Goal: Information Seeking & Learning: Learn about a topic

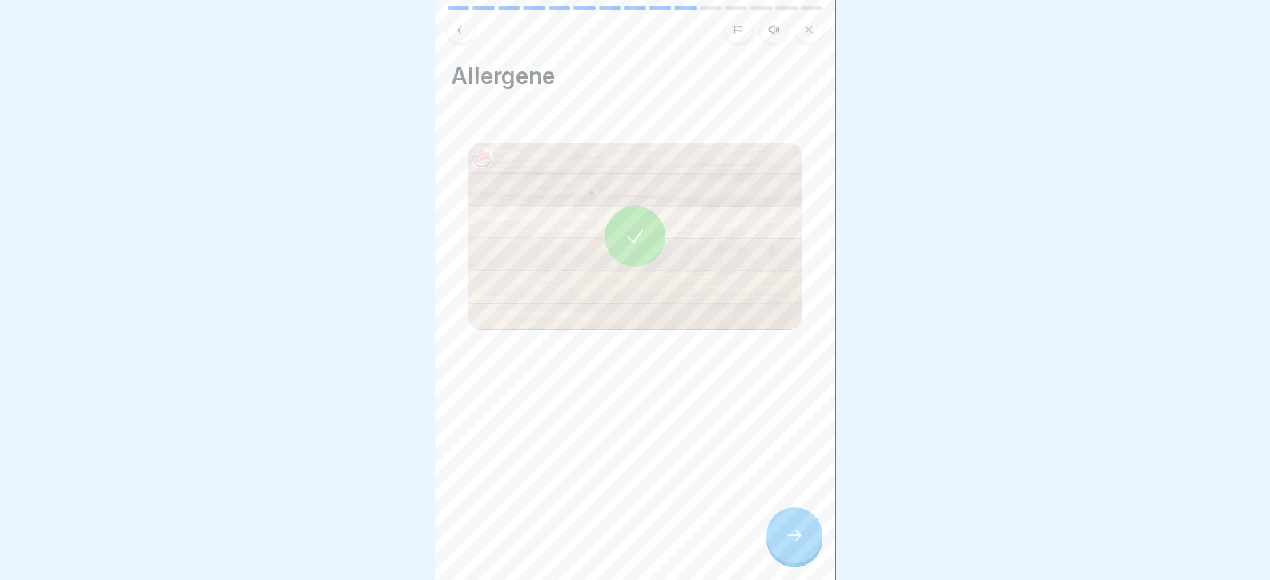
click at [821, 560] on div "Allergene" at bounding box center [635, 290] width 400 height 580
click at [794, 544] on icon at bounding box center [793, 534] width 19 height 19
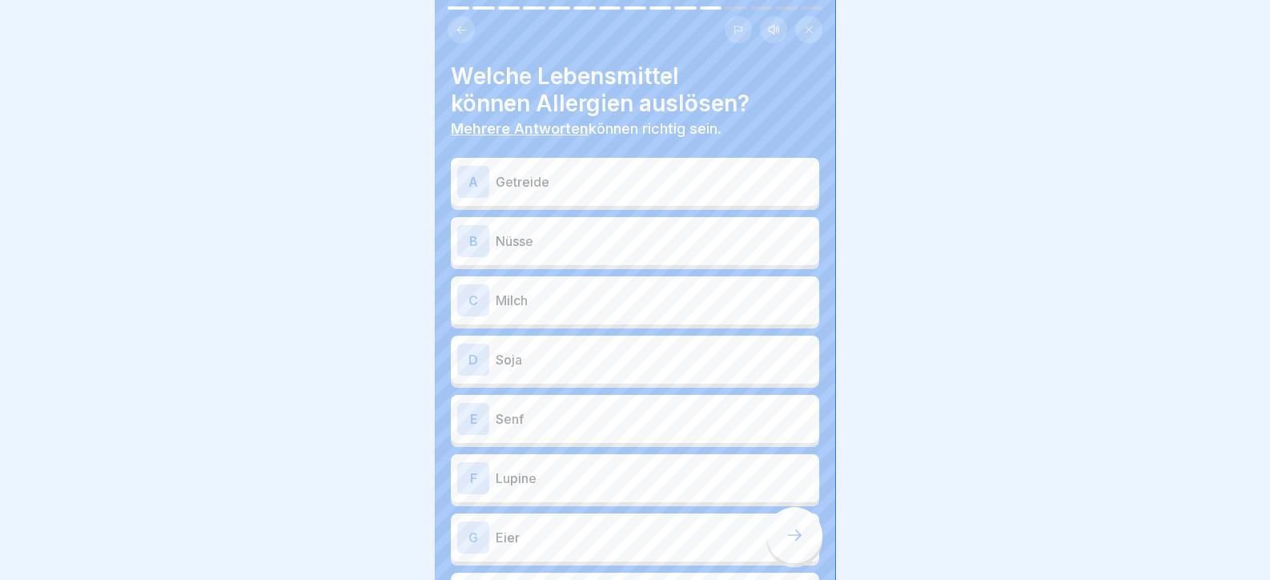
click at [528, 163] on div "A Getreide" at bounding box center [635, 182] width 368 height 48
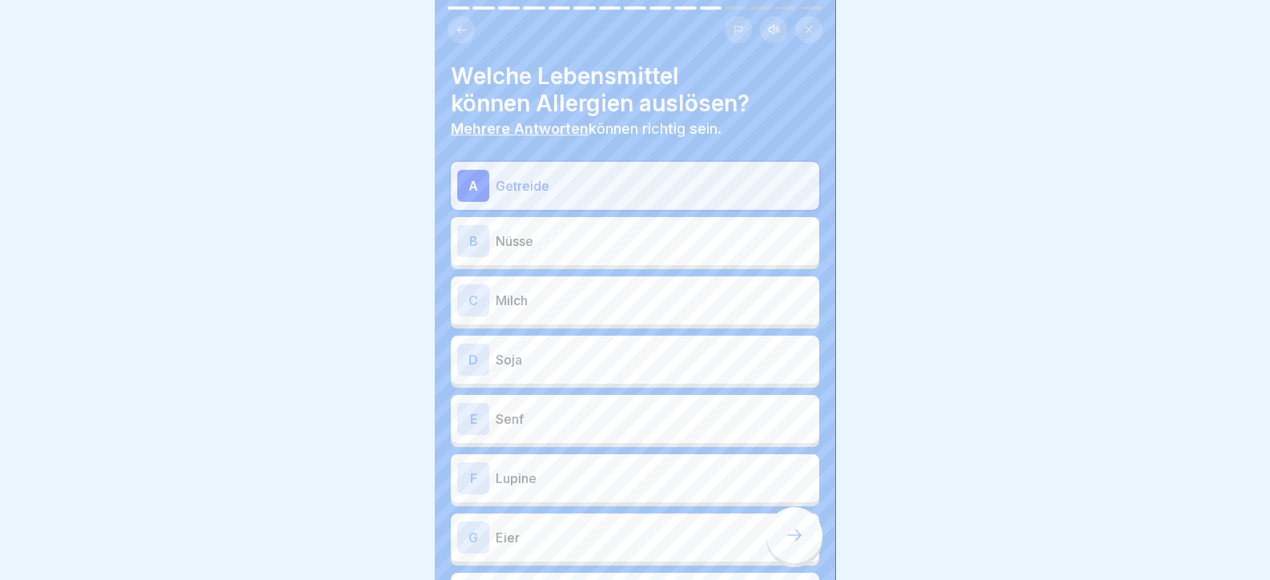
click at [568, 247] on p "Nüsse" at bounding box center [654, 240] width 317 height 19
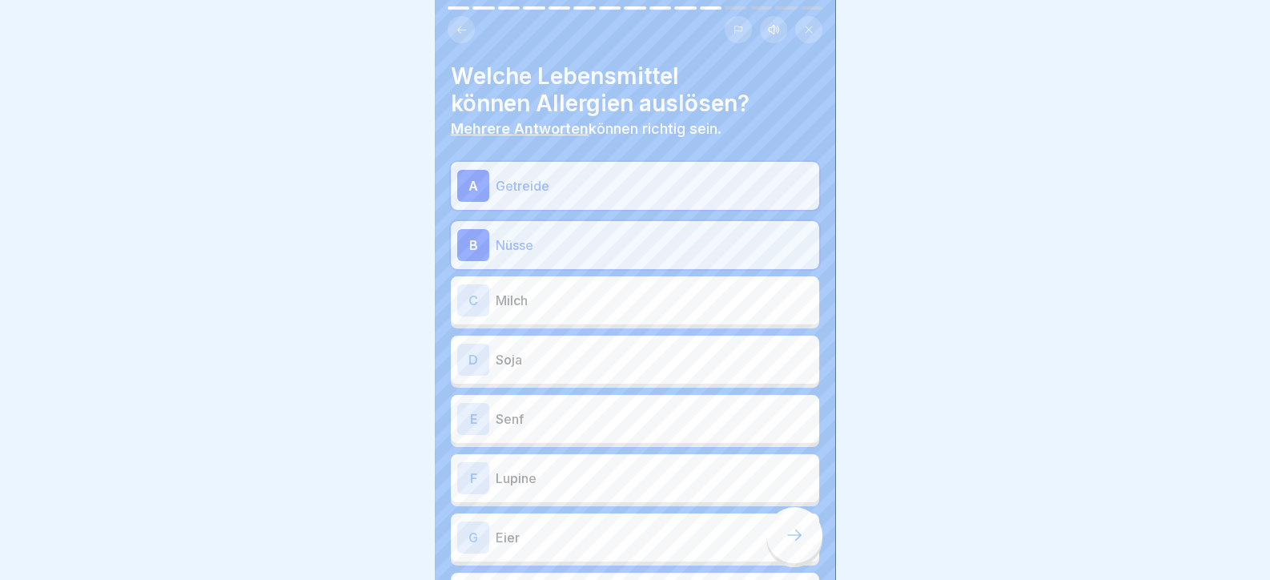
click at [565, 296] on p "Milch" at bounding box center [654, 300] width 317 height 19
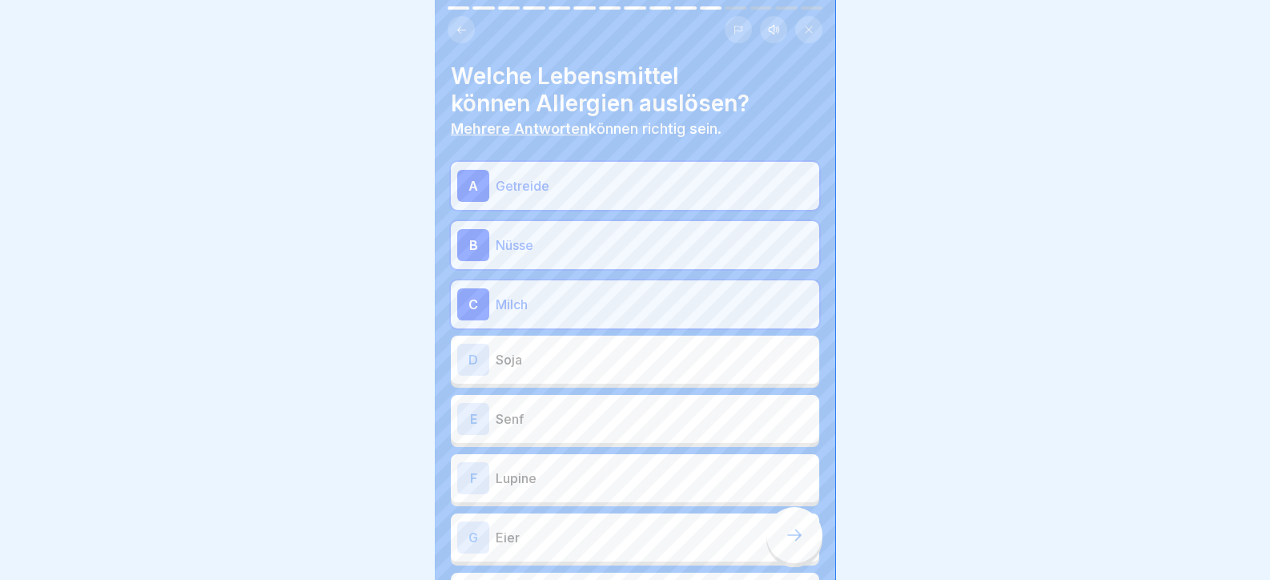
click at [576, 377] on div "D Soja" at bounding box center [635, 359] width 368 height 48
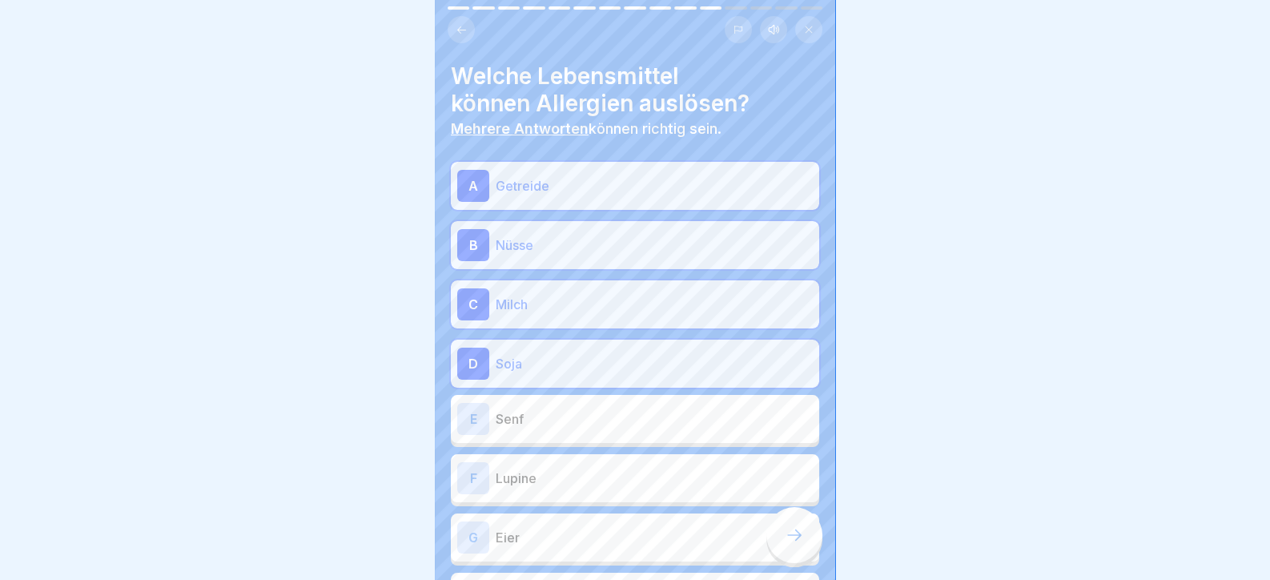
click at [587, 428] on div "[PERSON_NAME]" at bounding box center [634, 419] width 355 height 32
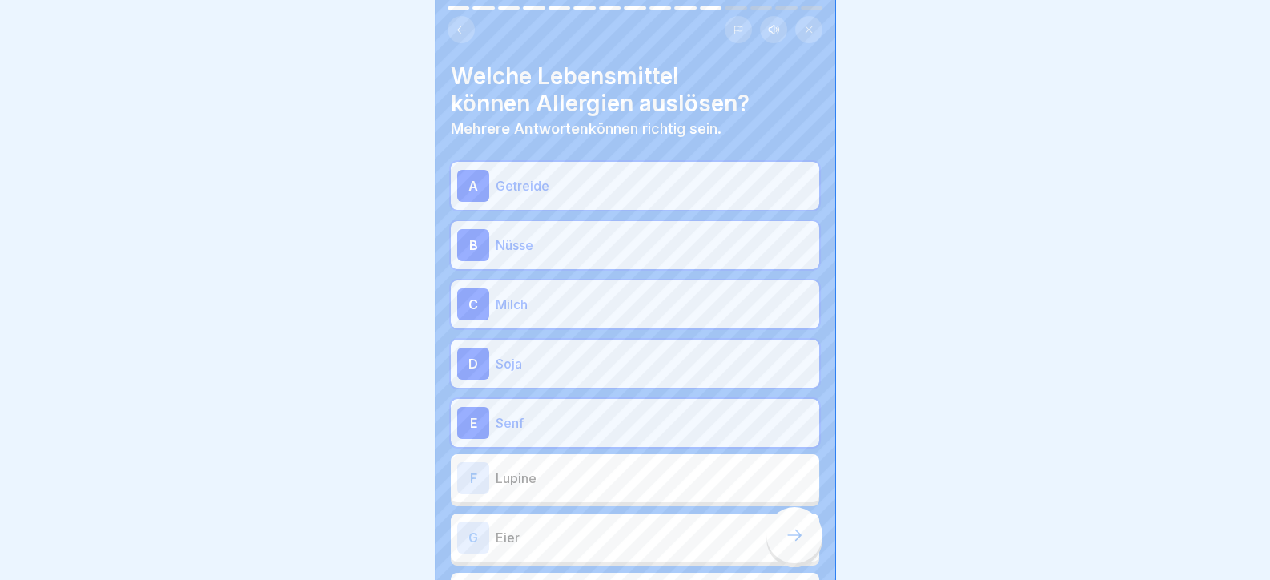
click at [595, 474] on p "Lupine" at bounding box center [654, 477] width 317 height 19
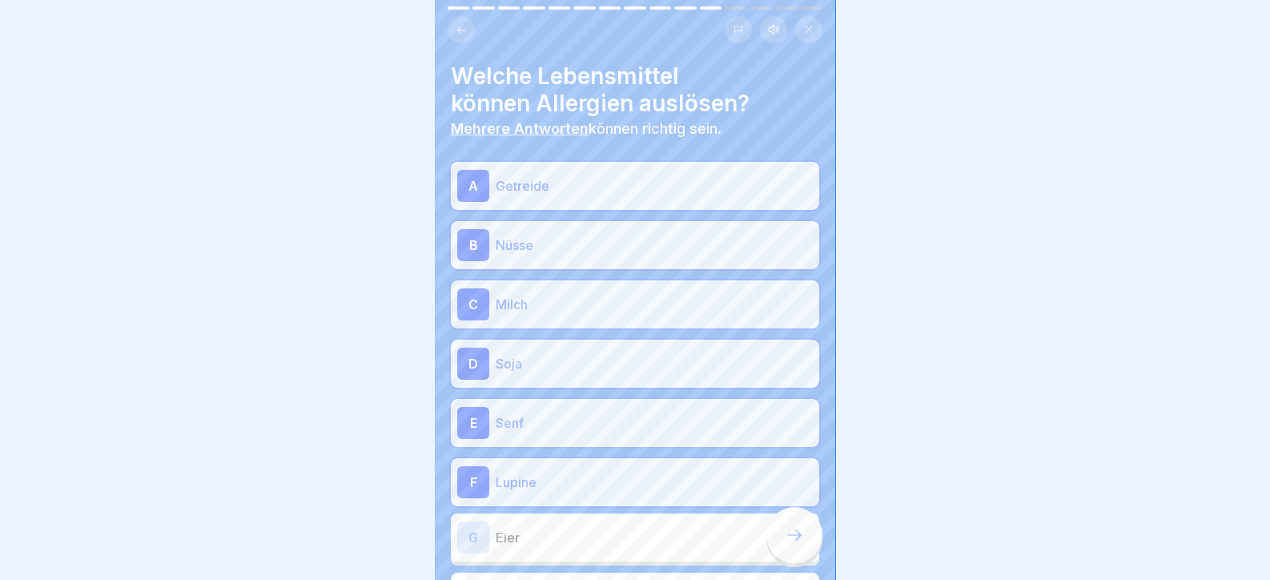
click at [584, 534] on p "Eier" at bounding box center [654, 537] width 317 height 19
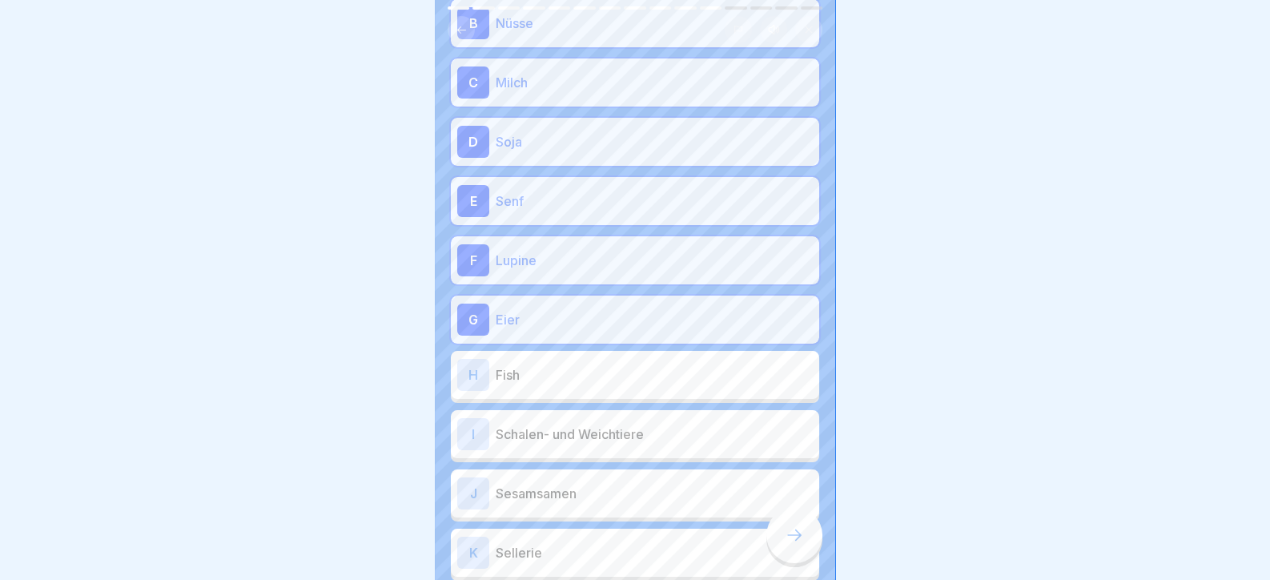
scroll to position [377, 0]
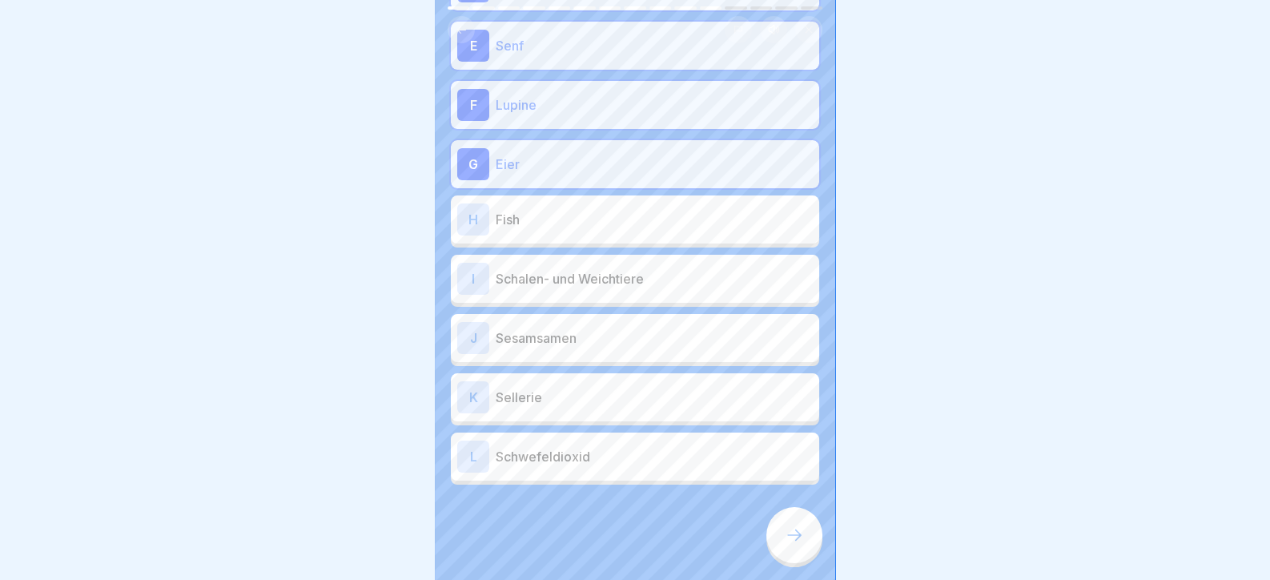
click at [606, 218] on p "Fish" at bounding box center [654, 219] width 317 height 19
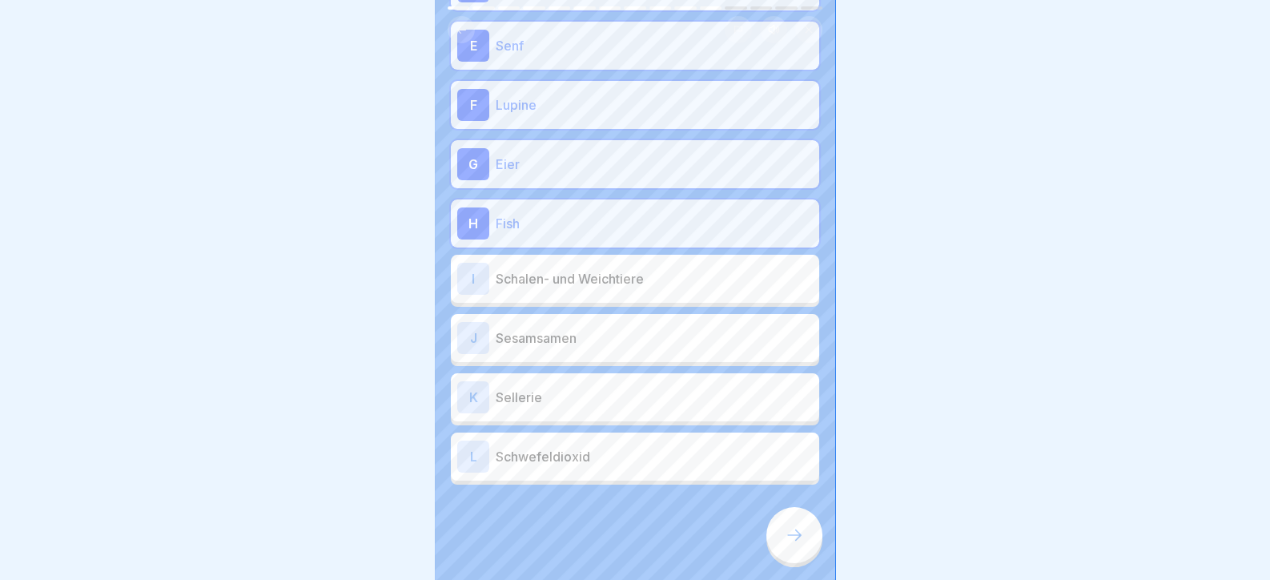
click at [600, 288] on div "I Schalen- und Weichtiere" at bounding box center [634, 279] width 355 height 32
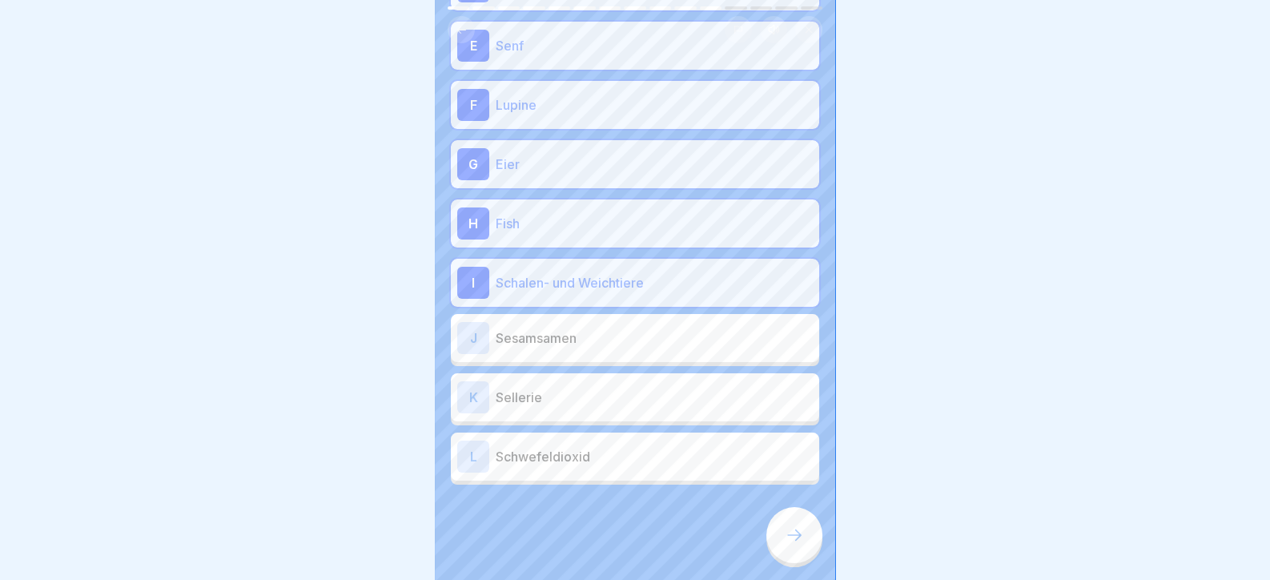
click at [595, 336] on p "Sesamsamen" at bounding box center [654, 337] width 317 height 19
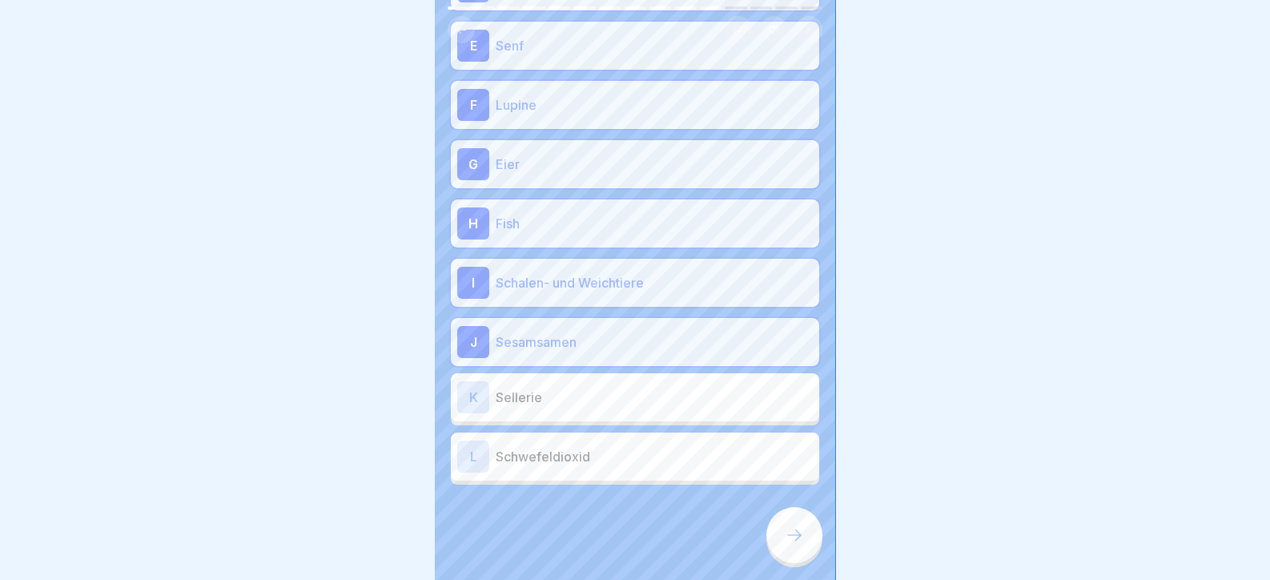
click at [599, 398] on p "Sellerie" at bounding box center [654, 396] width 317 height 19
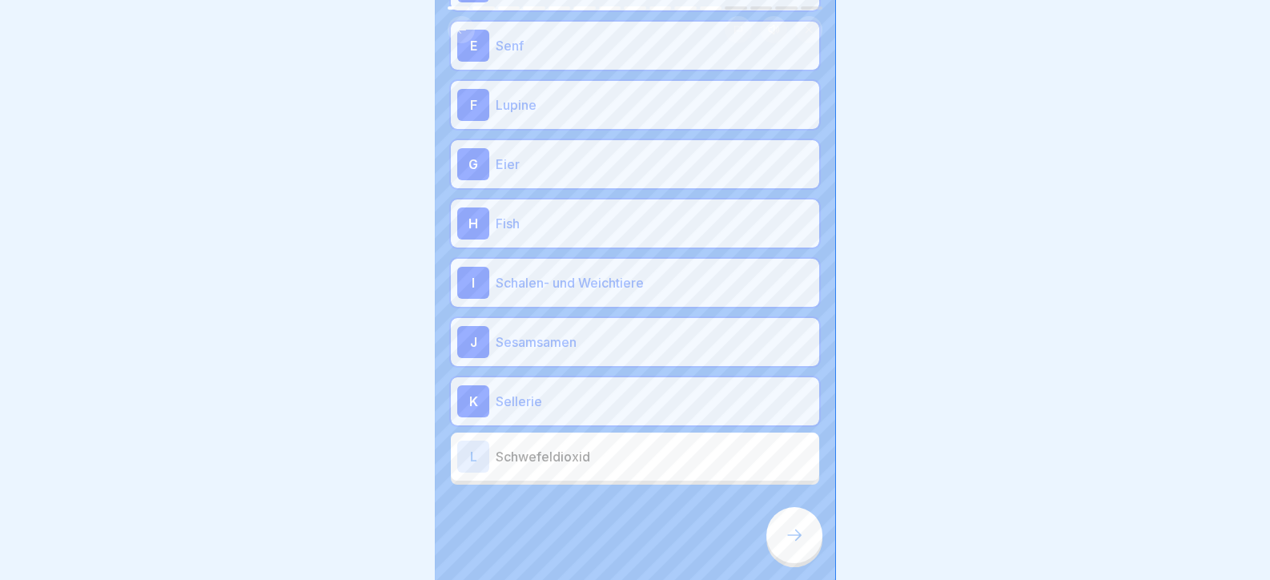
click at [620, 471] on div "L Schwefeldioxid" at bounding box center [635, 456] width 368 height 48
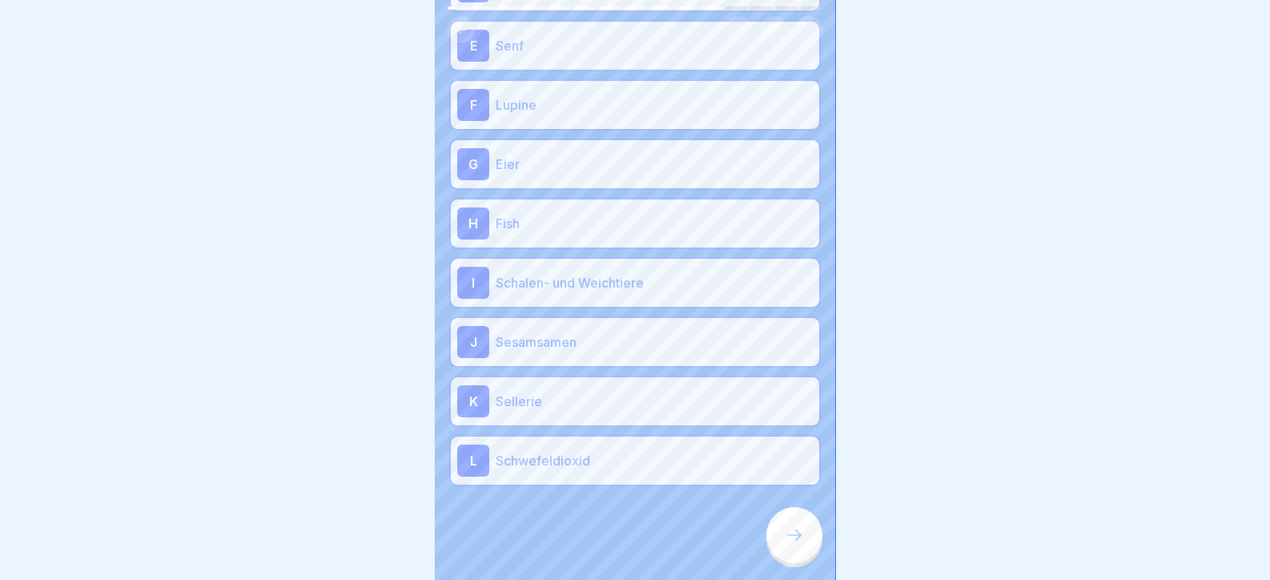
click at [775, 542] on div at bounding box center [794, 535] width 56 height 56
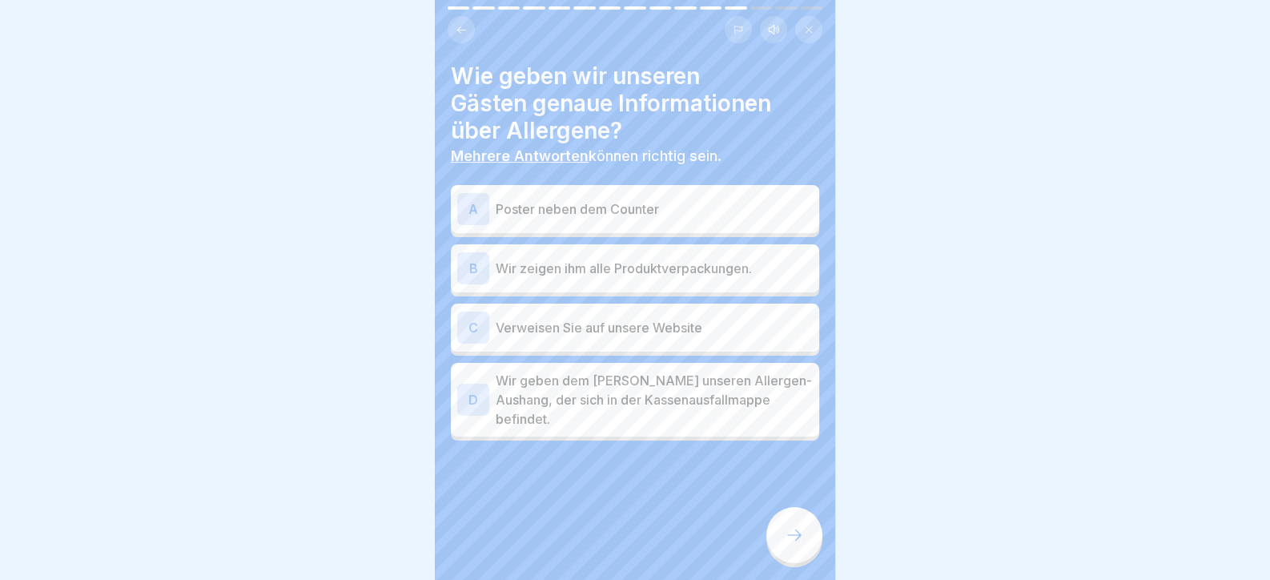
click at [644, 440] on div at bounding box center [635, 488] width 368 height 96
click at [643, 395] on p "Wir geben dem Gast unseren Allergen-Aushang, der sich in der Kassenausfallmappe…" at bounding box center [654, 400] width 317 height 58
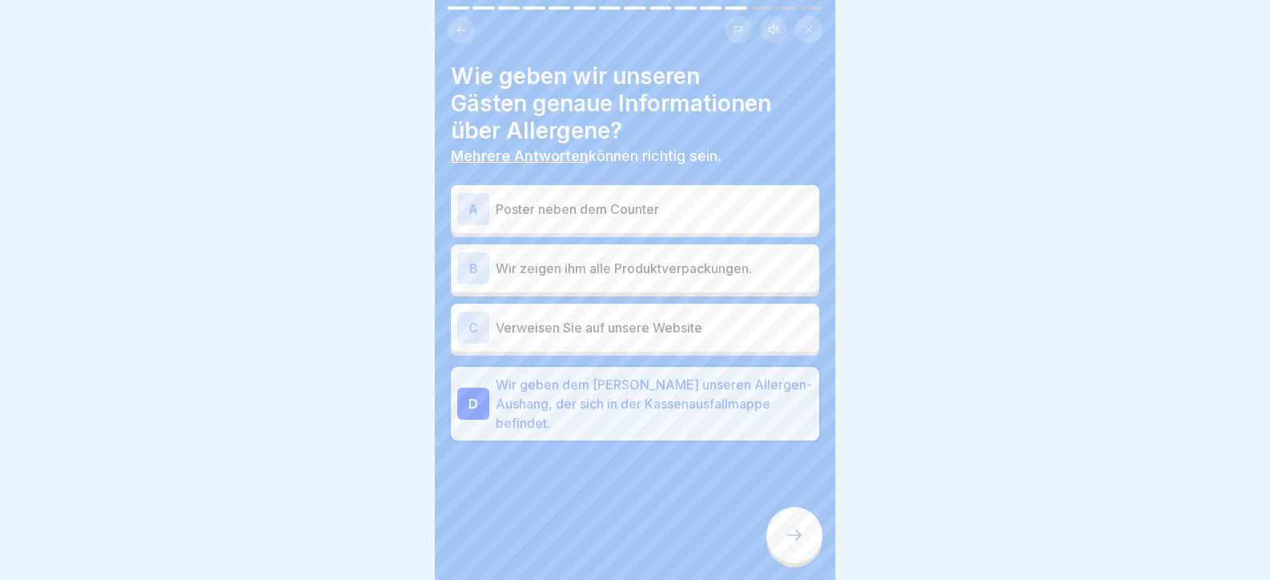
click at [658, 248] on div "B Wir zeigen ihm alle Produktverpackungen." at bounding box center [635, 268] width 368 height 48
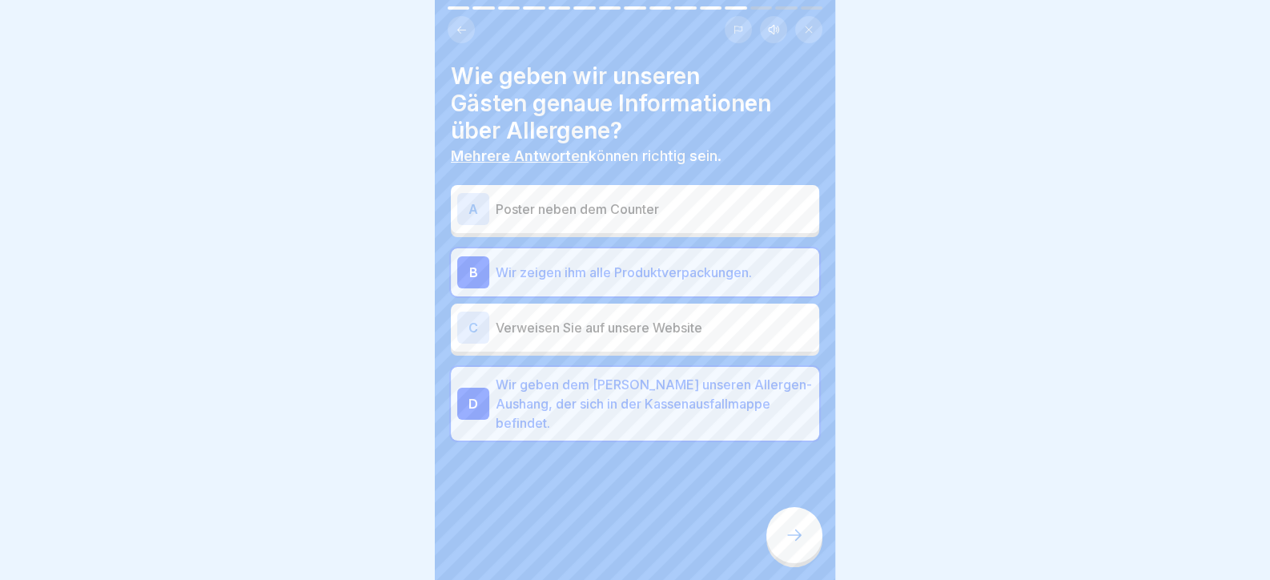
click at [612, 315] on div "C Verweisen Sie auf unsere Website" at bounding box center [634, 327] width 355 height 32
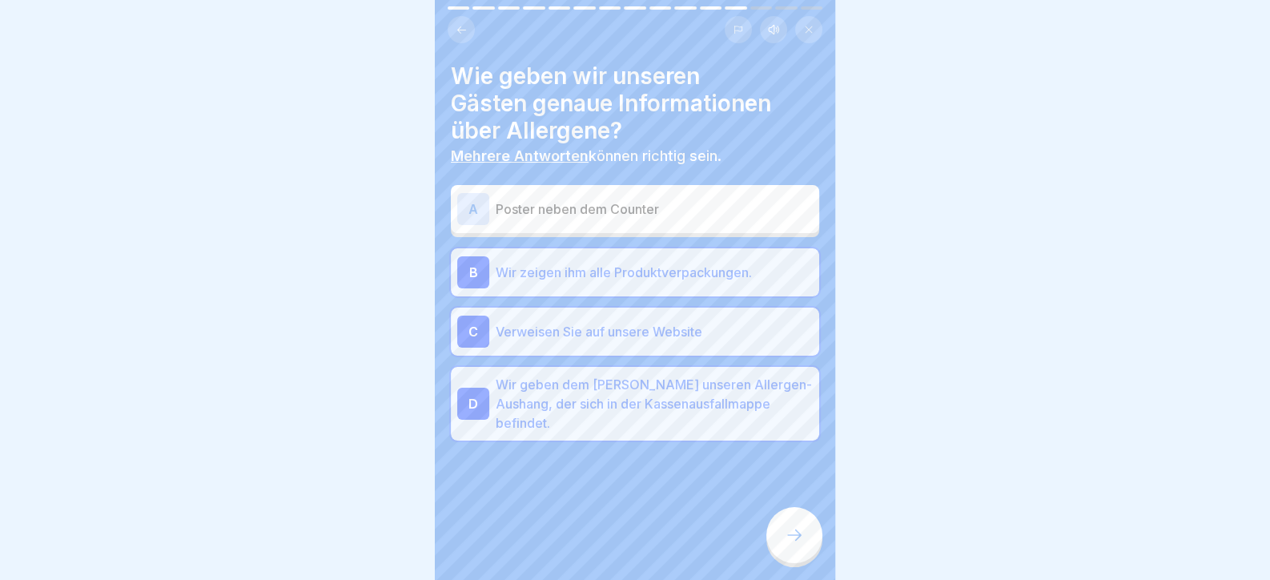
click at [621, 271] on p "Wir zeigen ihm alle Produktverpackungen." at bounding box center [654, 272] width 317 height 19
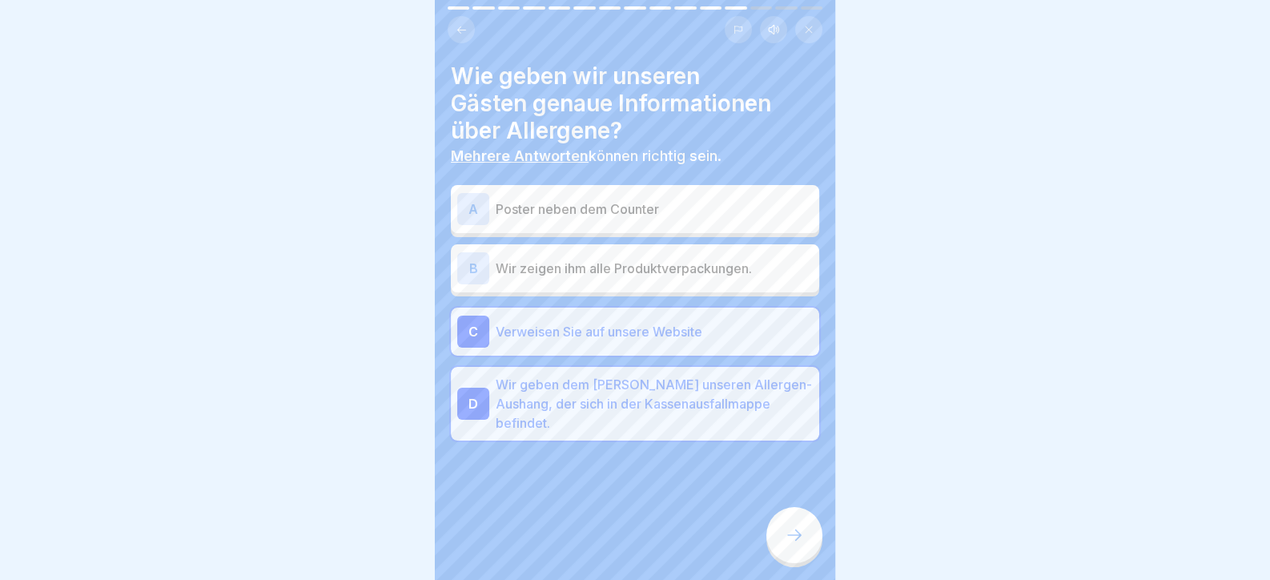
click at [623, 200] on p "Poster neben dem Counter" at bounding box center [654, 208] width 317 height 19
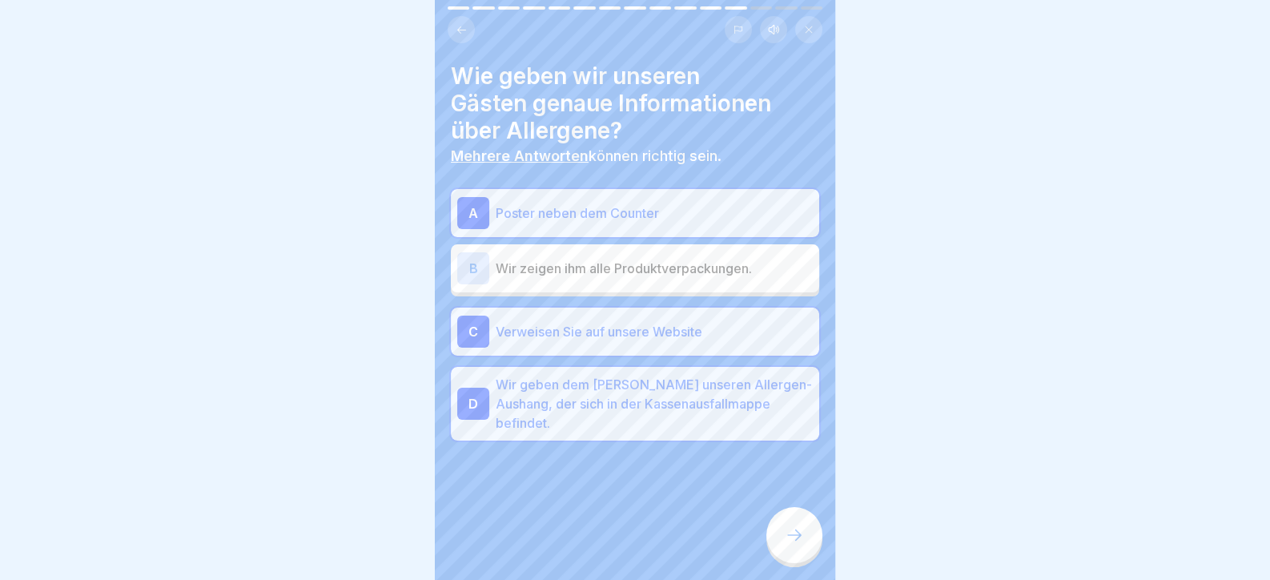
click at [797, 556] on div at bounding box center [794, 535] width 56 height 56
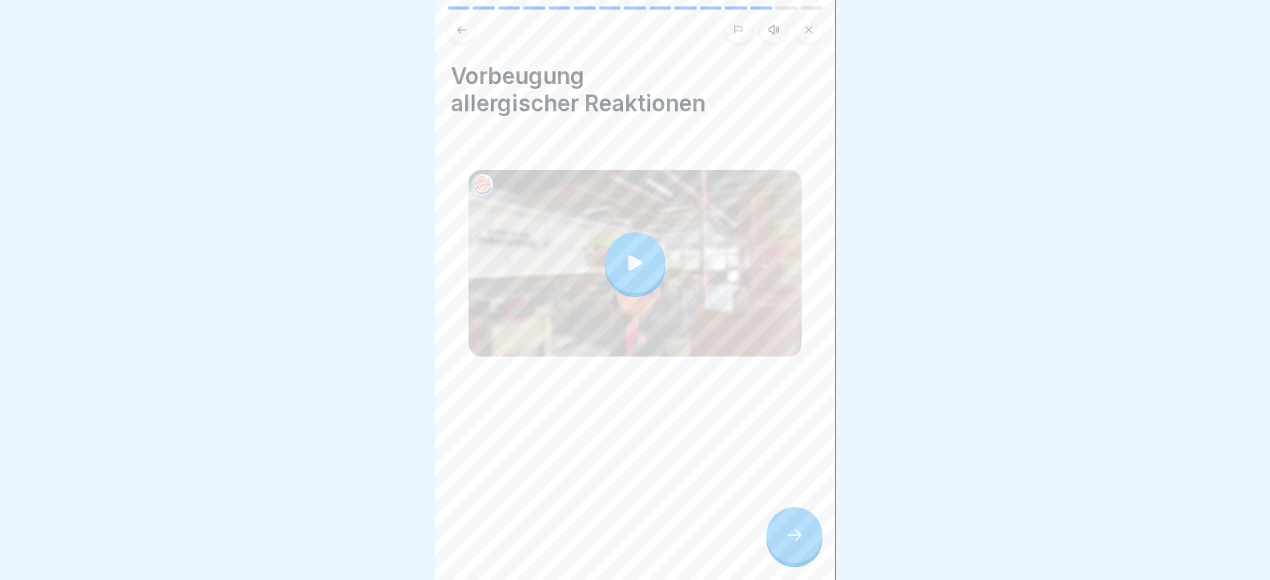
click at [791, 544] on icon at bounding box center [793, 534] width 19 height 19
click at [793, 544] on icon at bounding box center [793, 534] width 19 height 19
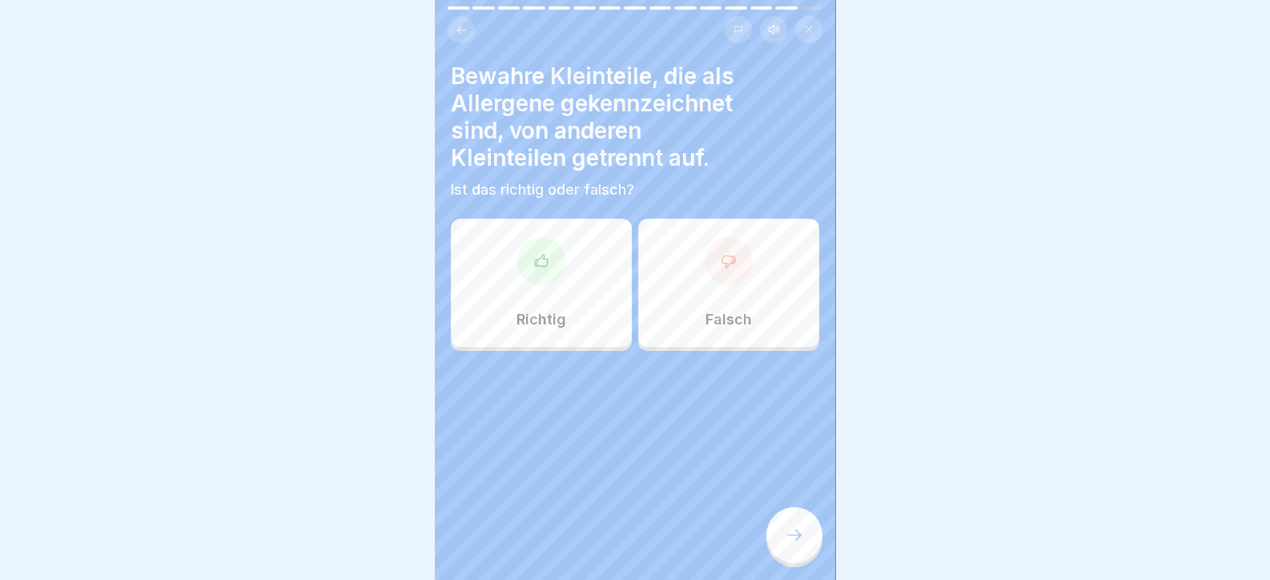
click at [570, 239] on div "Richtig" at bounding box center [541, 283] width 181 height 128
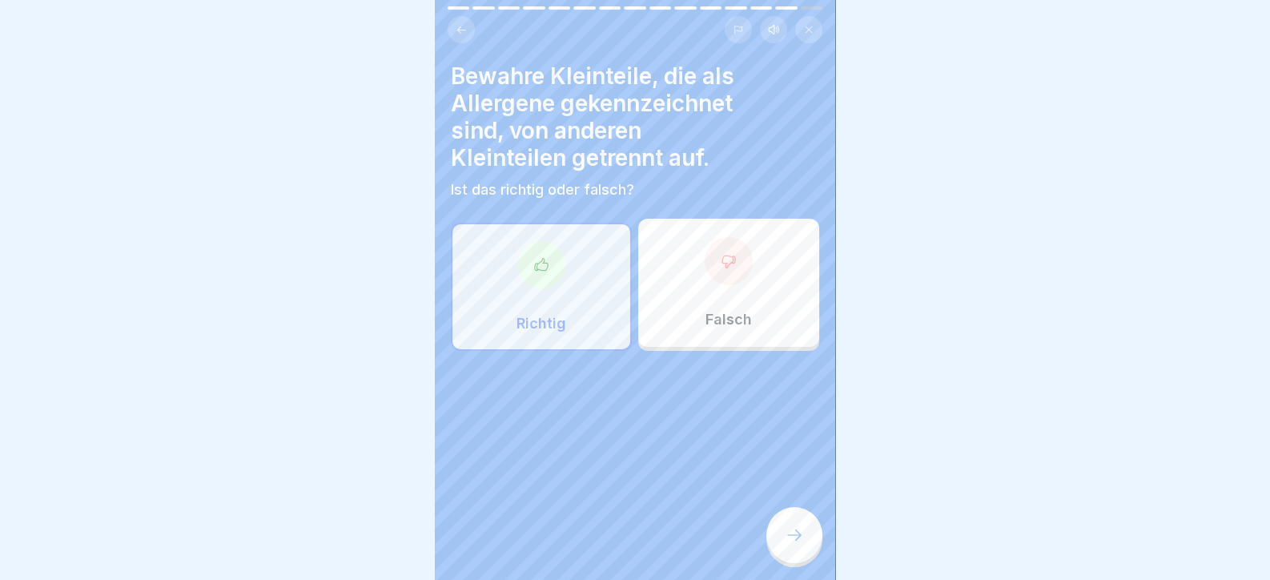
click at [841, 571] on div at bounding box center [635, 290] width 1270 height 580
click at [793, 556] on div at bounding box center [794, 535] width 56 height 56
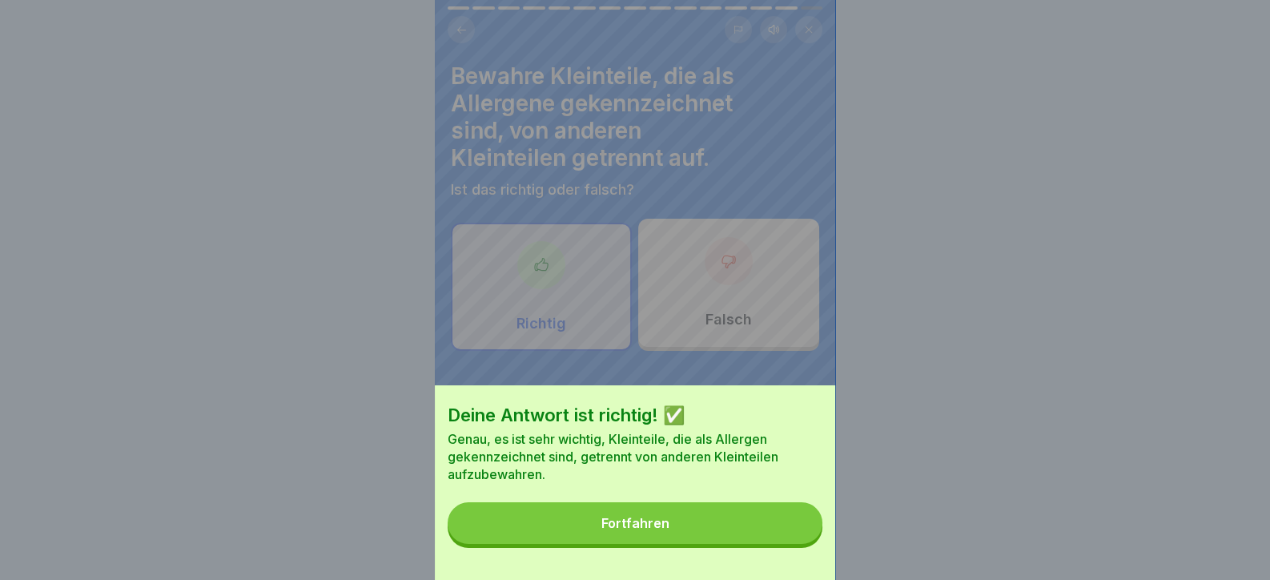
click at [790, 544] on button "Fortfahren" at bounding box center [634, 523] width 375 height 42
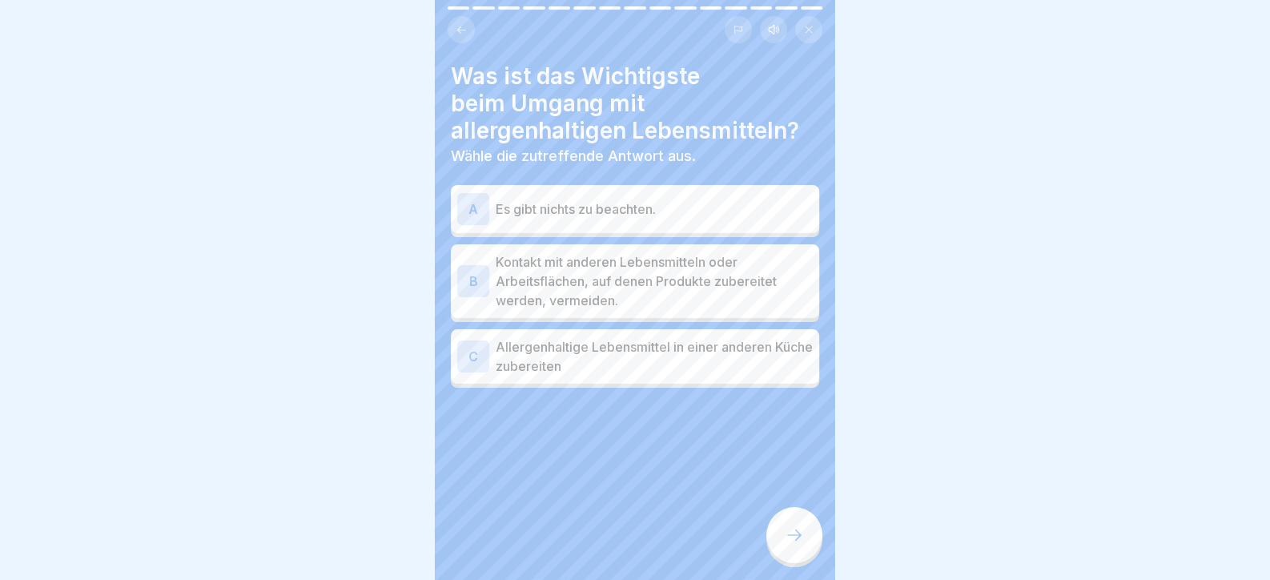
click at [660, 283] on p "Kontakt mit anderen Lebensmitteln oder Arbeitsflächen, auf denen Produkte zuber…" at bounding box center [654, 281] width 317 height 58
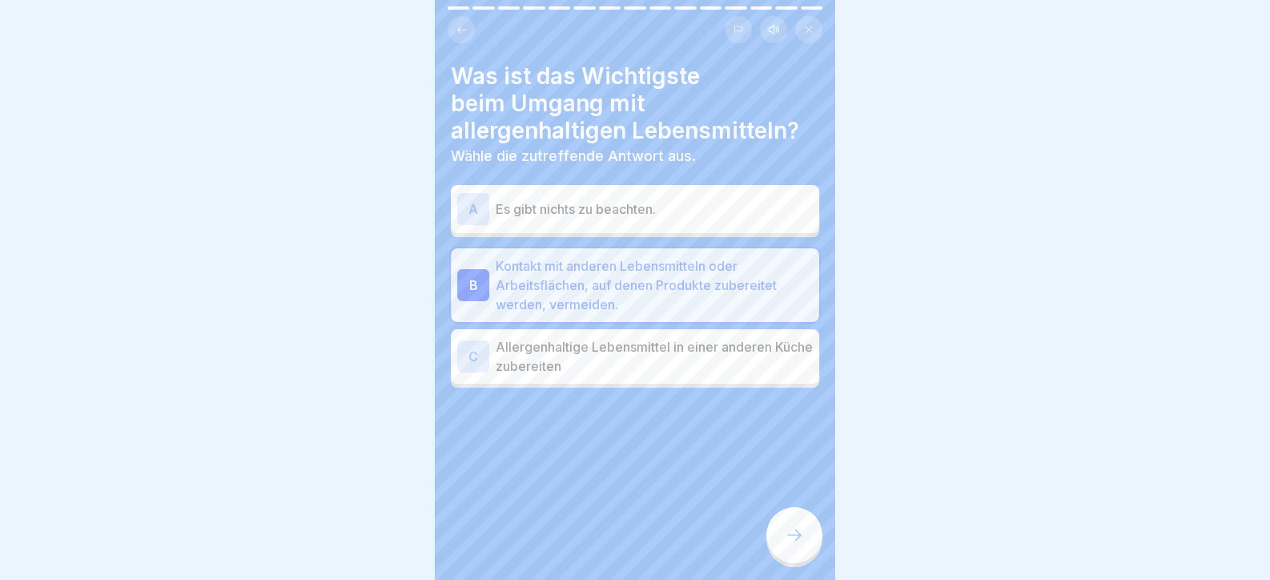
click at [793, 544] on icon at bounding box center [793, 534] width 19 height 19
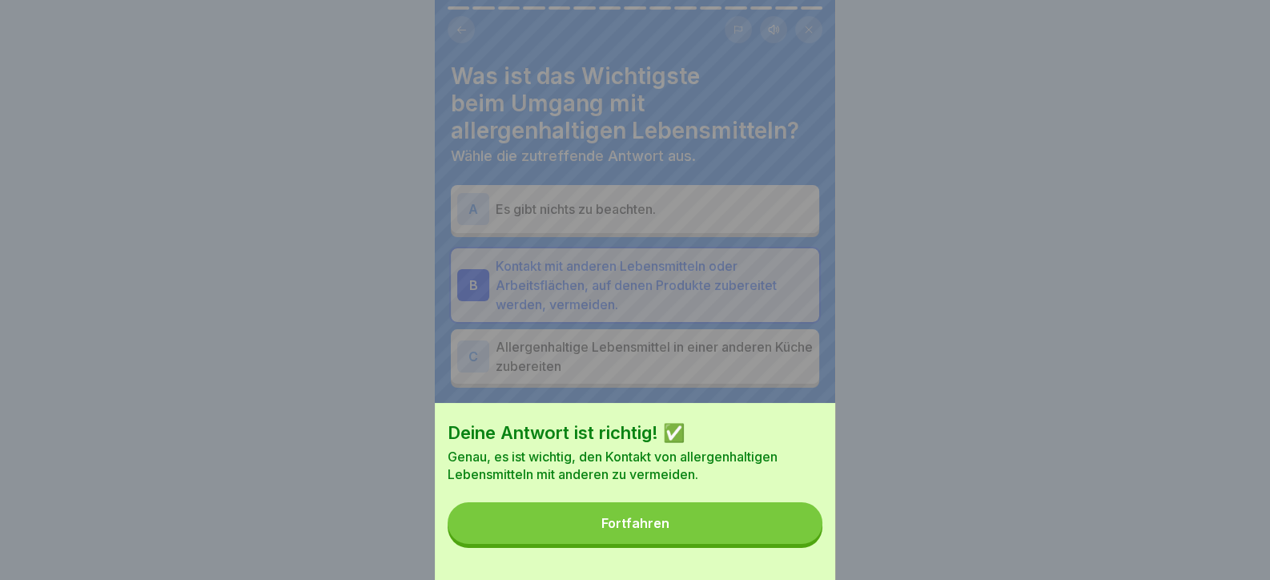
click at [785, 544] on button "Fortfahren" at bounding box center [634, 523] width 375 height 42
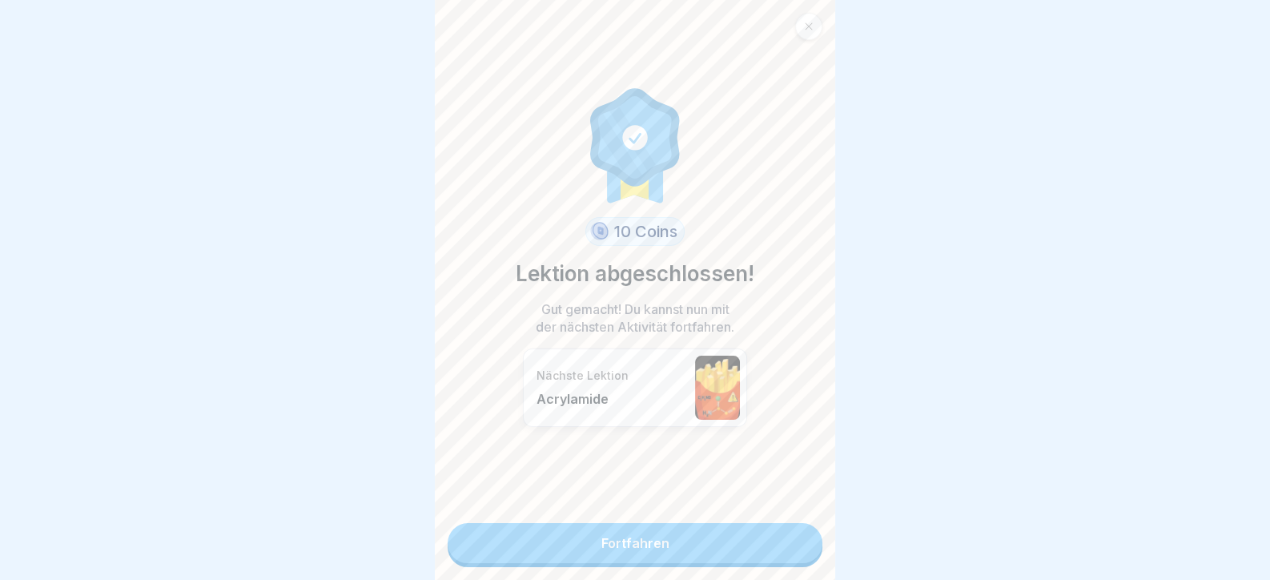
click at [785, 548] on link "Fortfahren" at bounding box center [634, 543] width 375 height 40
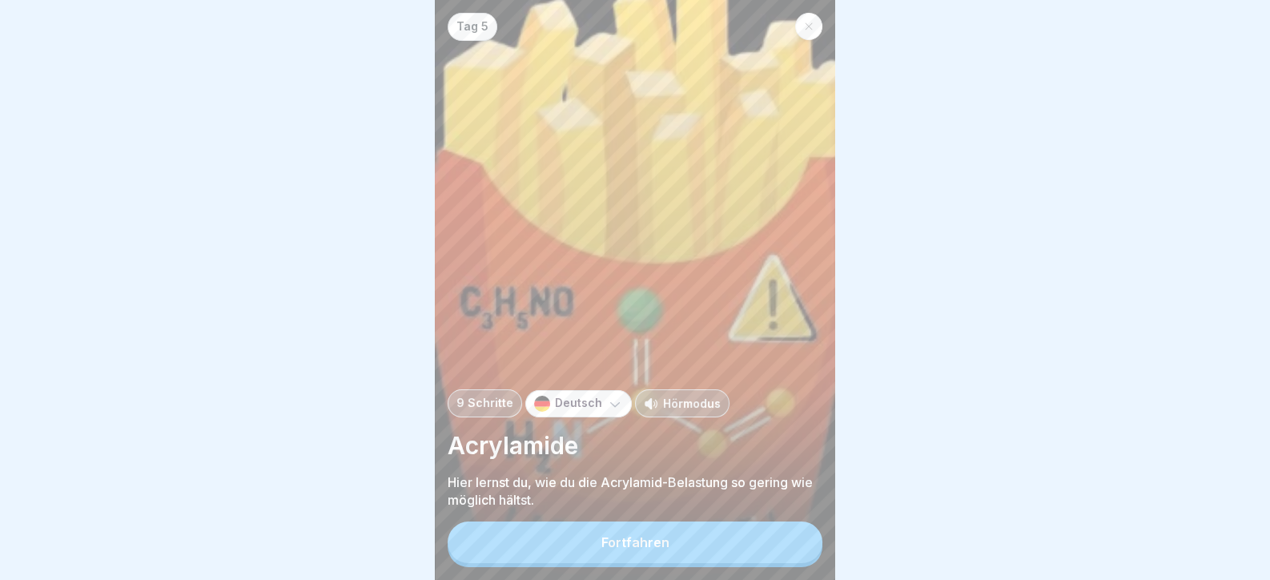
click at [785, 548] on button "Fortfahren" at bounding box center [634, 542] width 375 height 42
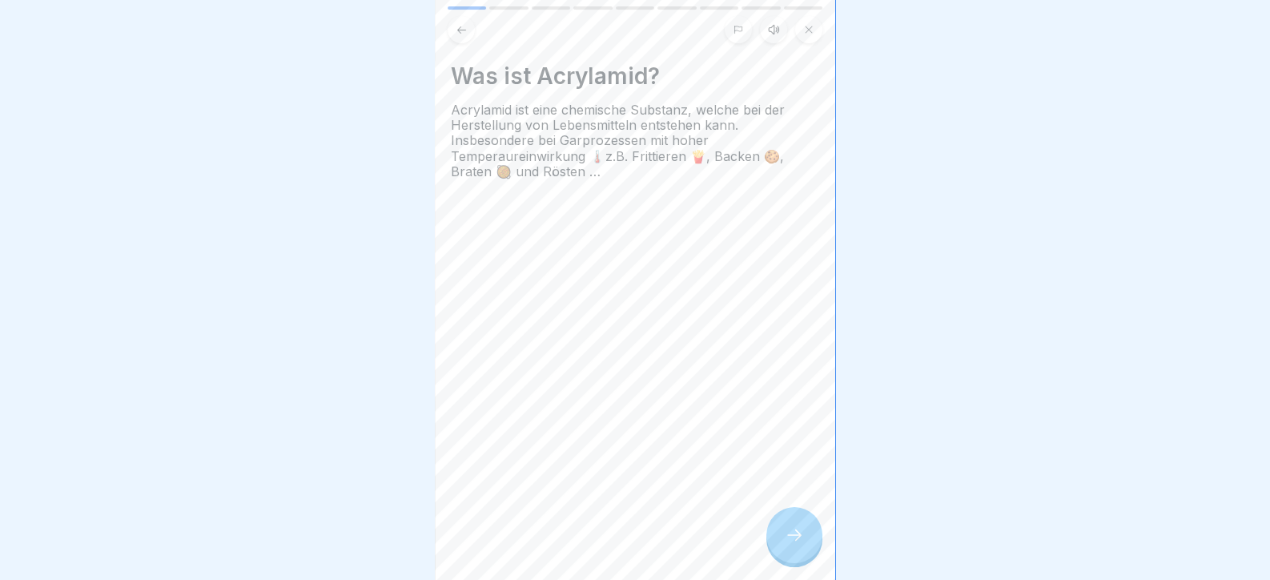
click at [785, 544] on icon at bounding box center [793, 534] width 19 height 19
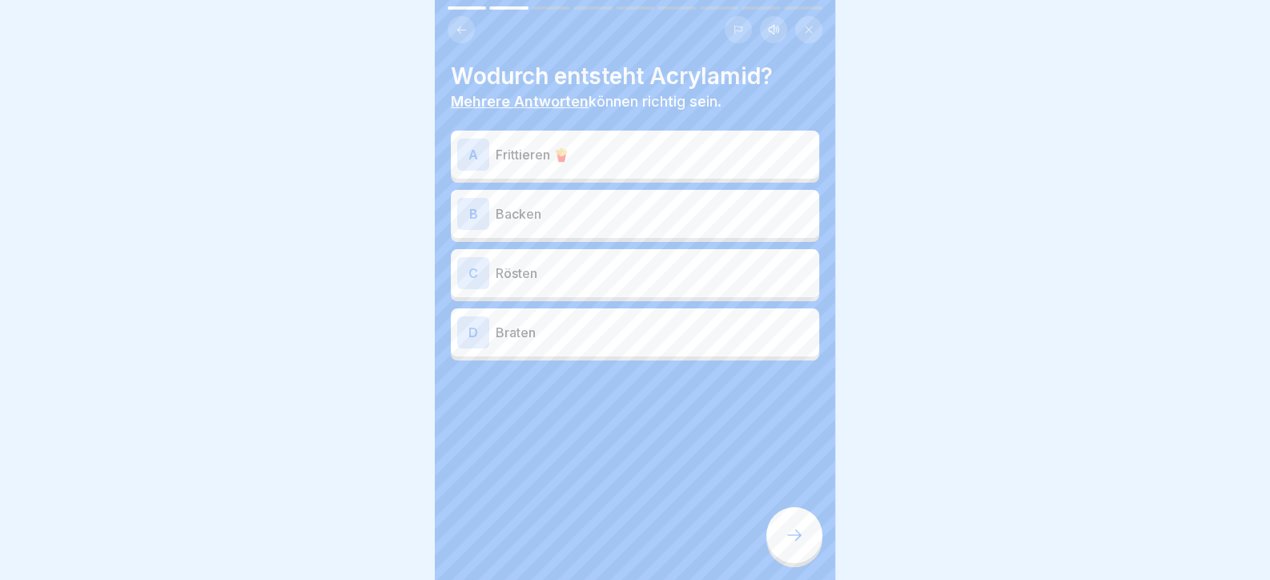
click at [790, 544] on icon at bounding box center [793, 534] width 19 height 19
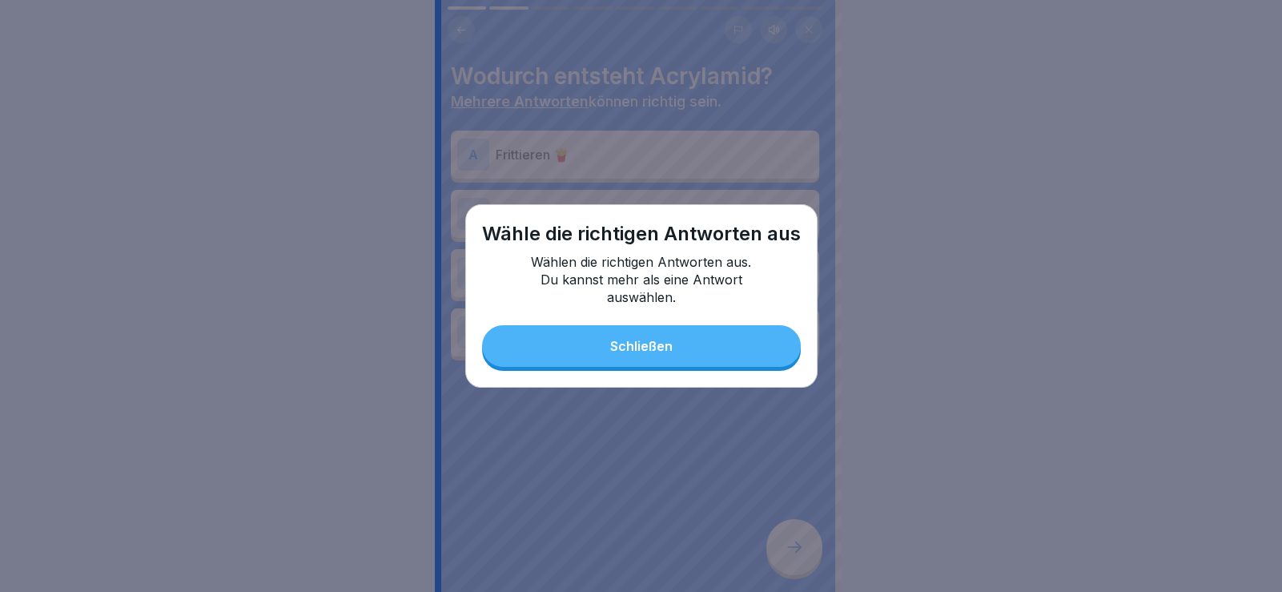
click at [737, 355] on button "Schließen" at bounding box center [641, 346] width 319 height 42
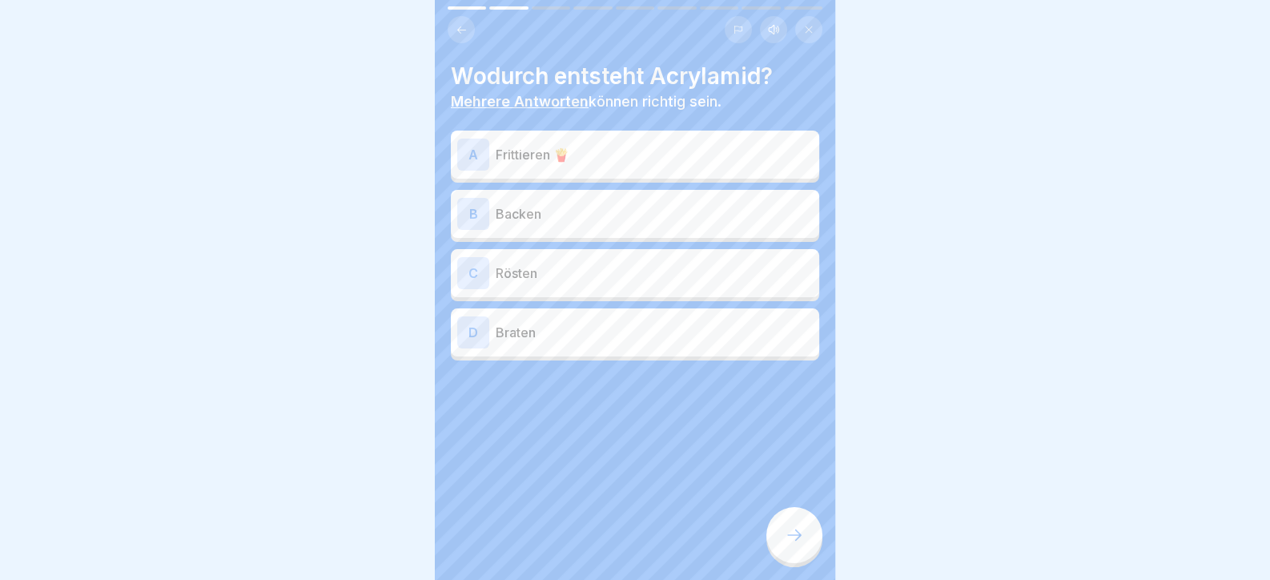
click at [592, 145] on p "Frittieren 🍟" at bounding box center [654, 154] width 317 height 19
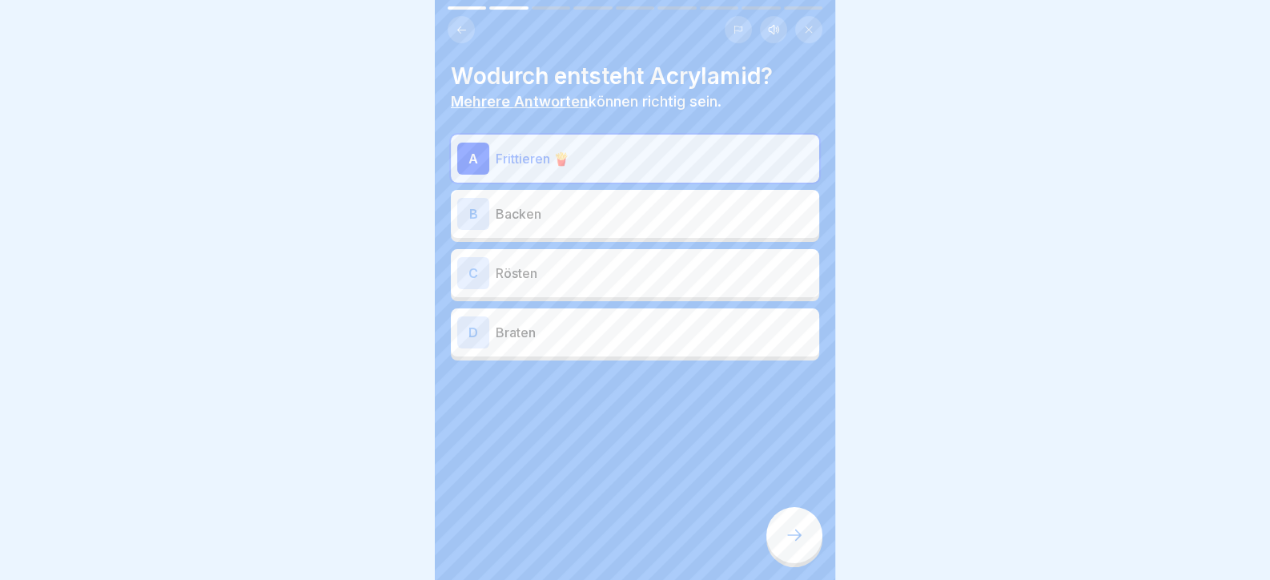
click at [595, 234] on div "B Backen" at bounding box center [635, 214] width 368 height 48
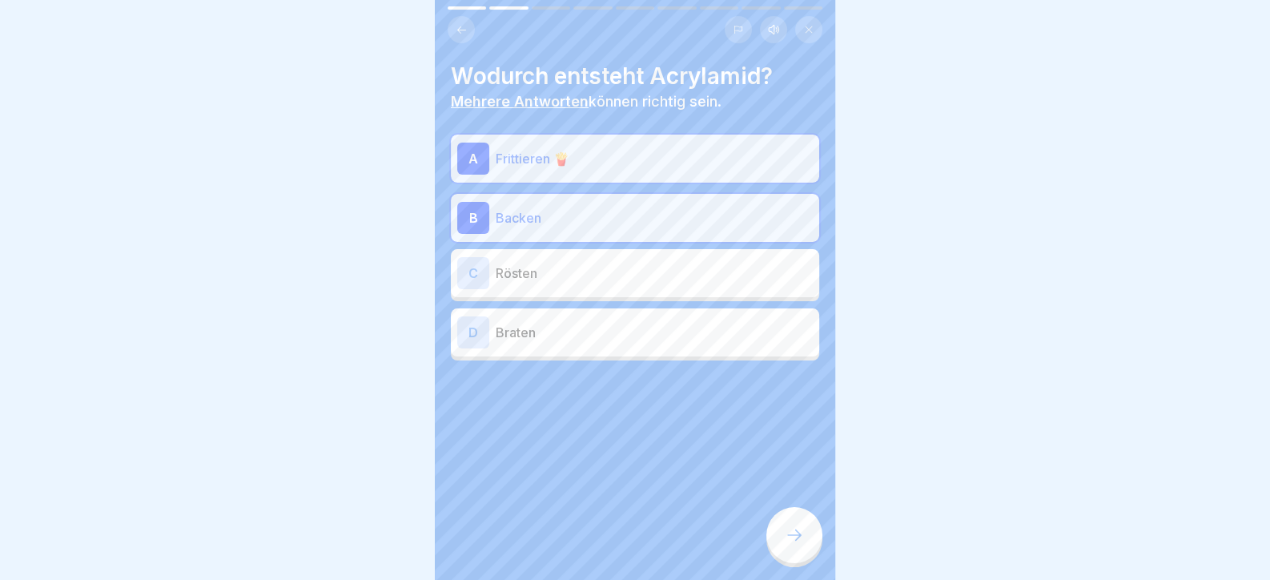
click at [584, 291] on div "C Rösten" at bounding box center [635, 273] width 368 height 48
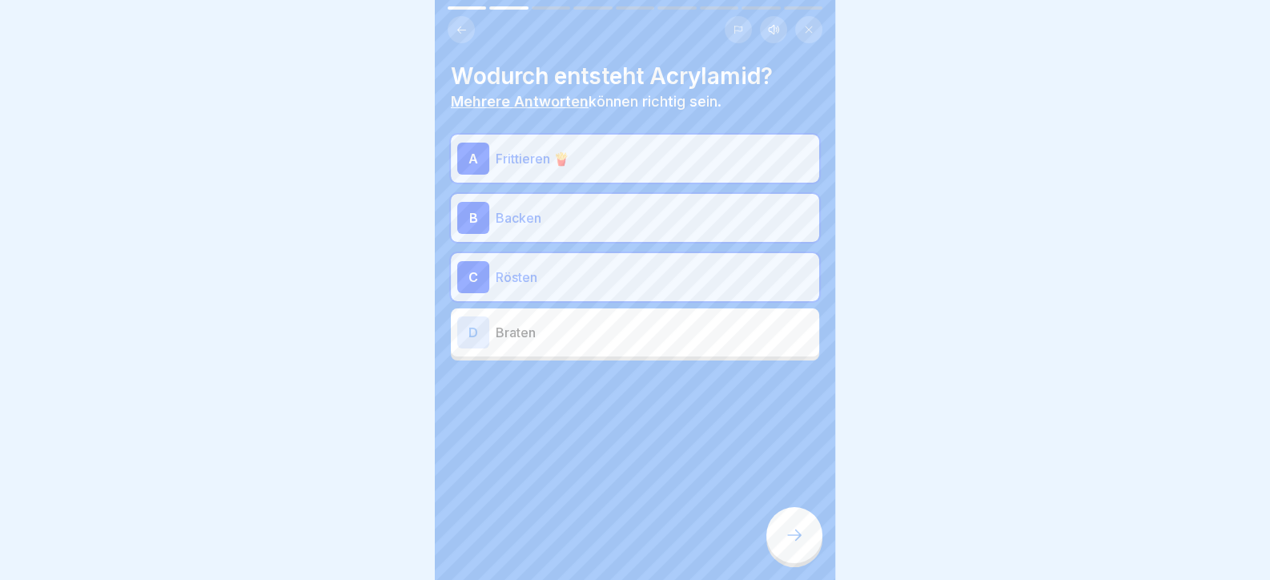
click at [588, 343] on div "D Braten" at bounding box center [634, 332] width 355 height 32
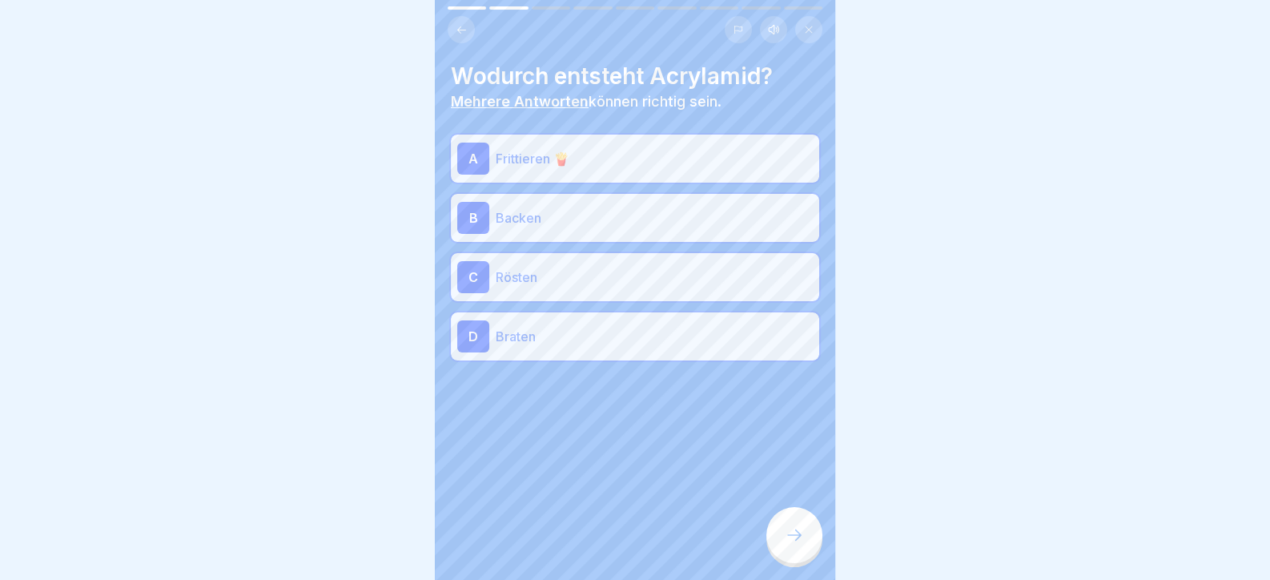
click at [783, 538] on div at bounding box center [794, 535] width 56 height 56
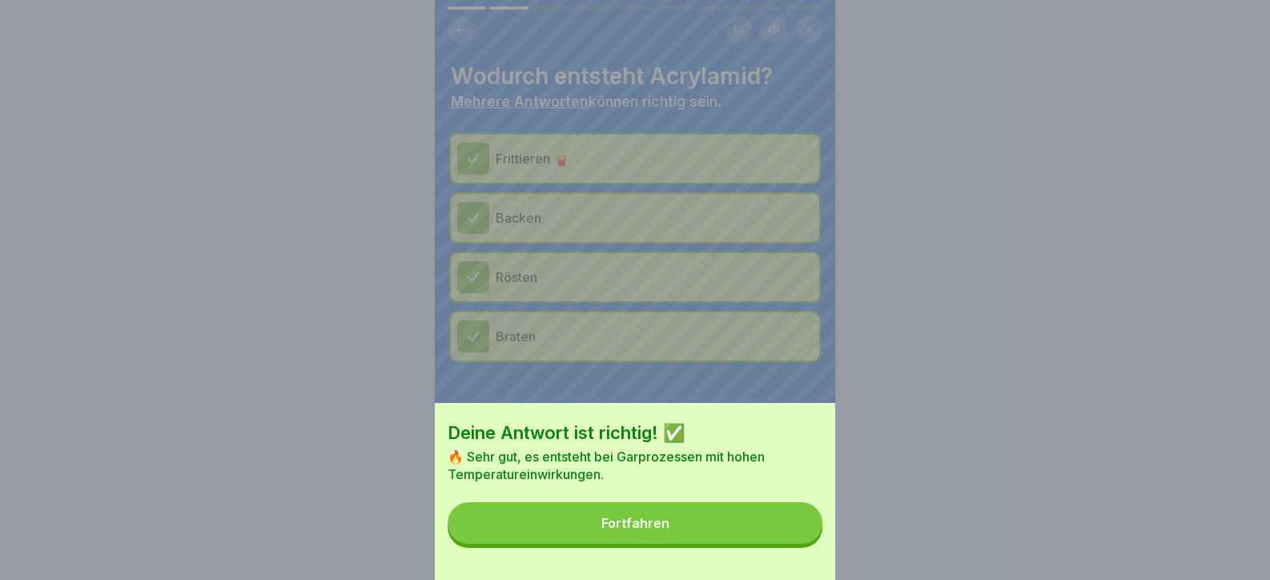
click at [783, 542] on button "Fortfahren" at bounding box center [634, 523] width 375 height 42
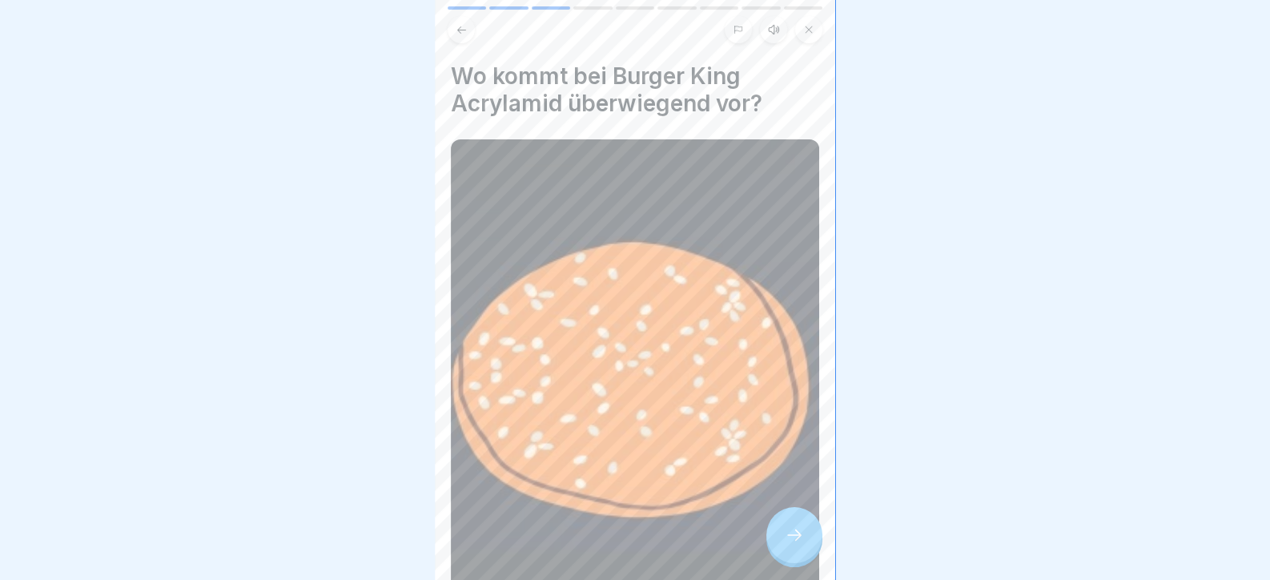
click at [798, 544] on icon at bounding box center [793, 534] width 19 height 19
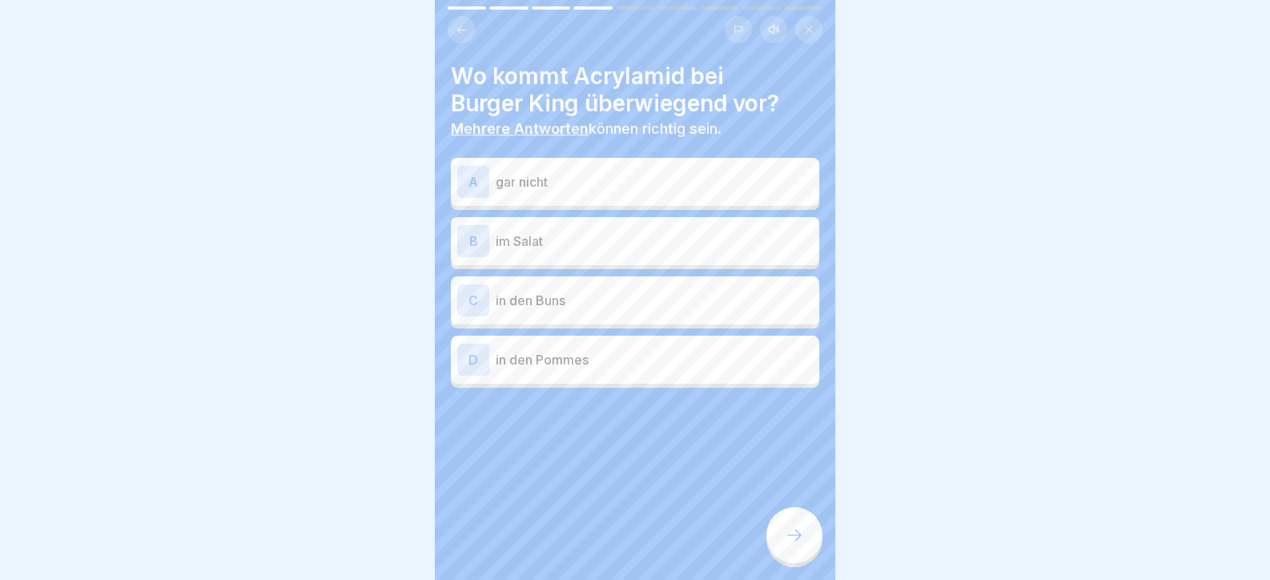
click at [581, 303] on p "in den Buns" at bounding box center [654, 300] width 317 height 19
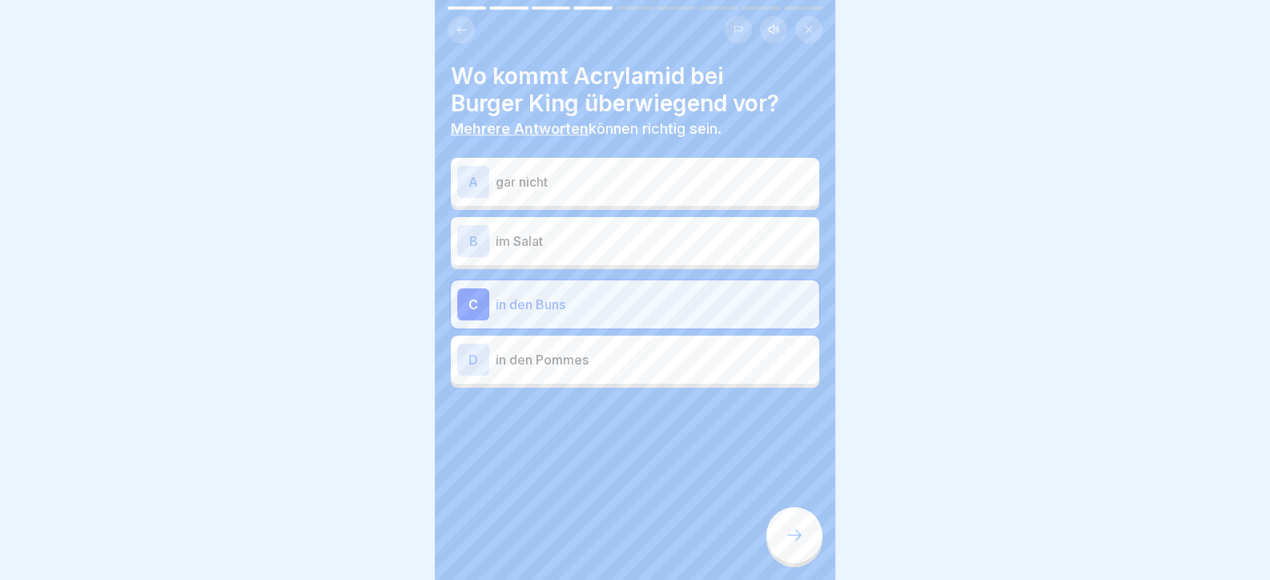
click at [717, 363] on p "in den Pommes" at bounding box center [654, 359] width 317 height 19
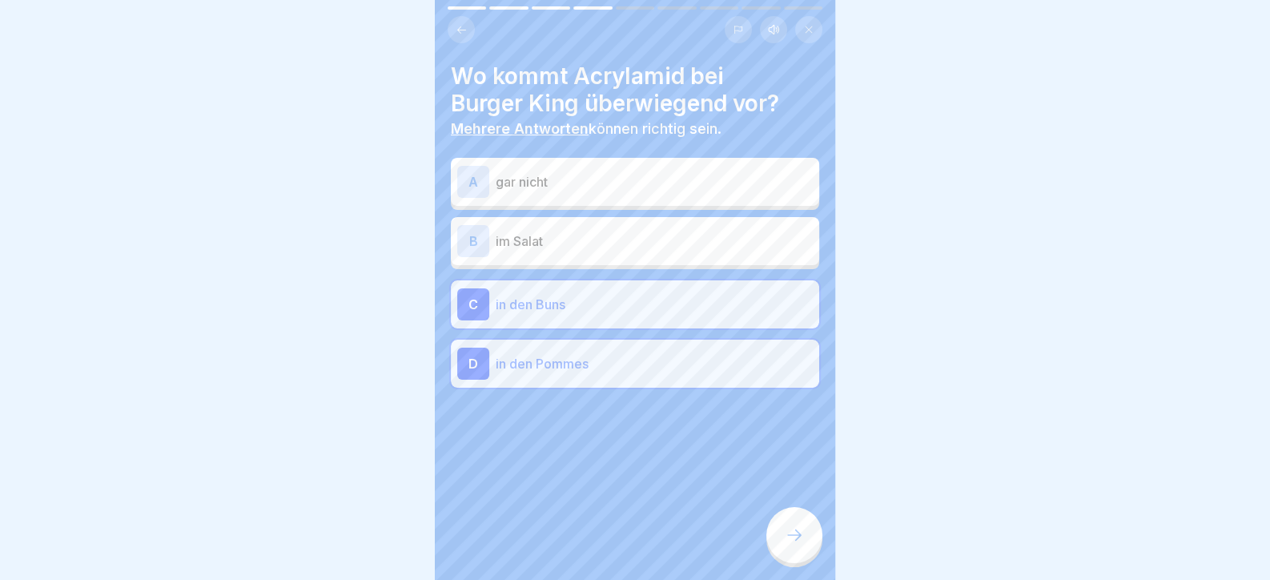
click at [797, 544] on icon at bounding box center [793, 534] width 19 height 19
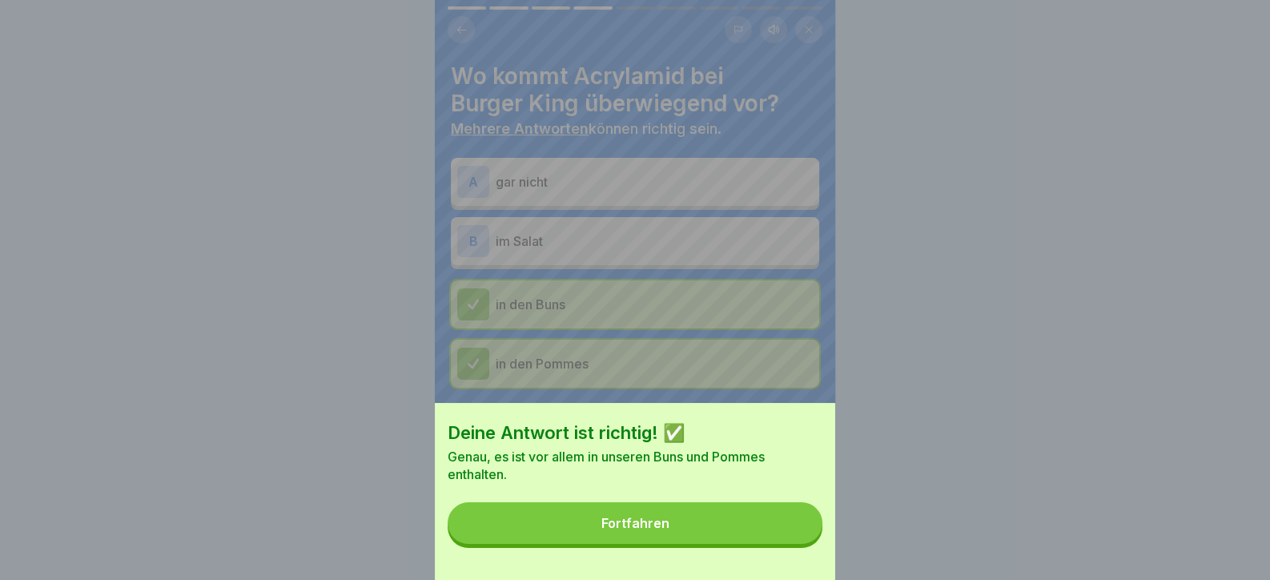
click at [781, 542] on button "Fortfahren" at bounding box center [634, 523] width 375 height 42
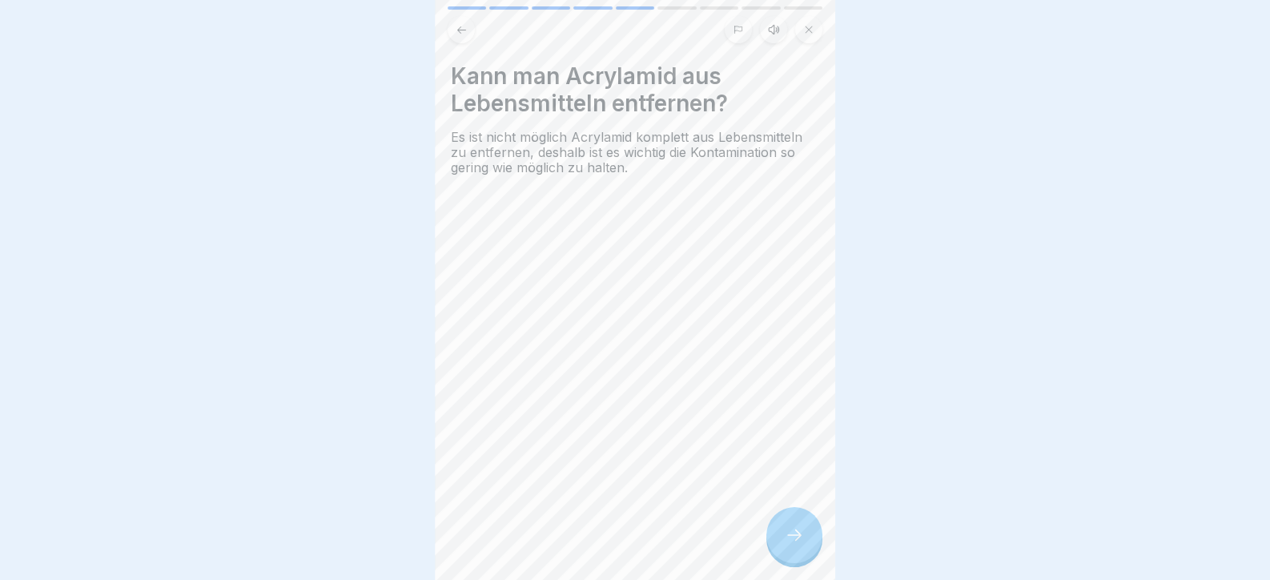
click at [782, 540] on div at bounding box center [794, 535] width 56 height 56
click at [784, 540] on div at bounding box center [794, 535] width 56 height 56
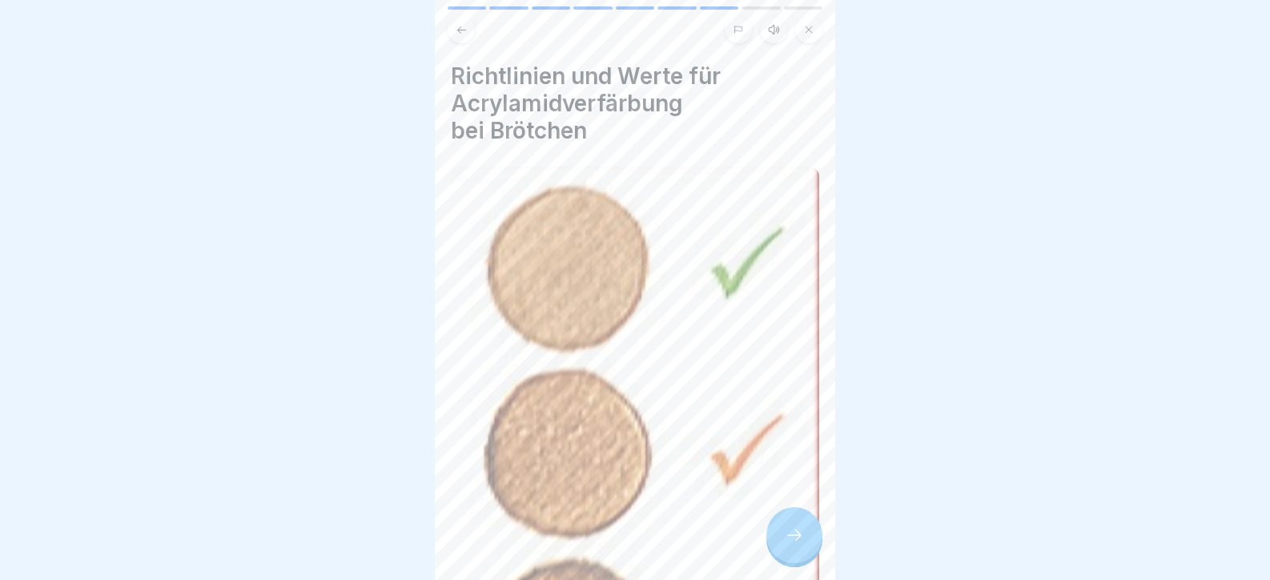
click at [784, 540] on icon at bounding box center [793, 534] width 19 height 19
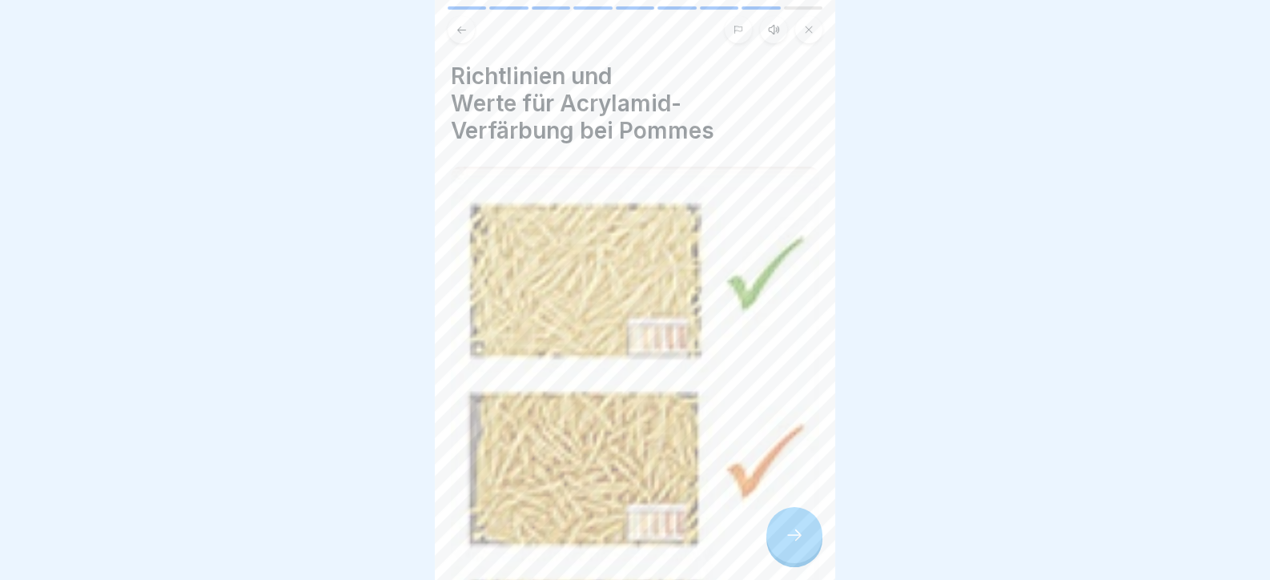
click at [784, 539] on div at bounding box center [794, 535] width 56 height 56
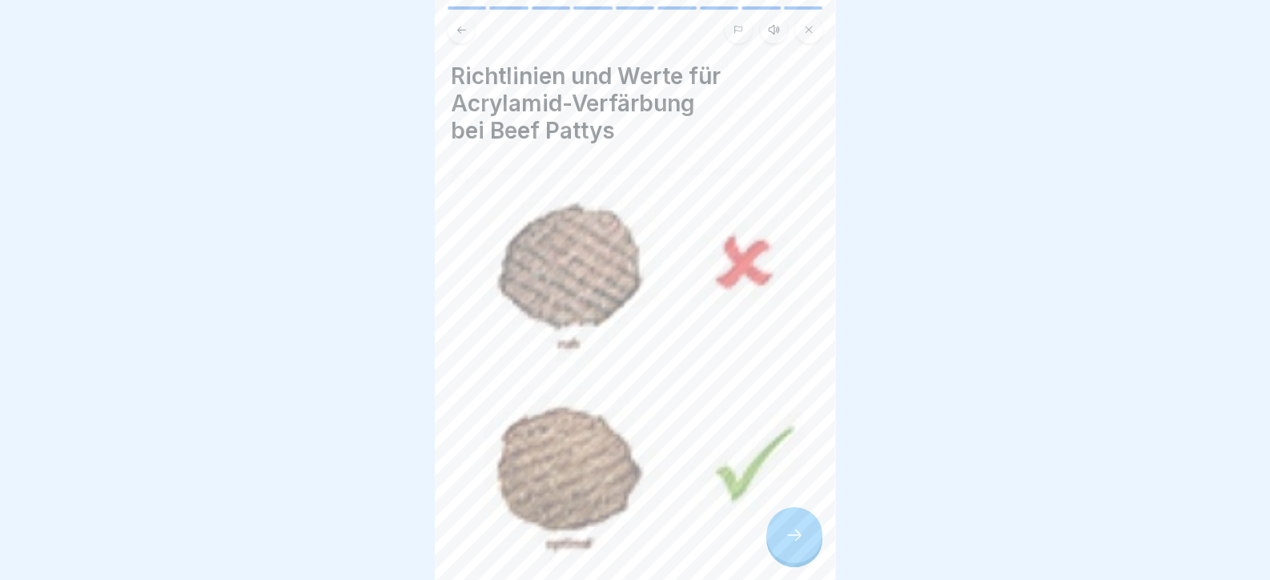
click at [784, 539] on div at bounding box center [794, 535] width 56 height 56
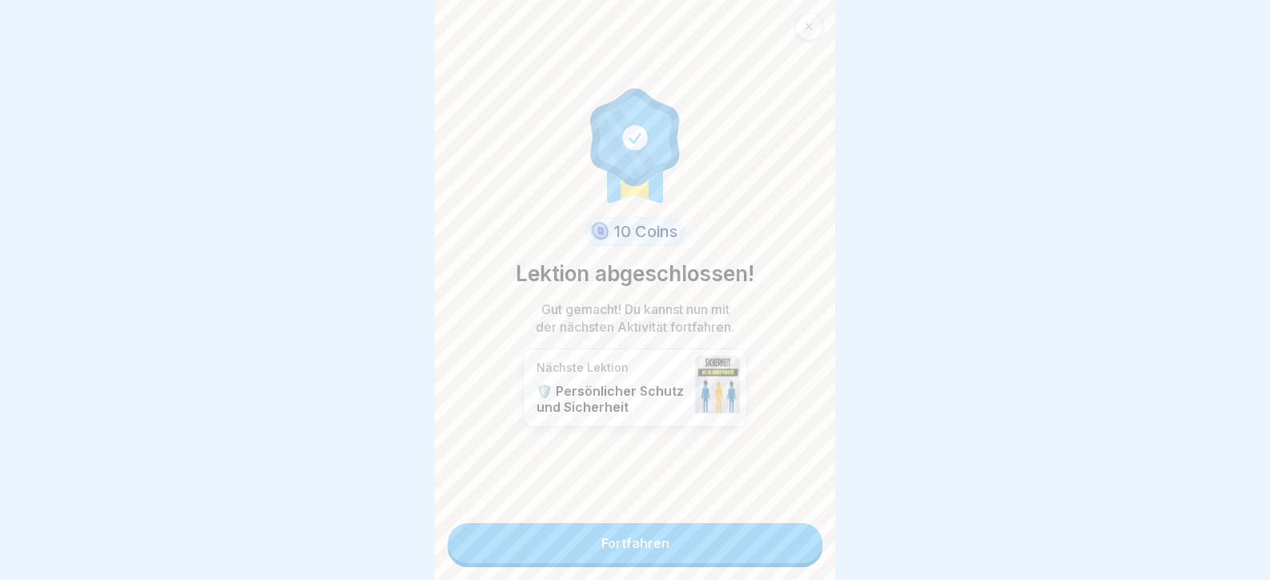
click at [784, 539] on link "Fortfahren" at bounding box center [634, 543] width 375 height 40
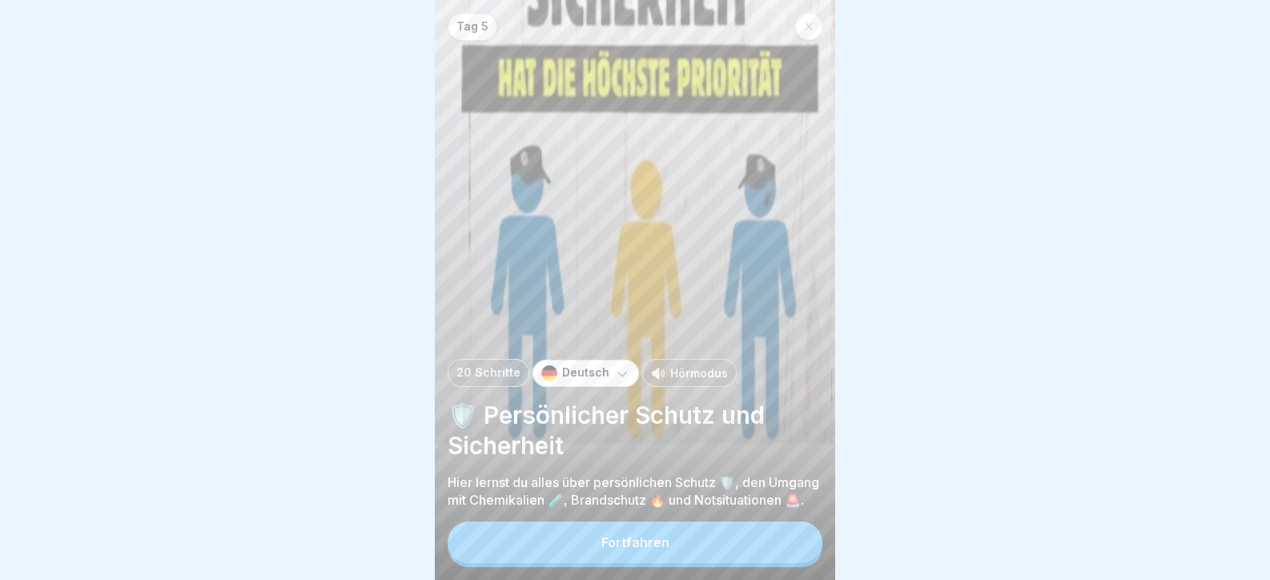
click at [789, 538] on button "Fortfahren" at bounding box center [634, 542] width 375 height 42
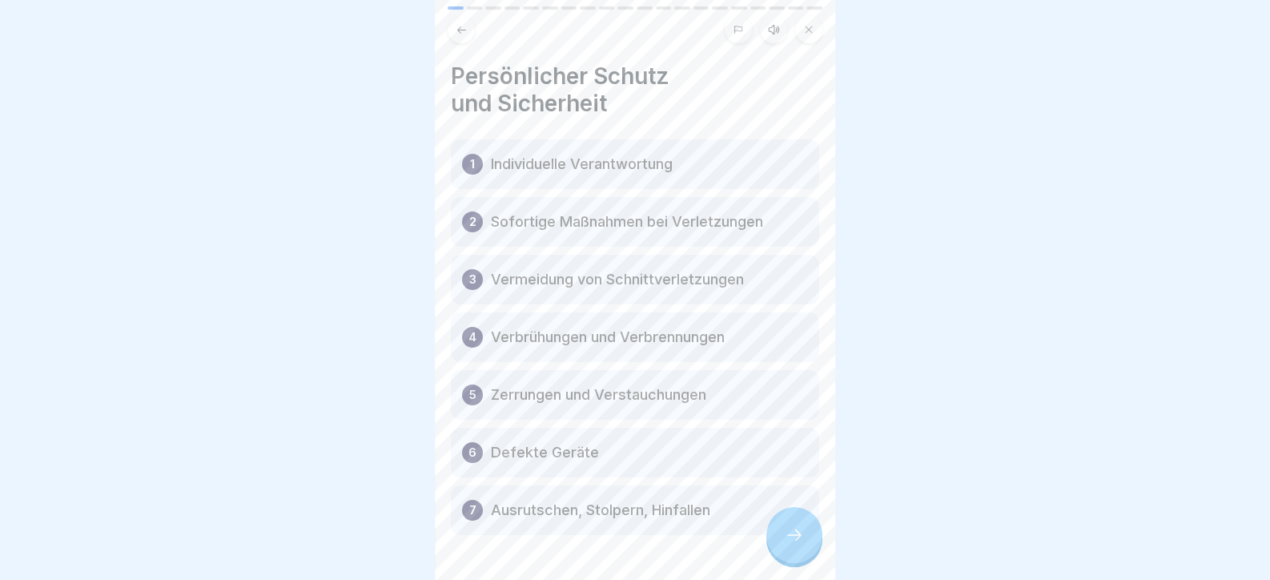
click at [791, 539] on div at bounding box center [794, 535] width 56 height 56
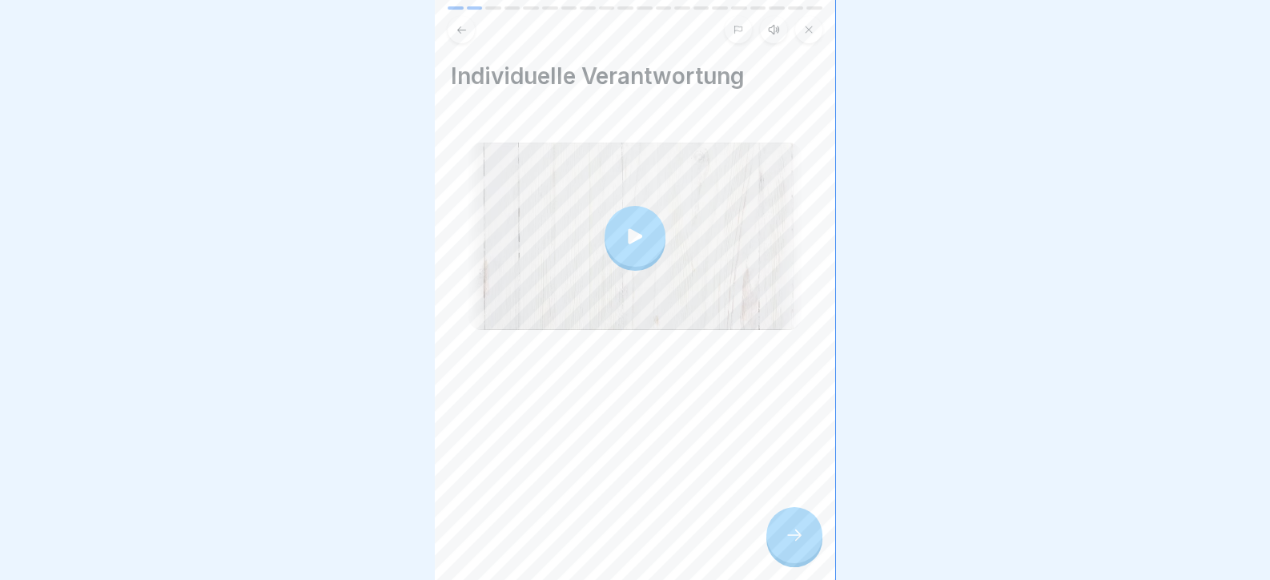
click at [791, 539] on div at bounding box center [794, 535] width 56 height 56
click at [789, 544] on icon at bounding box center [793, 534] width 19 height 19
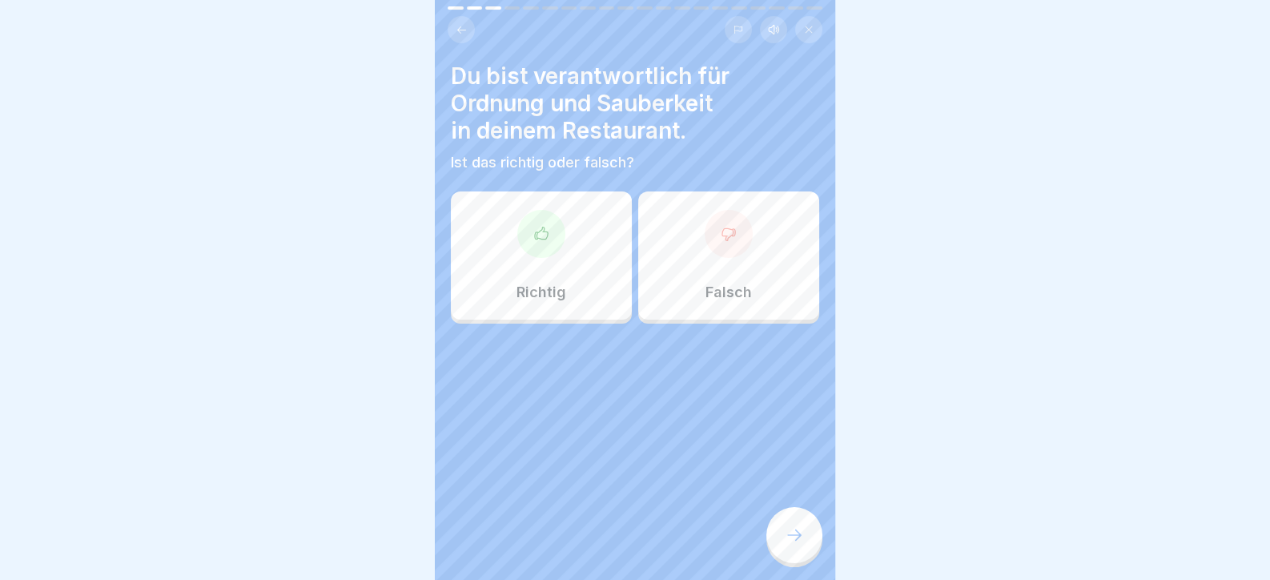
click at [789, 544] on icon at bounding box center [793, 534] width 19 height 19
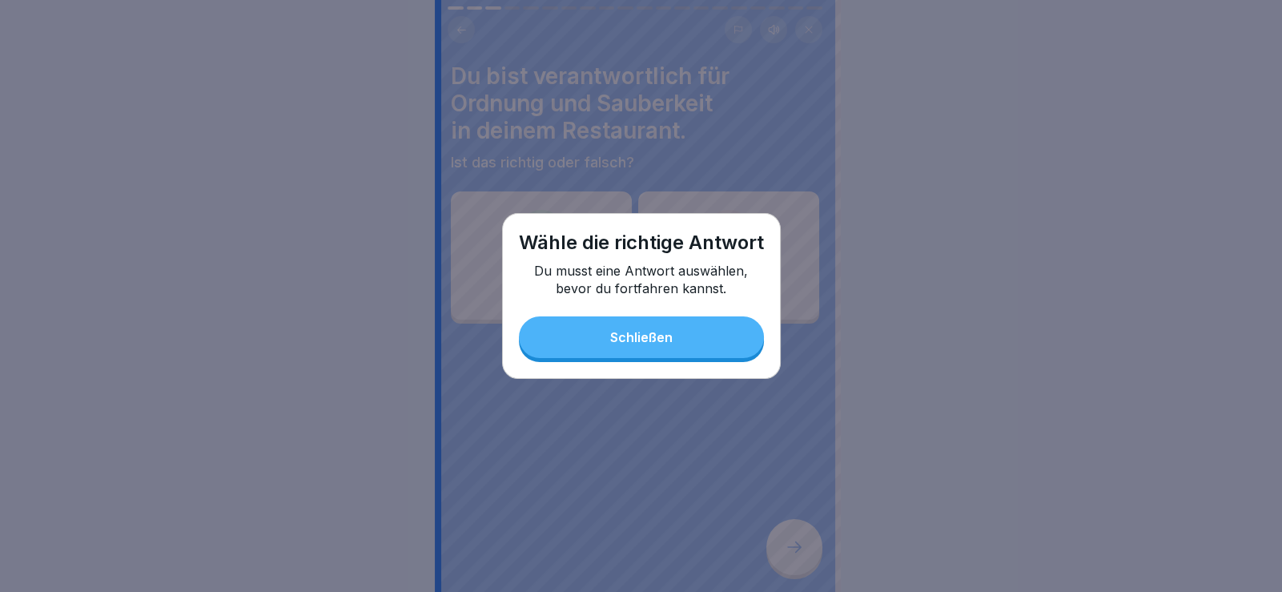
drag, startPoint x: 638, startPoint y: 319, endPoint x: 633, endPoint y: 328, distance: 10.0
click at [636, 323] on div "Wähle die richtige Antwort Du musst eine Antwort auswählen, bevor du fortfahren…" at bounding box center [641, 296] width 279 height 166
drag, startPoint x: 618, startPoint y: 338, endPoint x: 433, endPoint y: 231, distance: 213.4
click at [616, 338] on div "Schließen" at bounding box center [641, 337] width 62 height 14
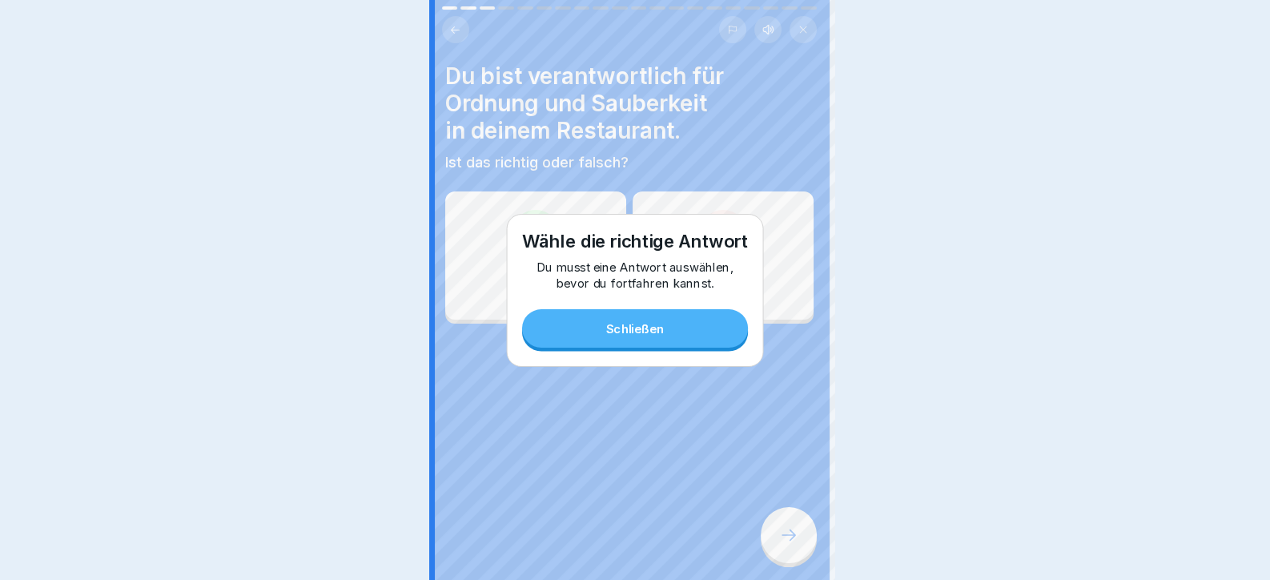
click at [521, 237] on div at bounding box center [536, 234] width 48 height 48
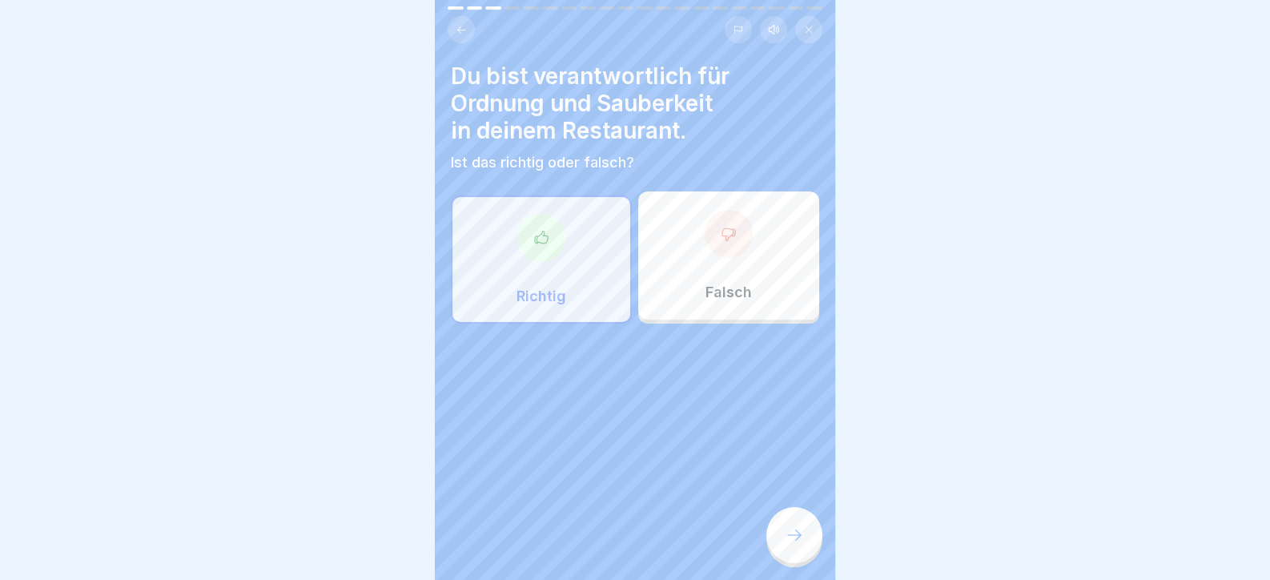
click at [809, 556] on div at bounding box center [794, 535] width 56 height 56
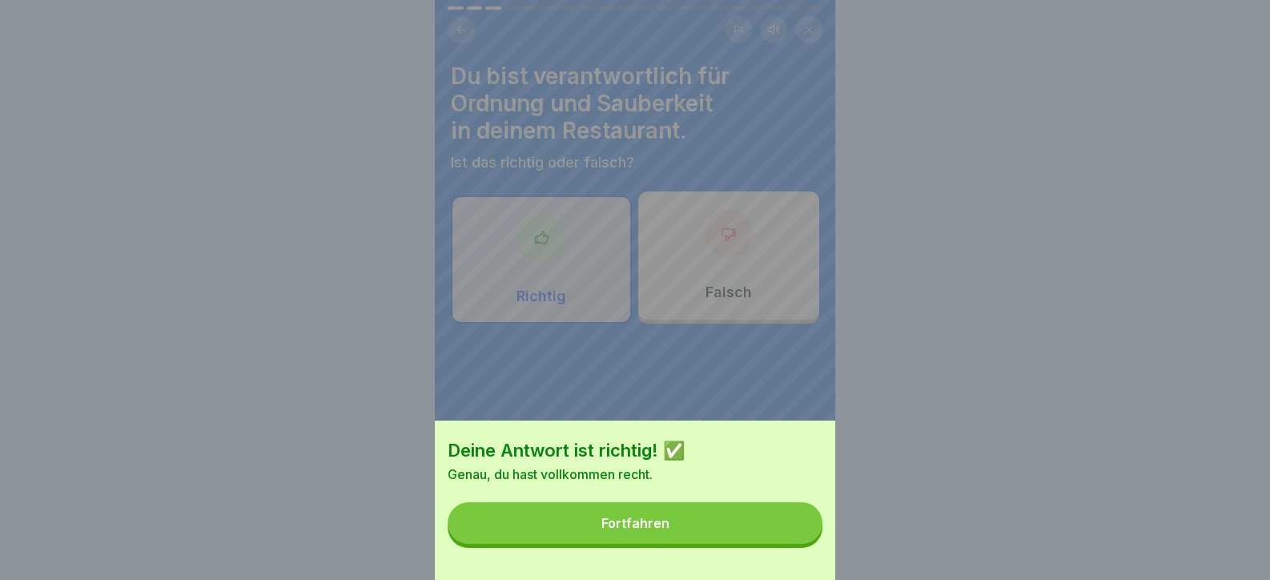
click at [792, 544] on button "Fortfahren" at bounding box center [634, 523] width 375 height 42
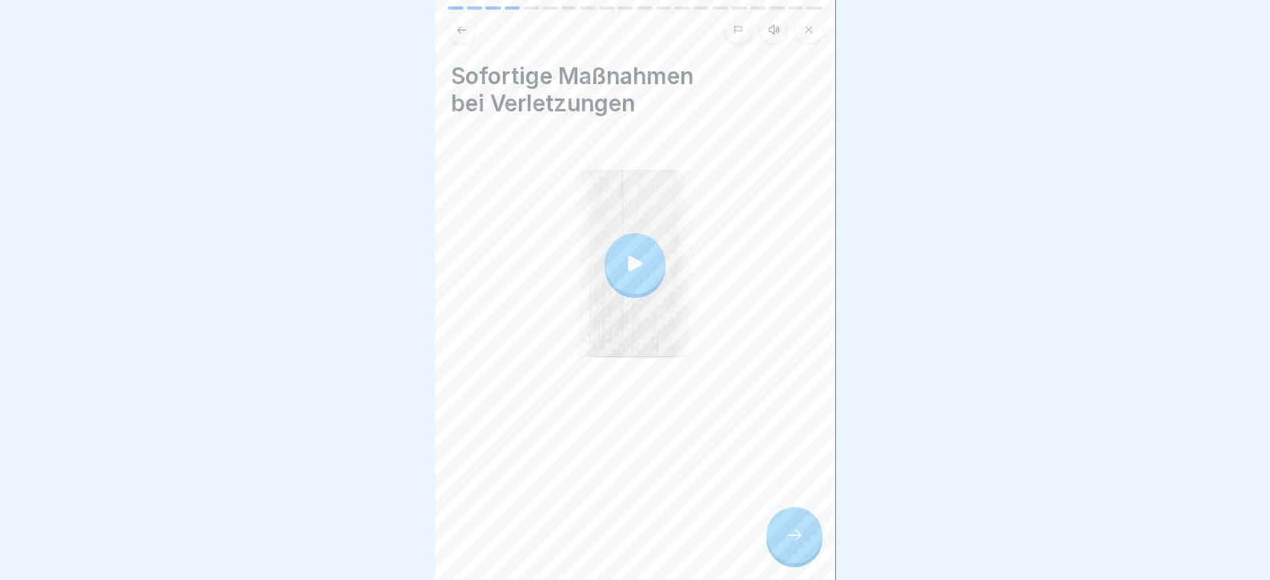
click at [793, 544] on icon at bounding box center [793, 534] width 19 height 19
click at [794, 540] on icon at bounding box center [793, 534] width 19 height 19
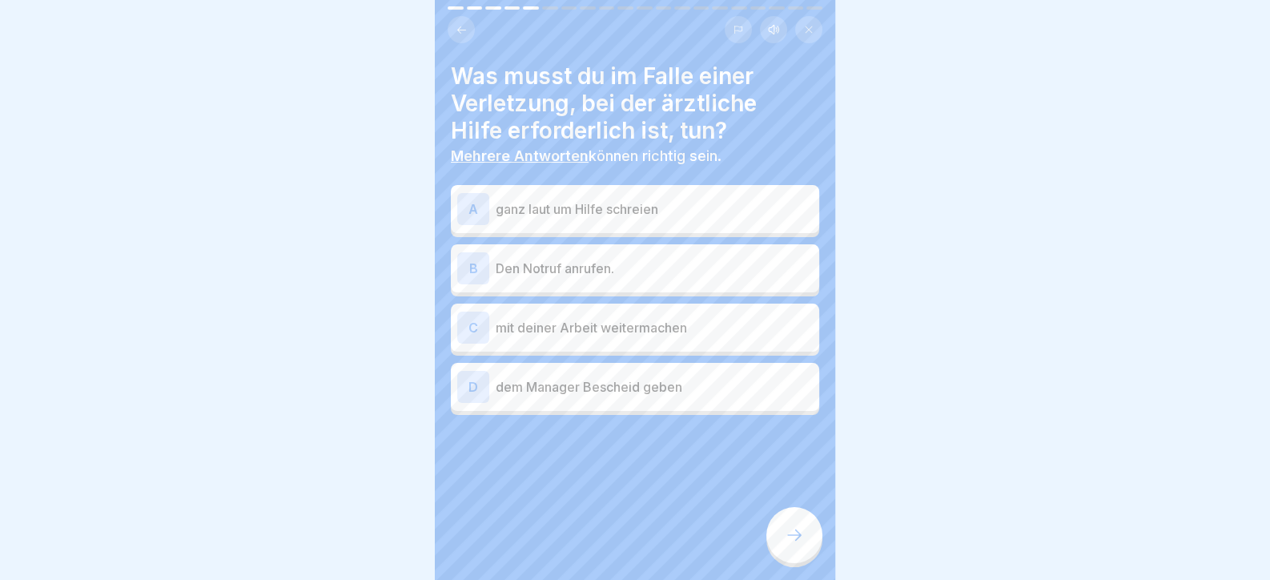
click at [612, 211] on p "ganz laut um Hilfe schreien" at bounding box center [654, 208] width 317 height 19
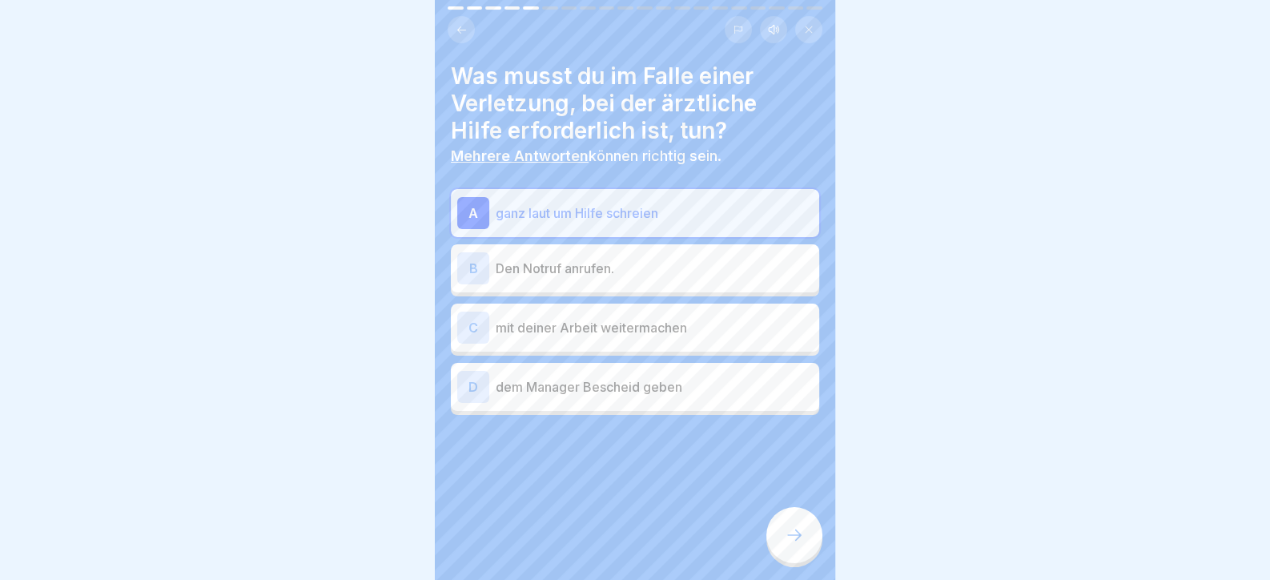
click at [616, 201] on div "A ganz laut um Hilfe schreien" at bounding box center [634, 213] width 355 height 32
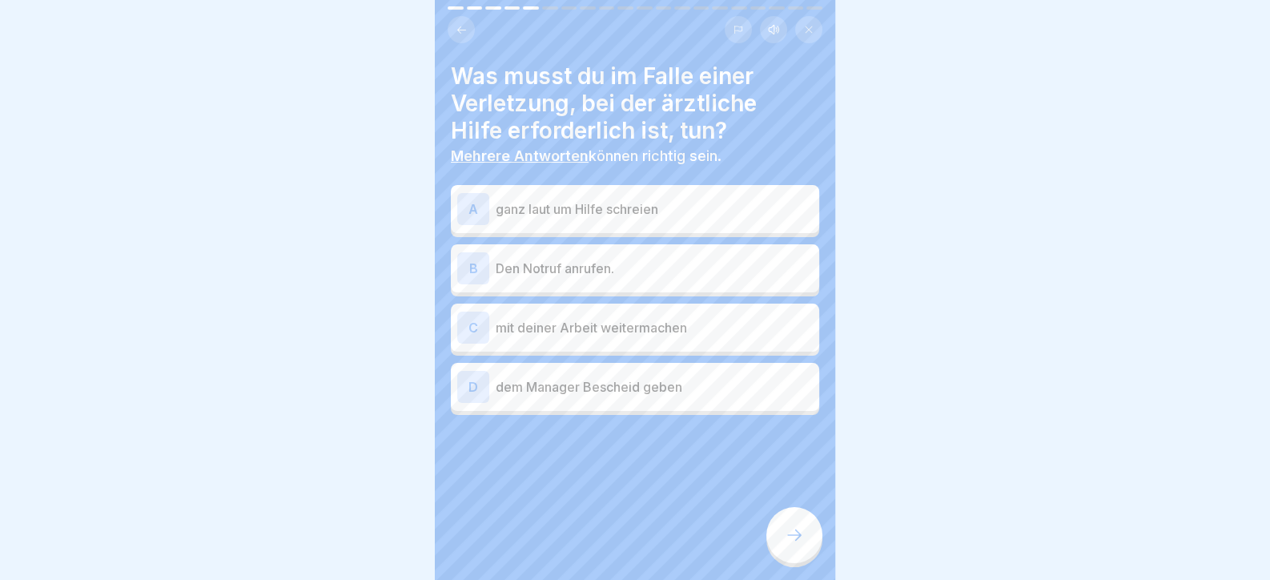
click at [600, 260] on p "Den Notruf anrufen." at bounding box center [654, 268] width 317 height 19
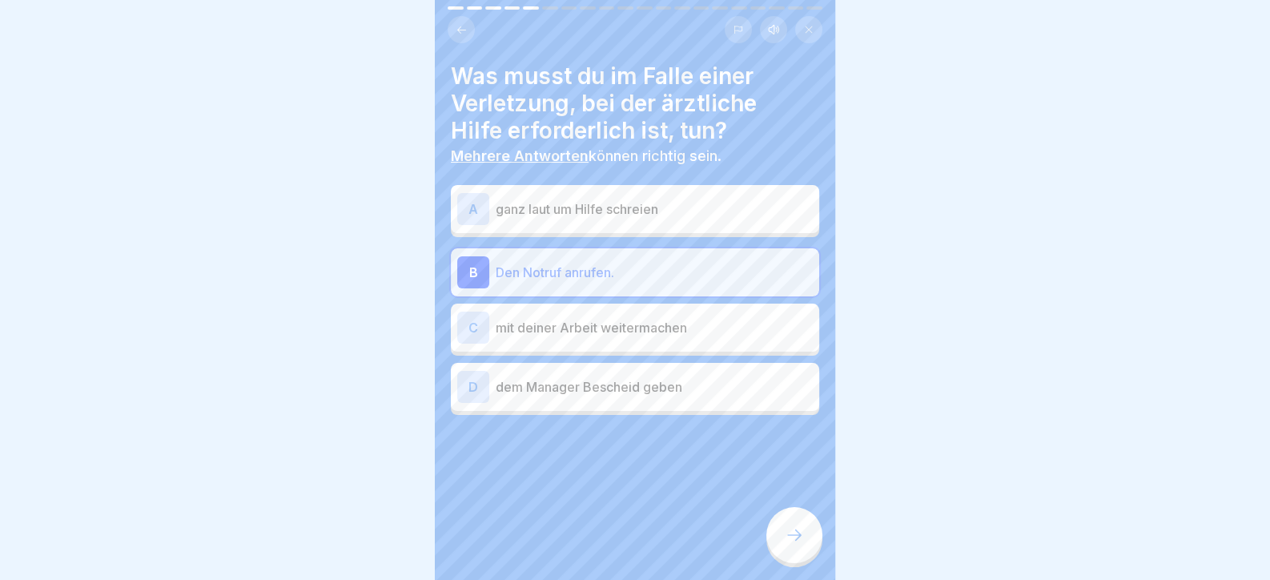
click at [618, 384] on p "dem Manager Bescheid geben" at bounding box center [654, 386] width 317 height 19
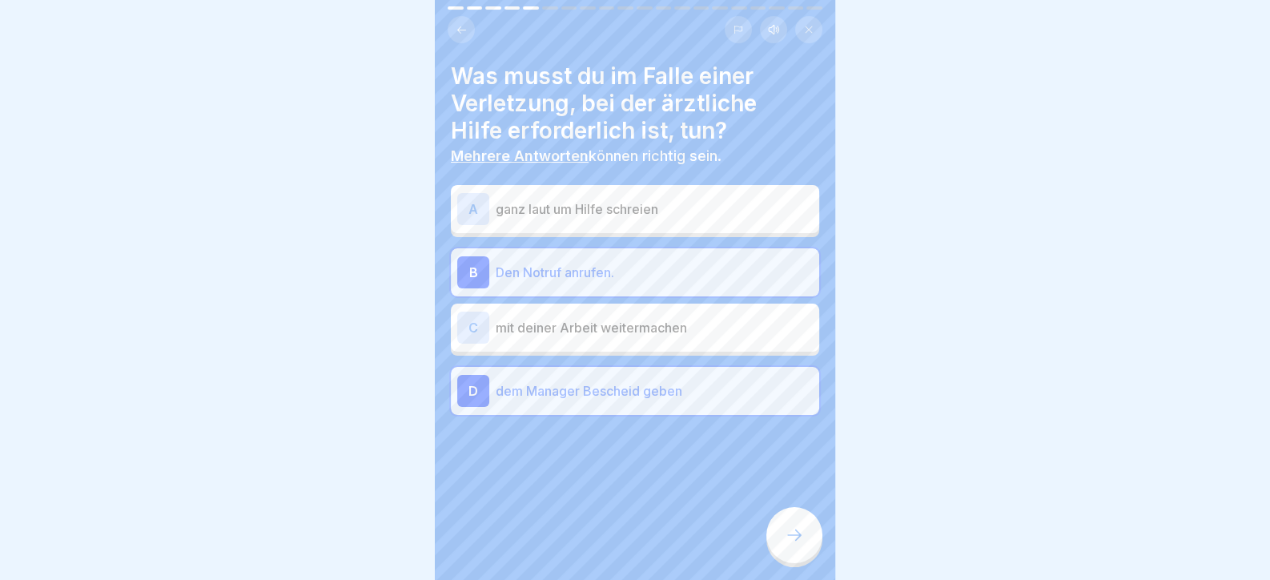
click at [783, 539] on div at bounding box center [794, 535] width 56 height 56
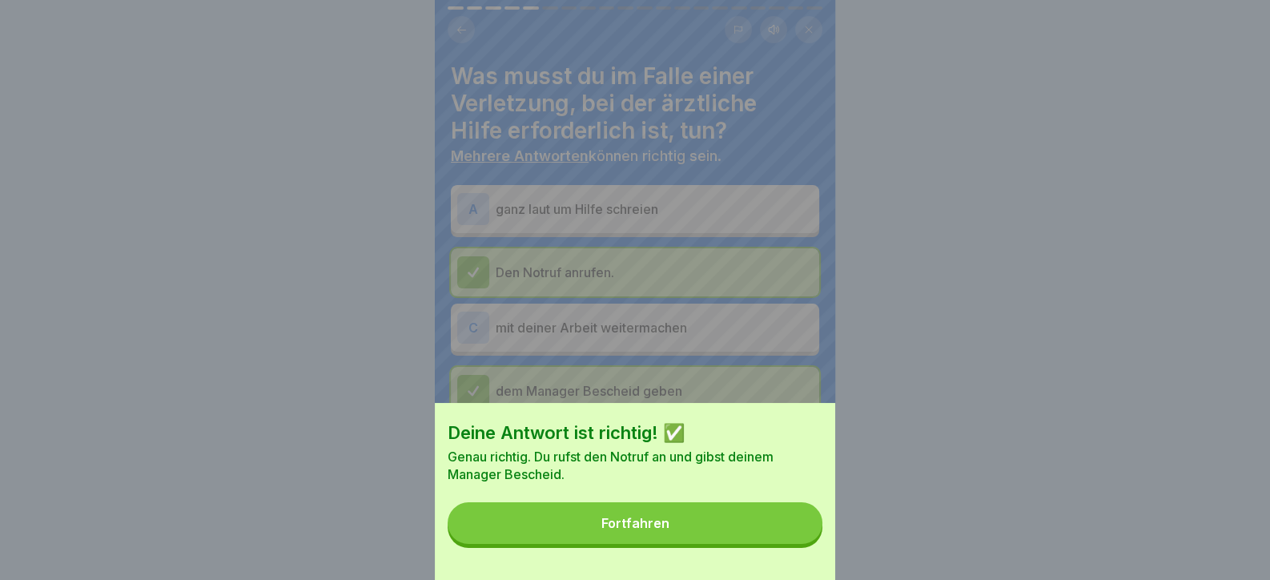
click at [776, 539] on button "Fortfahren" at bounding box center [634, 523] width 375 height 42
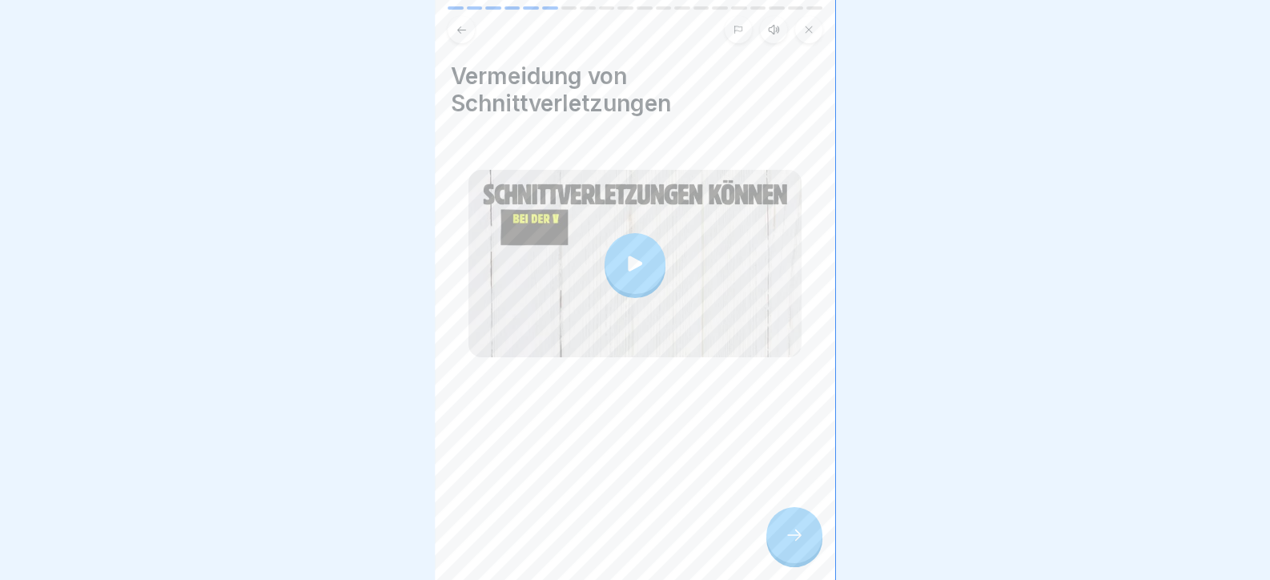
click at [796, 544] on icon at bounding box center [793, 534] width 19 height 19
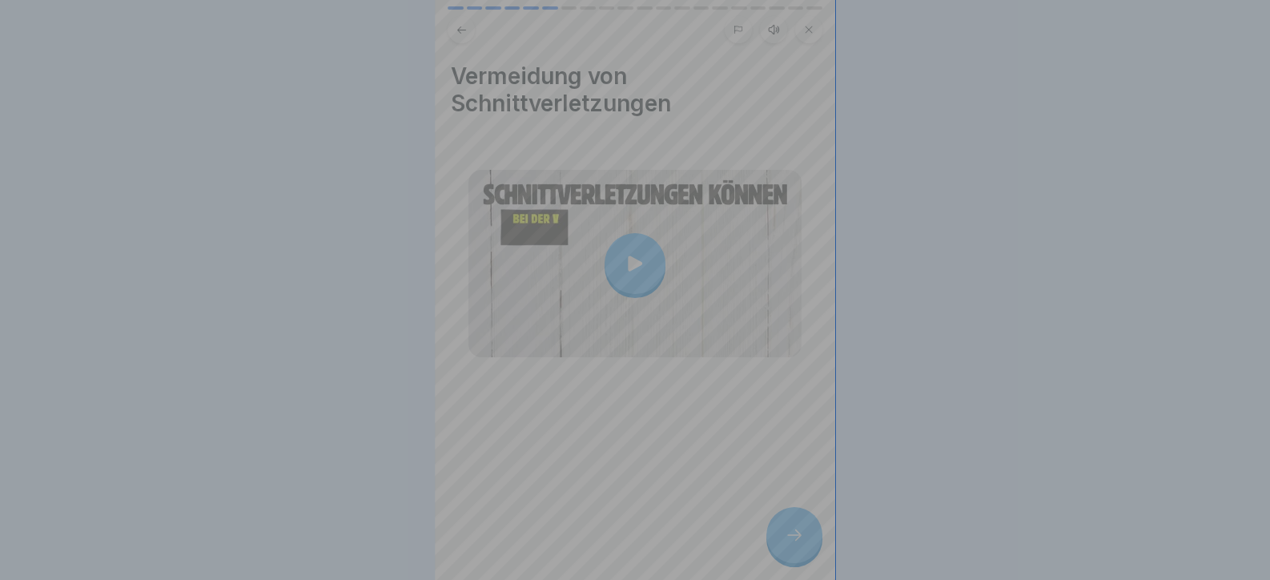
click at [795, 544] on video at bounding box center [635, 290] width 400 height 580
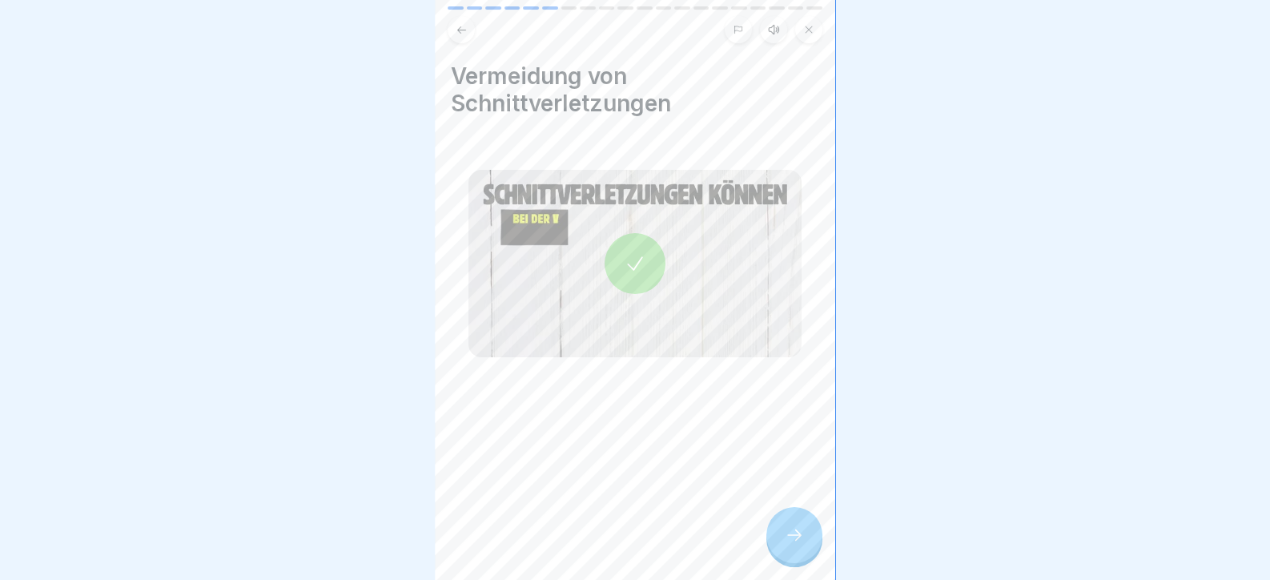
click at [791, 528] on div at bounding box center [794, 535] width 56 height 56
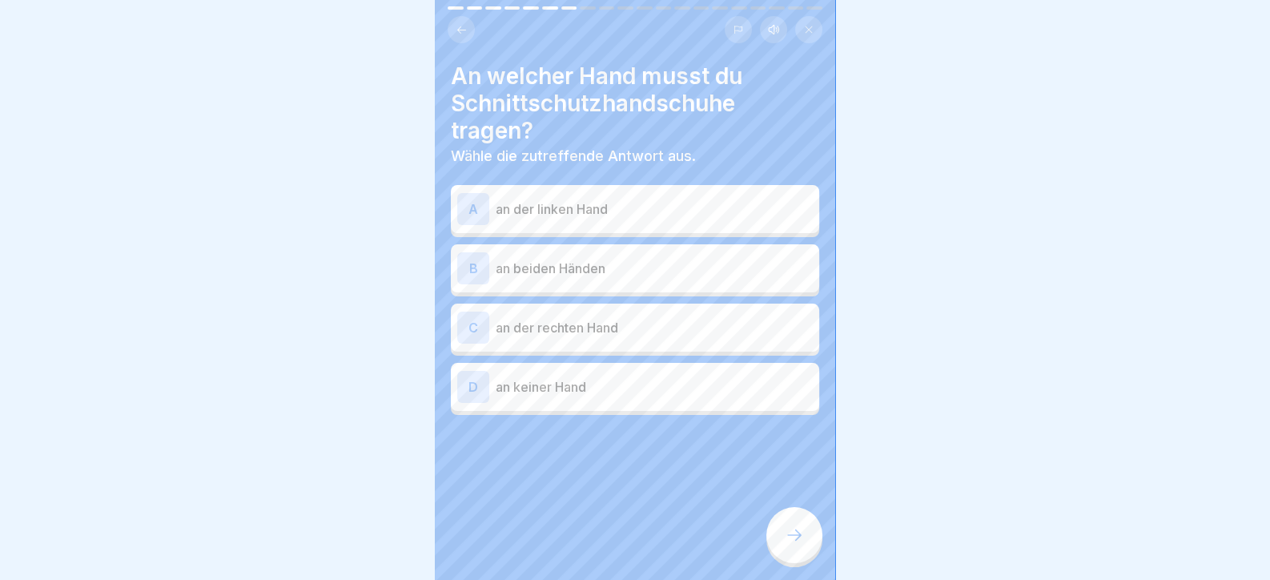
click at [602, 259] on p "an beiden Händen" at bounding box center [654, 268] width 317 height 19
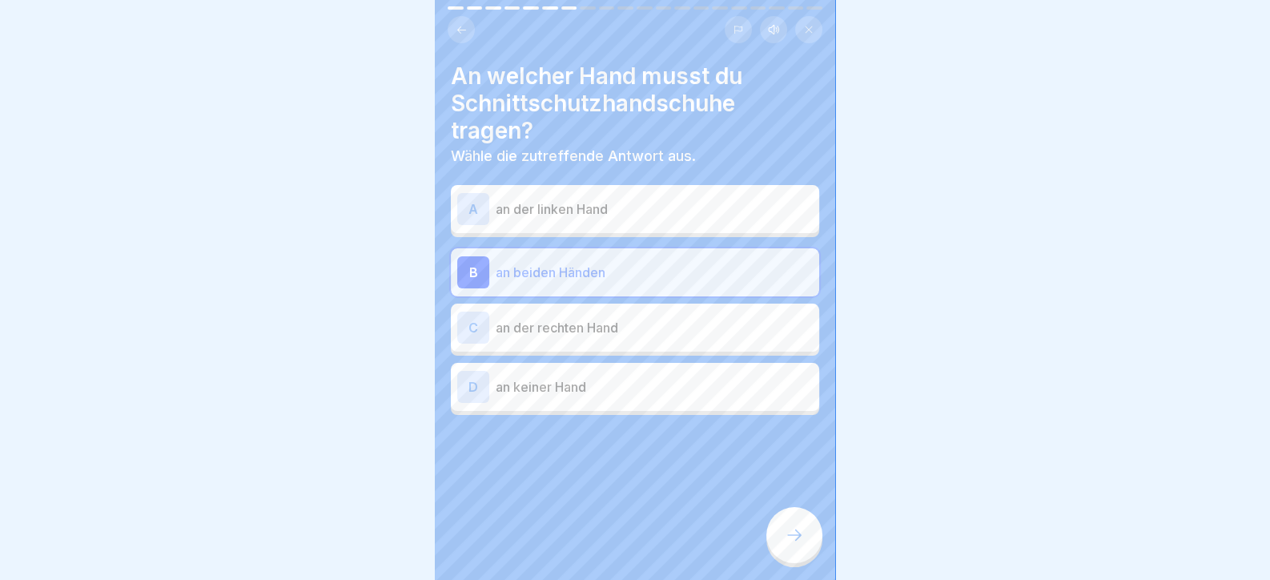
click at [784, 561] on div at bounding box center [794, 535] width 56 height 56
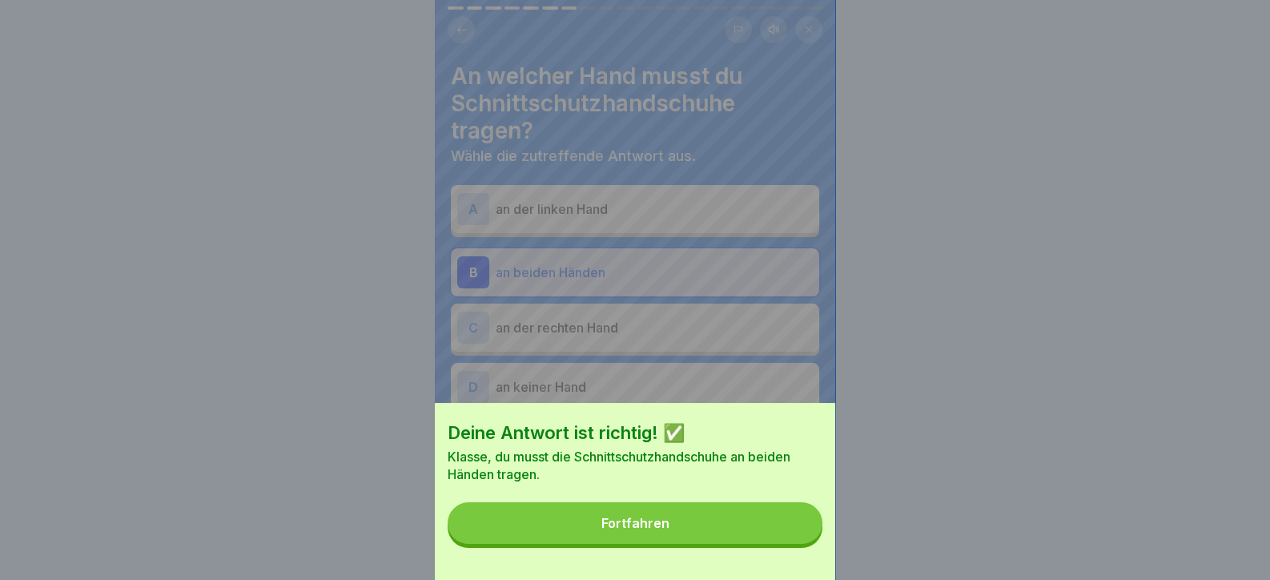
click at [784, 544] on button "Fortfahren" at bounding box center [634, 523] width 375 height 42
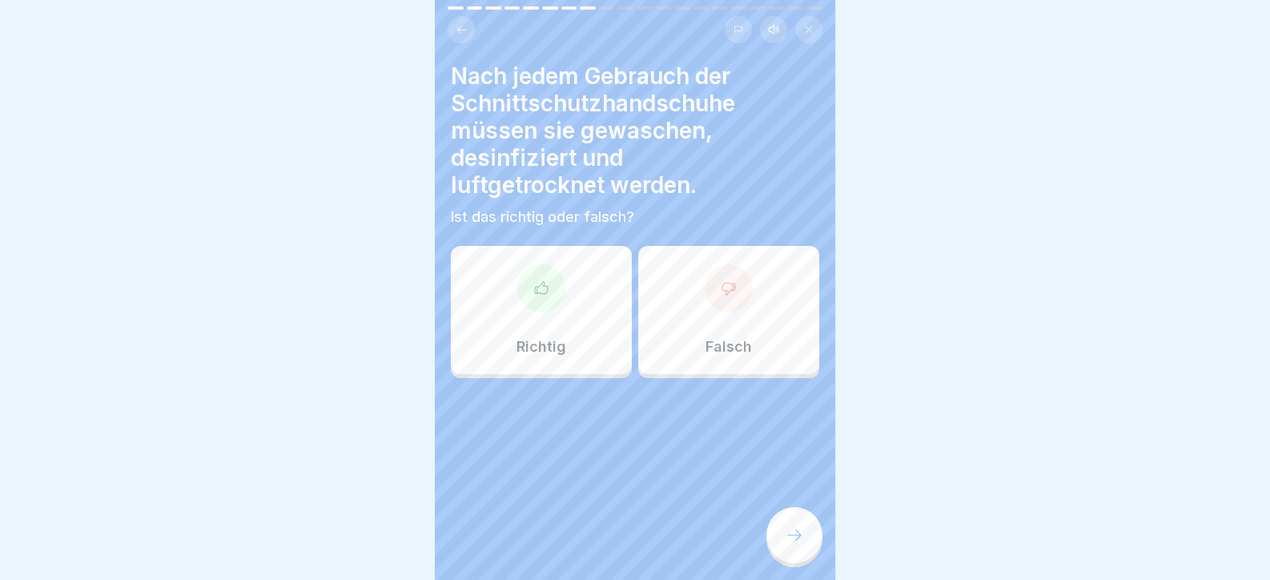
click at [530, 330] on div "Richtig" at bounding box center [541, 310] width 181 height 128
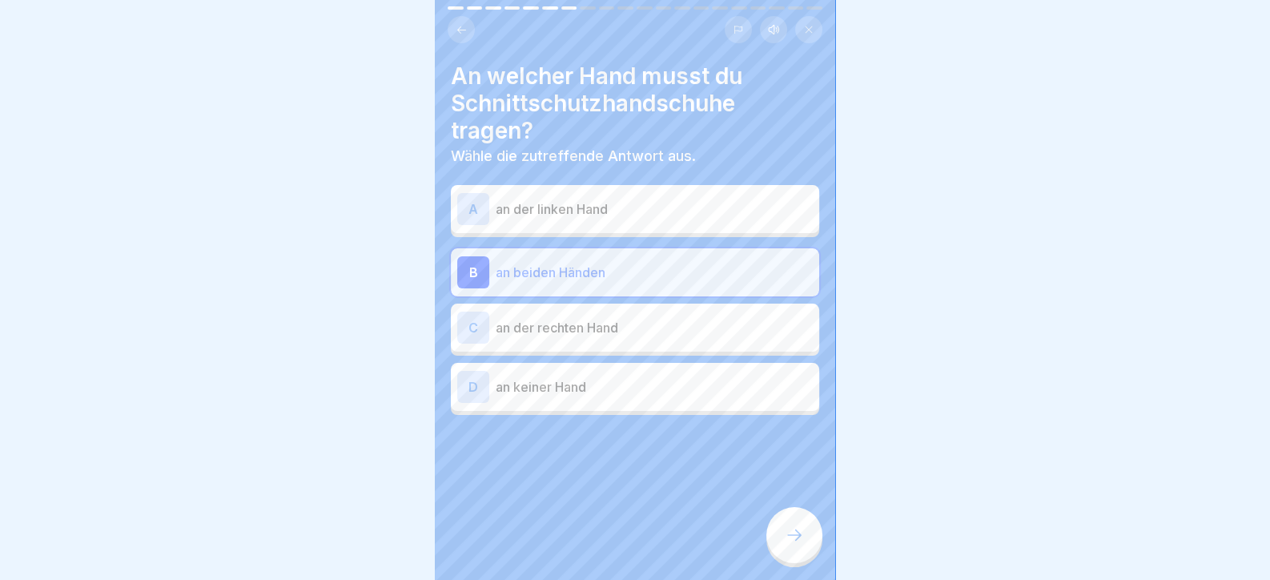
click at [612, 335] on p "an der rechten Hand" at bounding box center [654, 327] width 317 height 19
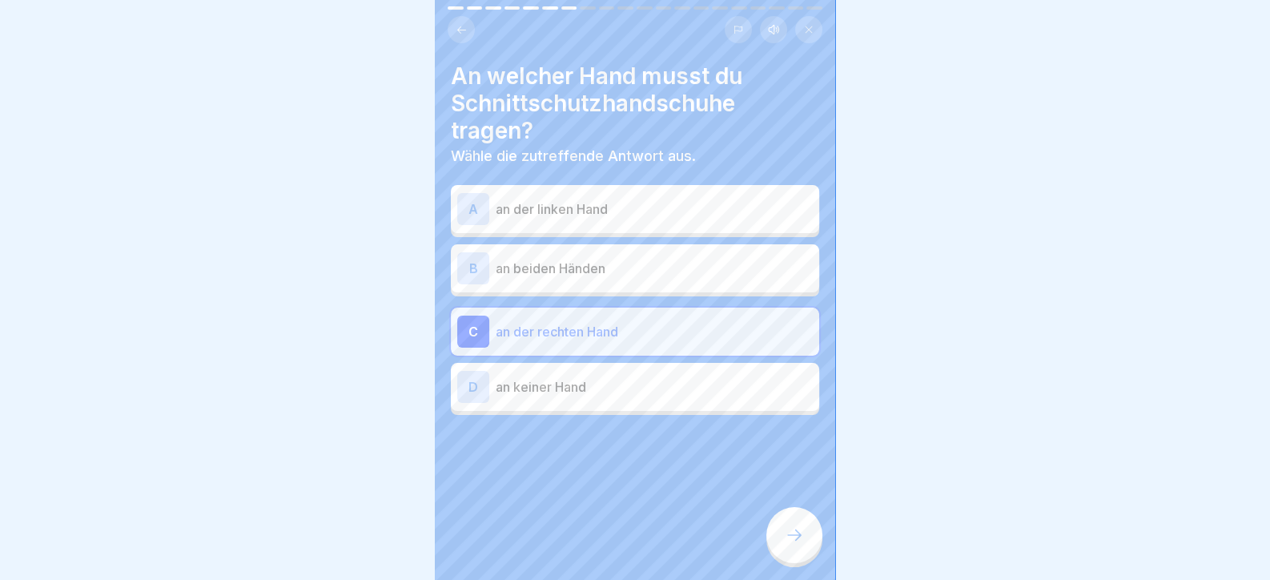
click at [633, 267] on p "an beiden Händen" at bounding box center [654, 268] width 317 height 19
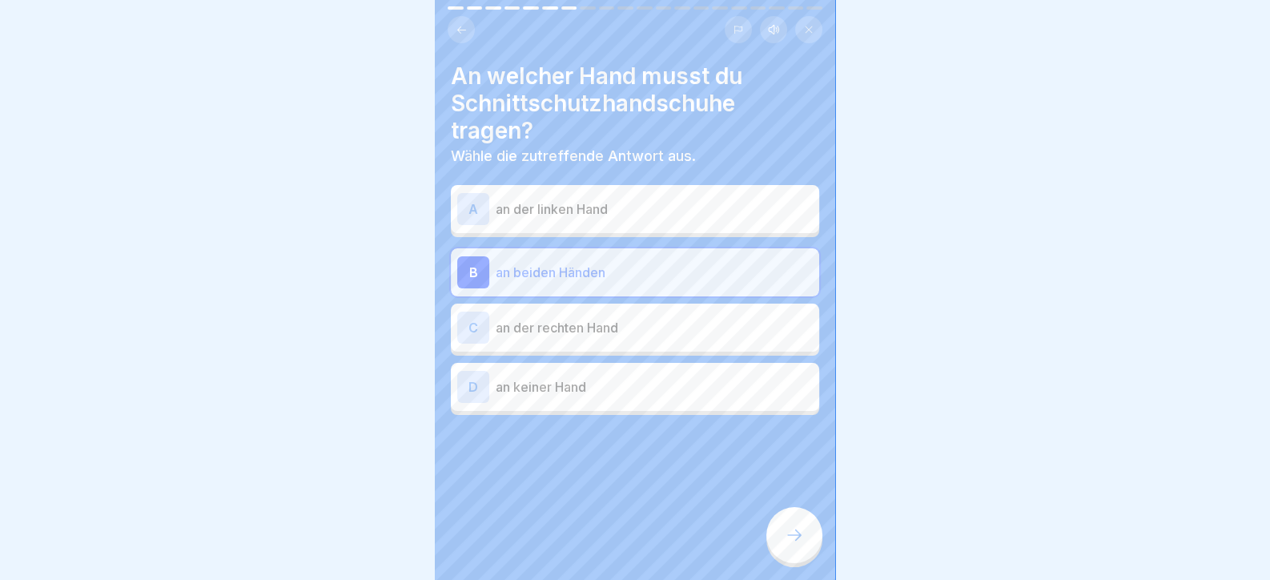
click at [795, 528] on div at bounding box center [794, 535] width 56 height 56
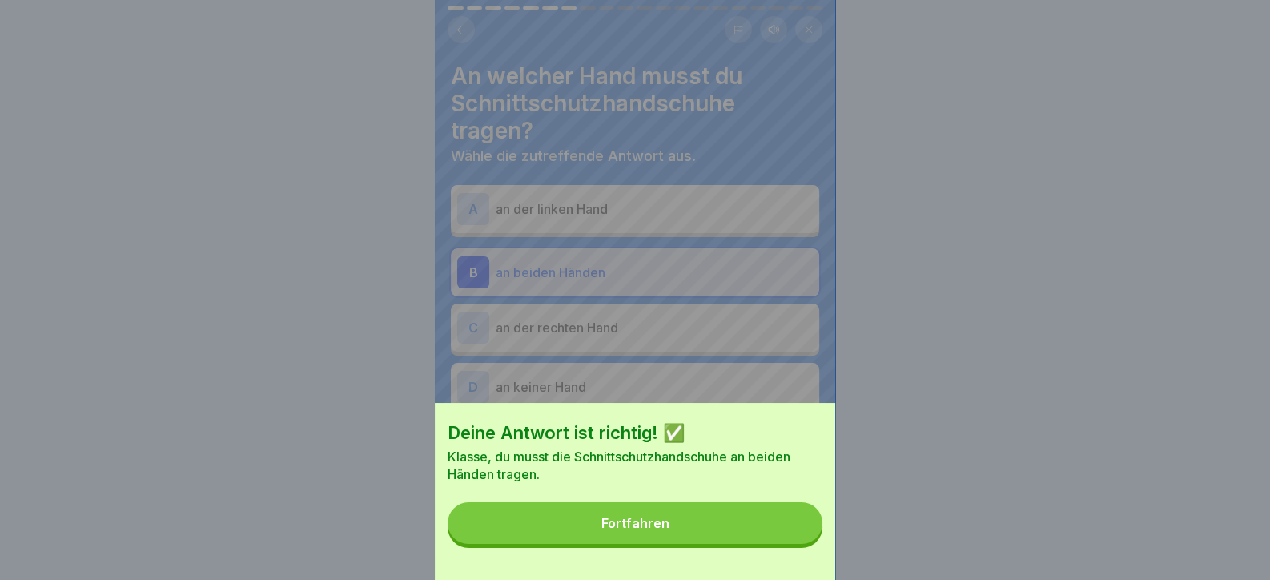
click at [795, 534] on button "Fortfahren" at bounding box center [634, 523] width 375 height 42
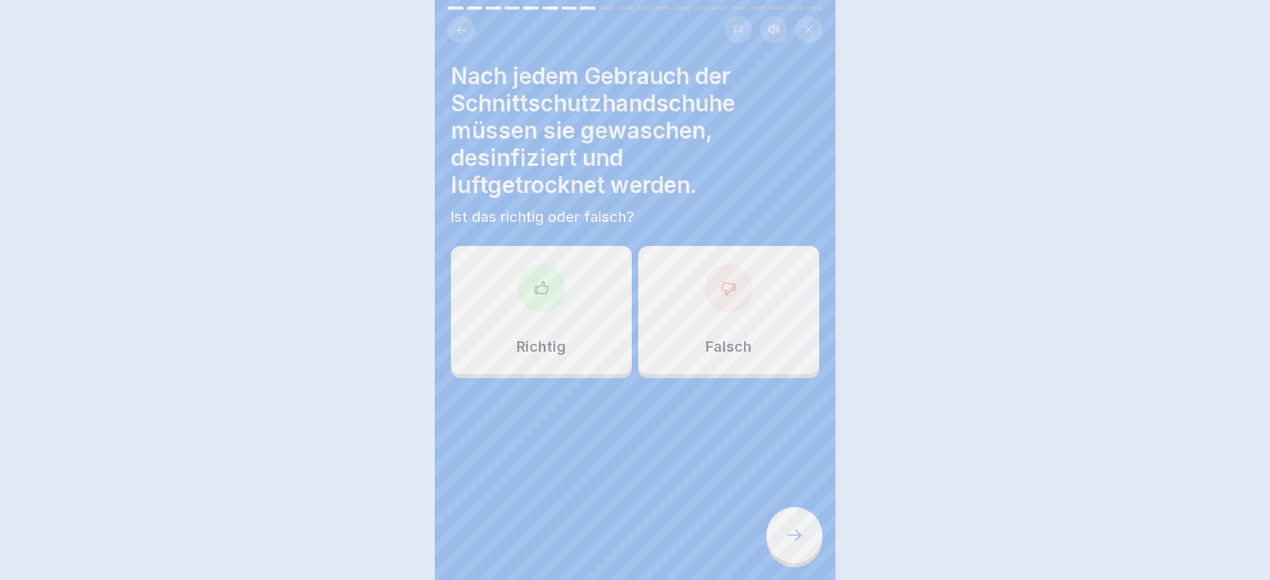
click at [795, 535] on div at bounding box center [794, 535] width 56 height 56
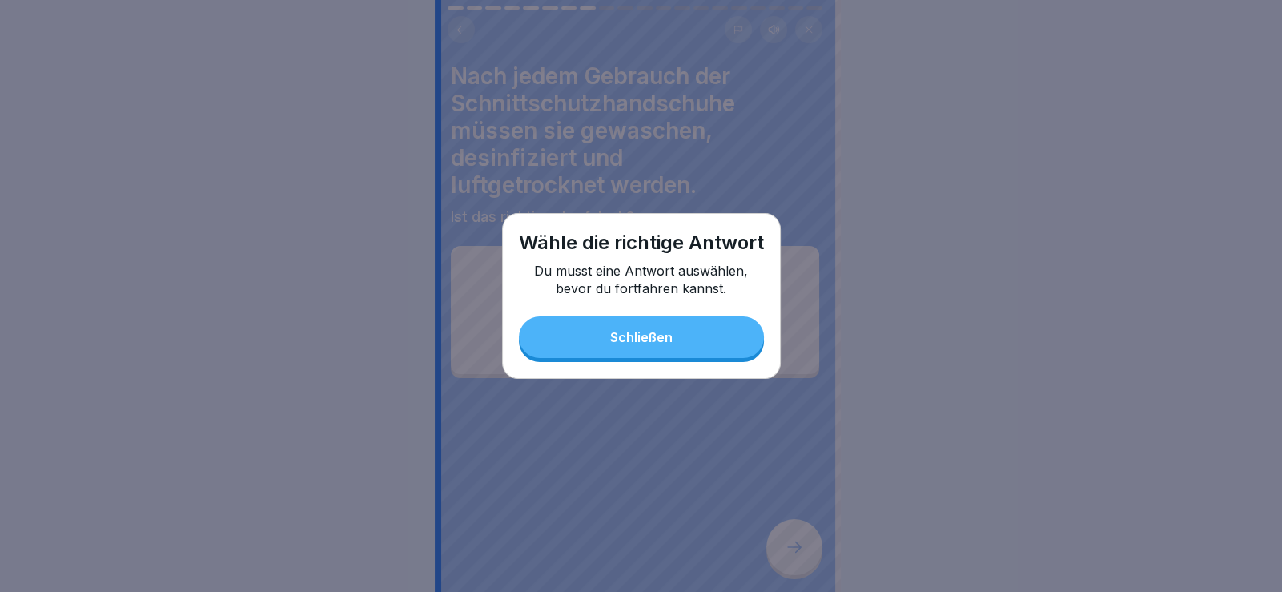
click at [649, 316] on div "Wähle die richtige Antwort Du musst eine Antwort auswählen, bevor du fortfahren…" at bounding box center [641, 296] width 279 height 166
click at [576, 330] on button "Schließen" at bounding box center [641, 337] width 245 height 42
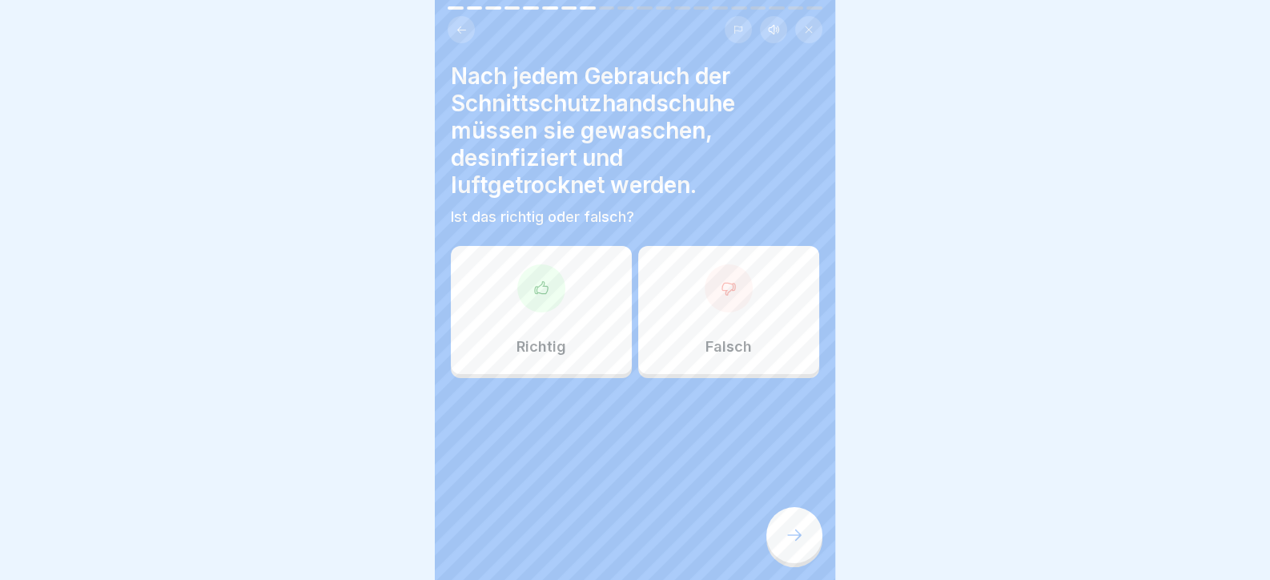
click at [575, 330] on div "Richtig" at bounding box center [541, 310] width 181 height 128
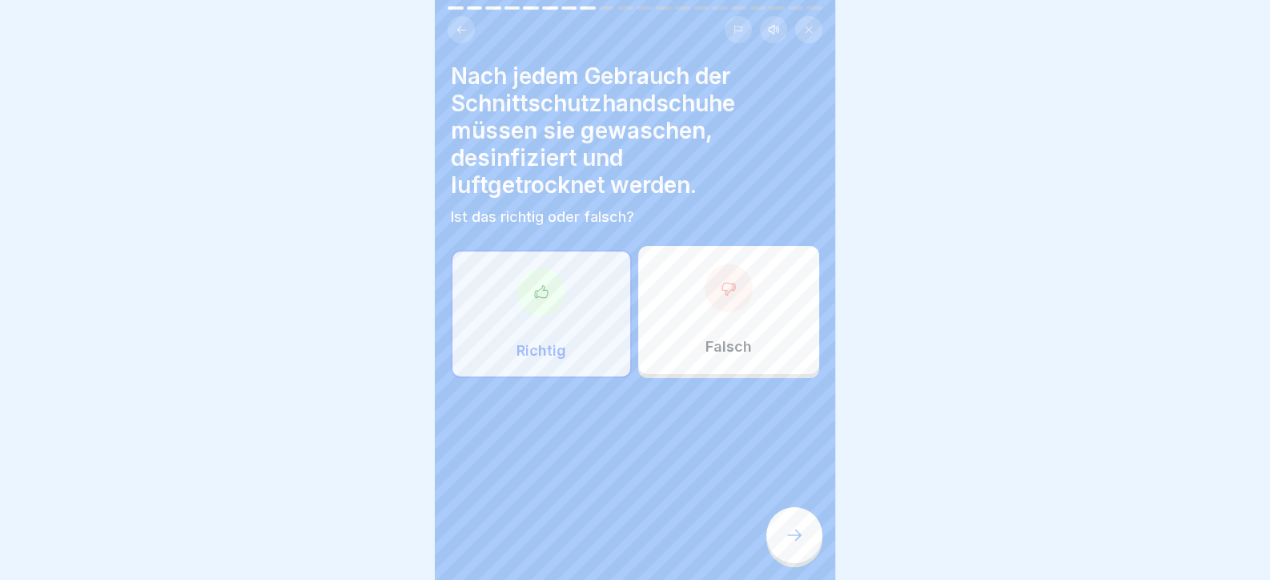
click at [772, 525] on div "Nach jedem Gebrauch der Schnittschutzhandschuhe müssen sie gewaschen, desinfizi…" at bounding box center [635, 290] width 400 height 580
click at [791, 544] on icon at bounding box center [793, 534] width 19 height 19
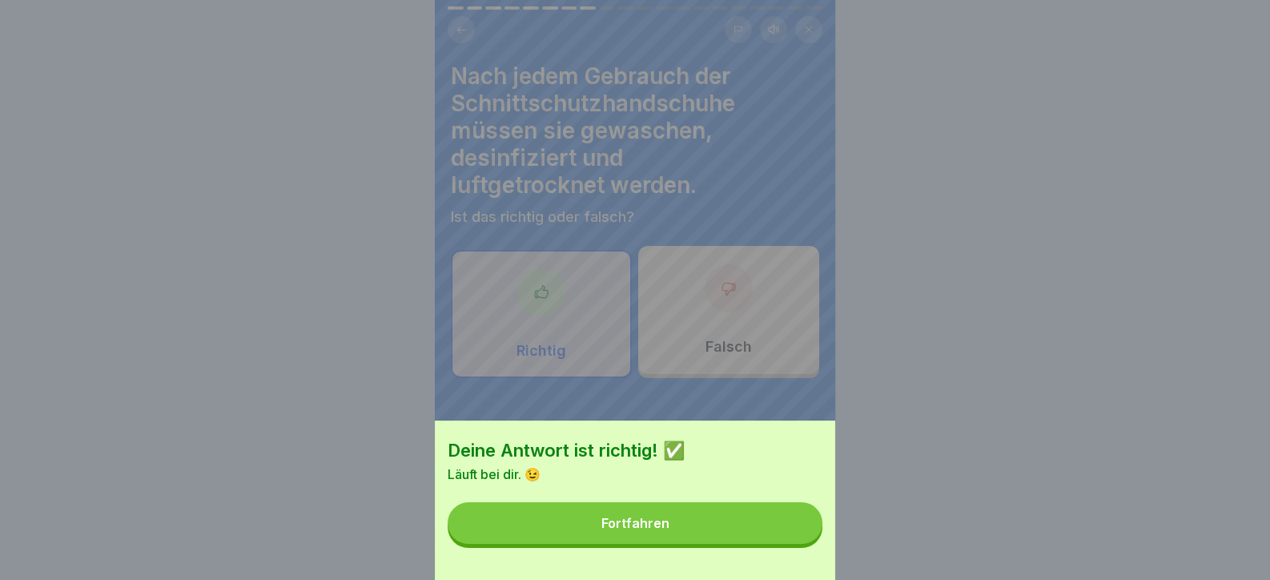
click at [791, 544] on button "Fortfahren" at bounding box center [634, 523] width 375 height 42
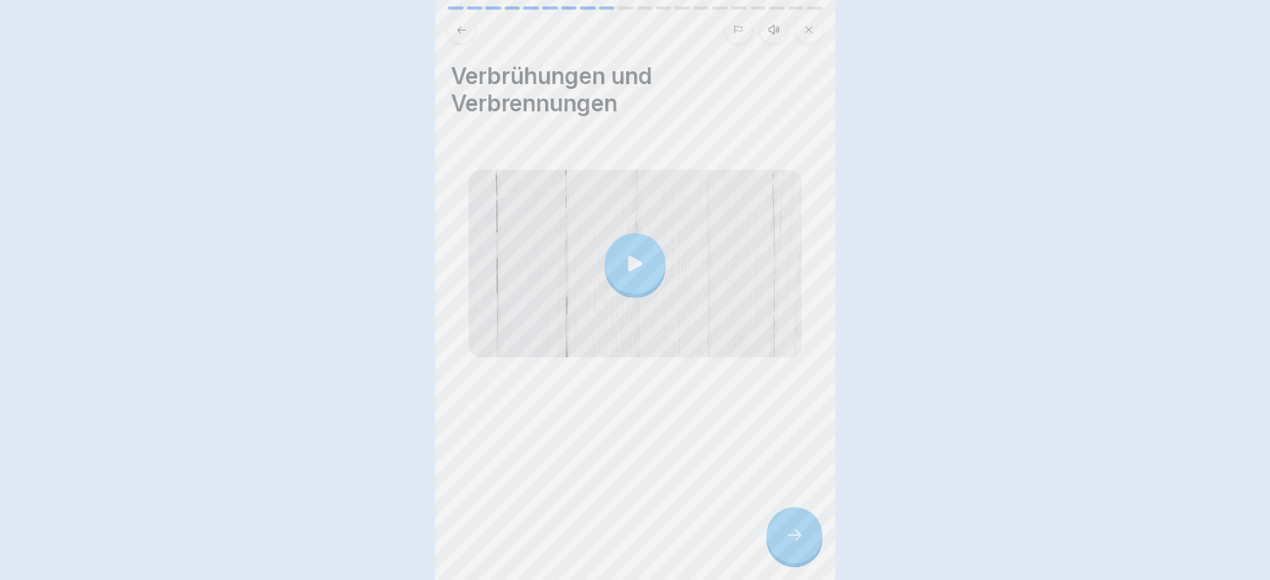
click at [791, 544] on icon at bounding box center [793, 534] width 19 height 19
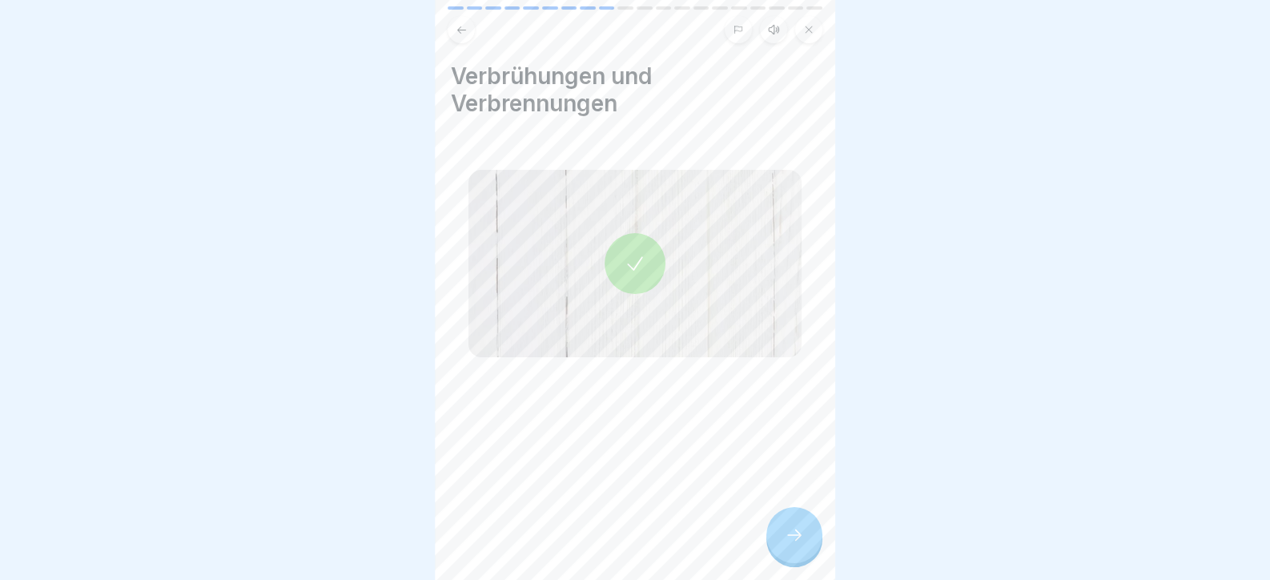
click at [811, 544] on div at bounding box center [794, 535] width 56 height 56
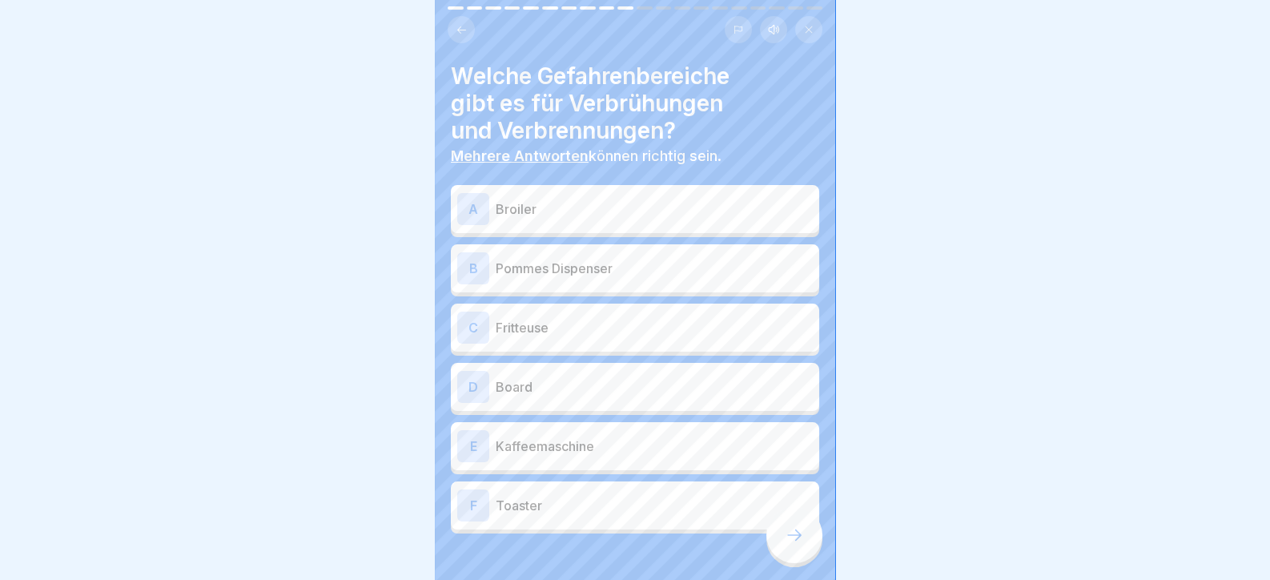
click at [616, 199] on p "Broiler" at bounding box center [654, 208] width 317 height 19
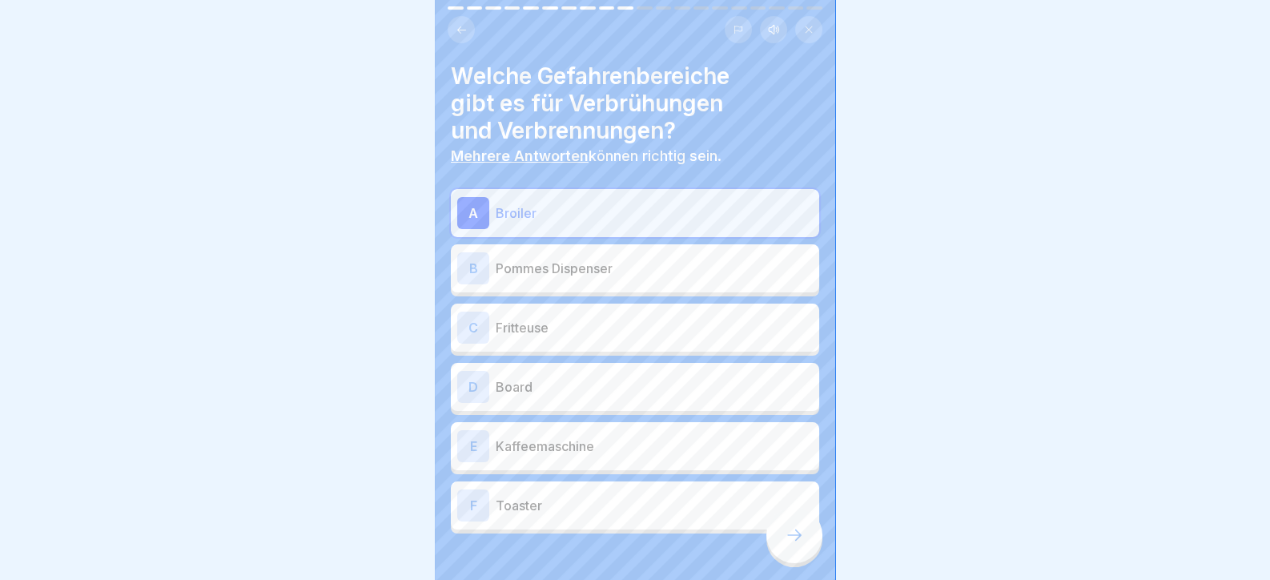
click at [596, 335] on p "Fritteuse" at bounding box center [654, 327] width 317 height 19
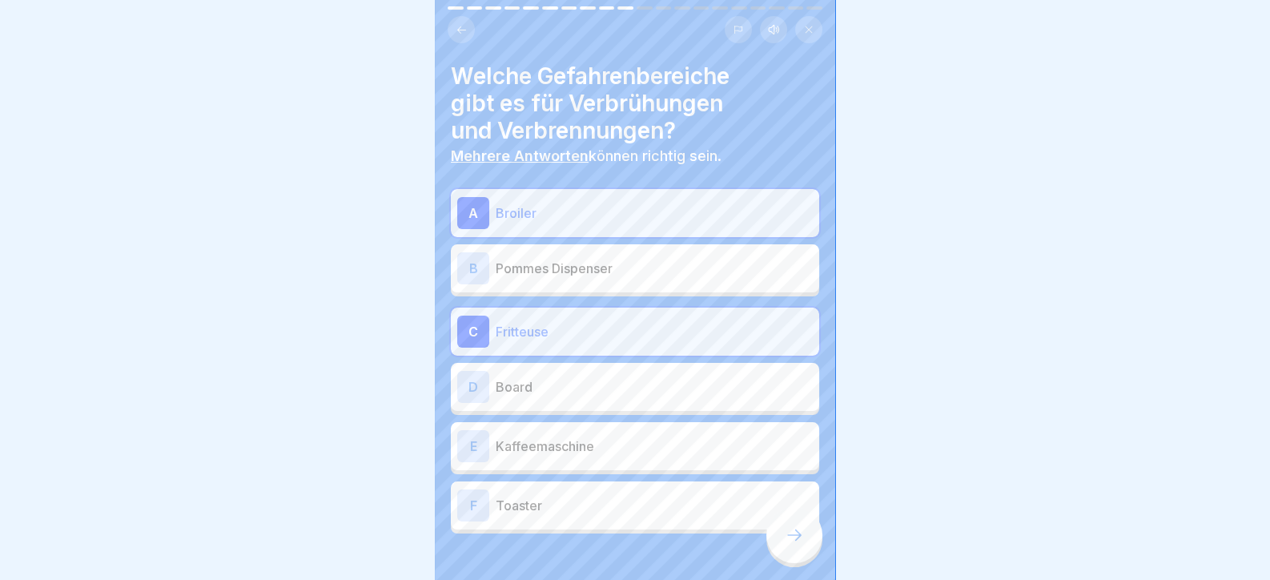
click at [596, 466] on div "E Kaffeemaschine" at bounding box center [635, 446] width 368 height 48
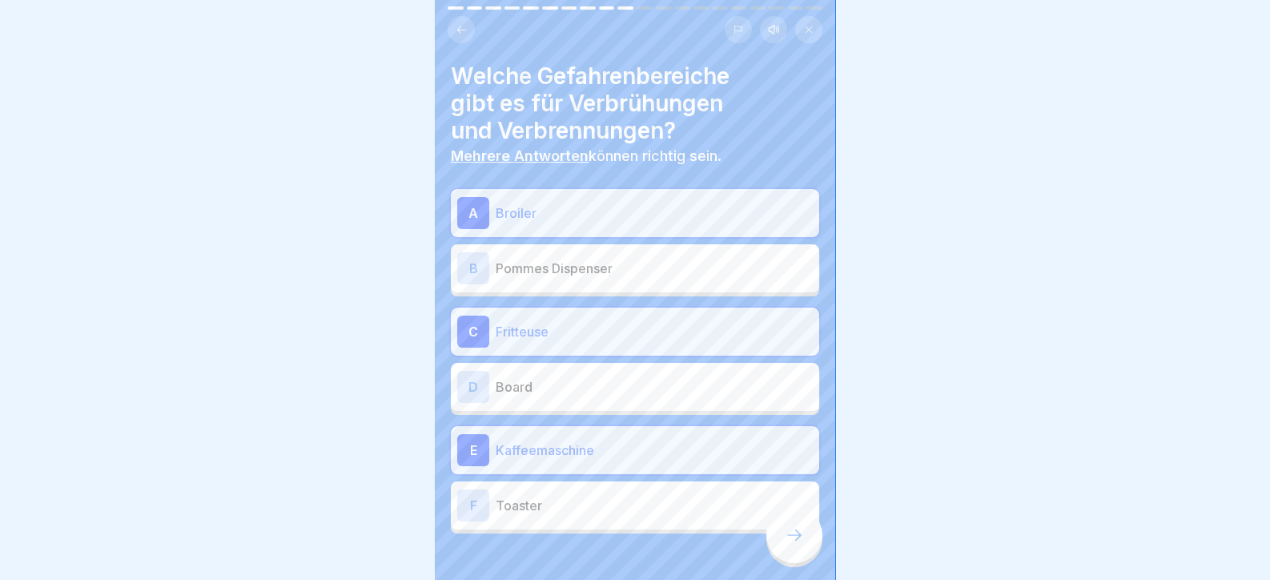
click at [617, 500] on p "Toaster" at bounding box center [654, 505] width 317 height 19
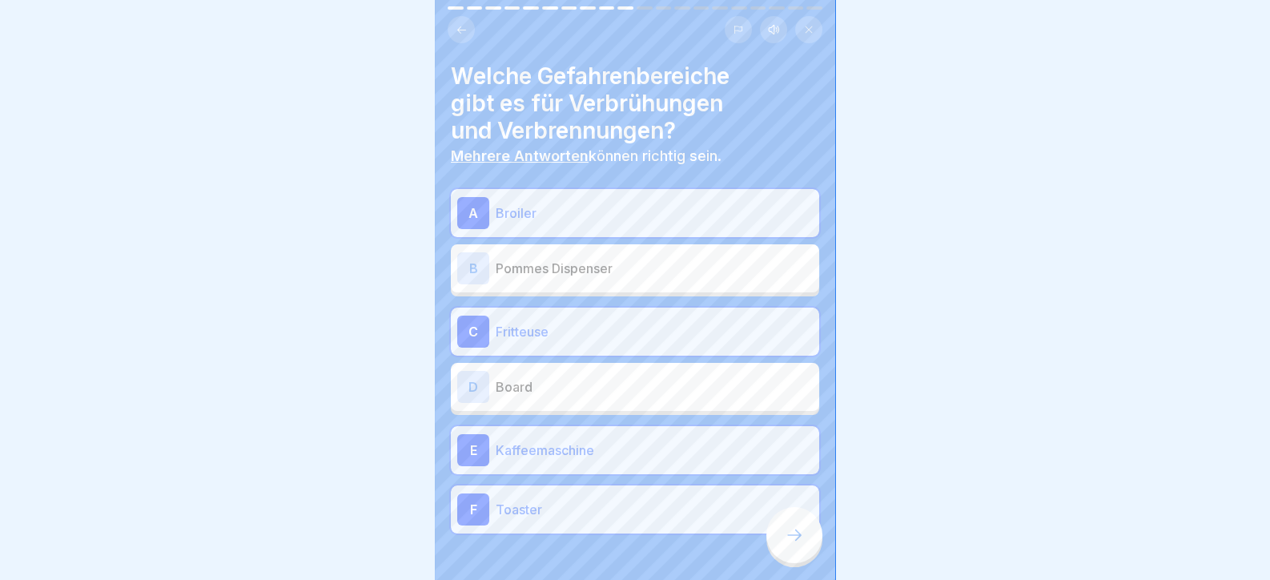
click at [815, 547] on div at bounding box center [794, 535] width 56 height 56
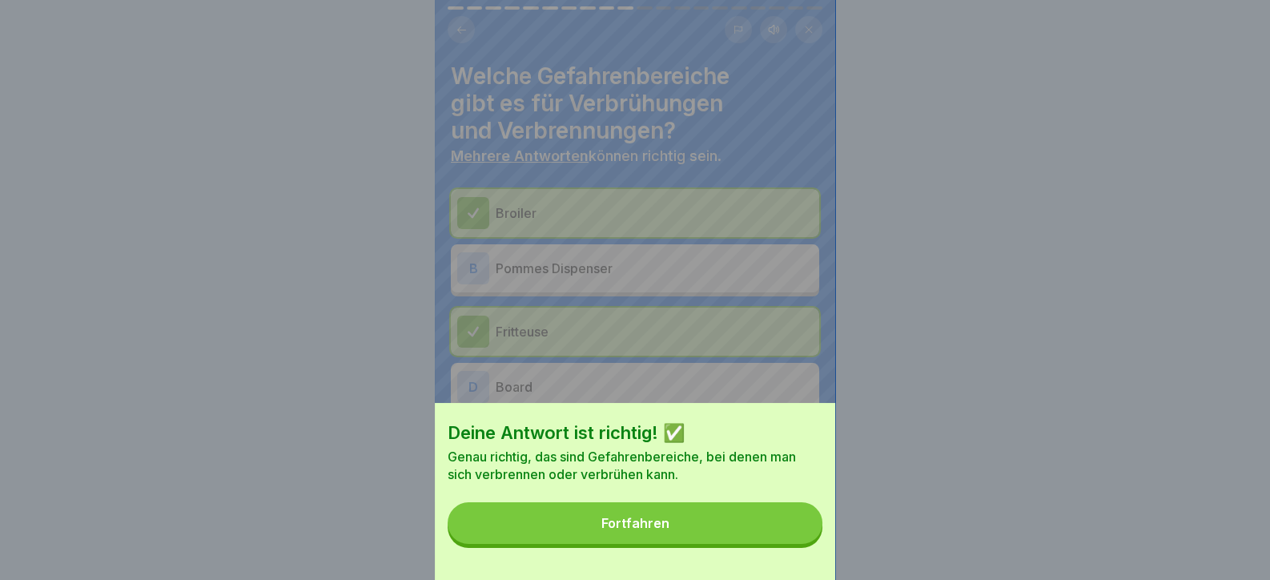
click at [797, 544] on button "Fortfahren" at bounding box center [634, 523] width 375 height 42
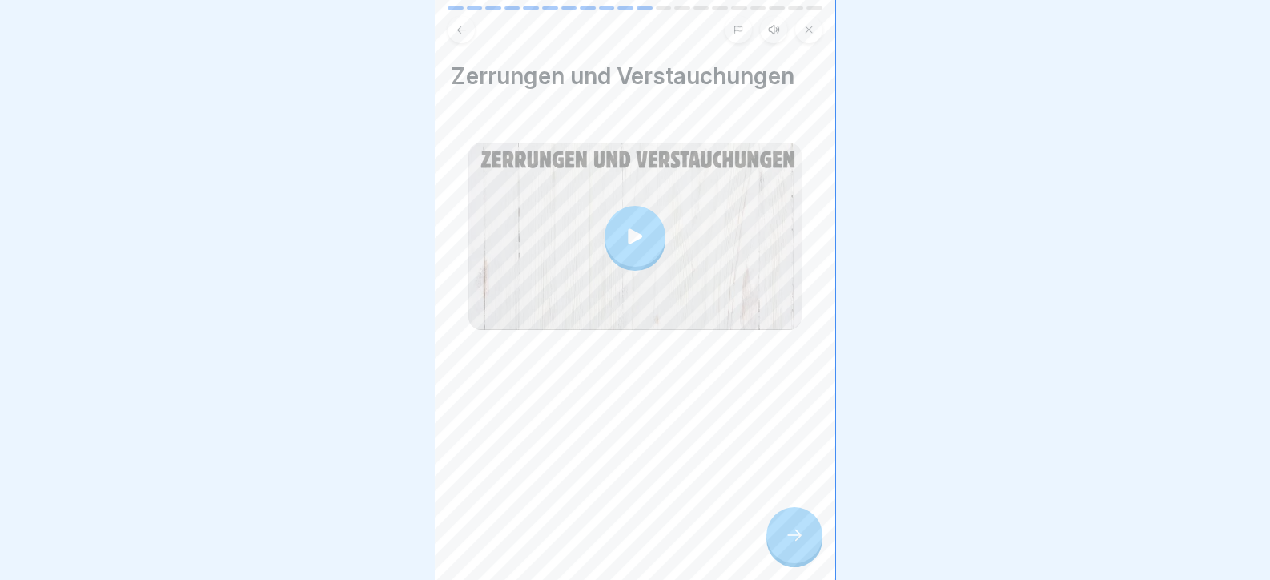
click at [797, 544] on icon at bounding box center [793, 534] width 19 height 19
click at [784, 544] on icon at bounding box center [793, 534] width 19 height 19
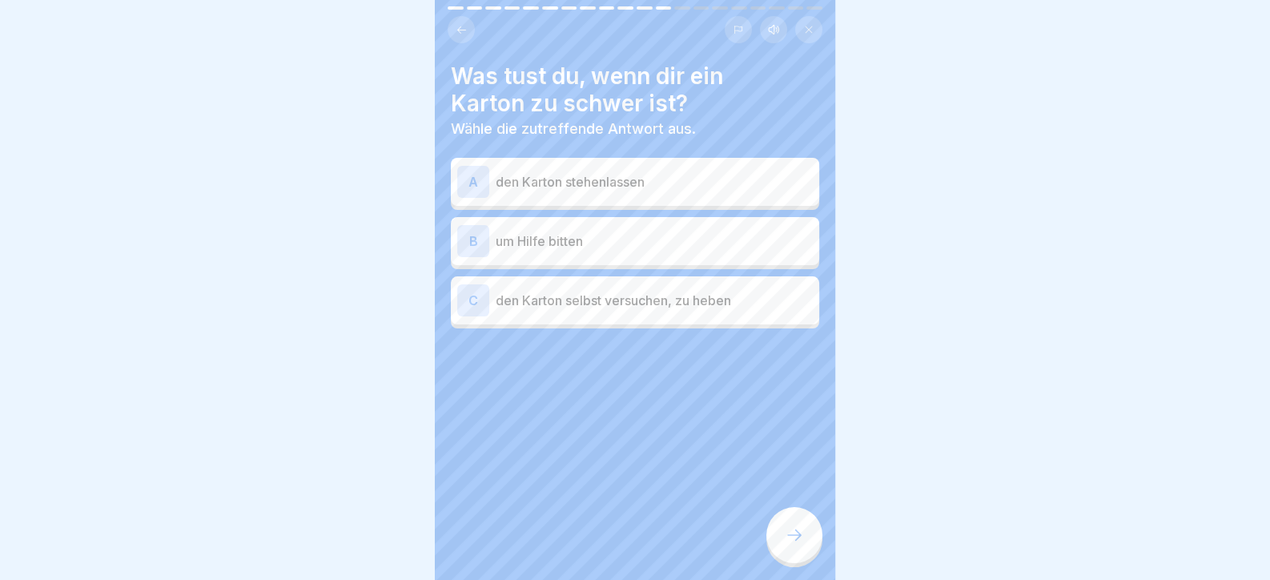
click at [624, 231] on div "B um Hilfe bitten" at bounding box center [634, 241] width 355 height 32
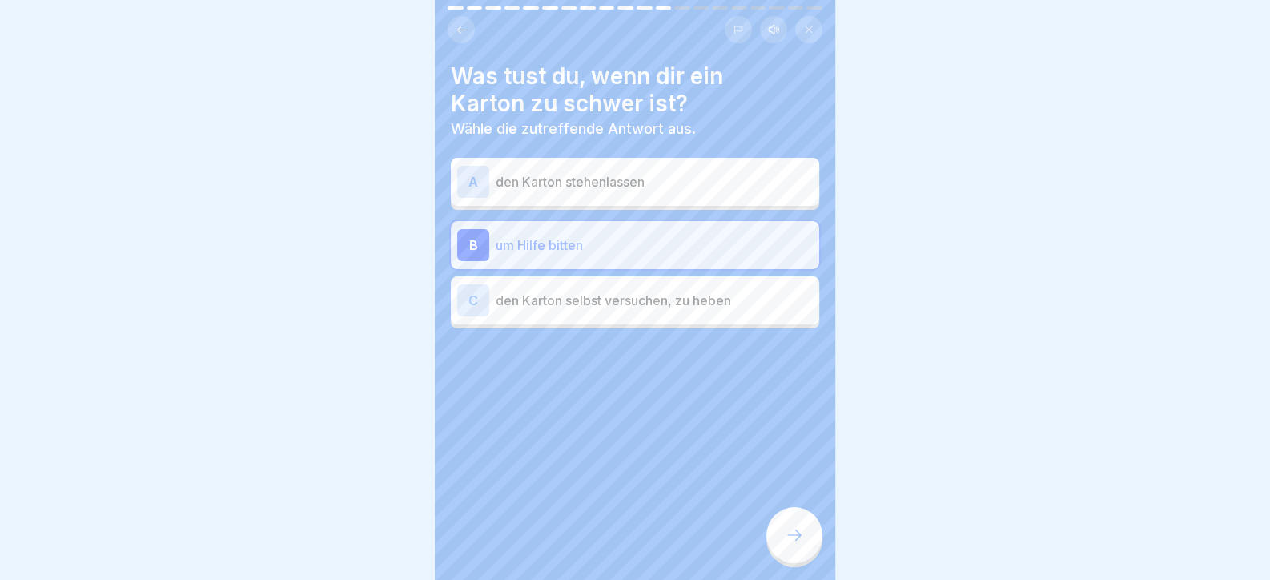
click at [757, 519] on div "Was tust du, wenn dir ein Karton zu schwer ist? Wähle die zutreffende Antwort a…" at bounding box center [635, 290] width 400 height 580
click at [805, 559] on div at bounding box center [794, 535] width 56 height 56
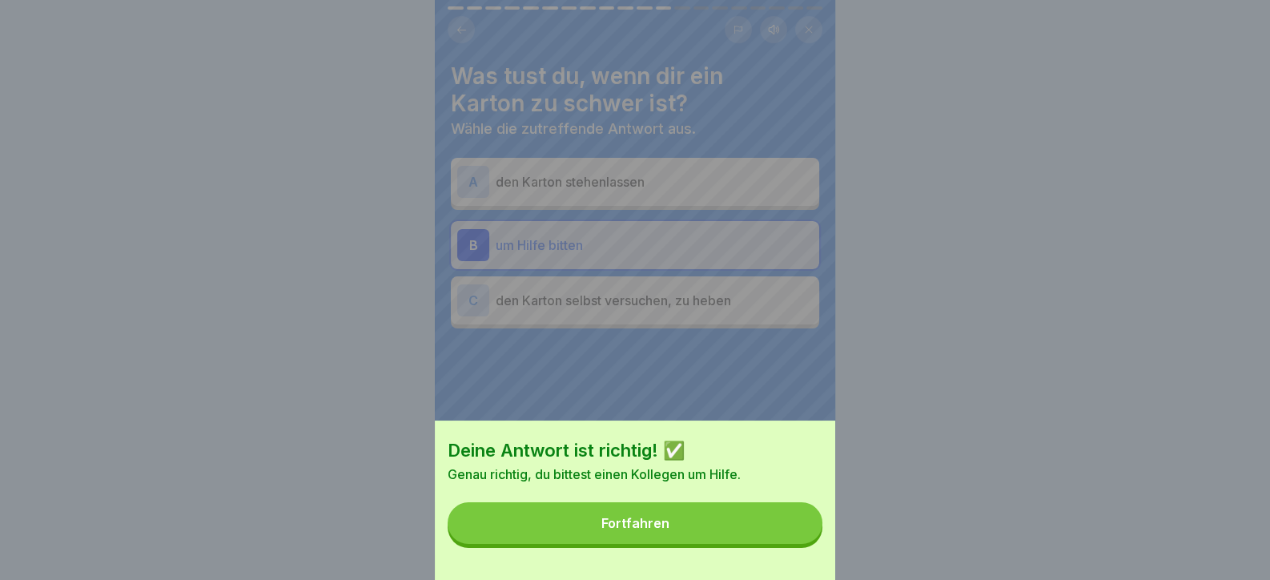
click at [793, 544] on button "Fortfahren" at bounding box center [634, 523] width 375 height 42
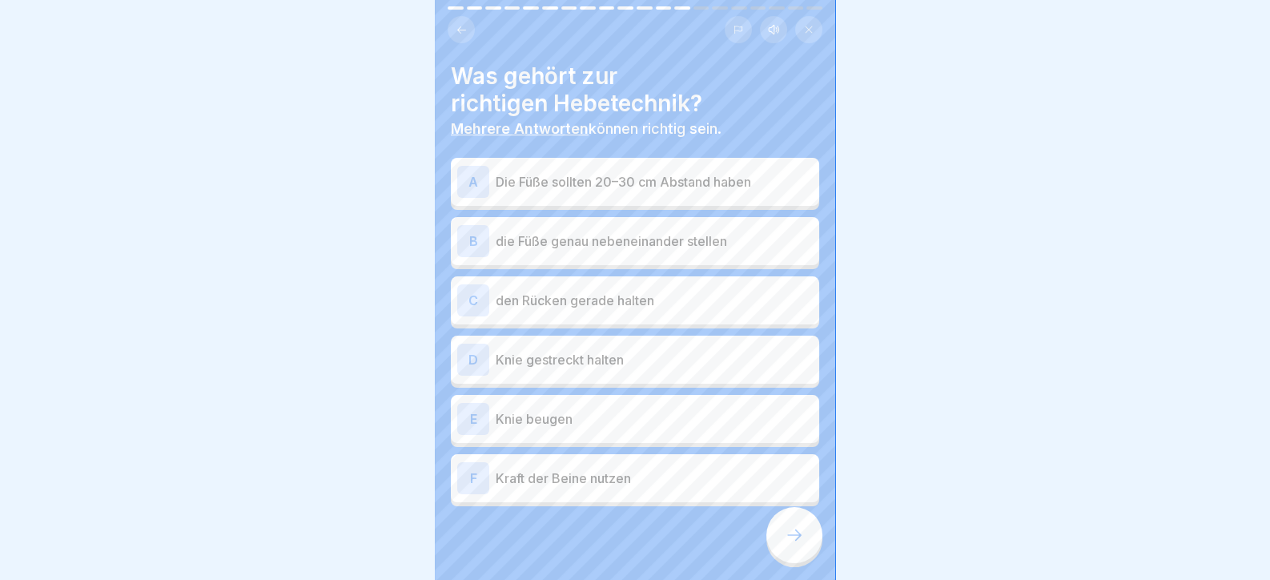
click at [605, 184] on p "Die Füße sollten 20–30 cm Abstand haben" at bounding box center [654, 181] width 317 height 19
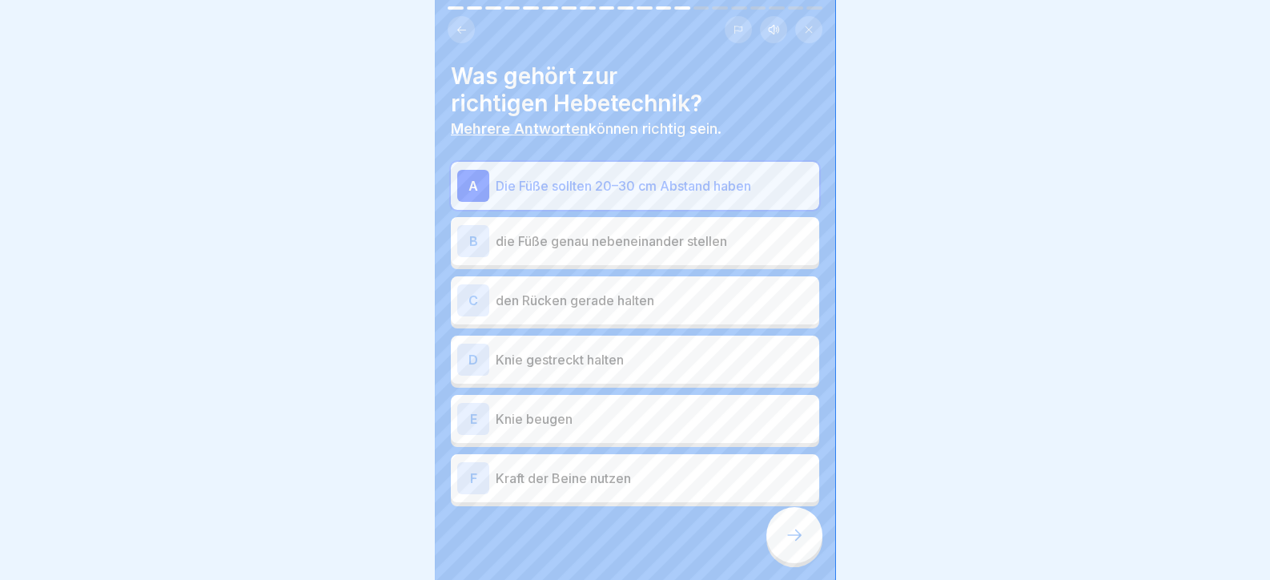
click at [612, 294] on p "den Rücken gerade halten" at bounding box center [654, 300] width 317 height 19
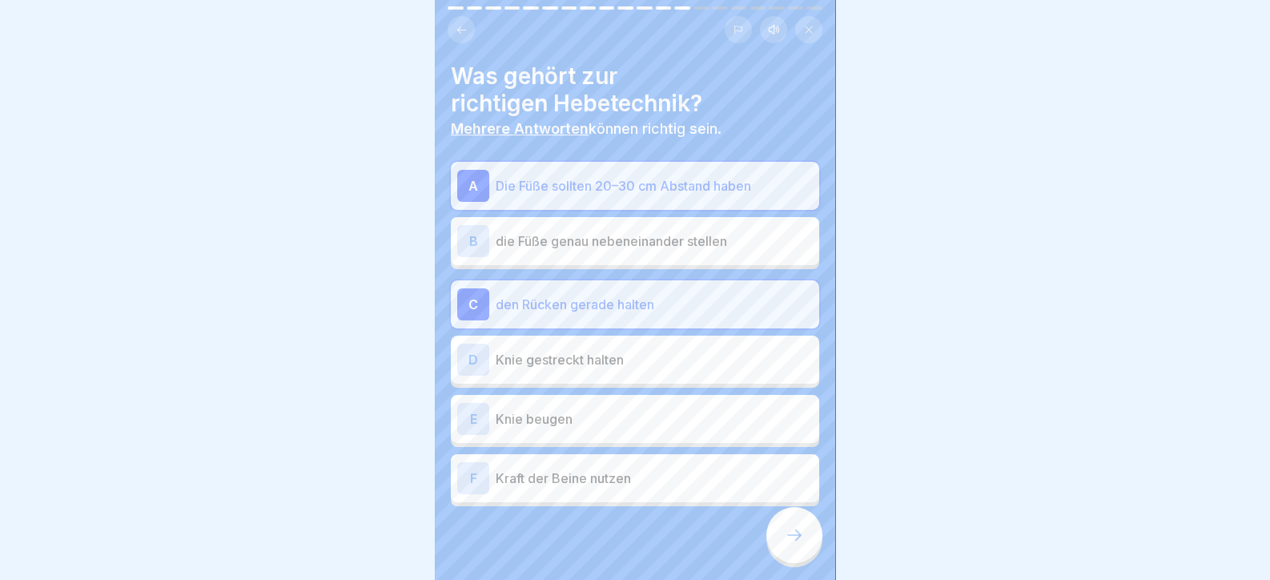
click at [628, 431] on div "E Knie beugen" at bounding box center [634, 419] width 355 height 32
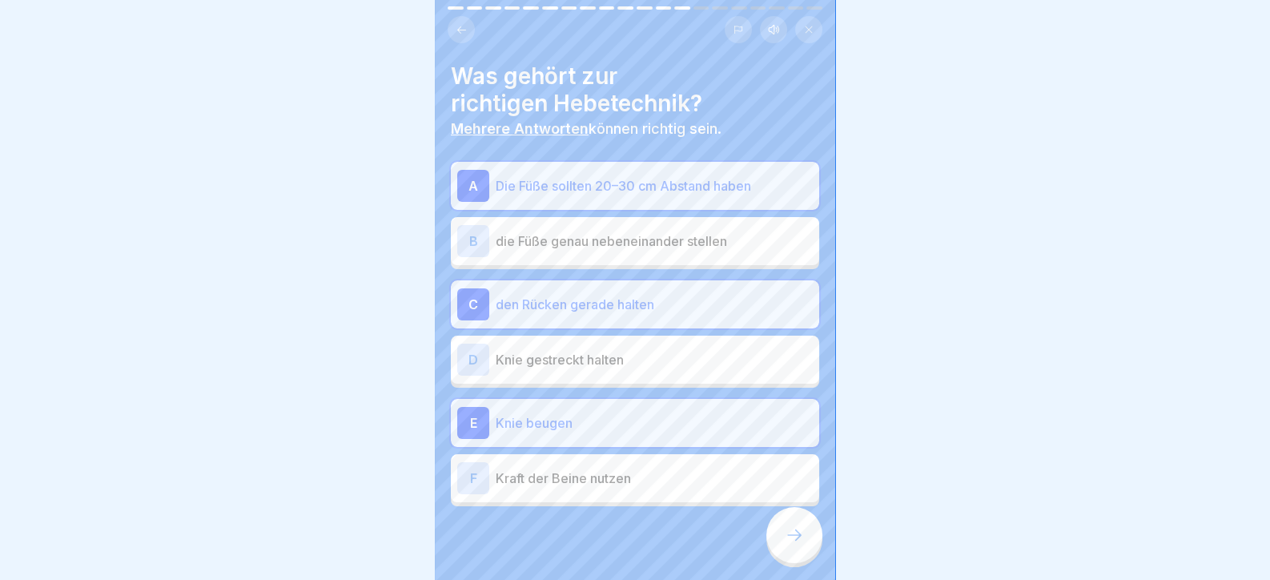
click at [636, 490] on div "F Kraft der Beine nutzen" at bounding box center [634, 478] width 355 height 32
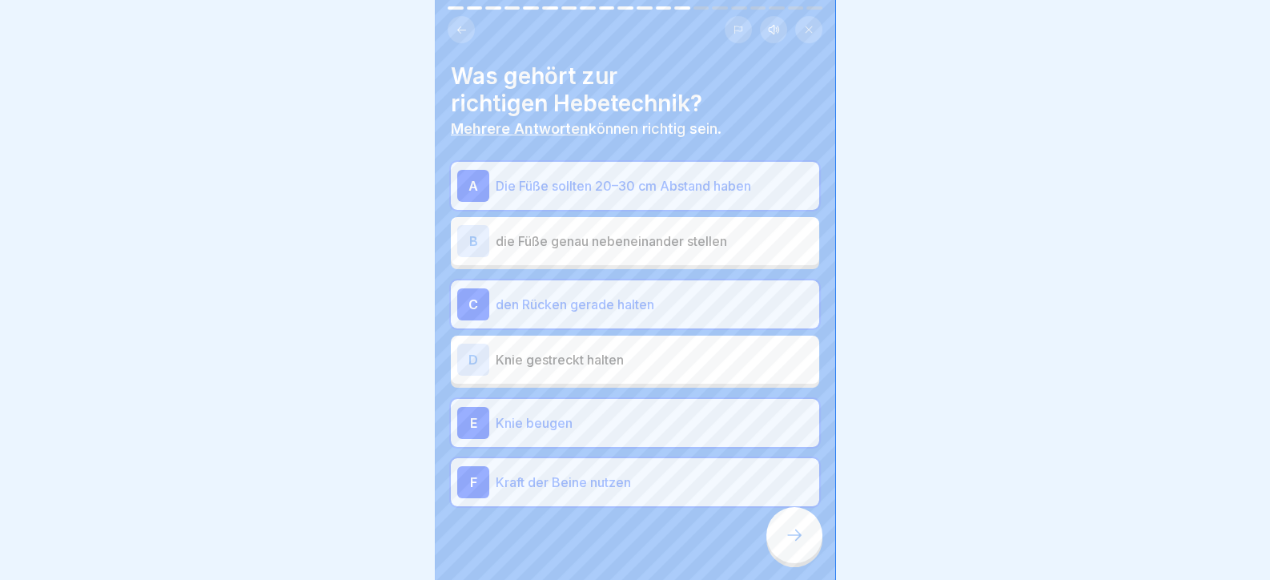
click at [785, 544] on icon at bounding box center [793, 534] width 19 height 19
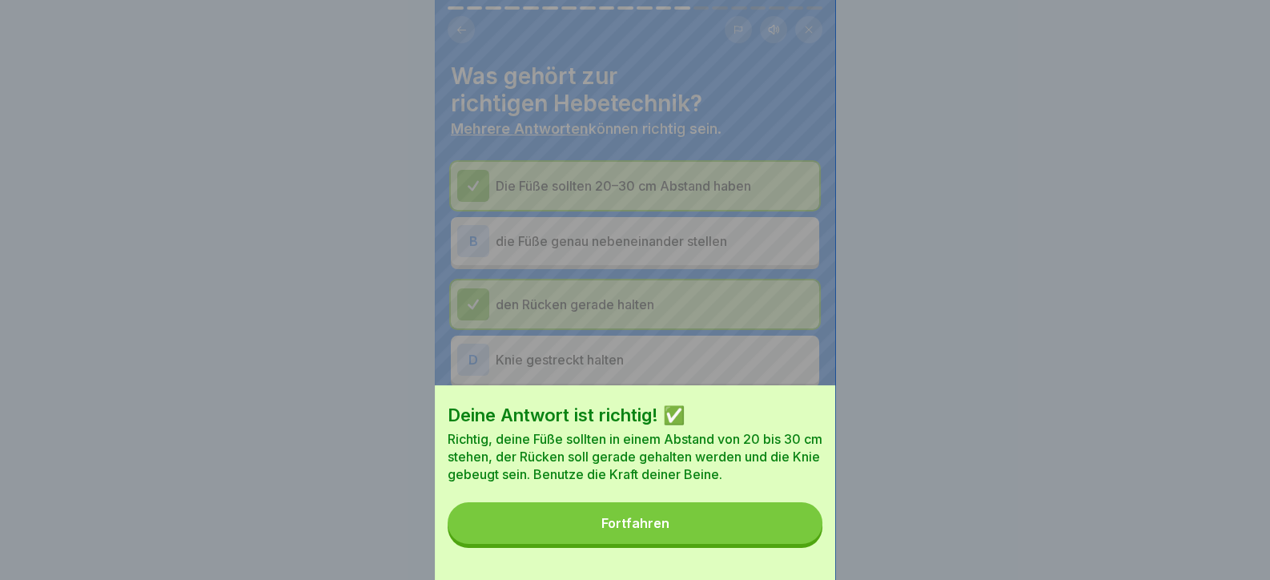
click at [776, 544] on button "Fortfahren" at bounding box center [634, 523] width 375 height 42
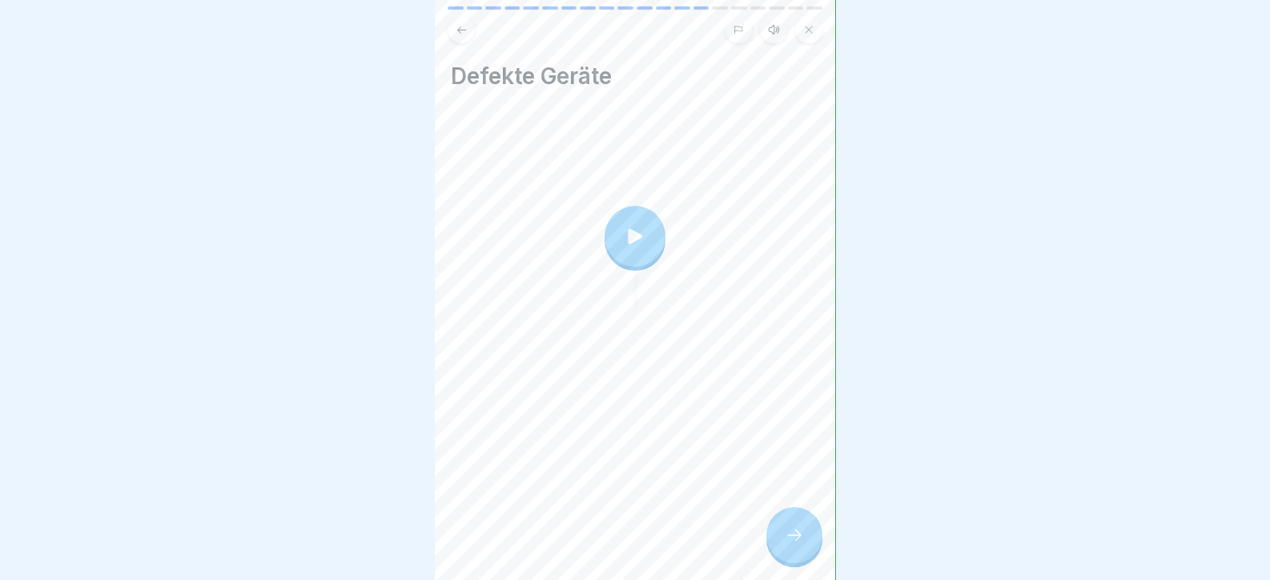
click at [813, 546] on div at bounding box center [794, 535] width 56 height 56
click at [775, 554] on div at bounding box center [794, 535] width 56 height 56
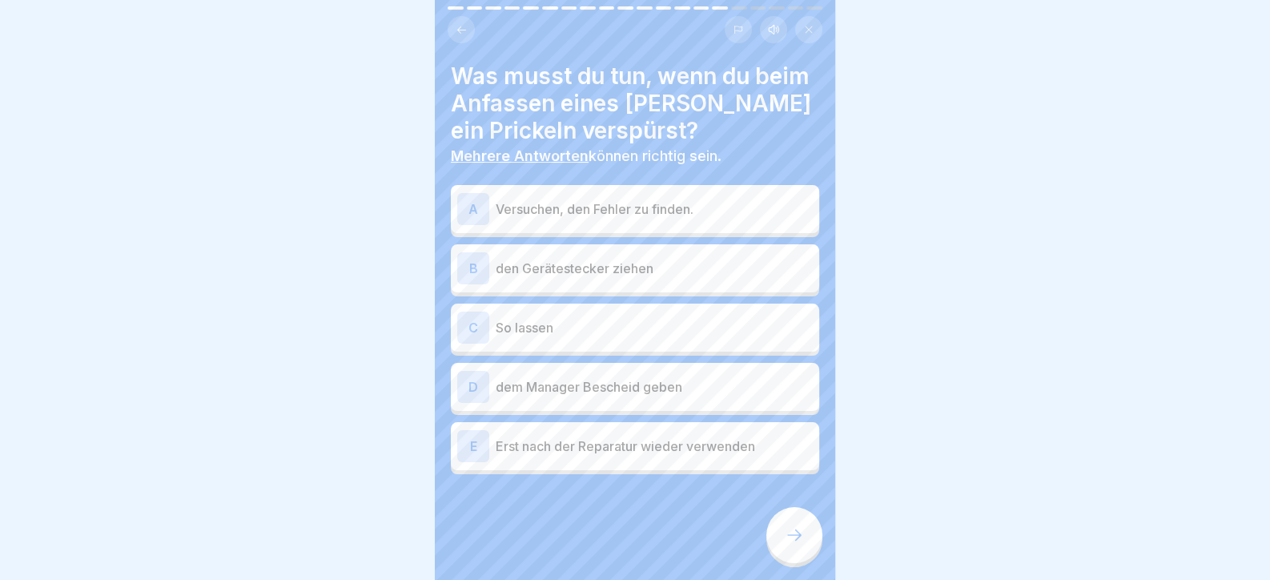
click at [660, 273] on p "den Gerätestecker ziehen" at bounding box center [654, 268] width 317 height 19
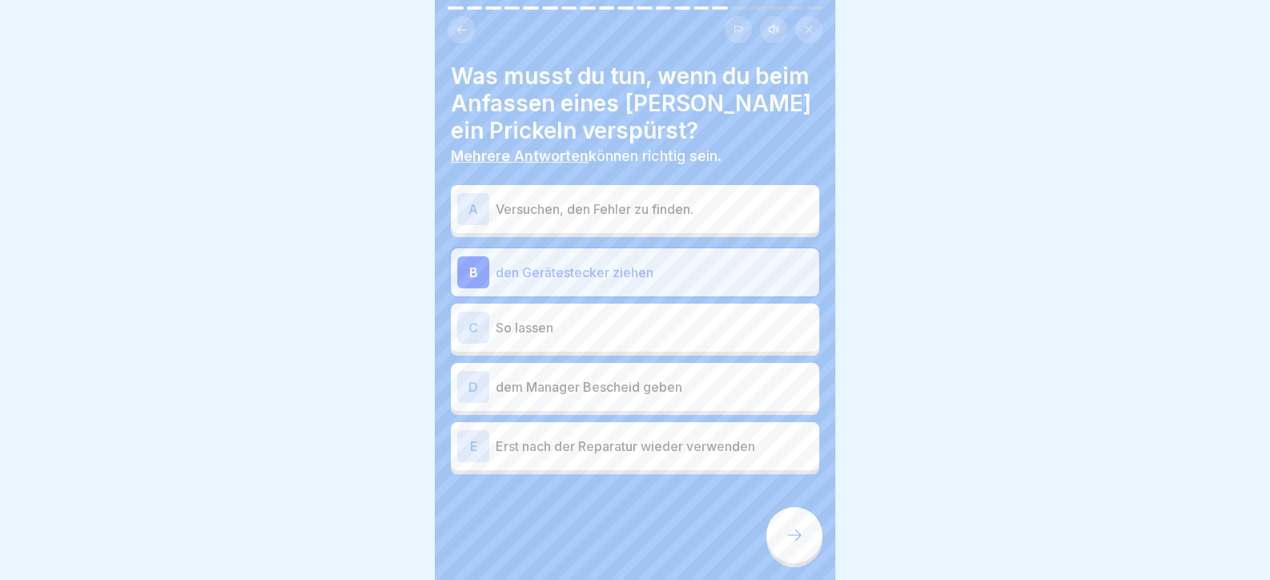
click at [653, 394] on p "dem Manager Bescheid geben" at bounding box center [654, 386] width 317 height 19
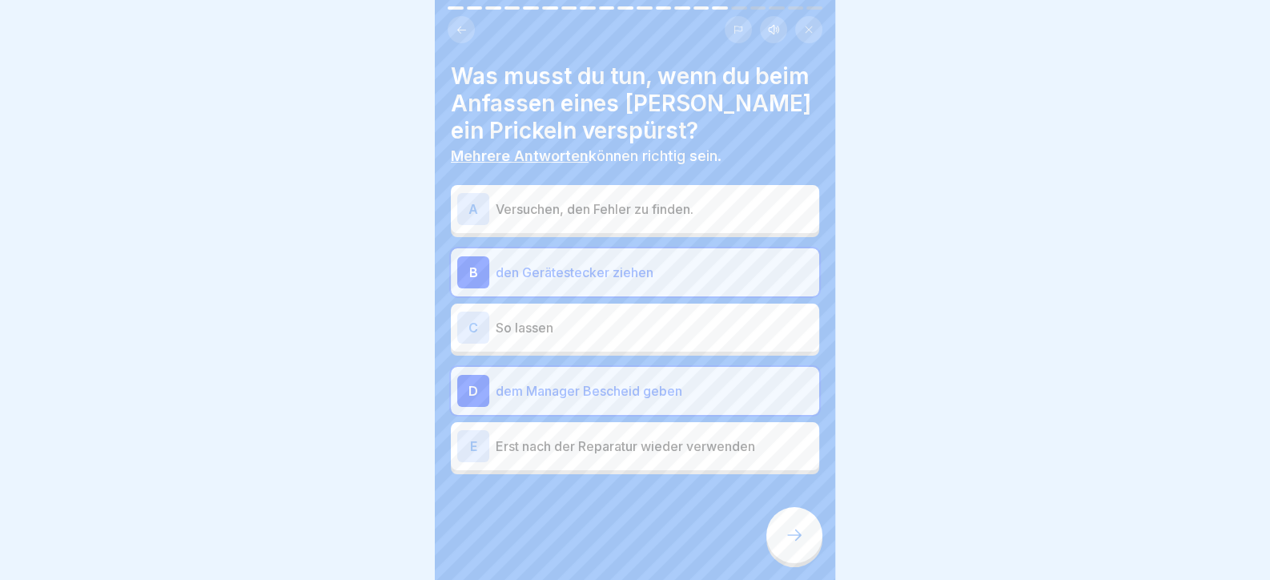
click at [655, 459] on div "E Erst nach der Reparatur wieder verwenden" at bounding box center [634, 446] width 355 height 32
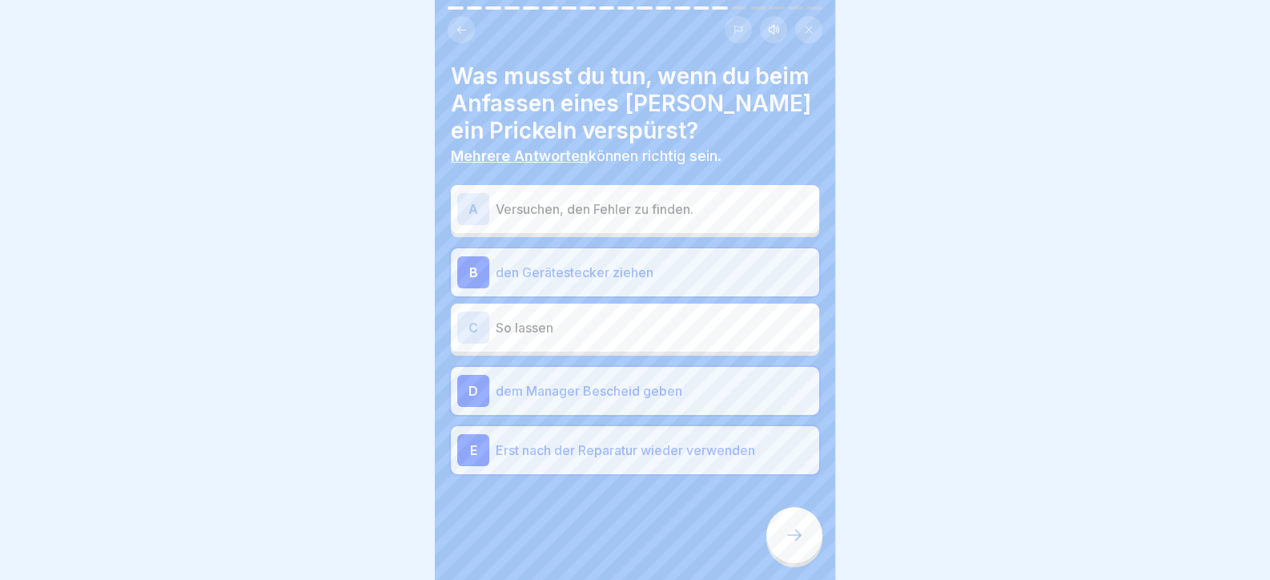
click at [791, 563] on div at bounding box center [794, 535] width 56 height 56
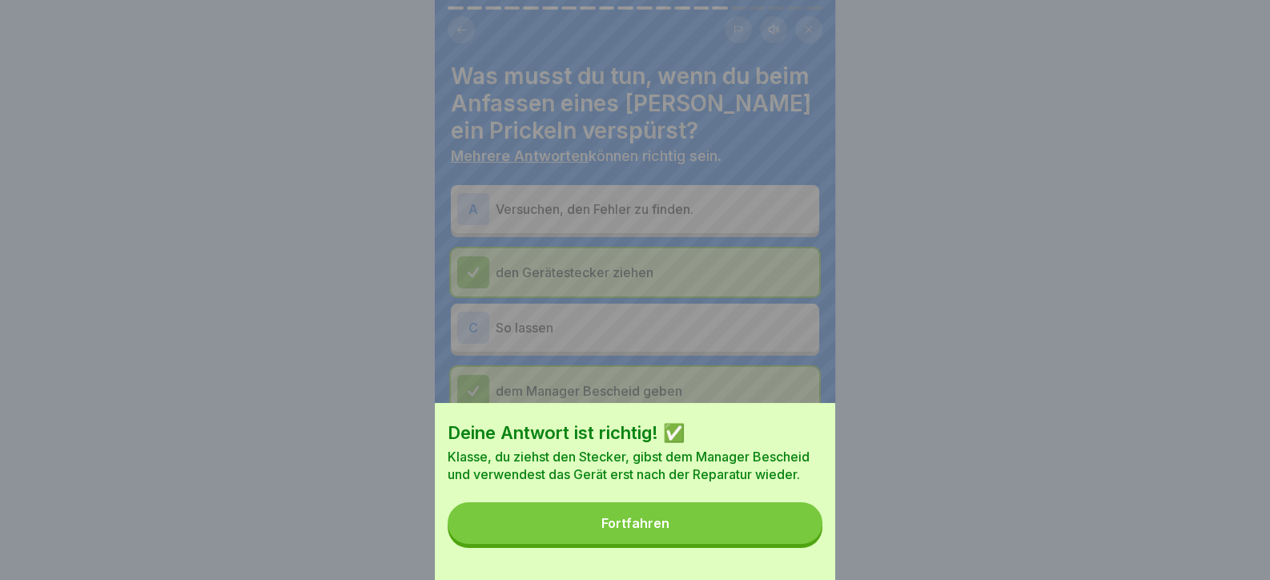
click at [789, 544] on button "Fortfahren" at bounding box center [634, 523] width 375 height 42
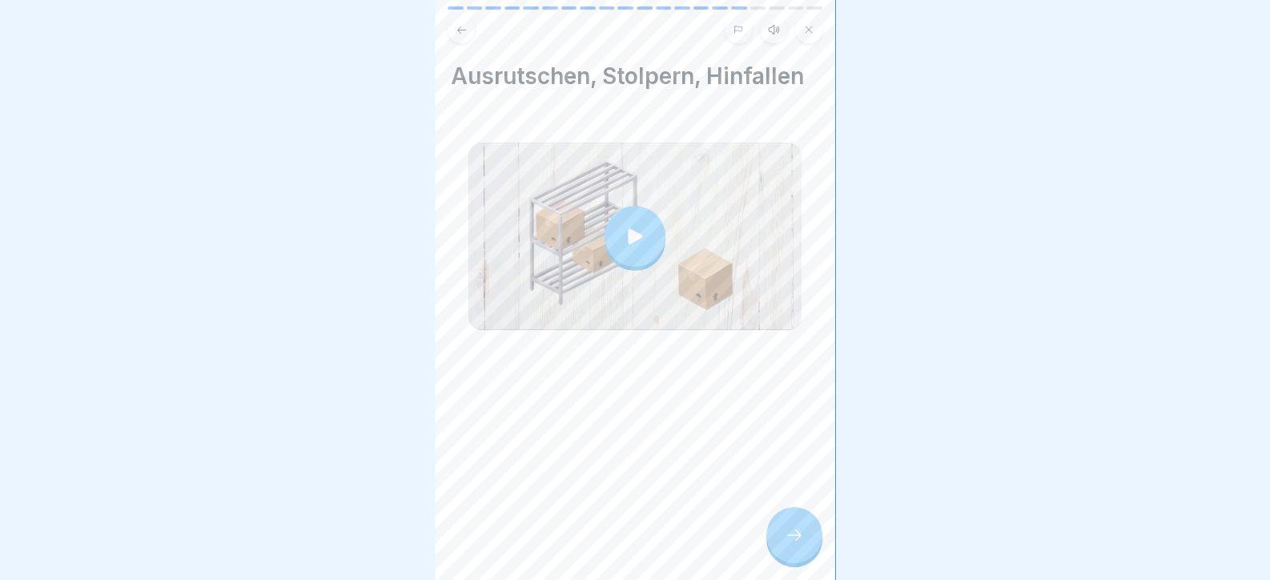
click at [771, 511] on div "Ausrutschen, Stolpern, Hinfallen" at bounding box center [635, 290] width 400 height 580
click at [809, 576] on div "Ausrutschen, Stolpern, Hinfallen" at bounding box center [635, 290] width 400 height 580
click at [797, 560] on div at bounding box center [794, 535] width 56 height 56
click at [821, 563] on div "Ausrutschen, Stolpern, Hinfallen" at bounding box center [635, 290] width 400 height 580
click at [819, 557] on div at bounding box center [794, 535] width 56 height 56
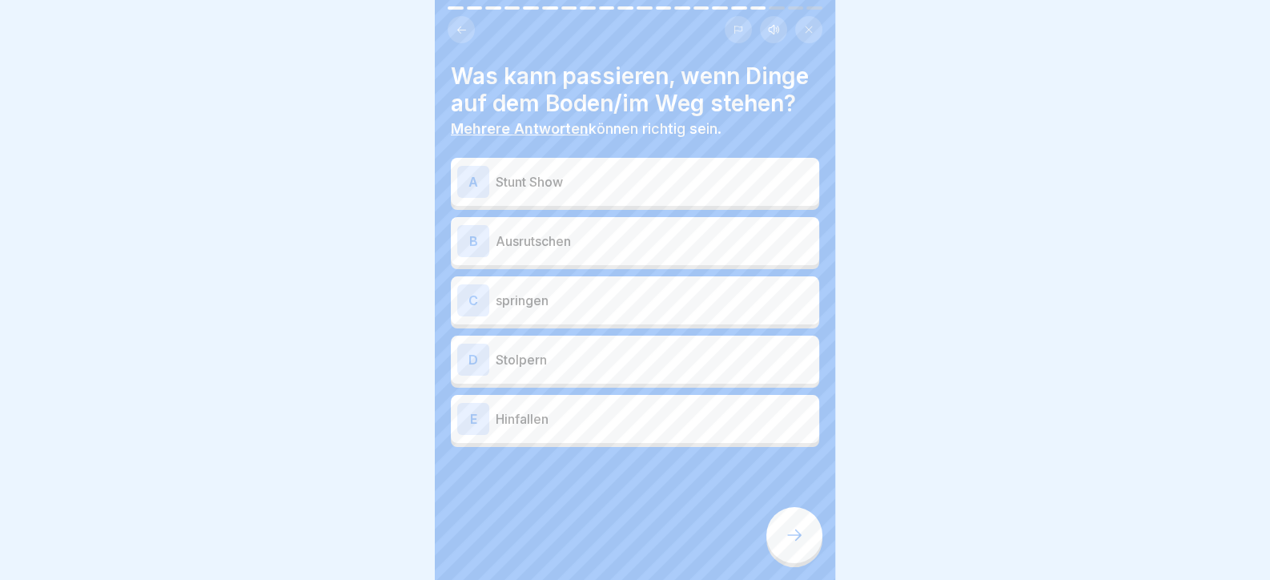
click at [552, 251] on p "Ausrutschen" at bounding box center [654, 240] width 317 height 19
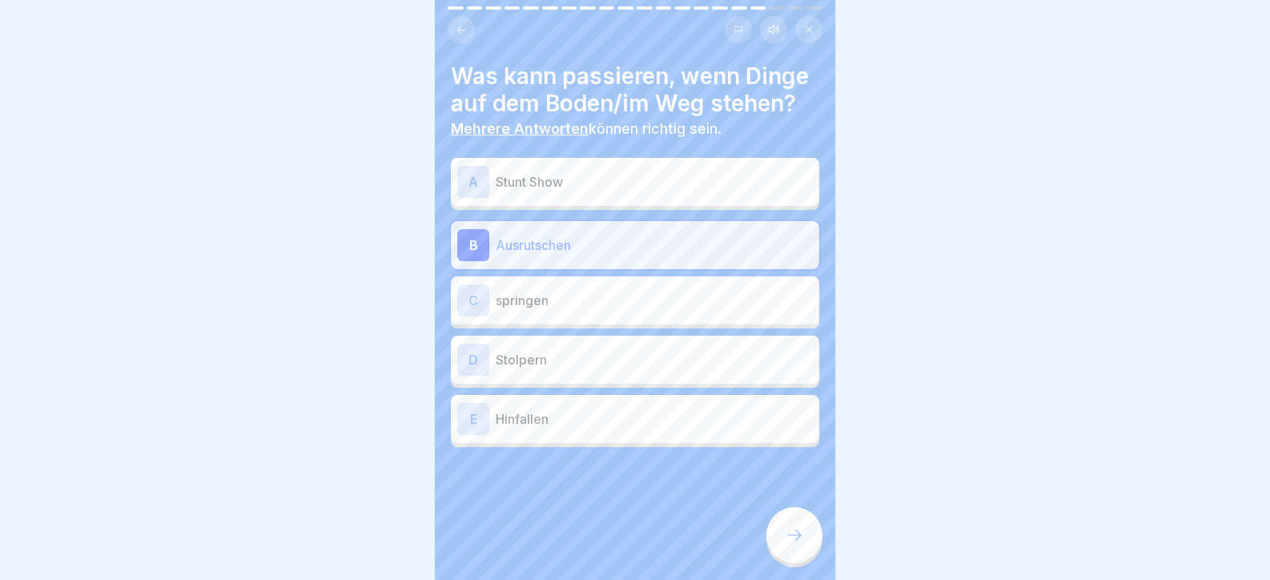
click at [572, 365] on div "D Stolpern" at bounding box center [635, 359] width 368 height 48
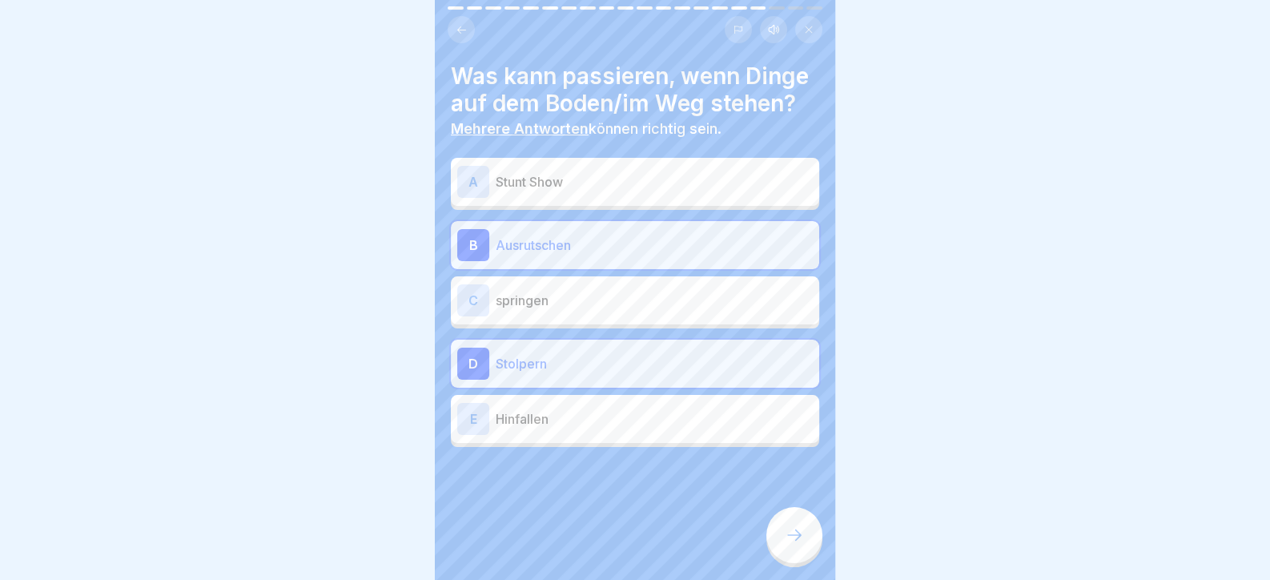
click at [592, 428] on p "Hinfallen" at bounding box center [654, 418] width 317 height 19
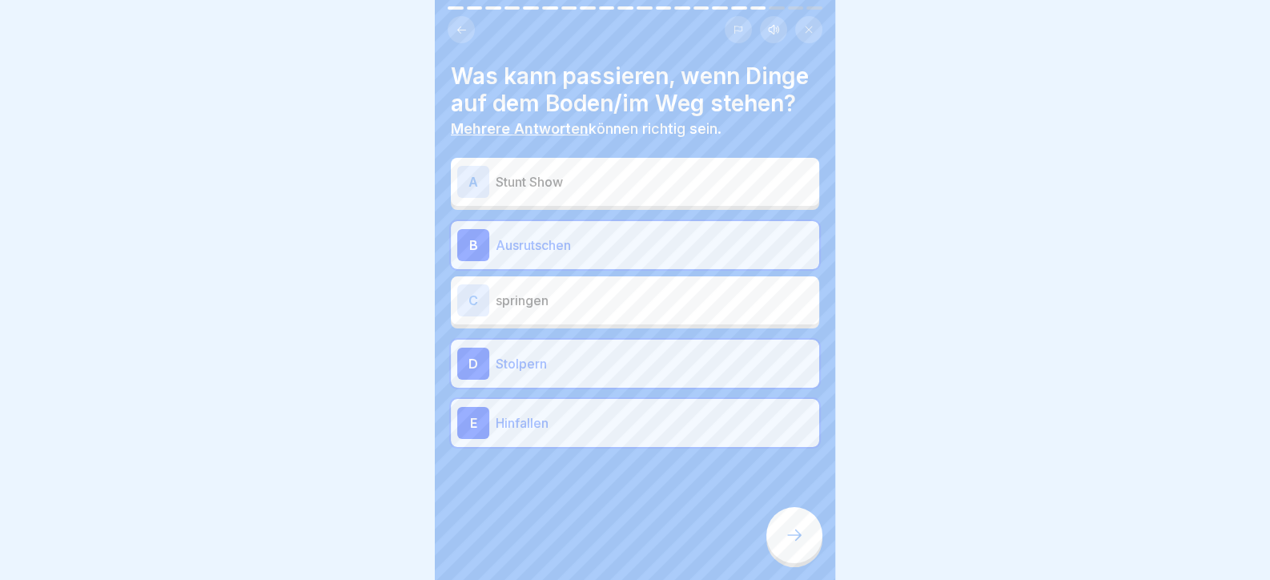
click at [797, 562] on div at bounding box center [794, 535] width 56 height 56
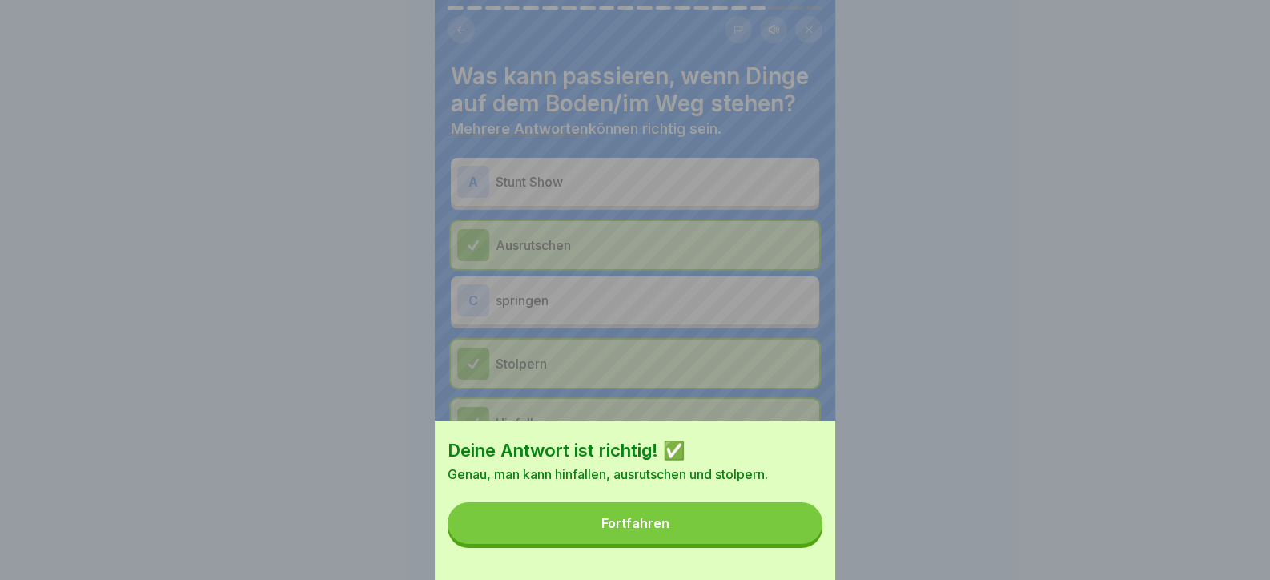
click at [770, 544] on button "Fortfahren" at bounding box center [634, 523] width 375 height 42
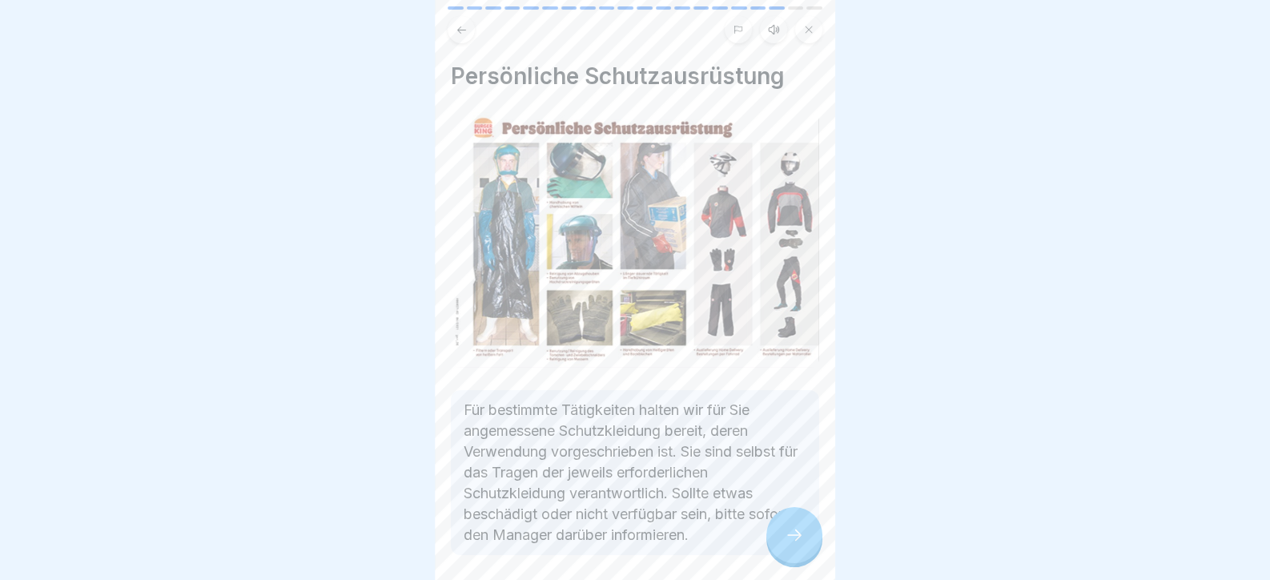
click at [801, 544] on icon at bounding box center [793, 534] width 19 height 19
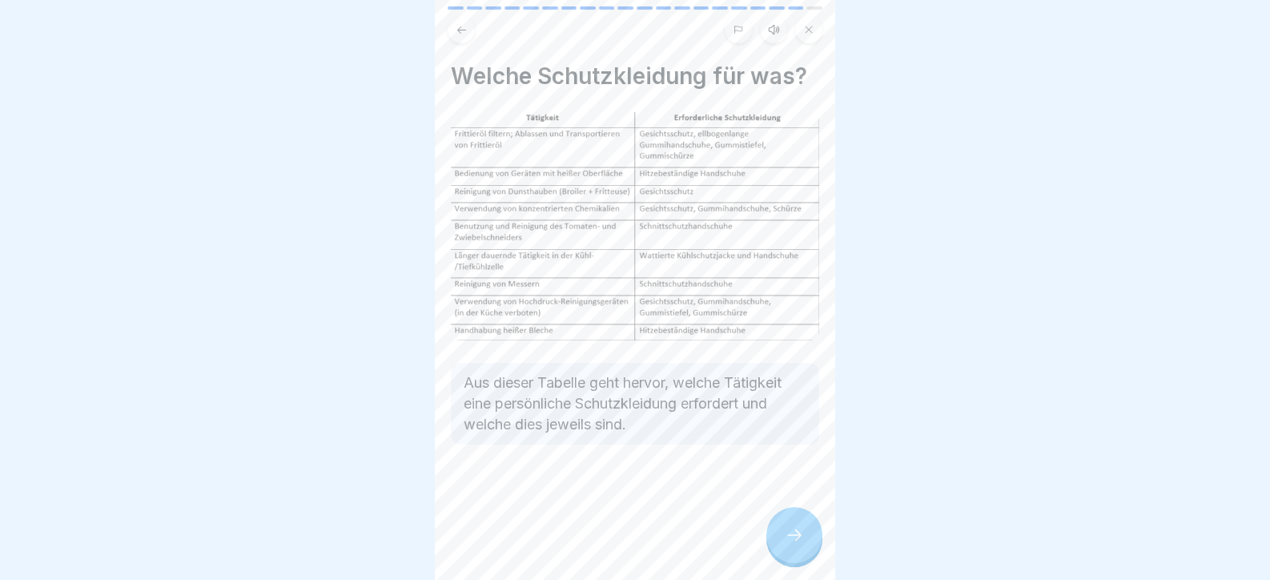
click at [800, 544] on icon at bounding box center [793, 534] width 19 height 19
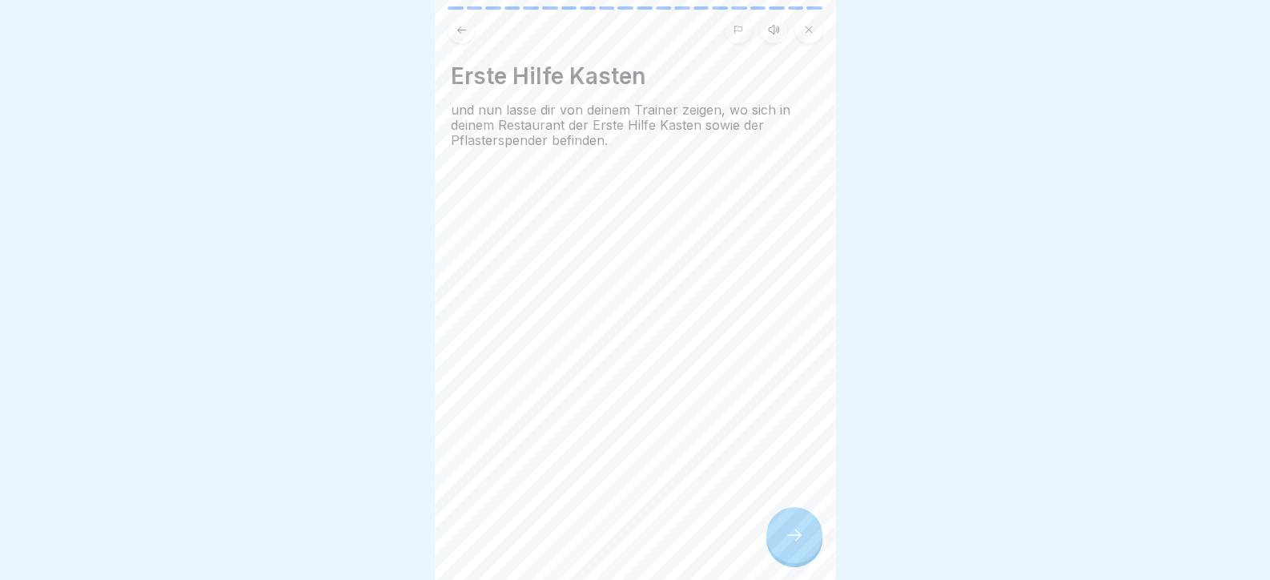
click at [800, 544] on icon at bounding box center [793, 534] width 19 height 19
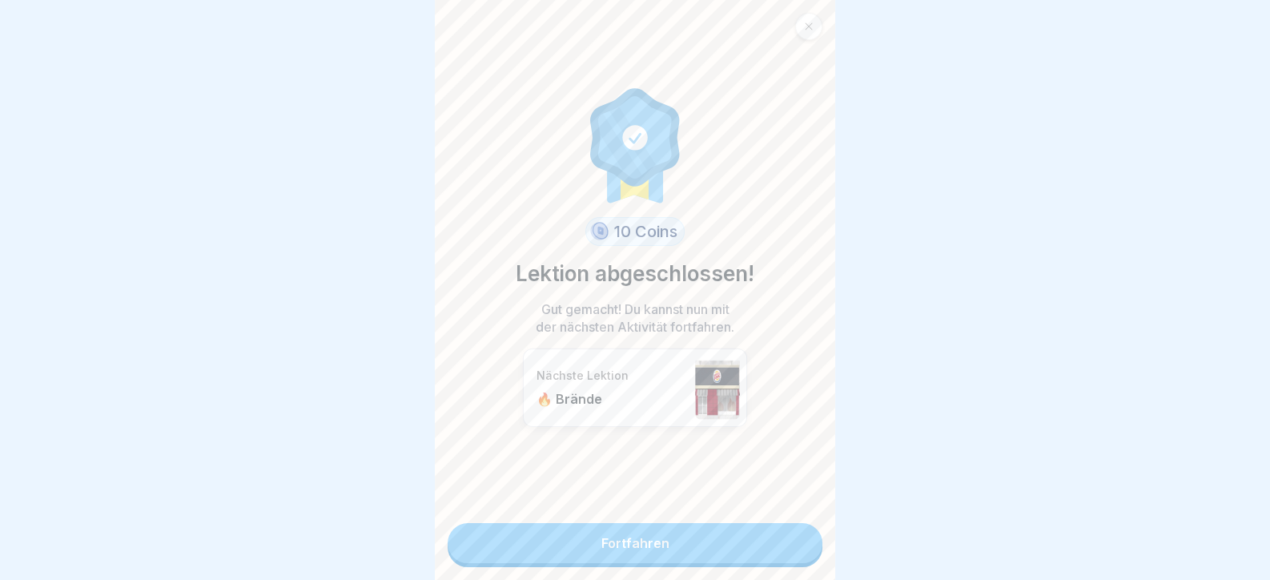
click at [800, 551] on link "Fortfahren" at bounding box center [634, 543] width 375 height 40
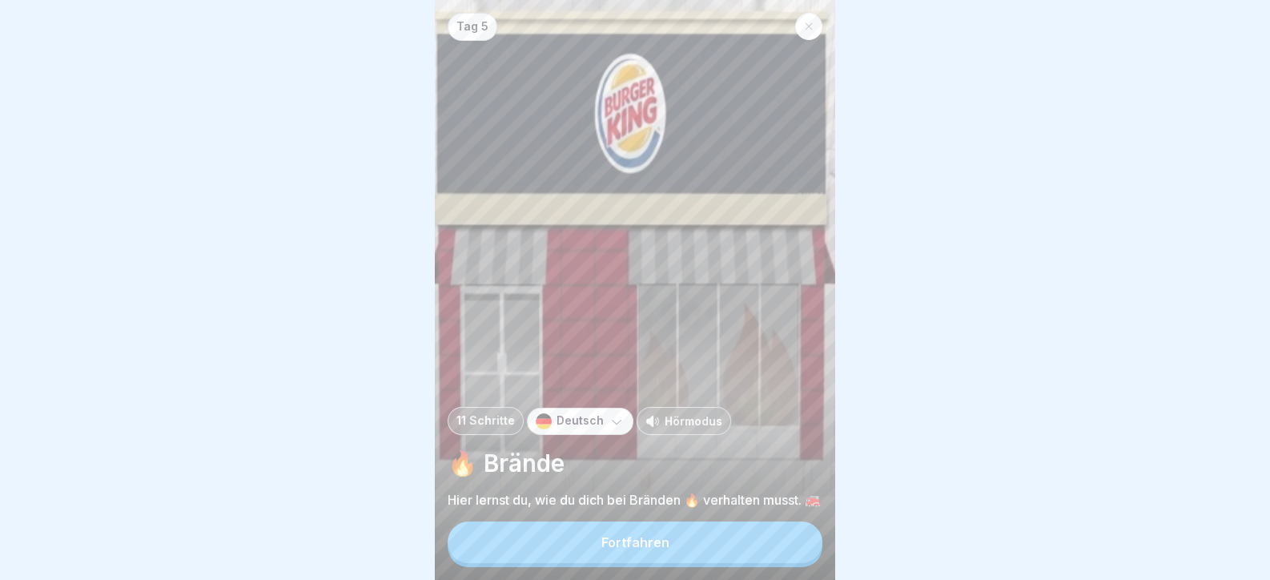
click at [798, 551] on button "Fortfahren" at bounding box center [634, 542] width 375 height 42
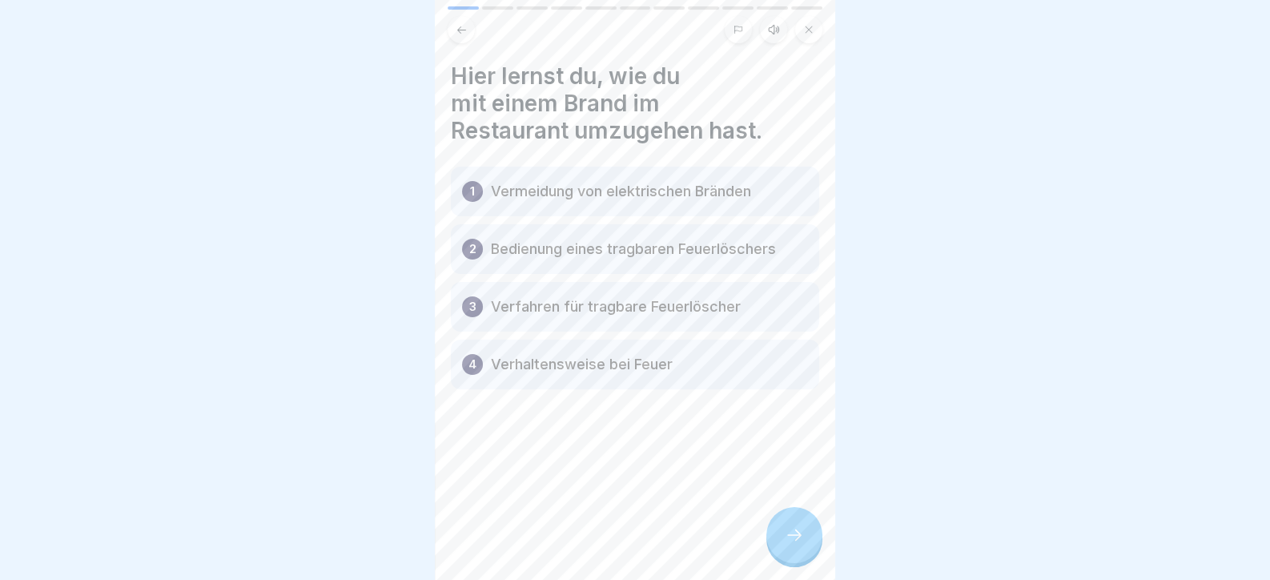
click at [798, 544] on icon at bounding box center [793, 534] width 19 height 19
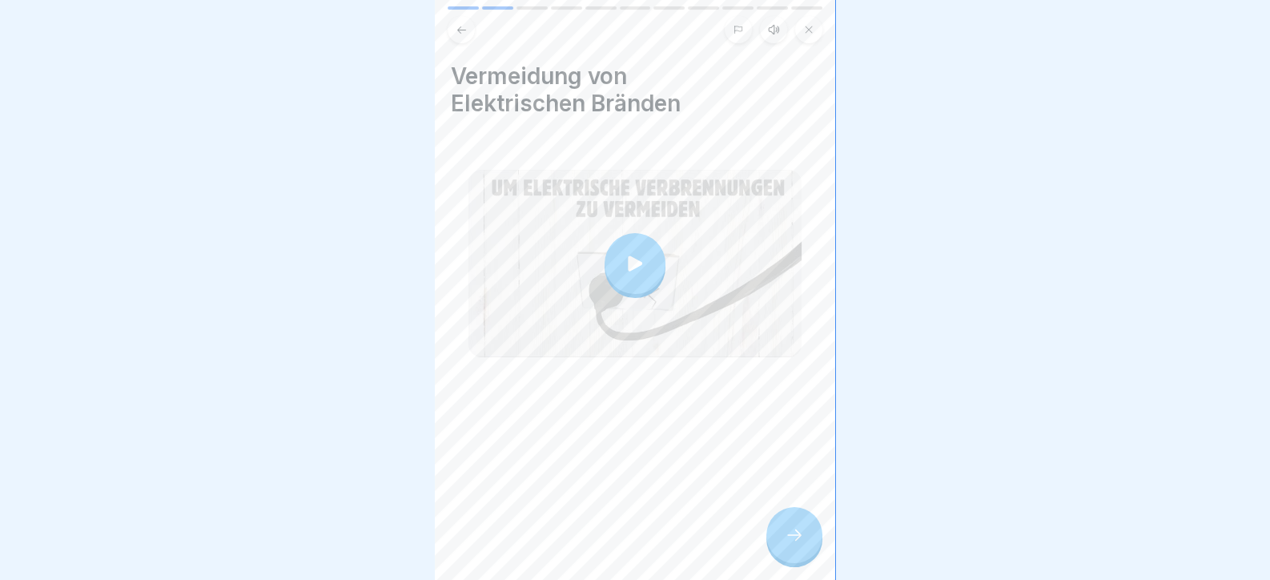
click at [797, 544] on icon at bounding box center [793, 534] width 19 height 19
click at [801, 543] on icon at bounding box center [793, 534] width 19 height 19
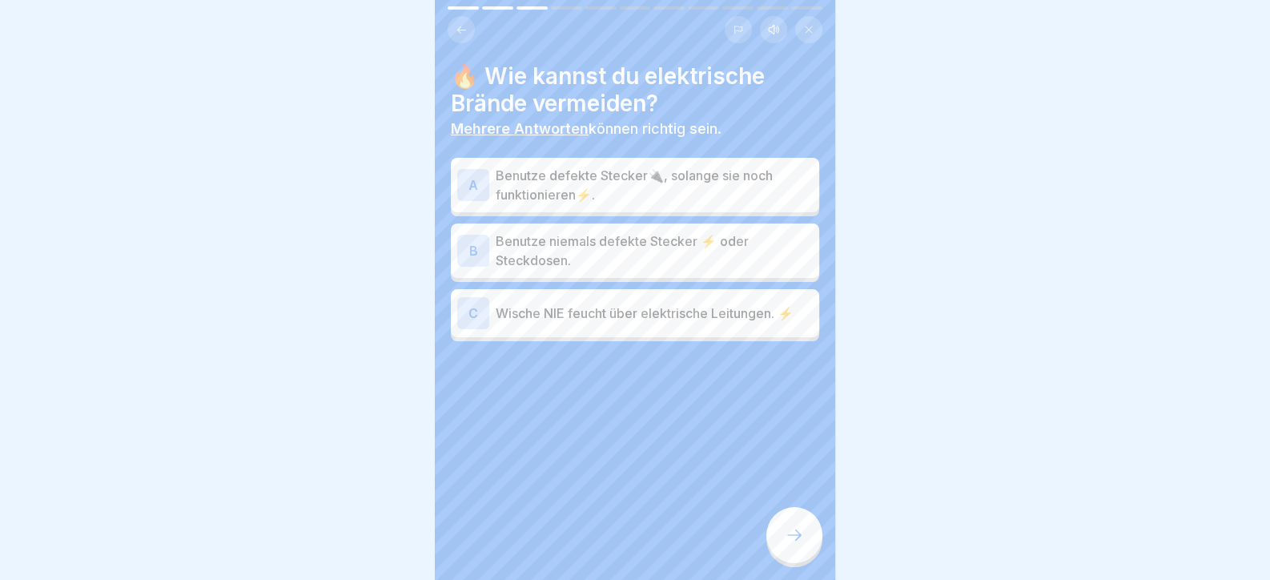
click at [645, 219] on div "A Benutze defekte Stecker🔌, solange sie noch funktionieren⚡. B Benutze niemals …" at bounding box center [635, 251] width 368 height 179
click at [652, 243] on p "Benutze niemals defekte Stecker ⚡ oder Steckdosen." at bounding box center [654, 250] width 317 height 38
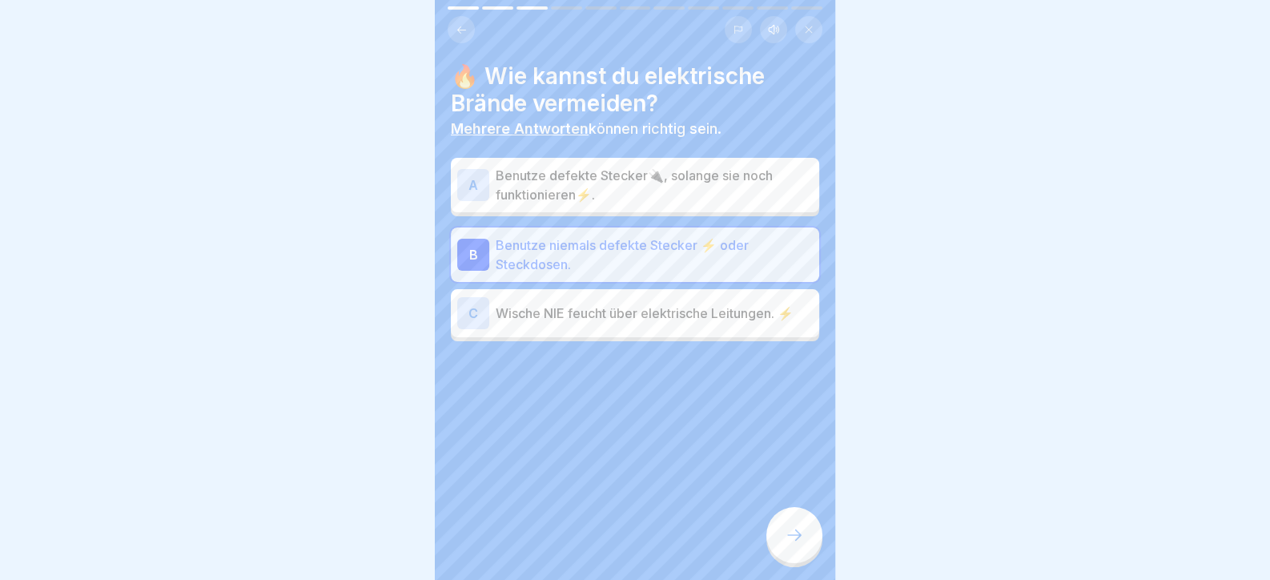
click at [677, 325] on div "C Wische NIE feucht über elektrische Leitungen. ⚡" at bounding box center [634, 313] width 355 height 32
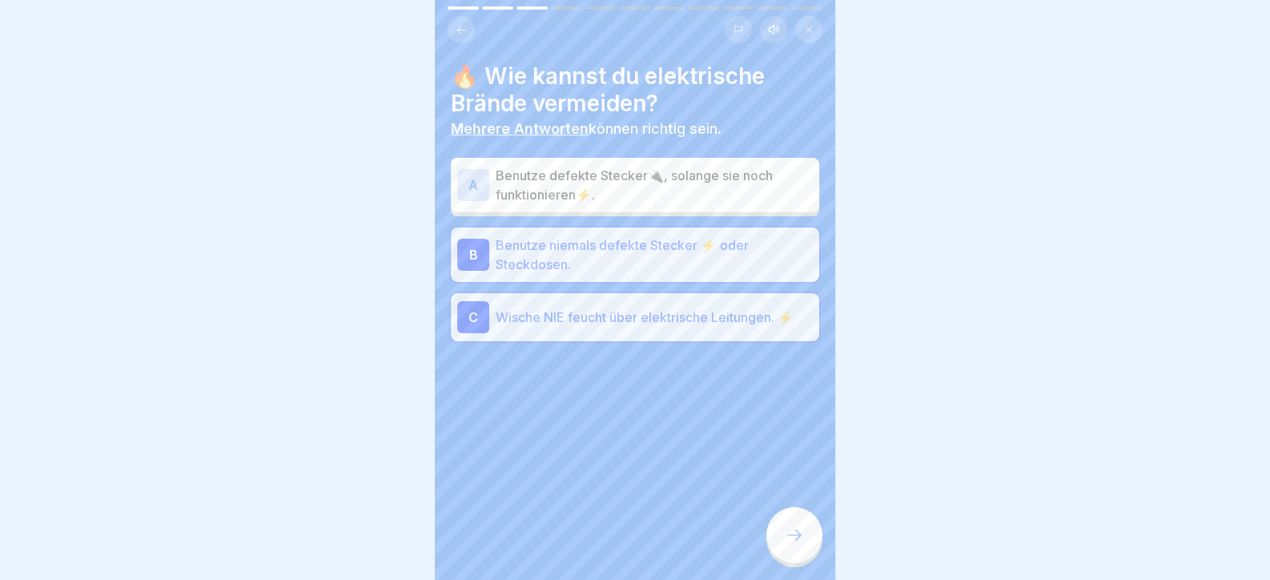
click at [762, 524] on div "🔥 Wie kannst du elektrische Brände vermeiden? Mehrere Antworten können richtig …" at bounding box center [635, 290] width 400 height 580
click at [773, 534] on div at bounding box center [794, 535] width 56 height 56
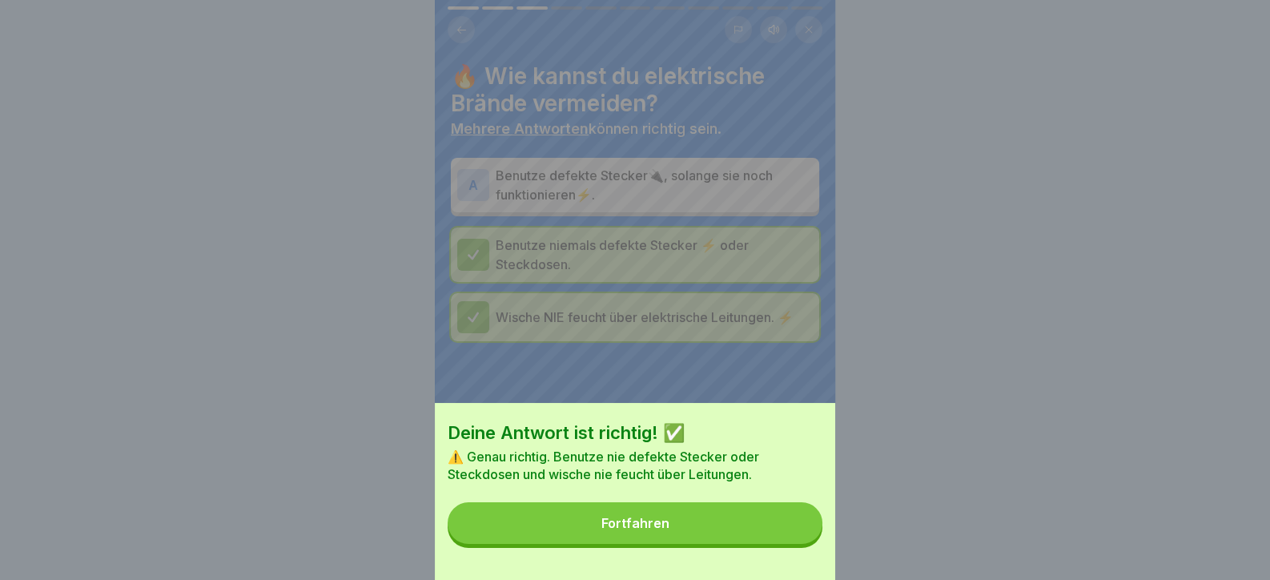
click at [773, 534] on button "Fortfahren" at bounding box center [634, 523] width 375 height 42
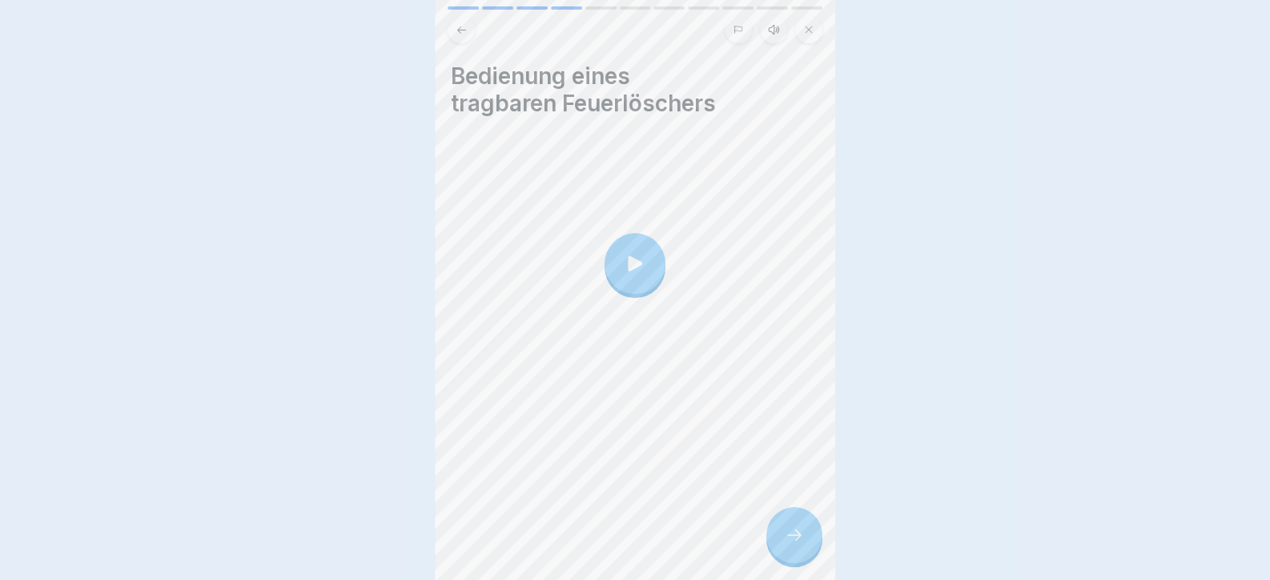
click at [795, 540] on icon at bounding box center [794, 534] width 14 height 11
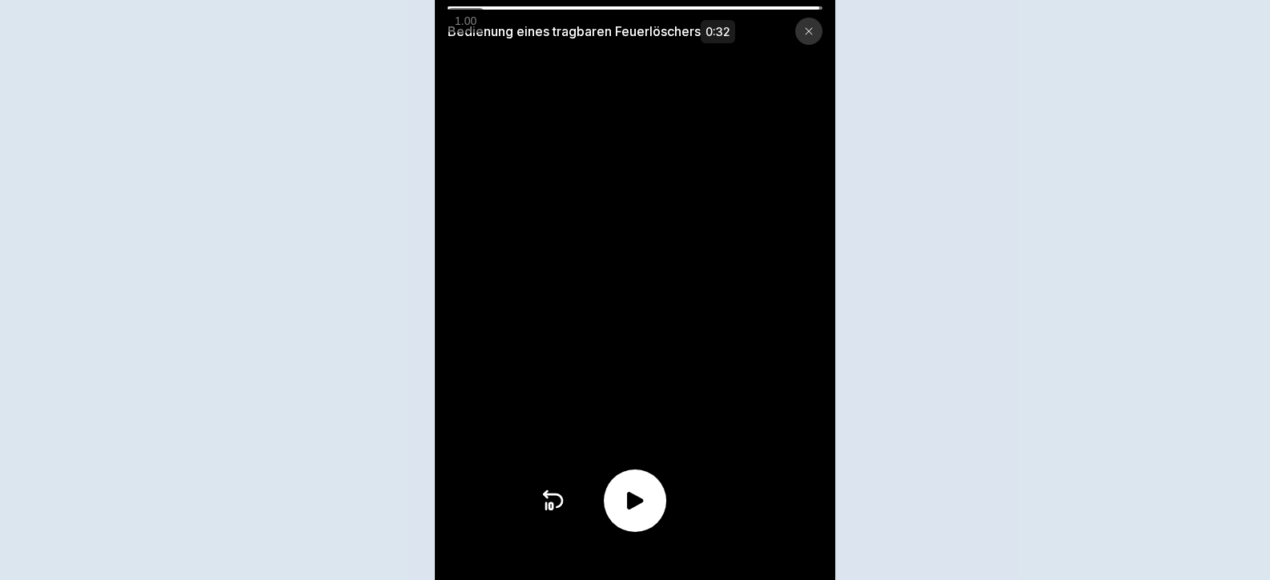
scroll to position [11, 0]
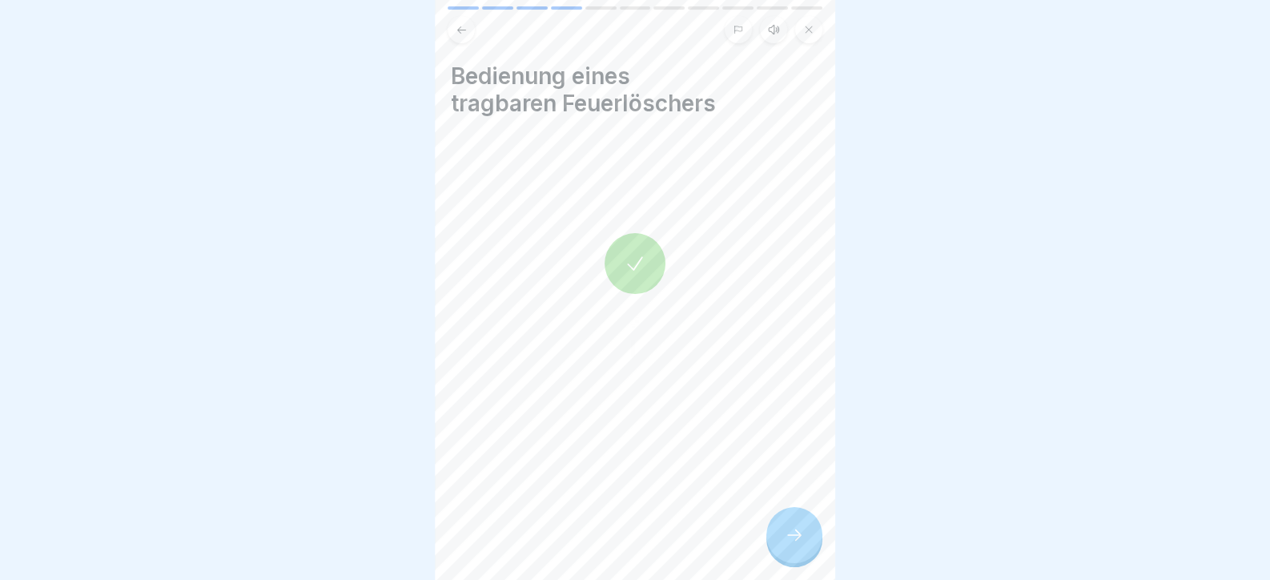
click at [805, 540] on div at bounding box center [794, 535] width 56 height 56
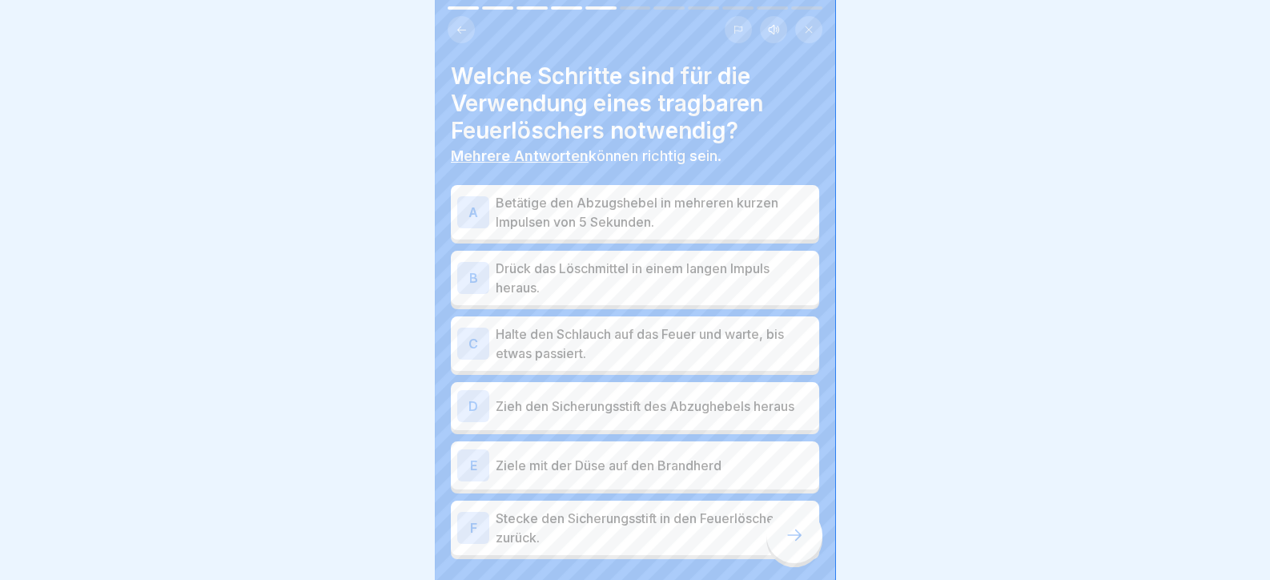
click at [608, 196] on p "Betätige den Abzugshebel in mehreren kurzen Impulsen von 5 Sekunden." at bounding box center [654, 212] width 317 height 38
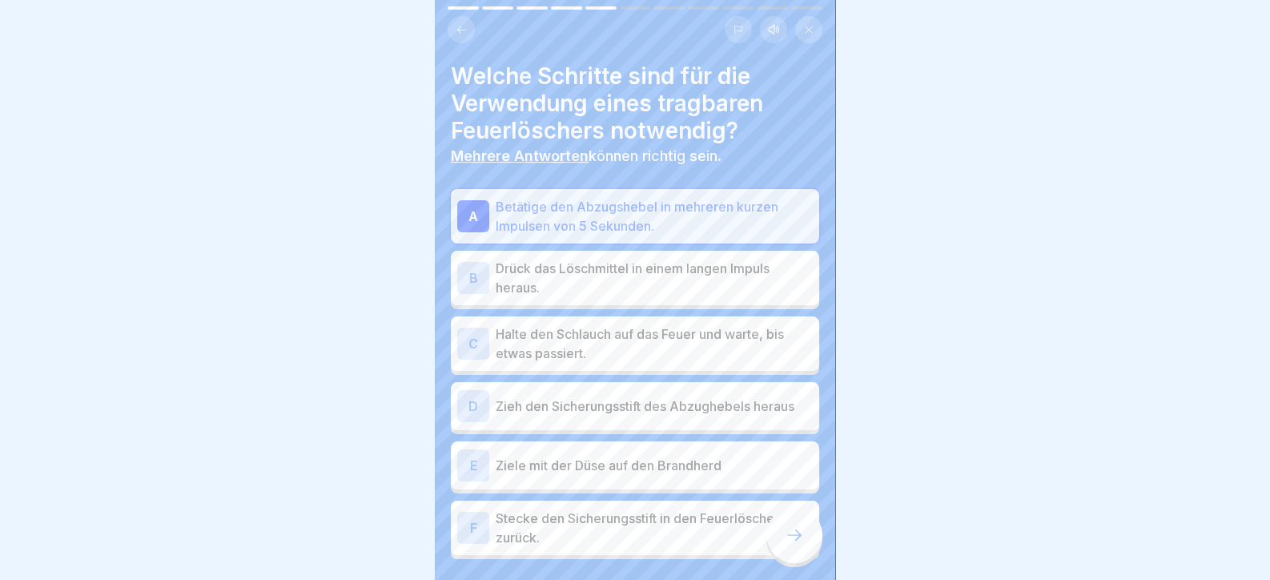
click at [624, 279] on p "Drück das Löschmittel in einem langen Impuls heraus." at bounding box center [654, 278] width 317 height 38
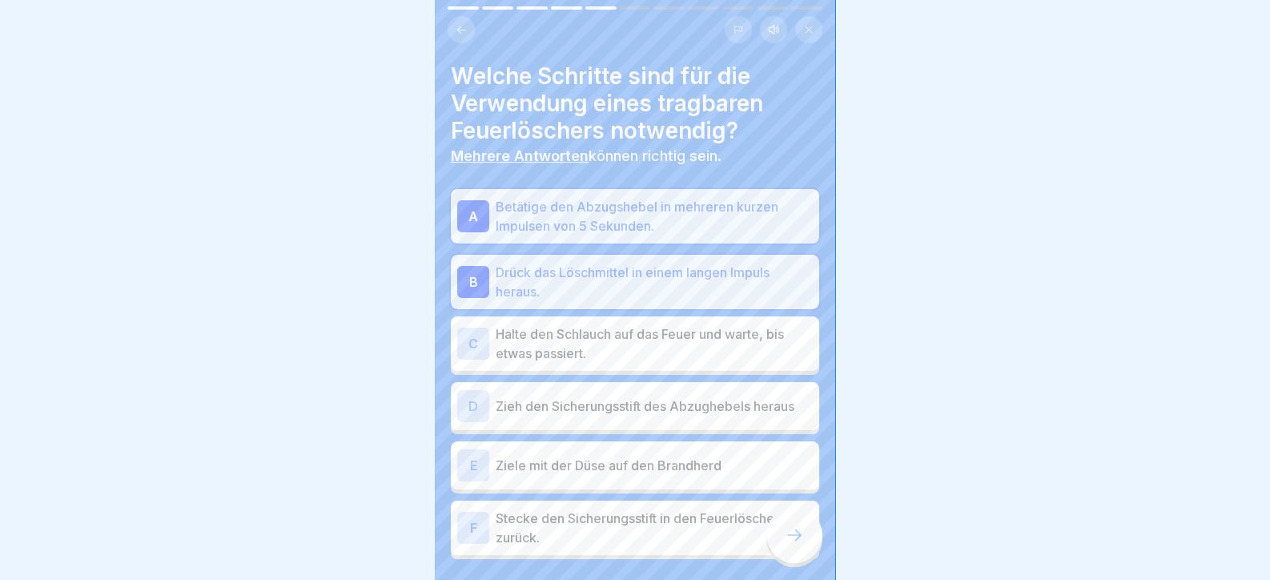
click at [625, 343] on p "Halte den Schlauch auf das Feuer und warte, bis etwas passiert." at bounding box center [654, 343] width 317 height 38
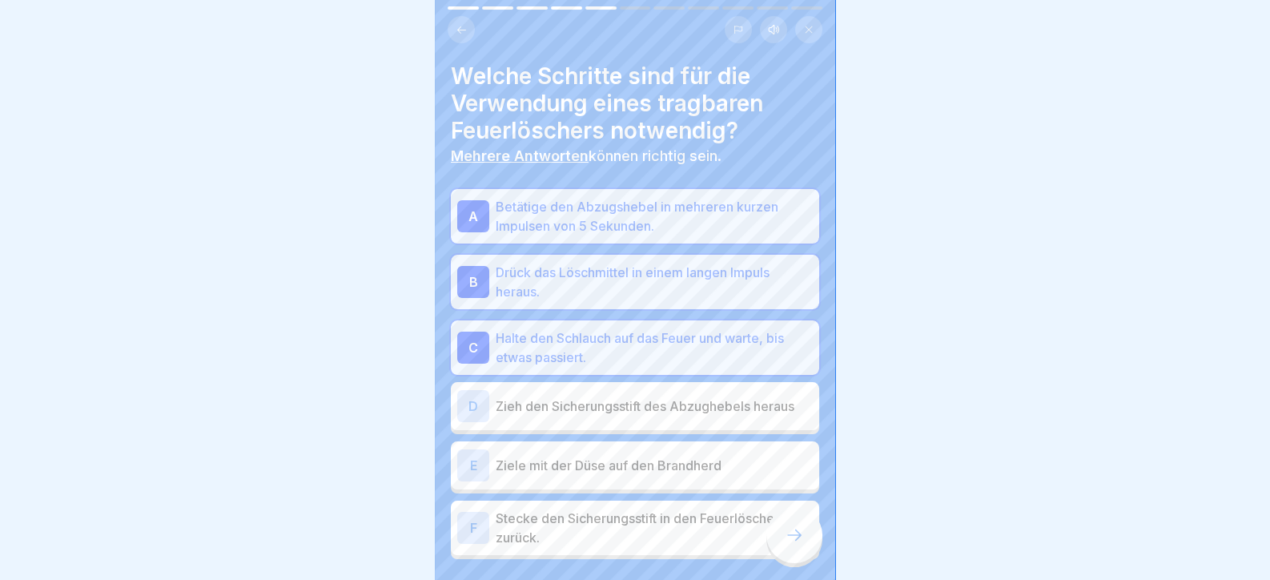
click at [632, 396] on p "Zieh den Sicherungsstift des Abzughebels heraus" at bounding box center [654, 405] width 317 height 19
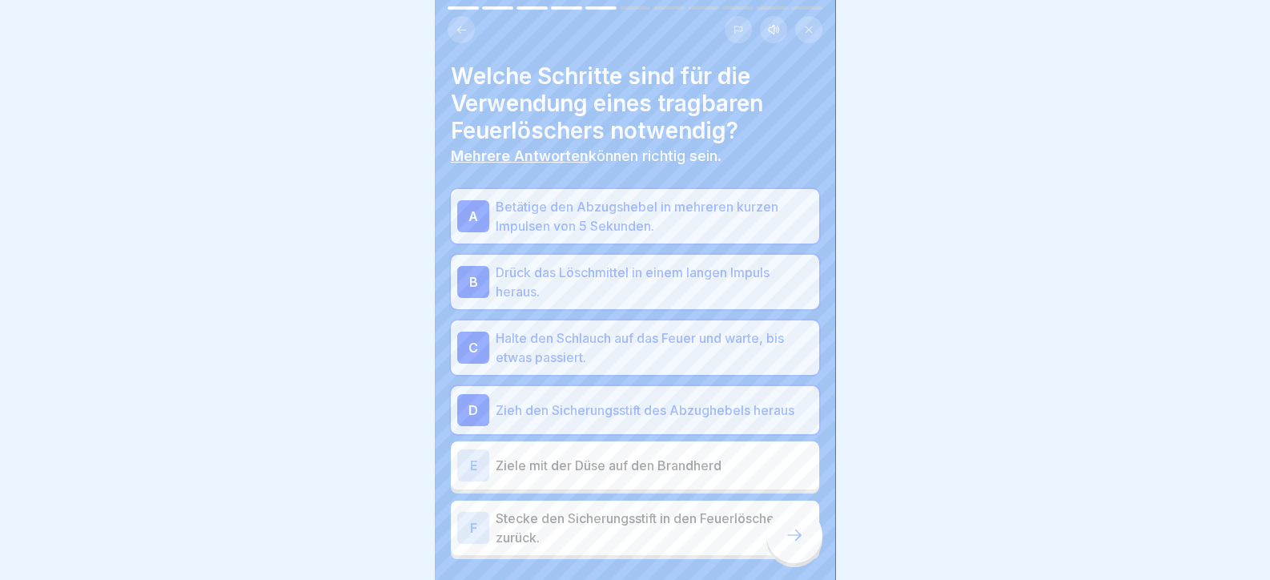
click at [636, 455] on p "Ziele mit der Düse auf den Brandherd" at bounding box center [654, 464] width 317 height 19
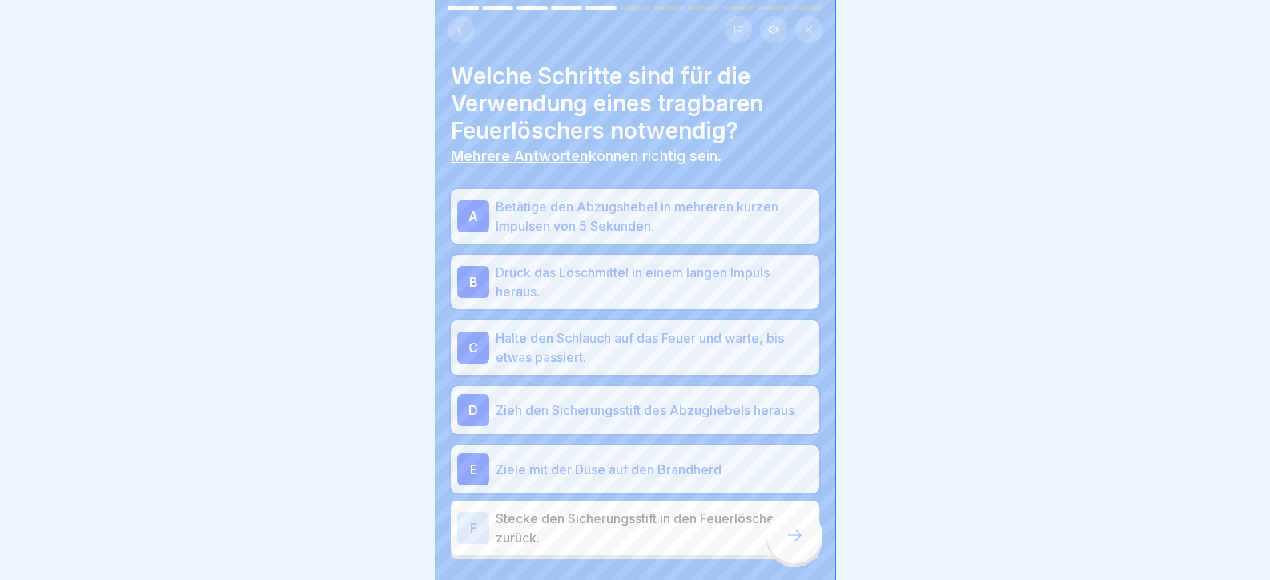
click at [633, 514] on p "Stecke den Sicherungsstift in den Feuerlöscher zurück." at bounding box center [654, 527] width 317 height 38
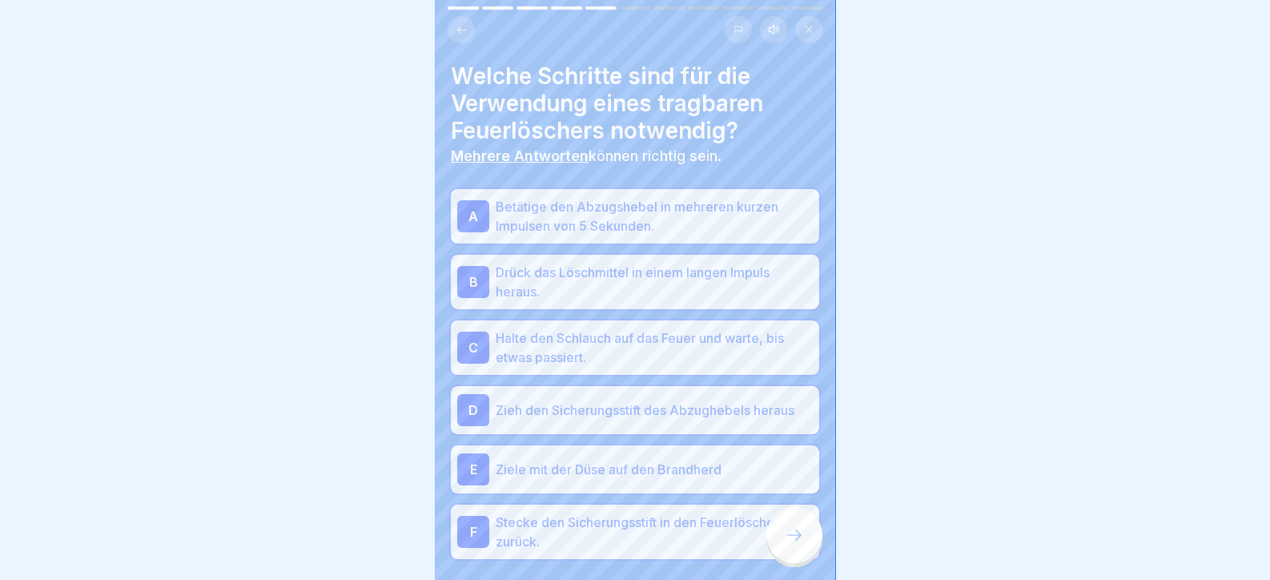
click at [776, 530] on div at bounding box center [794, 535] width 56 height 56
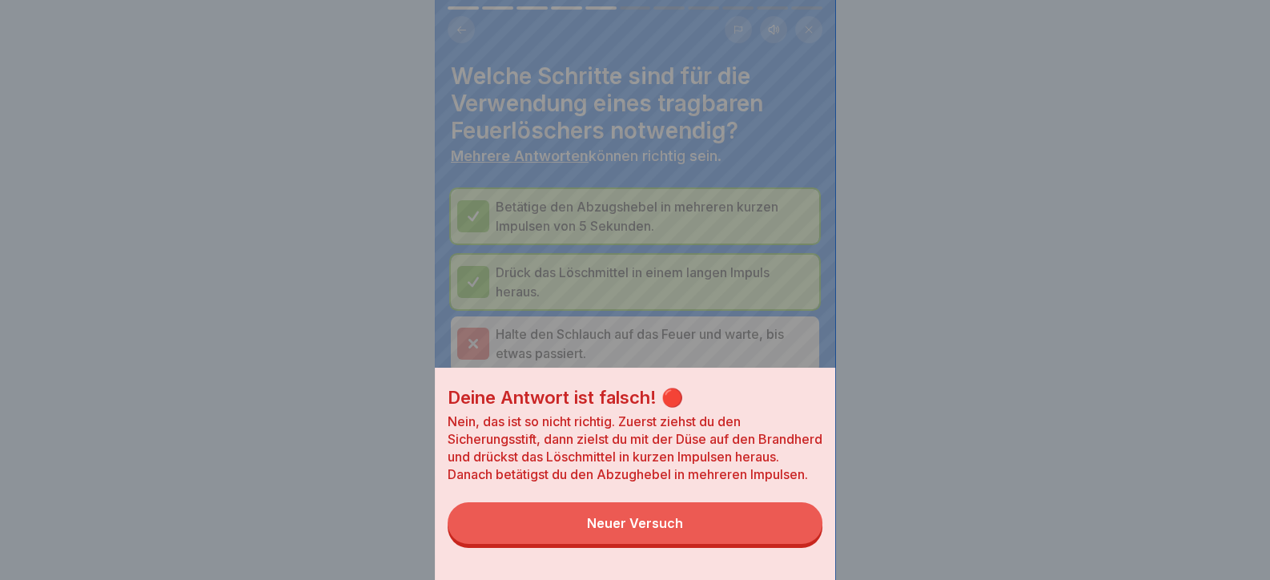
click at [780, 530] on button "Neuer Versuch" at bounding box center [634, 523] width 375 height 42
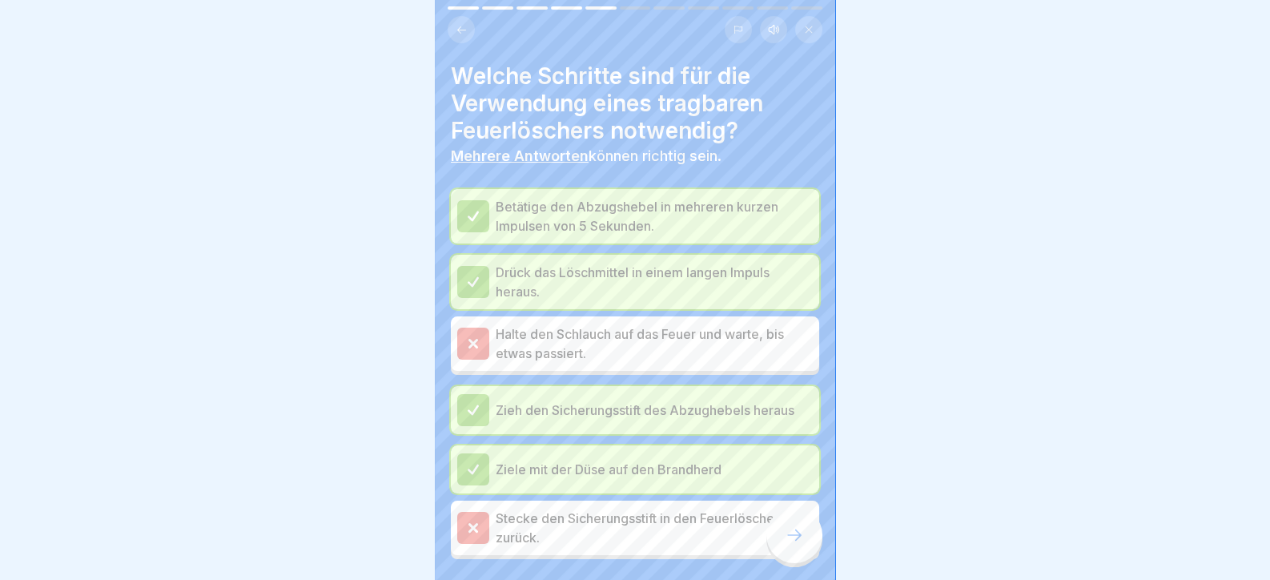
click at [784, 532] on div at bounding box center [794, 535] width 56 height 56
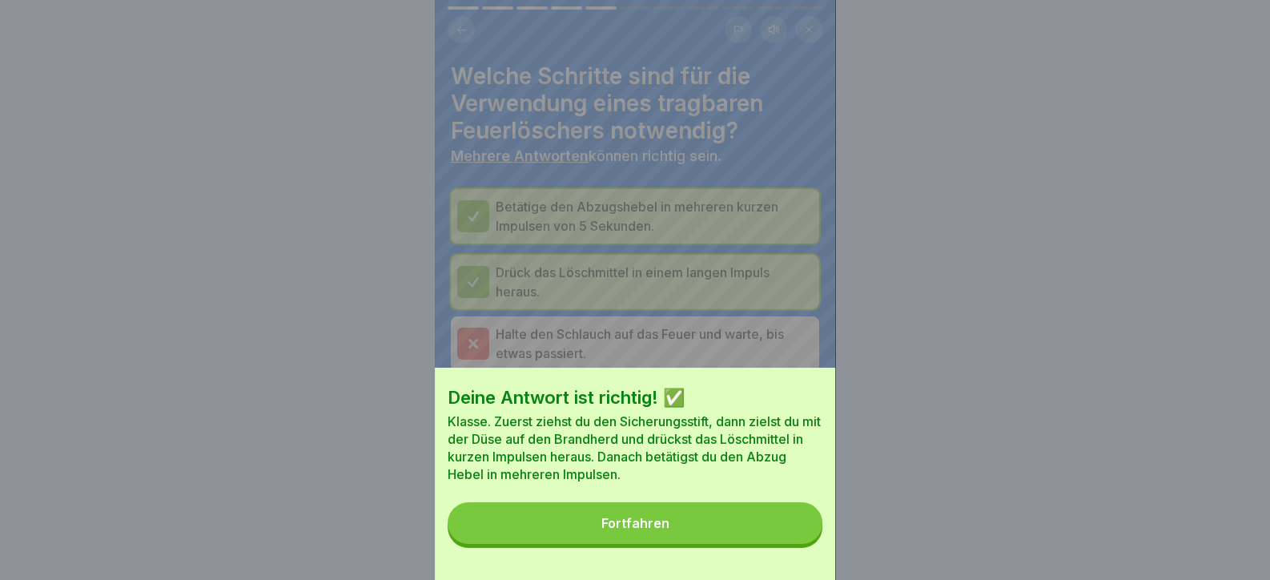
click at [769, 535] on button "Fortfahren" at bounding box center [634, 523] width 375 height 42
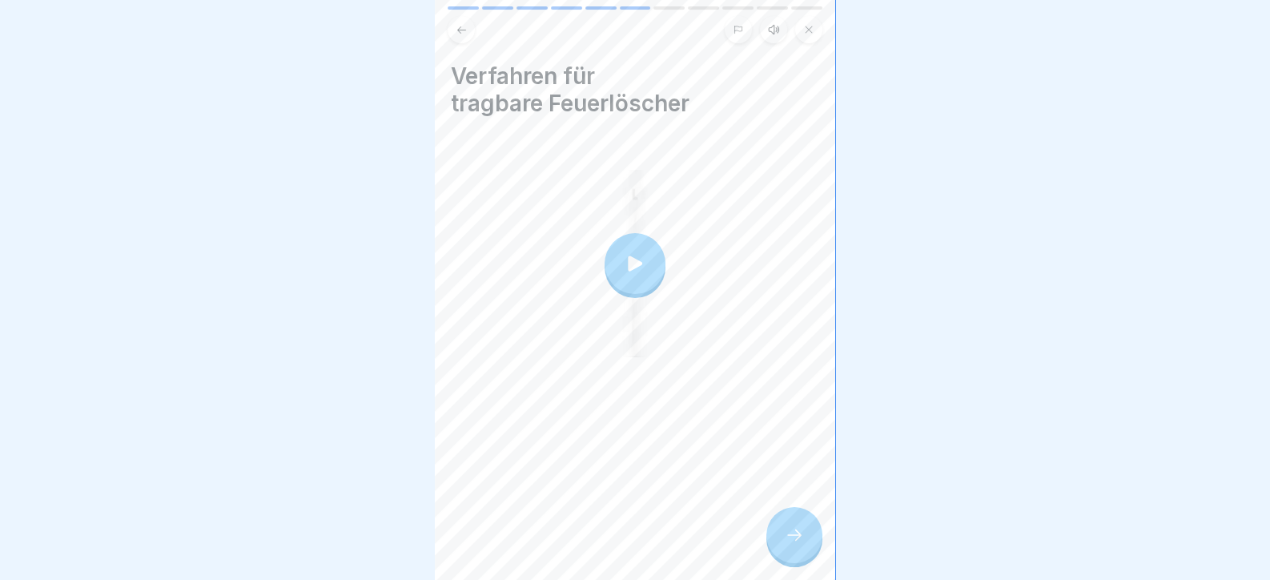
click at [784, 535] on icon at bounding box center [793, 534] width 19 height 19
click at [793, 544] on icon at bounding box center [793, 534] width 19 height 19
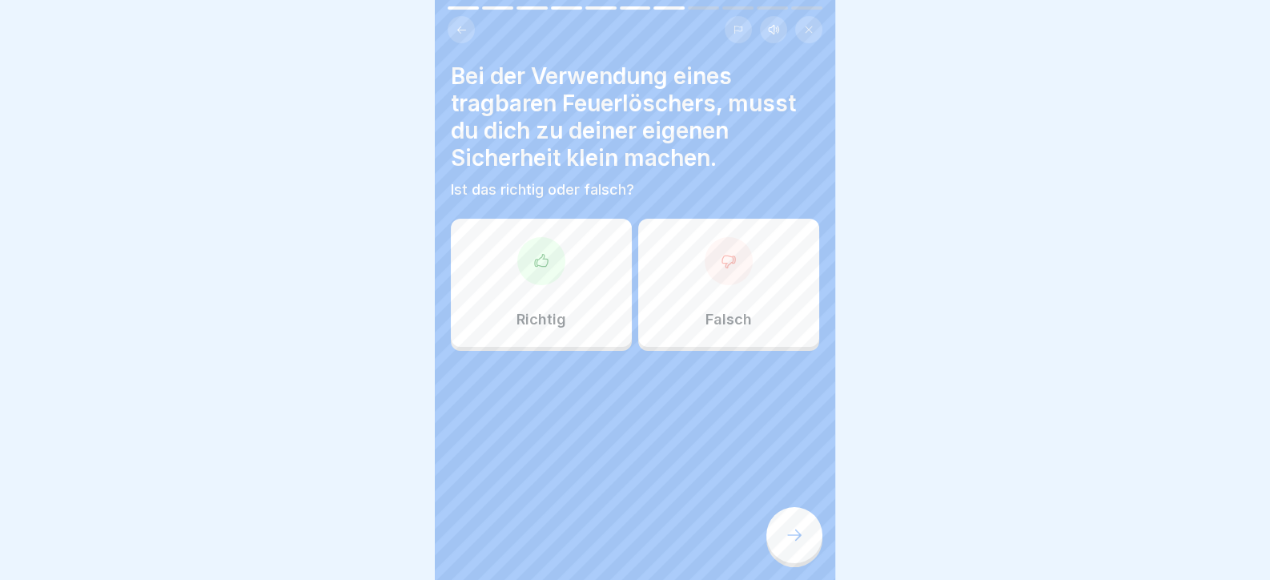
drag, startPoint x: 791, startPoint y: 536, endPoint x: 644, endPoint y: 411, distance: 193.0
click at [649, 431] on div "Tag 5 11 Schritte Deutsch Hörmodus 🔥 Brände Hier lernst du, wie du dich bei Brä…" at bounding box center [635, 290] width 400 height 580
click at [592, 251] on div "Richtig" at bounding box center [541, 283] width 181 height 128
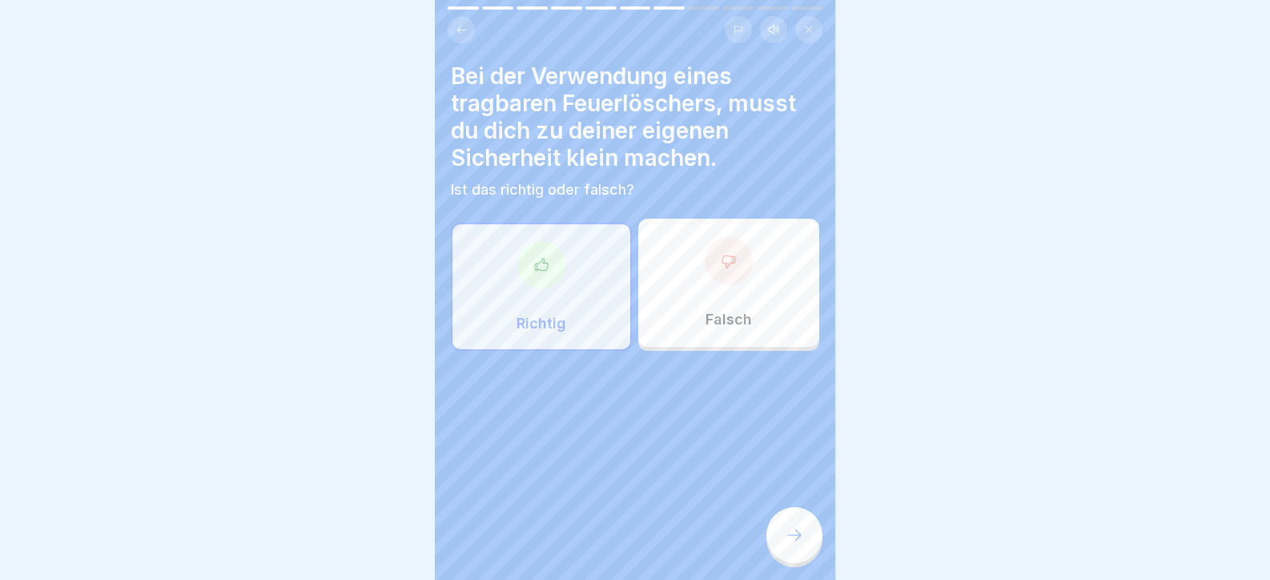
click at [784, 539] on icon at bounding box center [793, 534] width 19 height 19
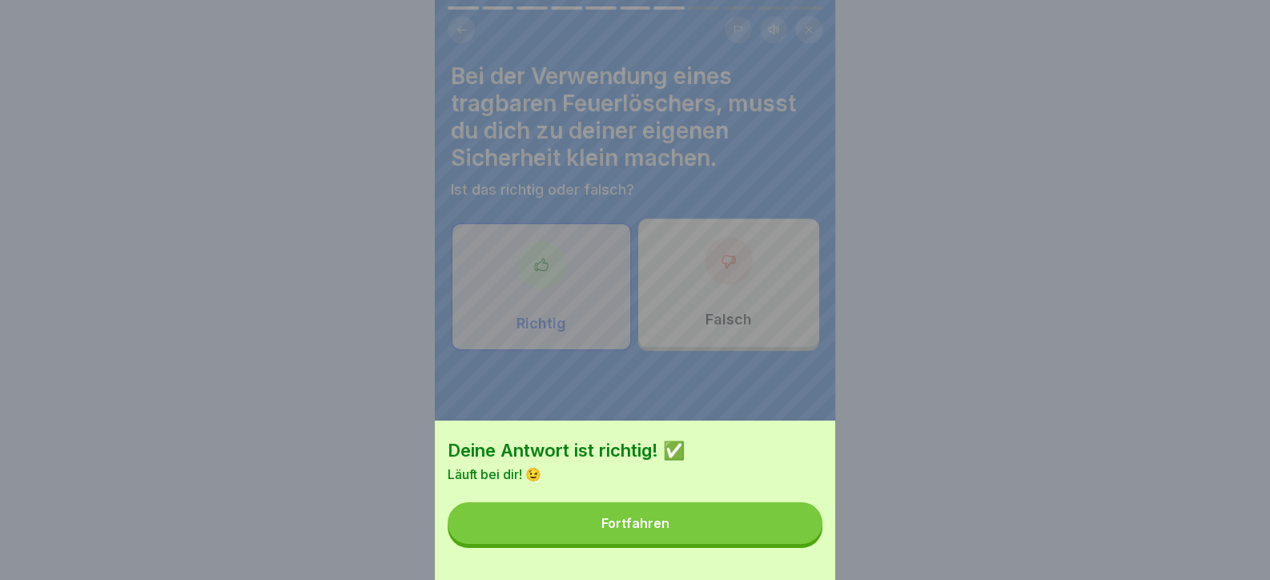
click at [772, 536] on button "Fortfahren" at bounding box center [634, 523] width 375 height 42
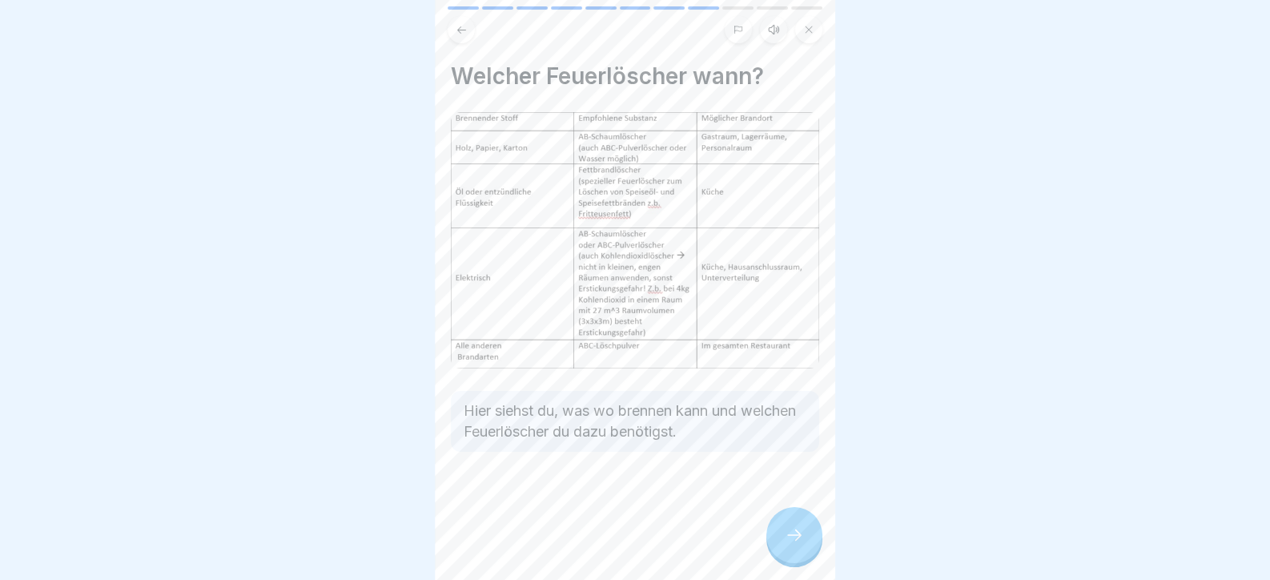
click at [798, 547] on div at bounding box center [794, 535] width 56 height 56
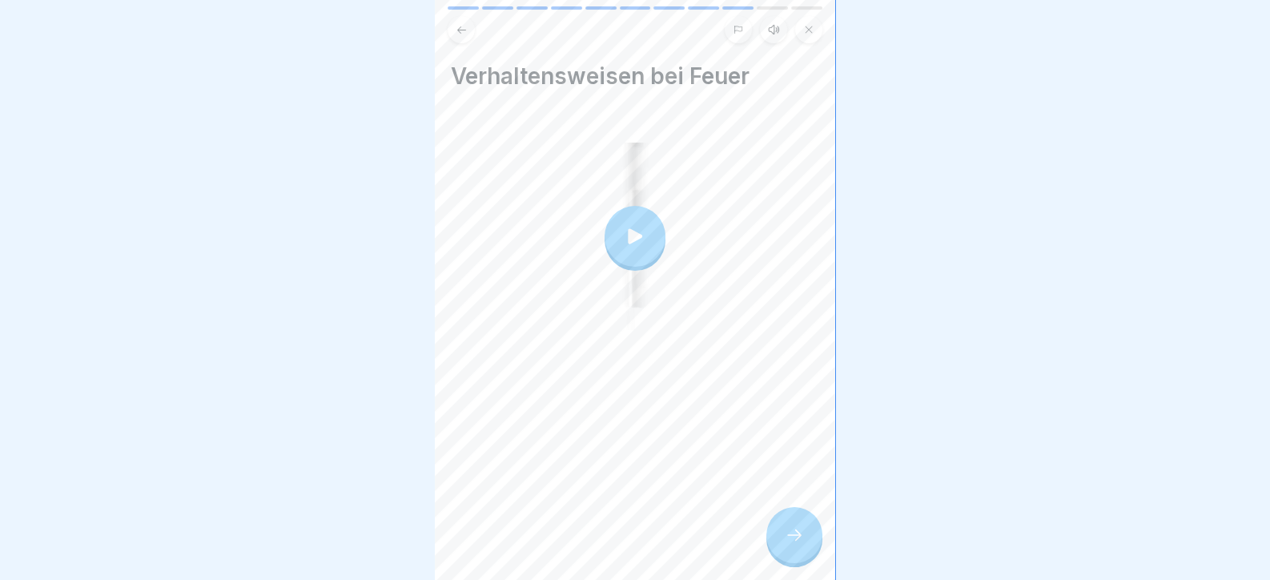
click at [791, 544] on icon at bounding box center [793, 534] width 19 height 19
click at [809, 534] on div at bounding box center [794, 535] width 56 height 56
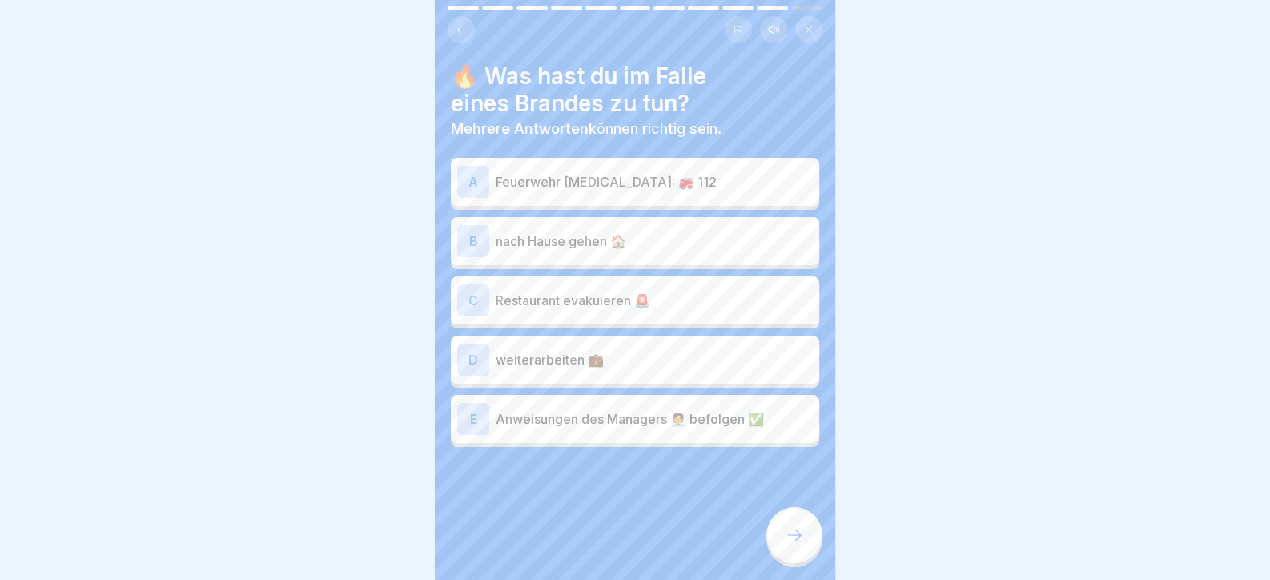
click at [567, 177] on p "Feuerwehr rufen: 🚒 112" at bounding box center [654, 181] width 317 height 19
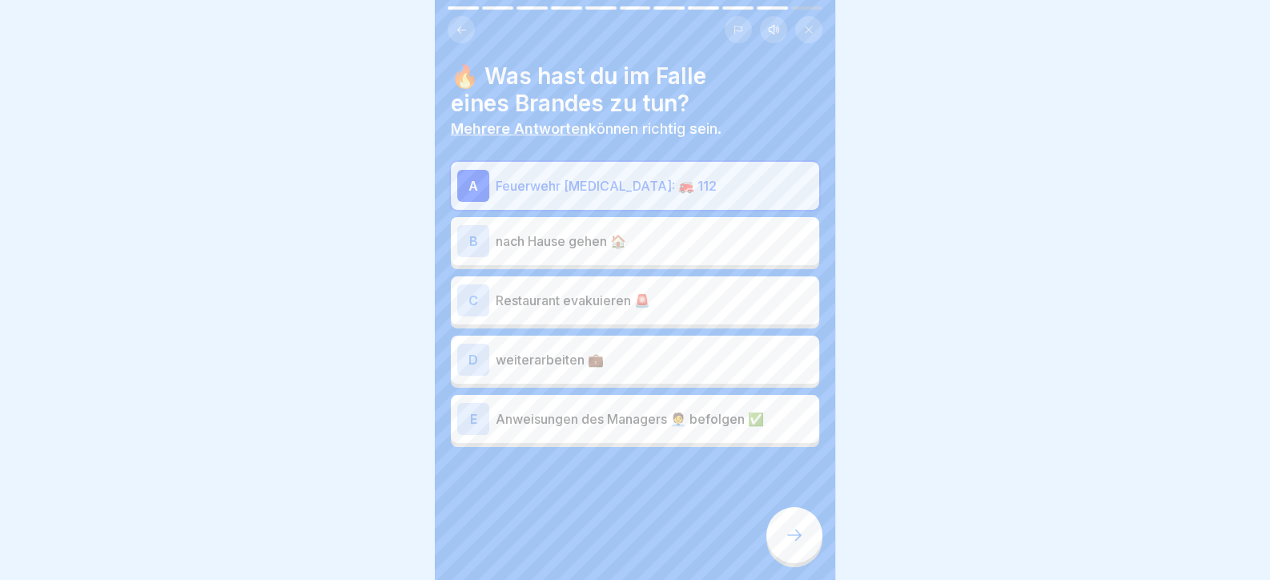
click at [559, 411] on p "Anweisungen des Managers 🧑‍💼 befolgen ✅" at bounding box center [654, 418] width 317 height 19
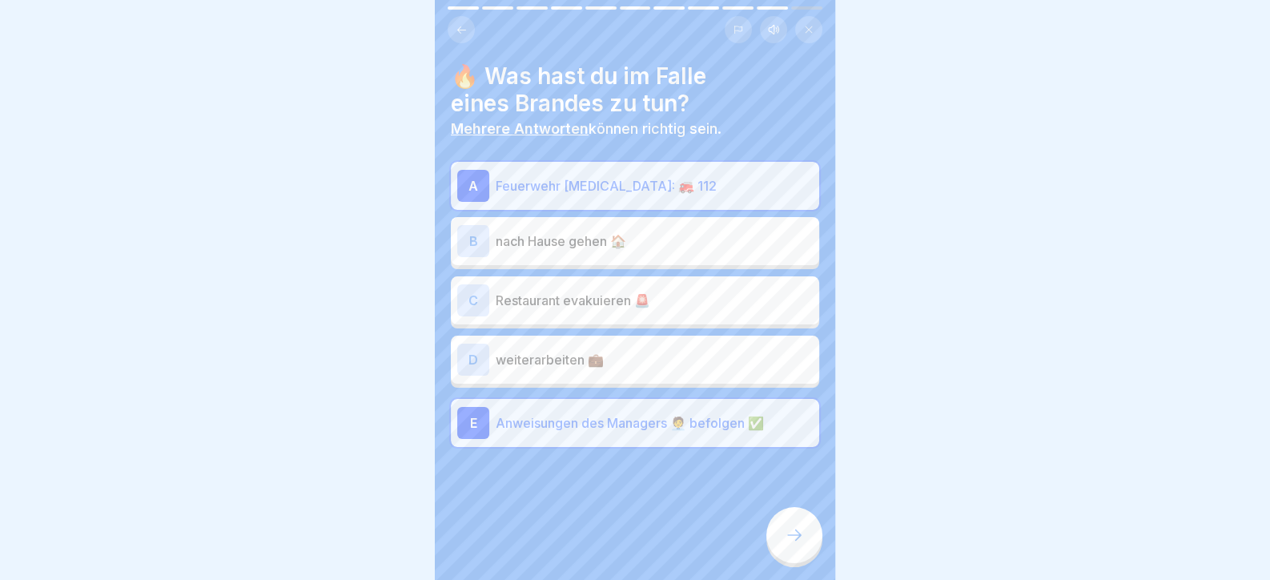
click at [590, 294] on p "Restaurant evakuieren 🚨" at bounding box center [654, 300] width 317 height 19
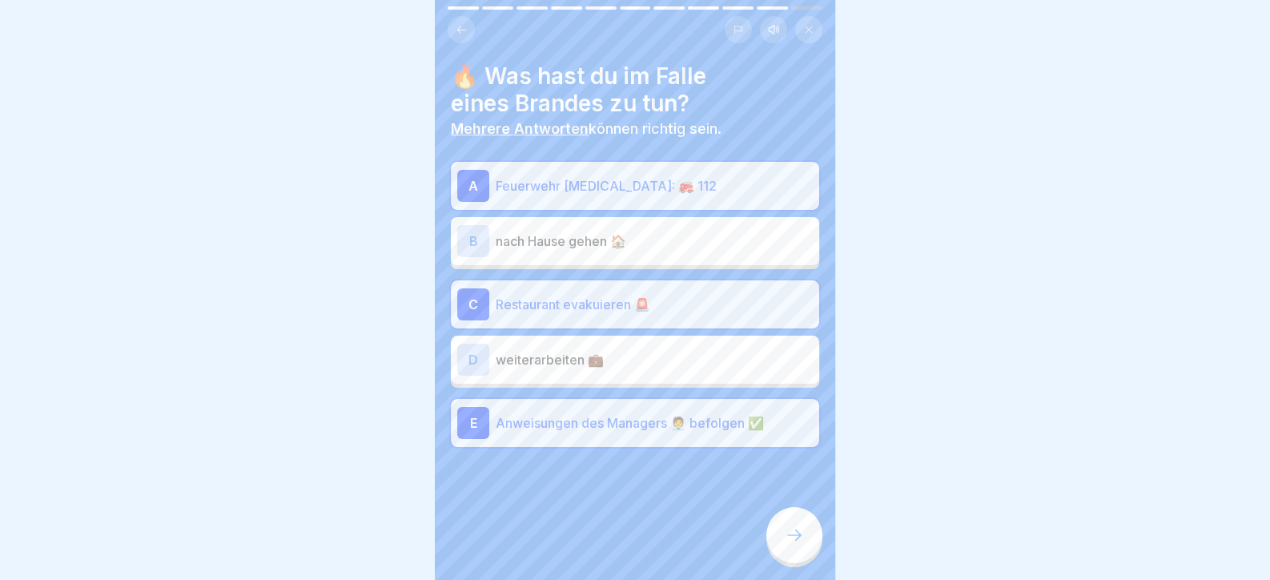
click at [789, 533] on icon at bounding box center [793, 534] width 19 height 19
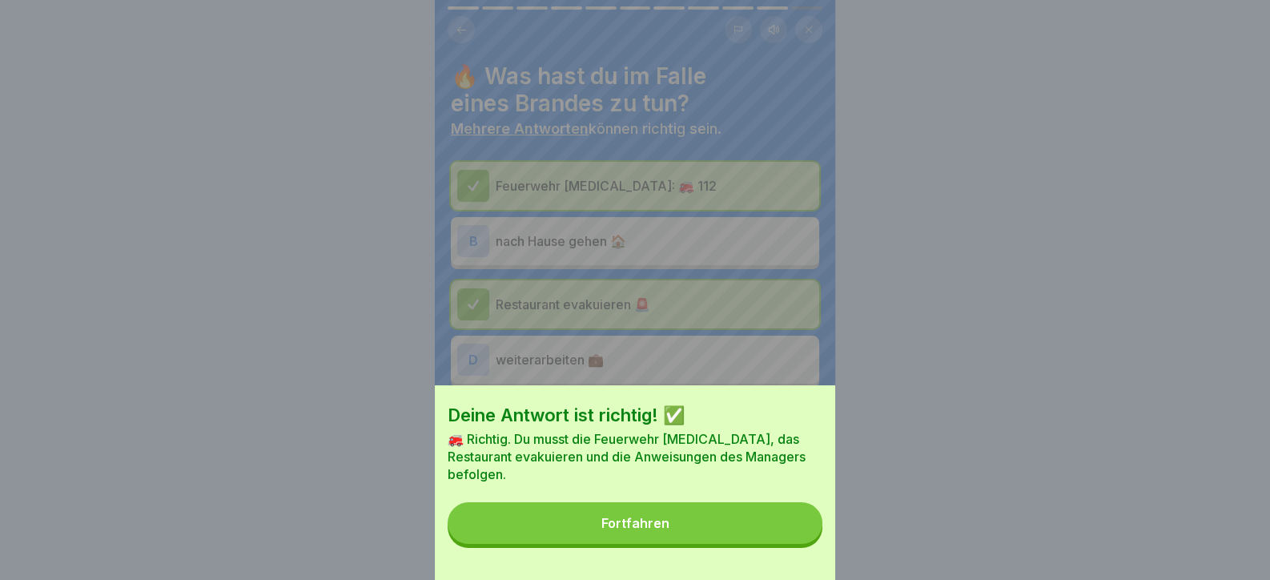
click at [777, 532] on button "Fortfahren" at bounding box center [634, 523] width 375 height 42
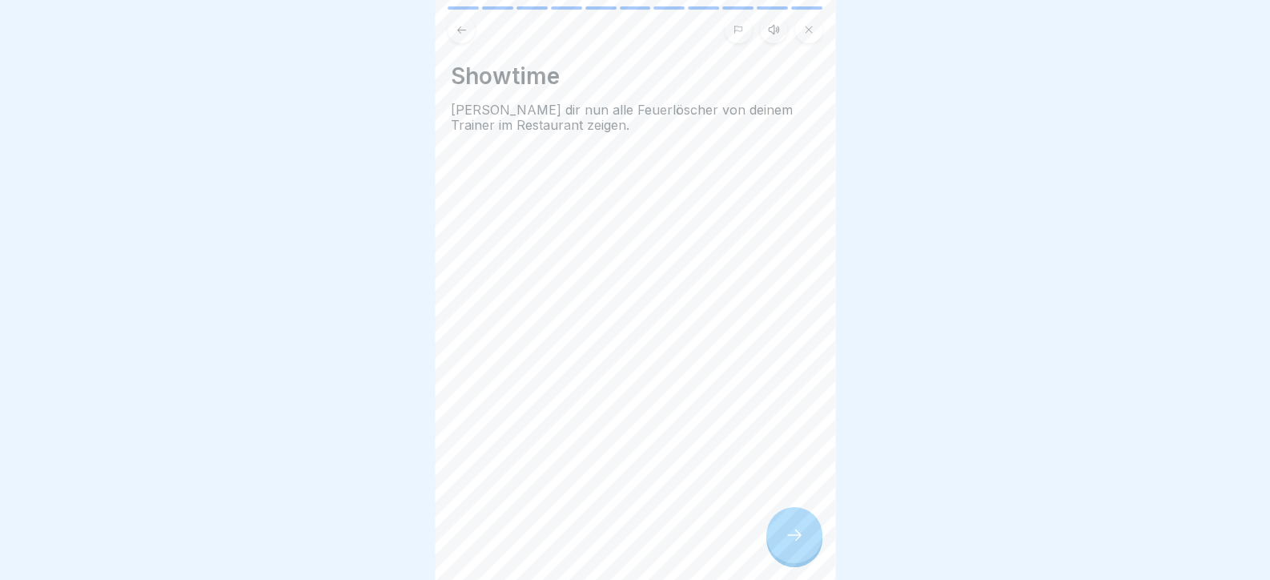
click at [789, 532] on icon at bounding box center [793, 534] width 19 height 19
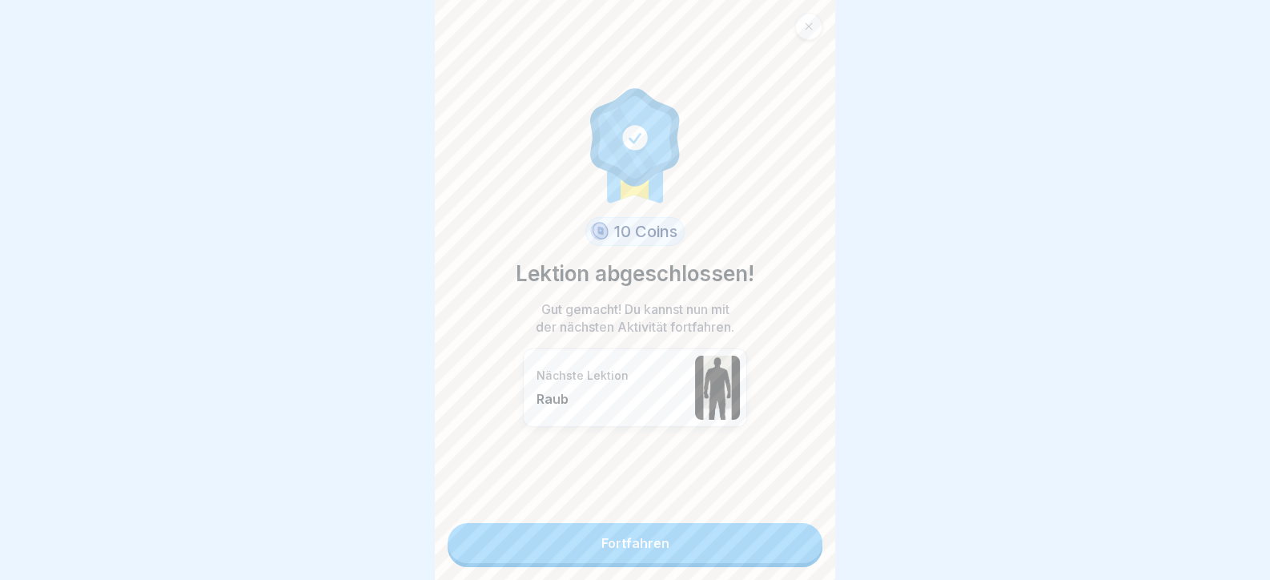
click at [789, 532] on link "Fortfahren" at bounding box center [634, 543] width 375 height 40
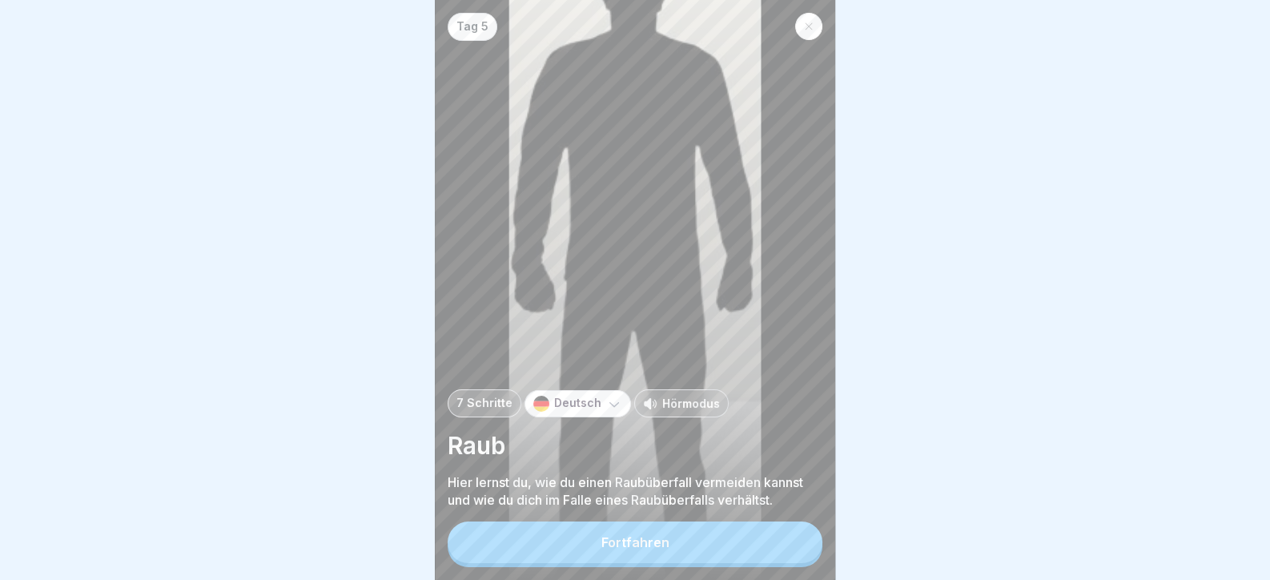
click at [789, 532] on div "Fortfahren" at bounding box center [634, 544] width 375 height 46
click at [784, 544] on button "Fortfahren" at bounding box center [634, 542] width 375 height 42
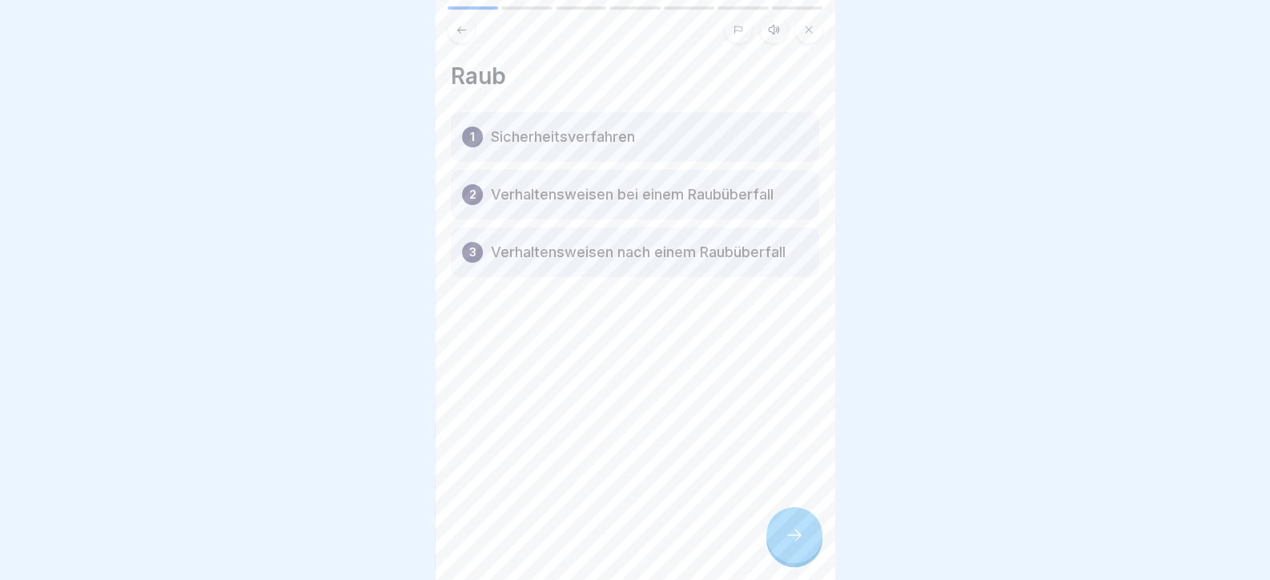
click at [784, 544] on icon at bounding box center [793, 534] width 19 height 19
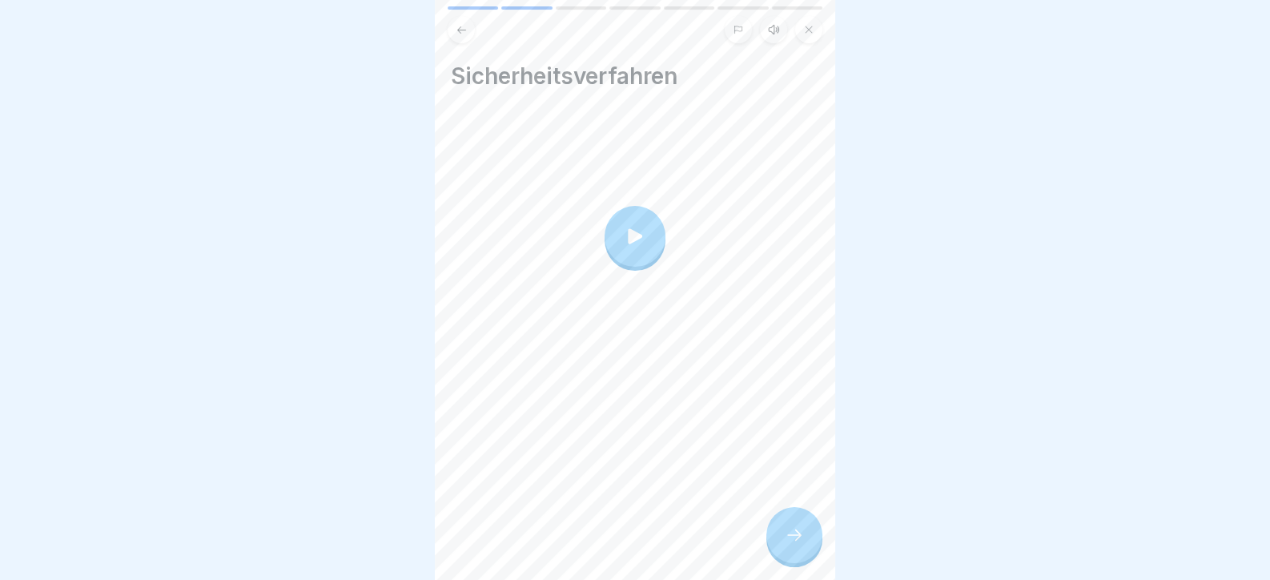
click at [784, 544] on icon at bounding box center [793, 534] width 19 height 19
click at [780, 540] on div at bounding box center [794, 535] width 56 height 56
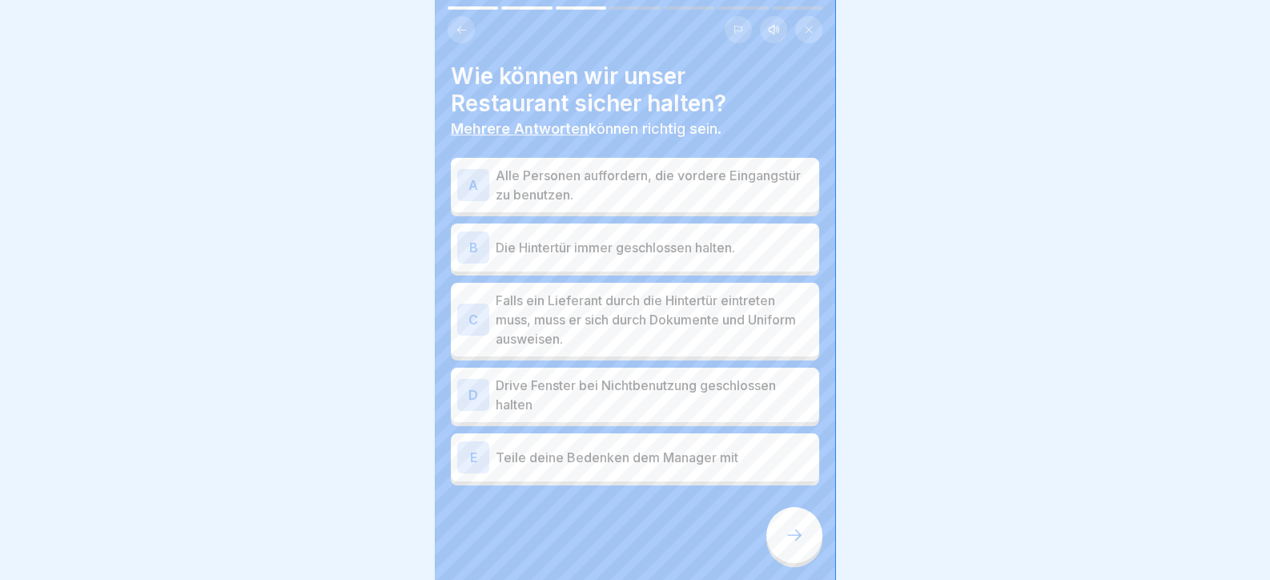
click at [614, 300] on p "Falls ein Lieferant durch die Hintertür eintreten muss, muss er sich durch Doku…" at bounding box center [654, 320] width 317 height 58
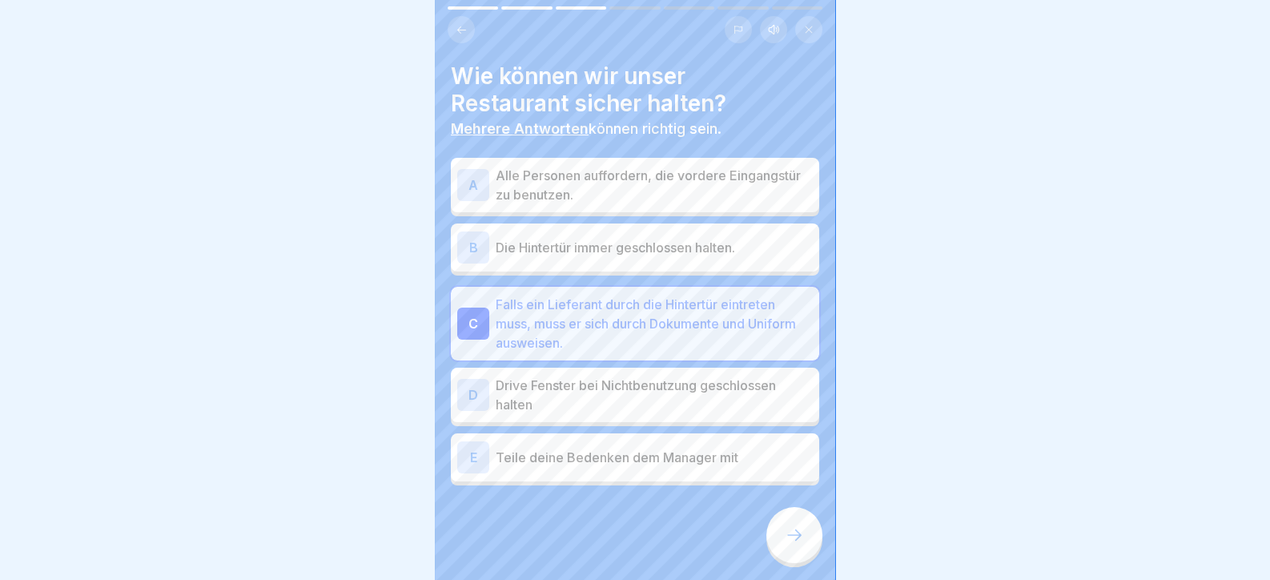
click at [771, 528] on div at bounding box center [635, 533] width 368 height 96
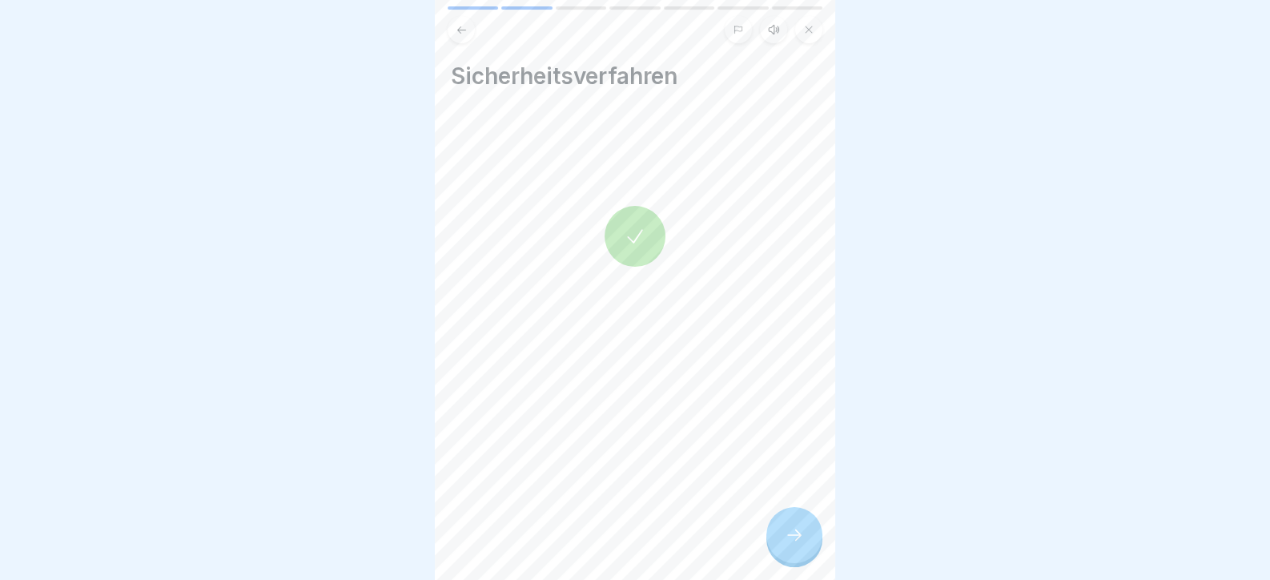
click at [772, 528] on div at bounding box center [794, 535] width 56 height 56
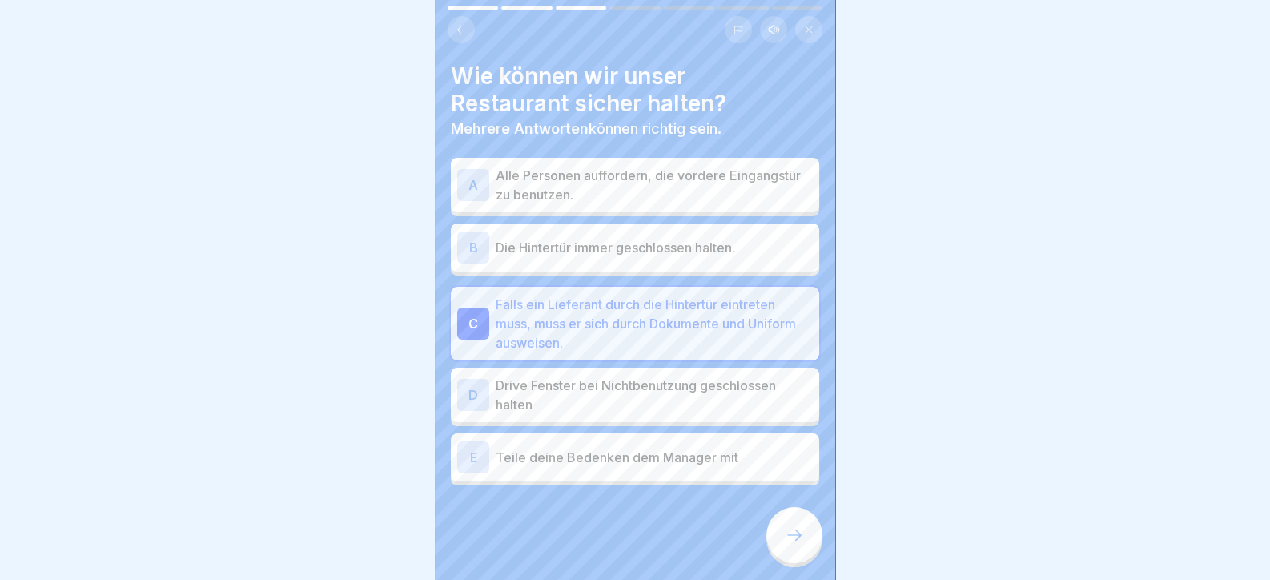
click at [774, 530] on div at bounding box center [794, 535] width 56 height 56
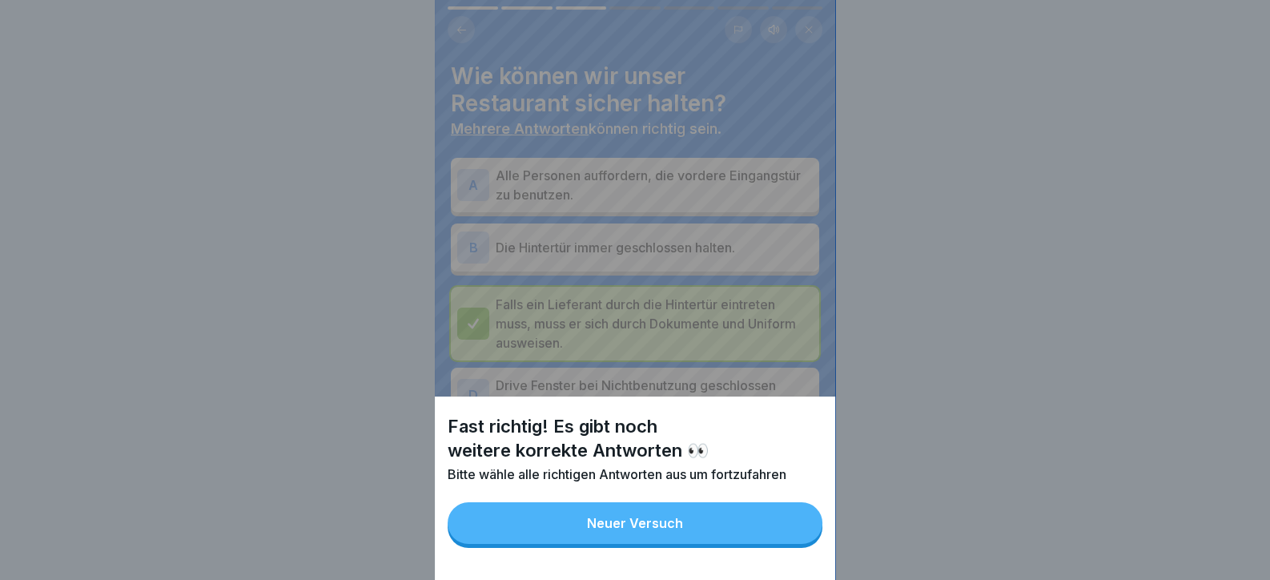
click at [774, 530] on button "Neuer Versuch" at bounding box center [634, 523] width 375 height 42
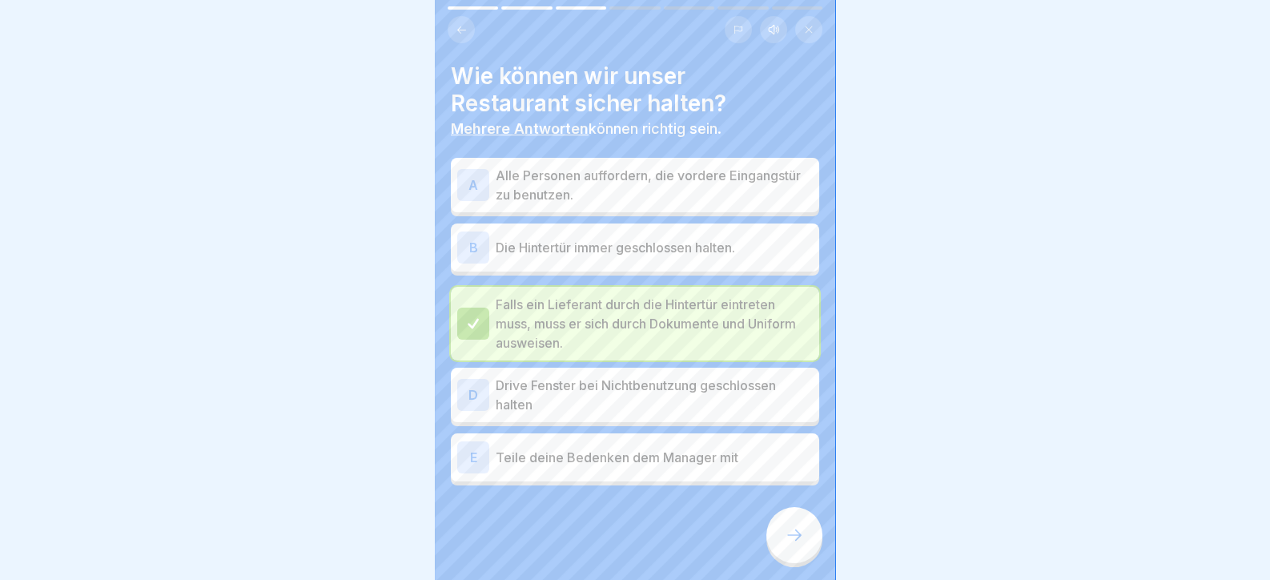
click at [791, 529] on div at bounding box center [794, 535] width 56 height 56
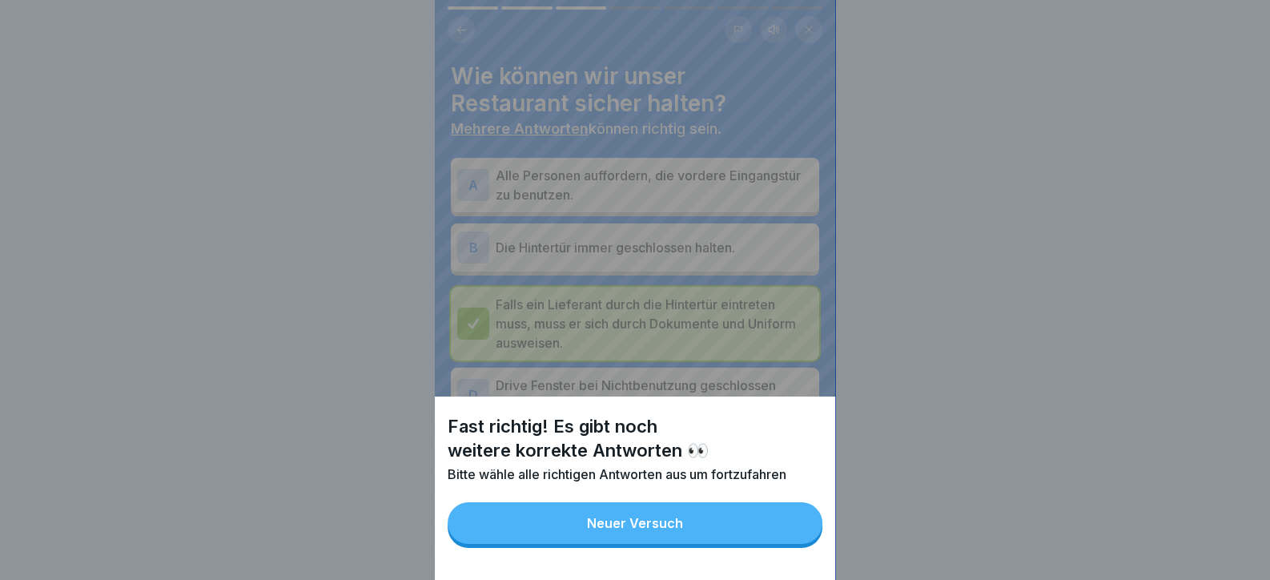
click at [776, 528] on button "Neuer Versuch" at bounding box center [634, 523] width 375 height 42
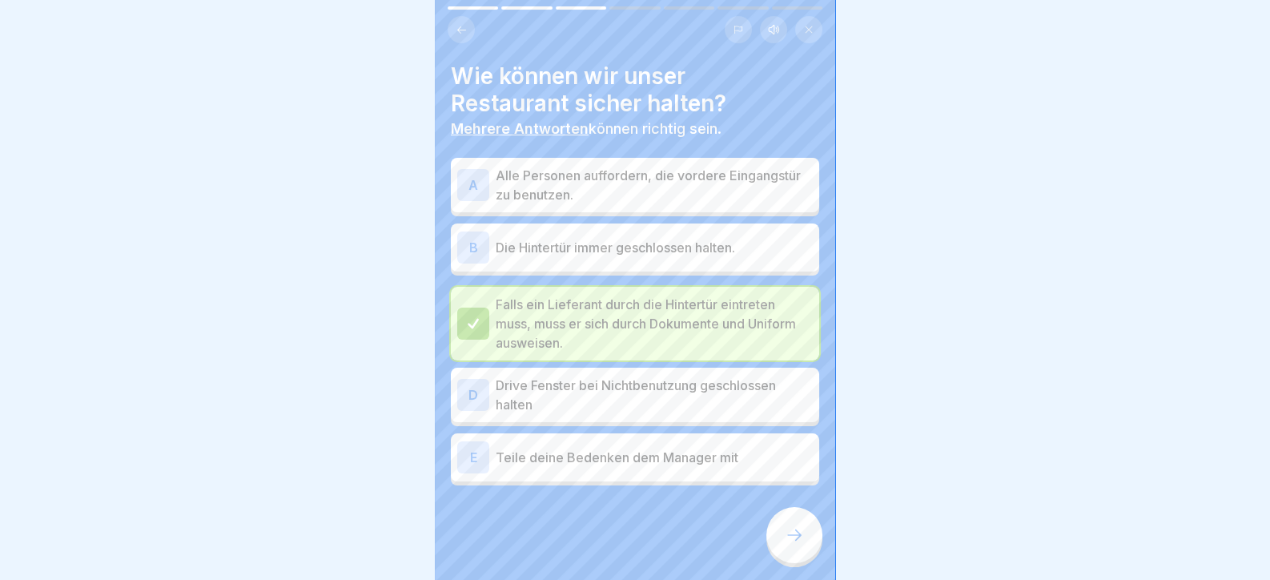
click at [592, 439] on div "E Teile deine Bedenken dem Manager mit" at bounding box center [635, 457] width 368 height 48
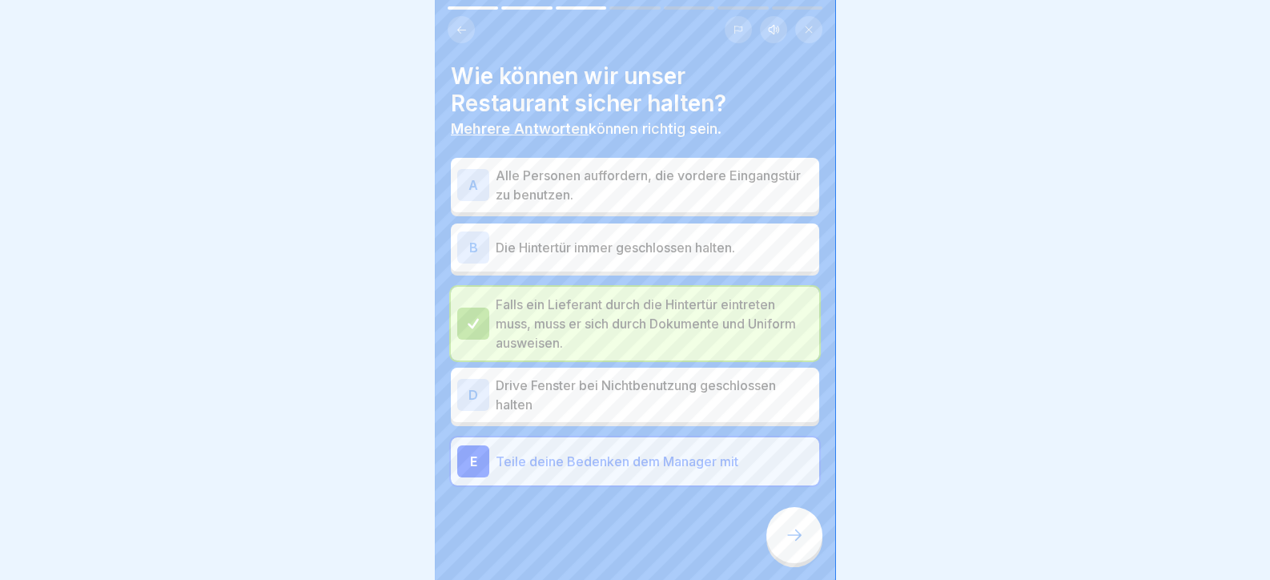
click at [600, 410] on p "Drive Fenster bei Nichtbenutzung geschlossen halten" at bounding box center [654, 394] width 317 height 38
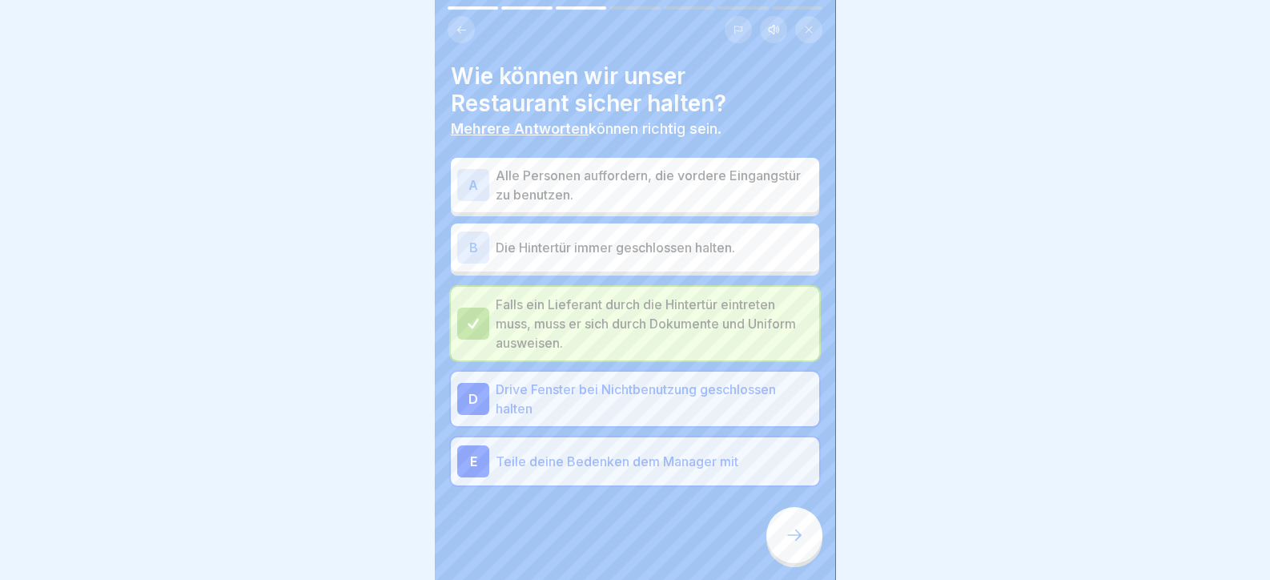
click at [640, 234] on div "B Die Hintertür immer geschlossen halten." at bounding box center [634, 247] width 355 height 32
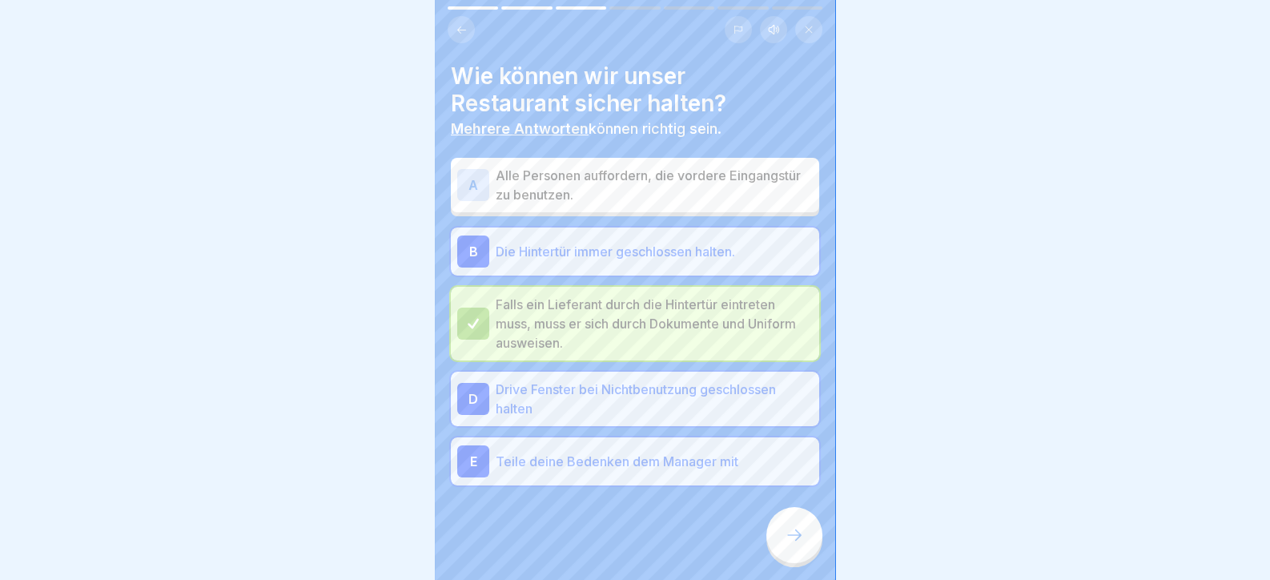
click at [641, 194] on p "Alle Personen auffordern, die vordere Eingangstür zu benutzen." at bounding box center [654, 185] width 317 height 38
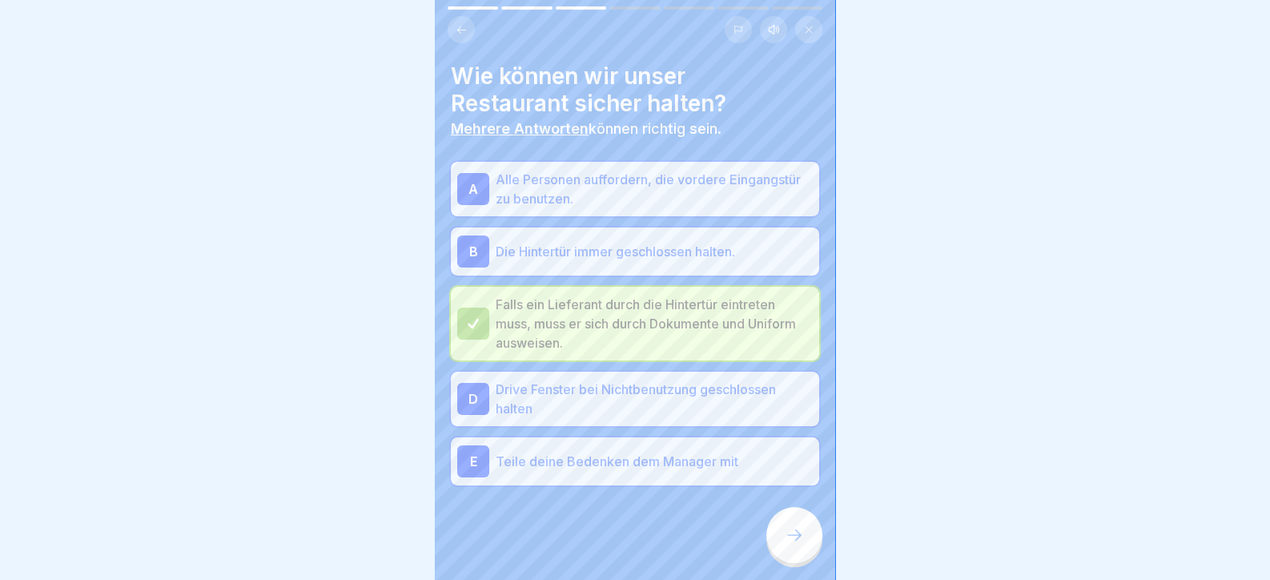
click at [809, 563] on div at bounding box center [794, 535] width 56 height 56
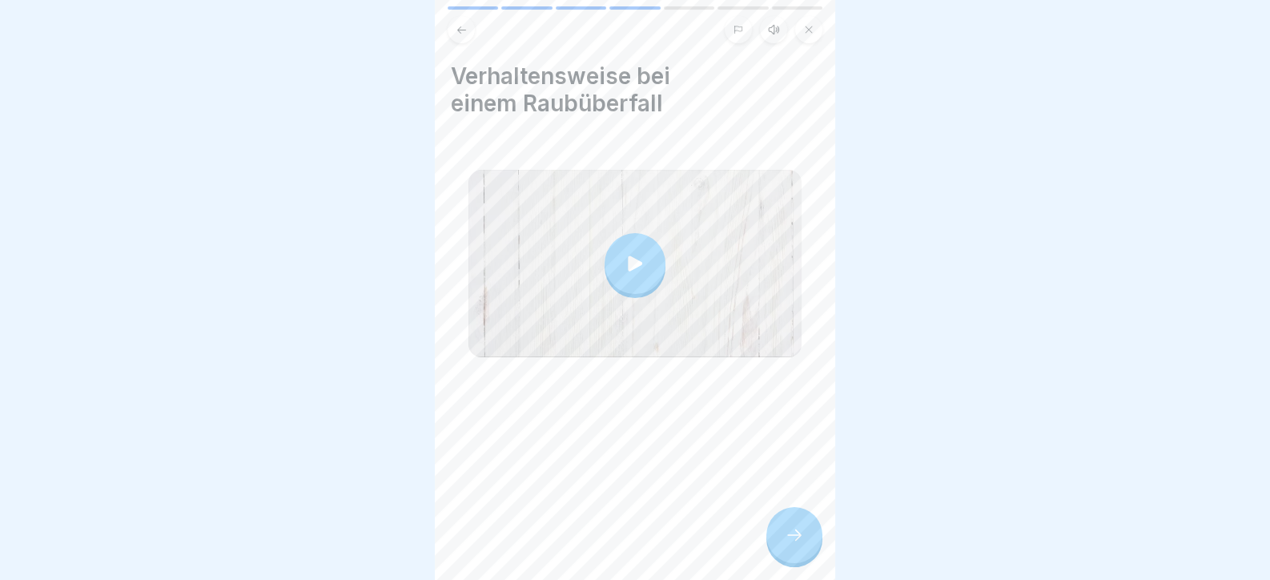
click at [801, 544] on icon at bounding box center [793, 534] width 19 height 19
click at [787, 544] on icon at bounding box center [793, 534] width 19 height 19
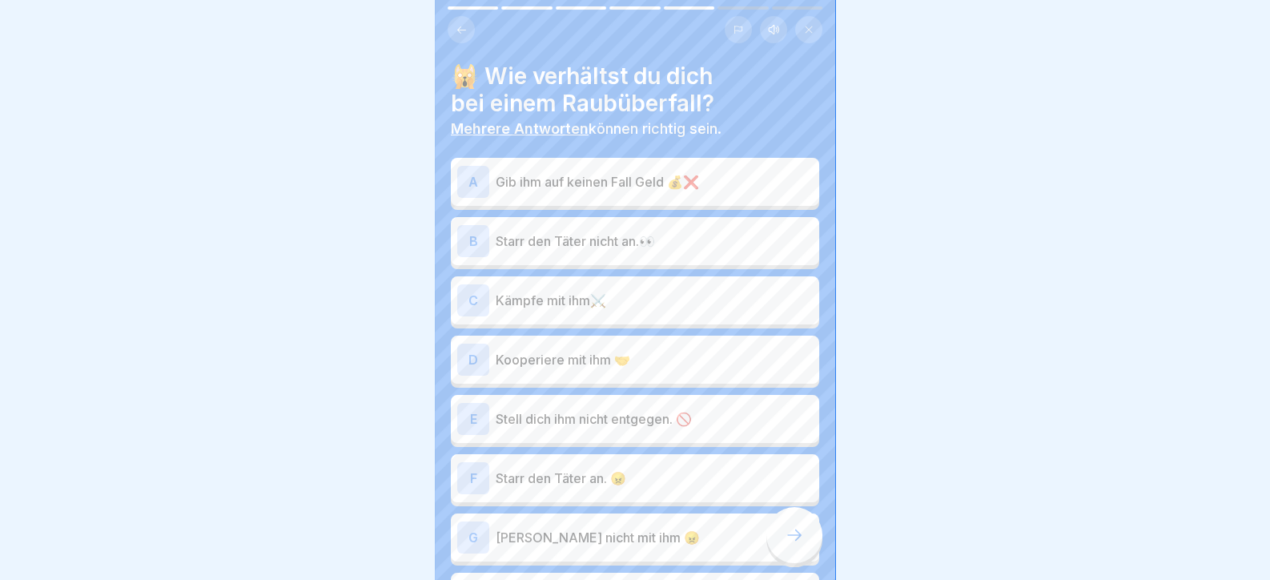
click at [546, 185] on p "Gib ihm auf keinen Fall Geld 💰❌" at bounding box center [654, 181] width 317 height 19
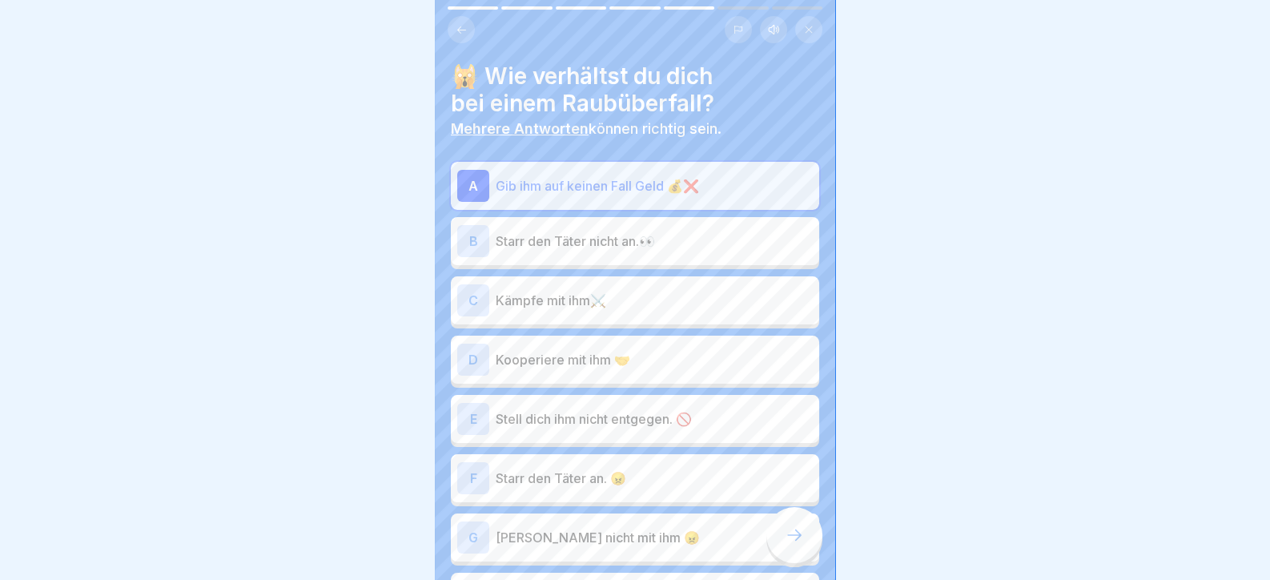
click at [546, 185] on p "Gib ihm auf keinen Fall Geld 💰❌" at bounding box center [654, 185] width 317 height 19
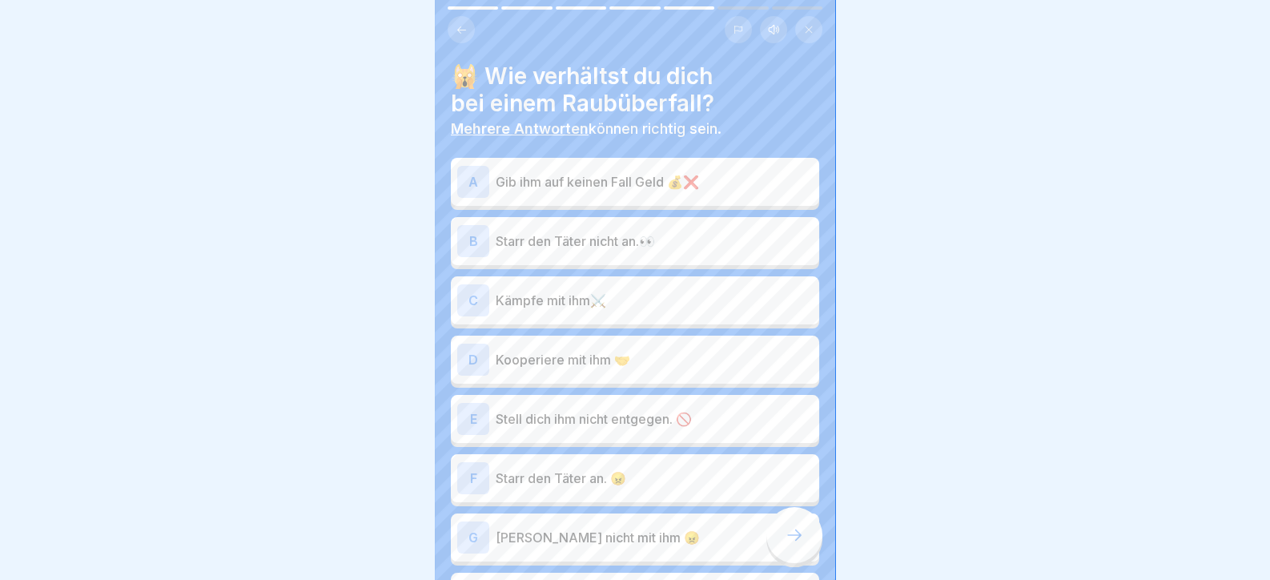
click at [550, 248] on p "Starr den Täter nicht an.👀" at bounding box center [654, 240] width 317 height 19
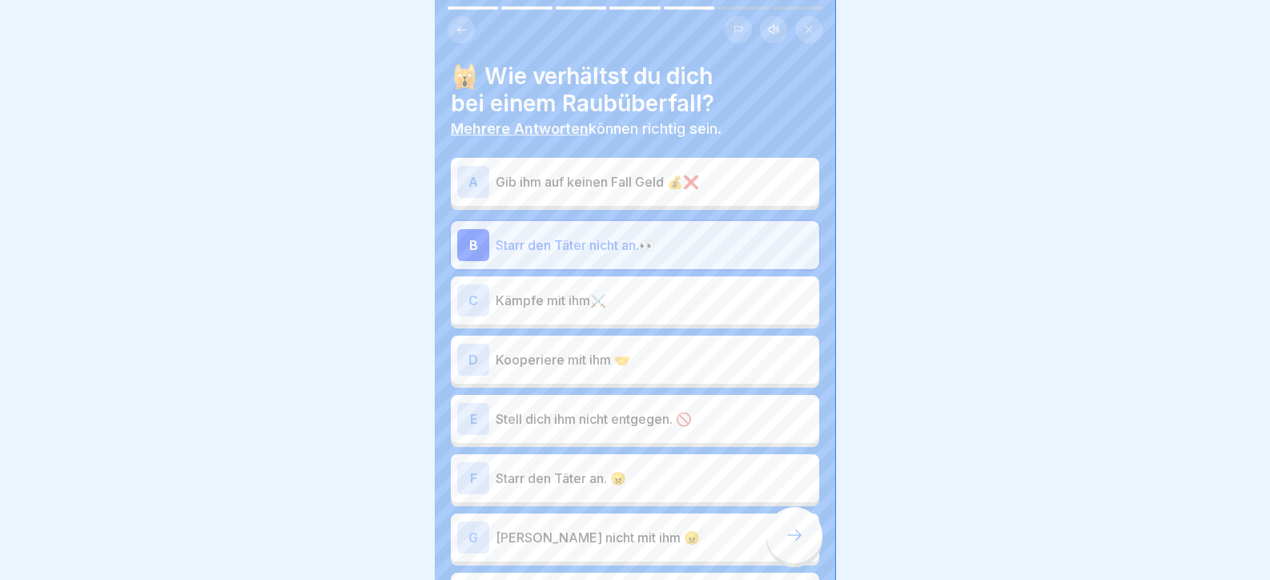
click at [549, 367] on p "Kooperiere mit ihm 🤝" at bounding box center [654, 359] width 317 height 19
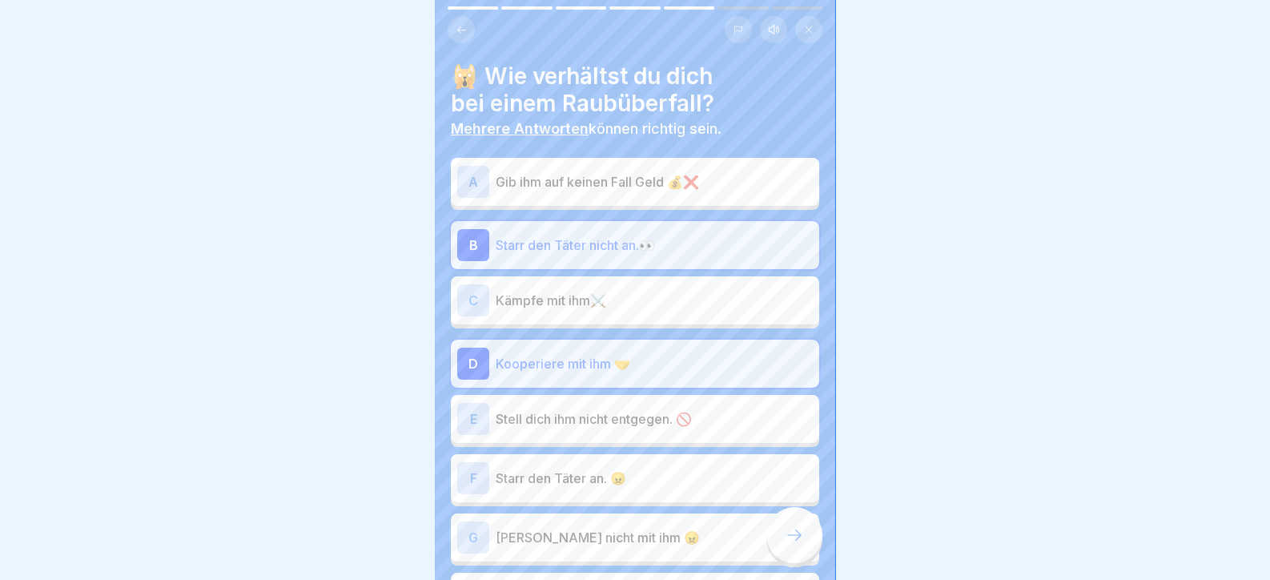
click at [567, 428] on div "E Stell dich ihm nicht entgegen. 🚫" at bounding box center [634, 419] width 355 height 32
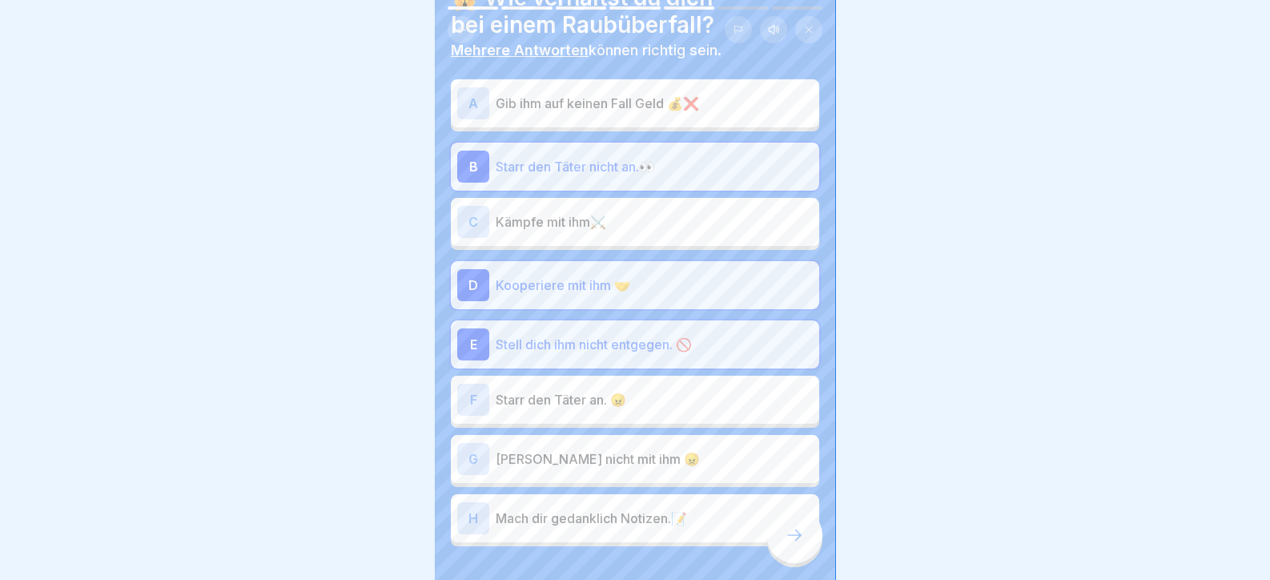
scroll to position [140, 0]
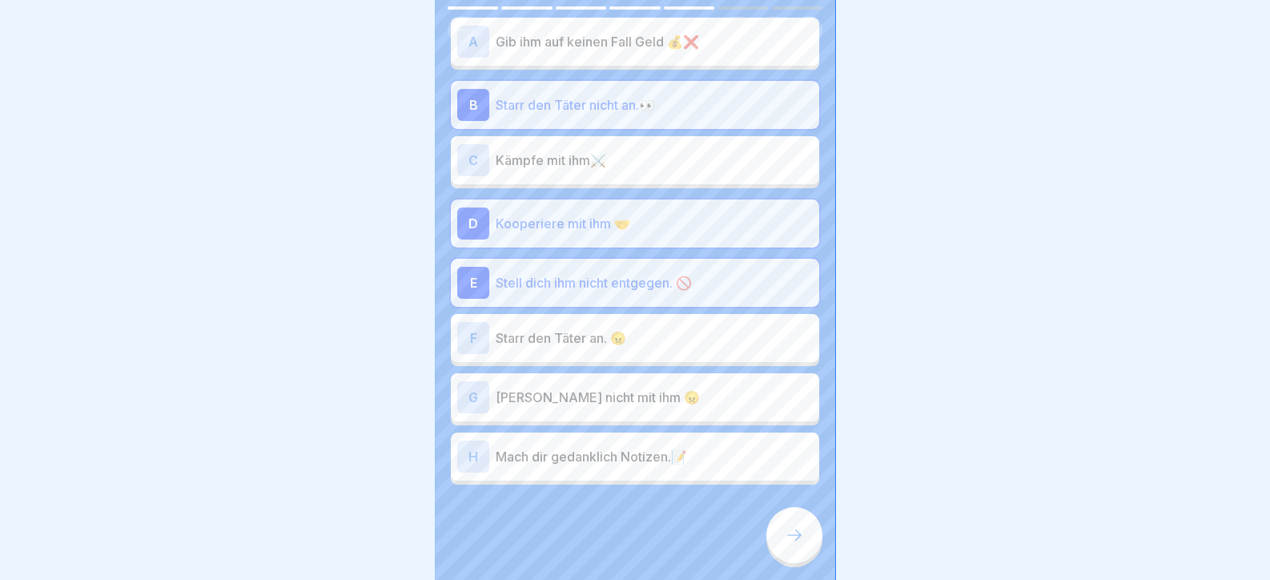
click at [559, 401] on p "Streite nicht mit ihm 😠" at bounding box center [654, 396] width 317 height 19
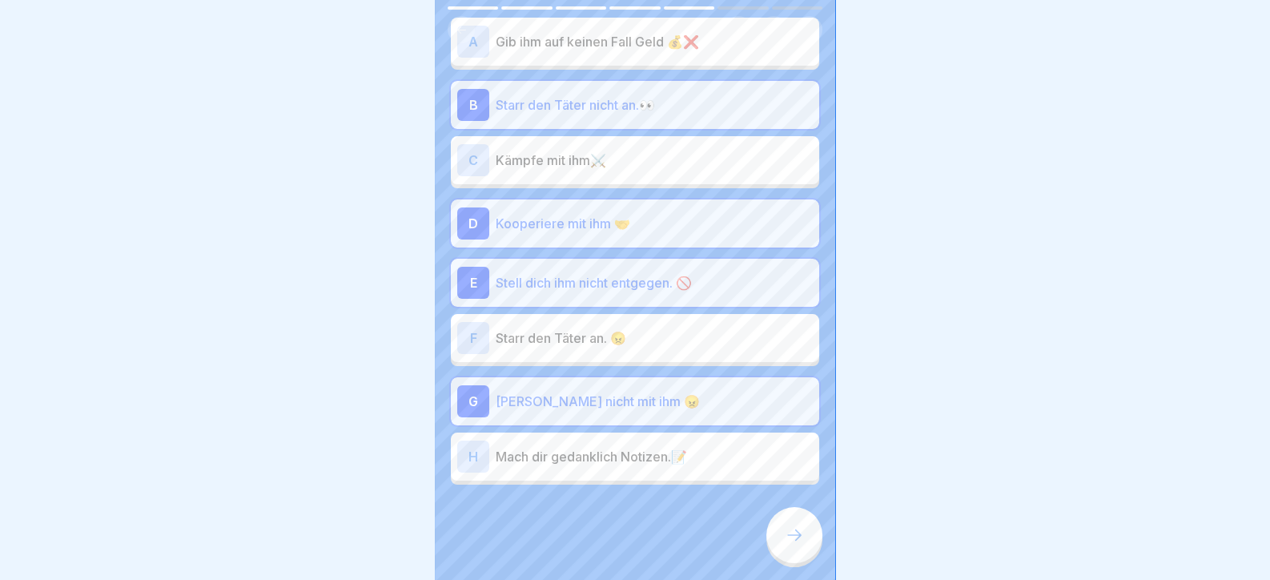
click at [645, 462] on p "Mach dir gedanklich Notizen.📝" at bounding box center [654, 456] width 317 height 19
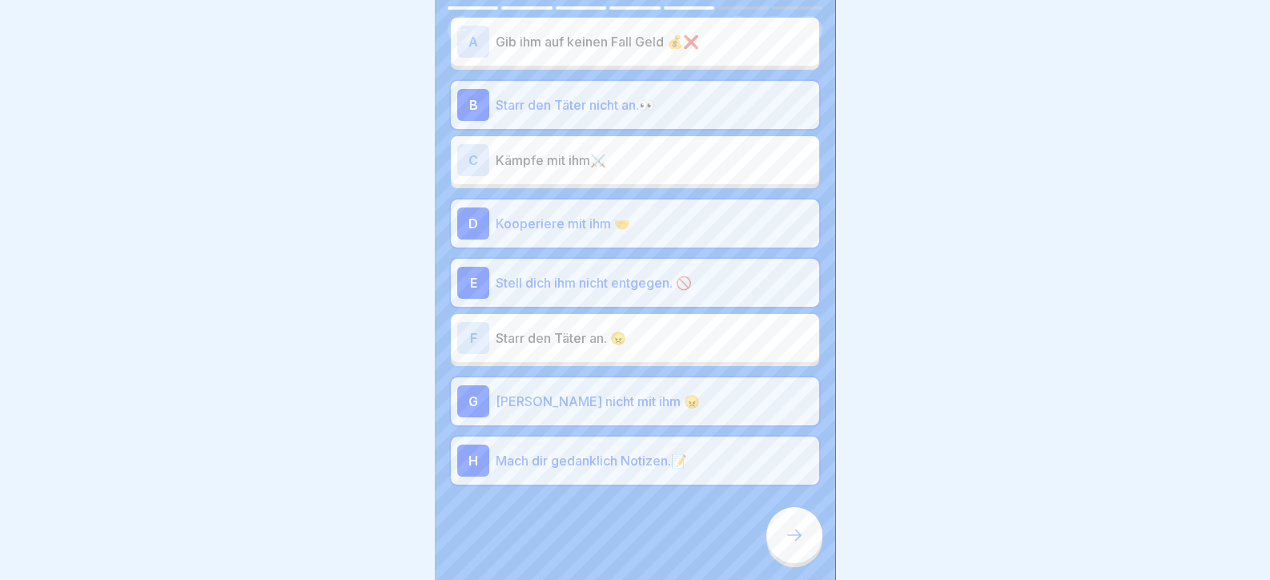
click at [548, 387] on div "G Streite nicht mit ihm 😠" at bounding box center [634, 401] width 355 height 32
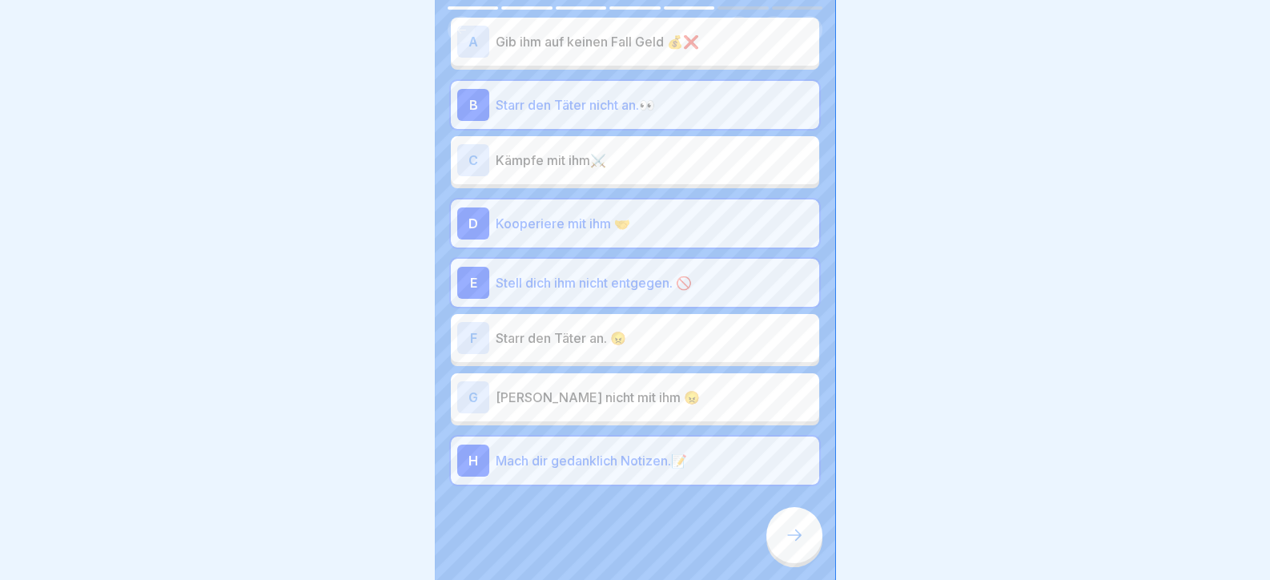
click at [550, 375] on div "G Streite nicht mit ihm 😠" at bounding box center [635, 397] width 368 height 48
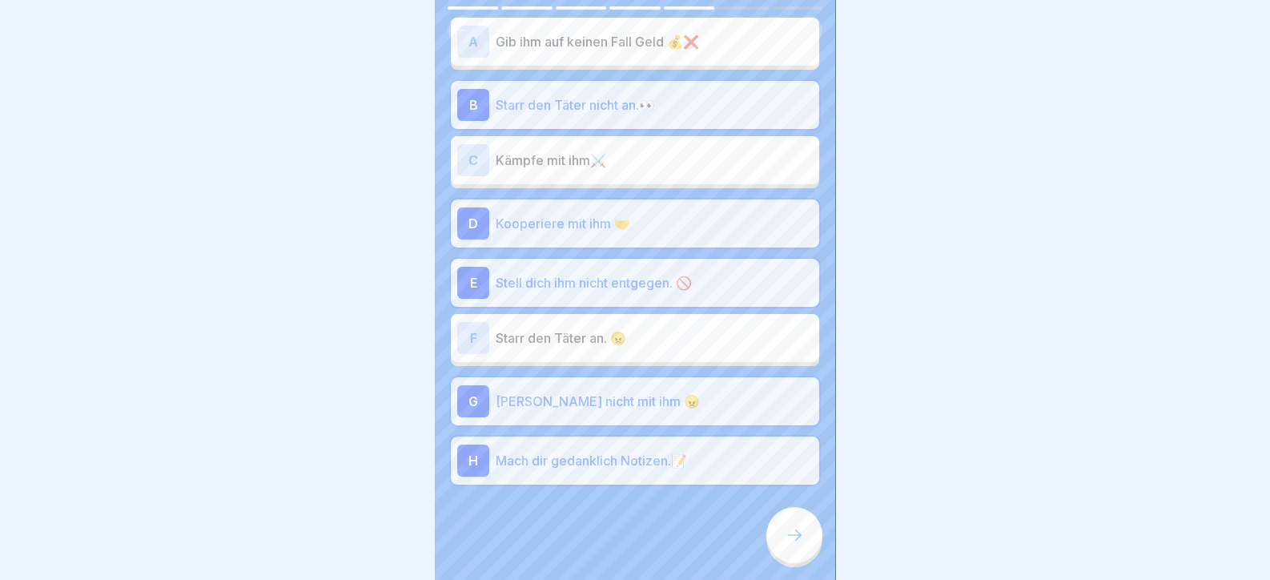
click at [806, 556] on div at bounding box center [794, 535] width 56 height 56
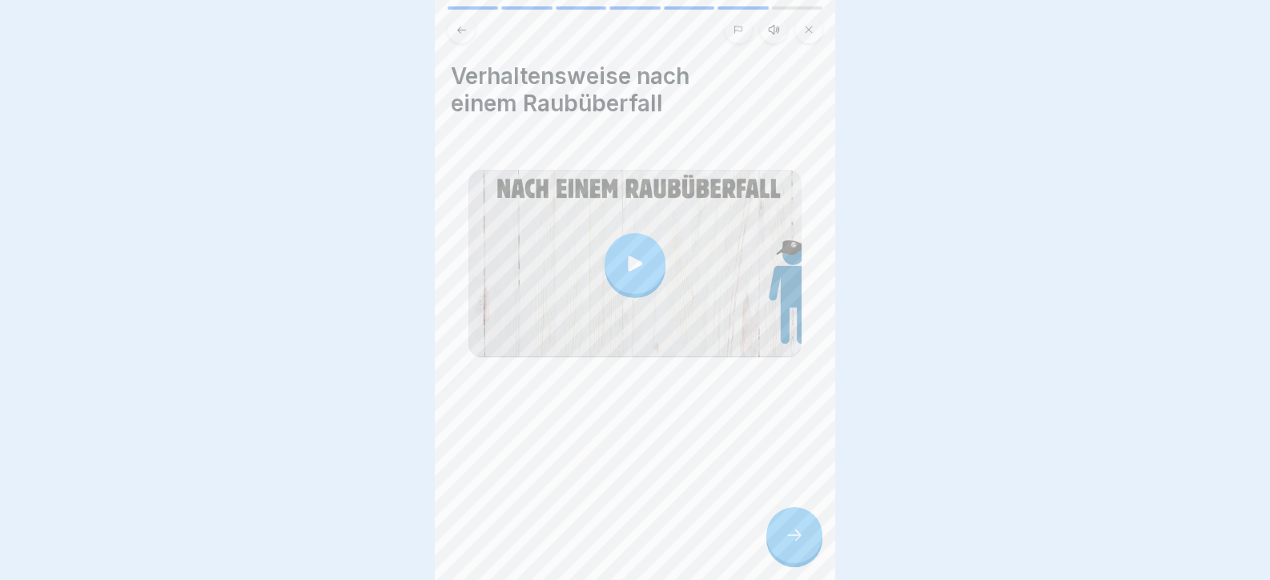
click at [790, 544] on icon at bounding box center [793, 534] width 19 height 19
click at [793, 544] on icon at bounding box center [793, 534] width 19 height 19
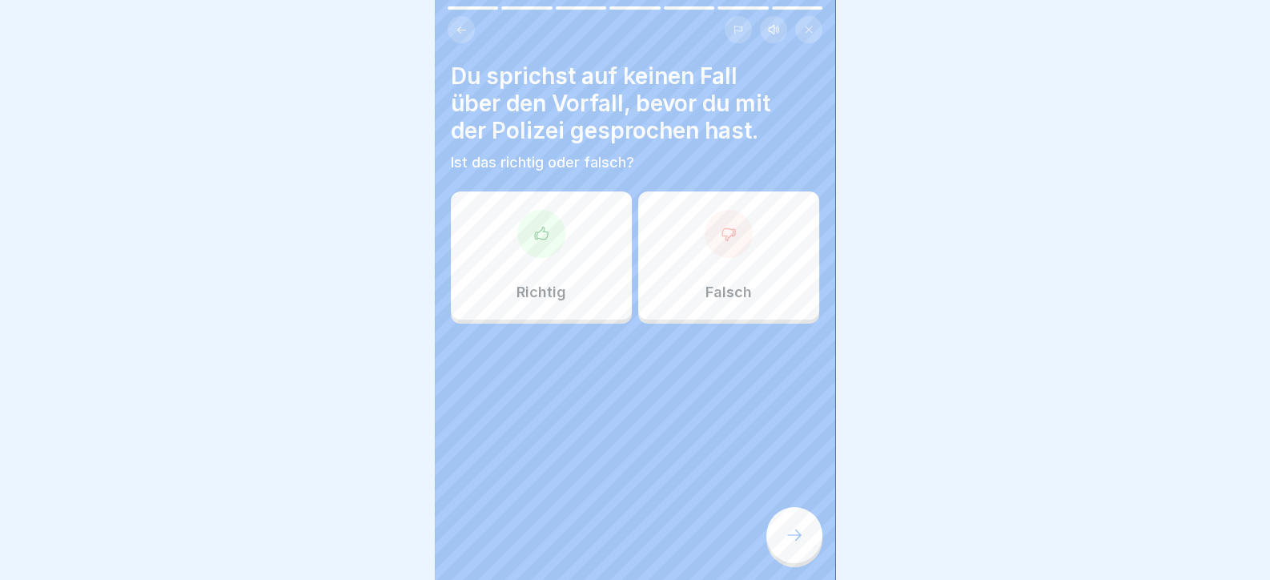
click at [556, 223] on div at bounding box center [541, 234] width 48 height 48
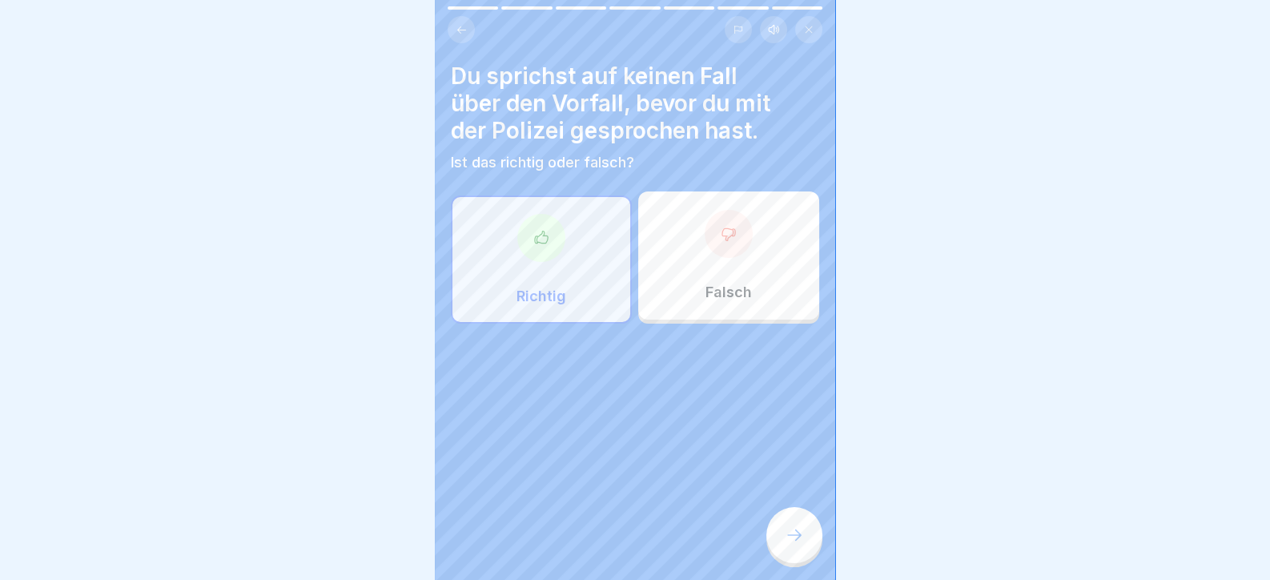
click at [780, 508] on div "Du sprichst auf keinen Fall über den Vorfall, bevor du mit der Polizei gesproch…" at bounding box center [635, 290] width 400 height 580
click at [789, 544] on icon at bounding box center [793, 534] width 19 height 19
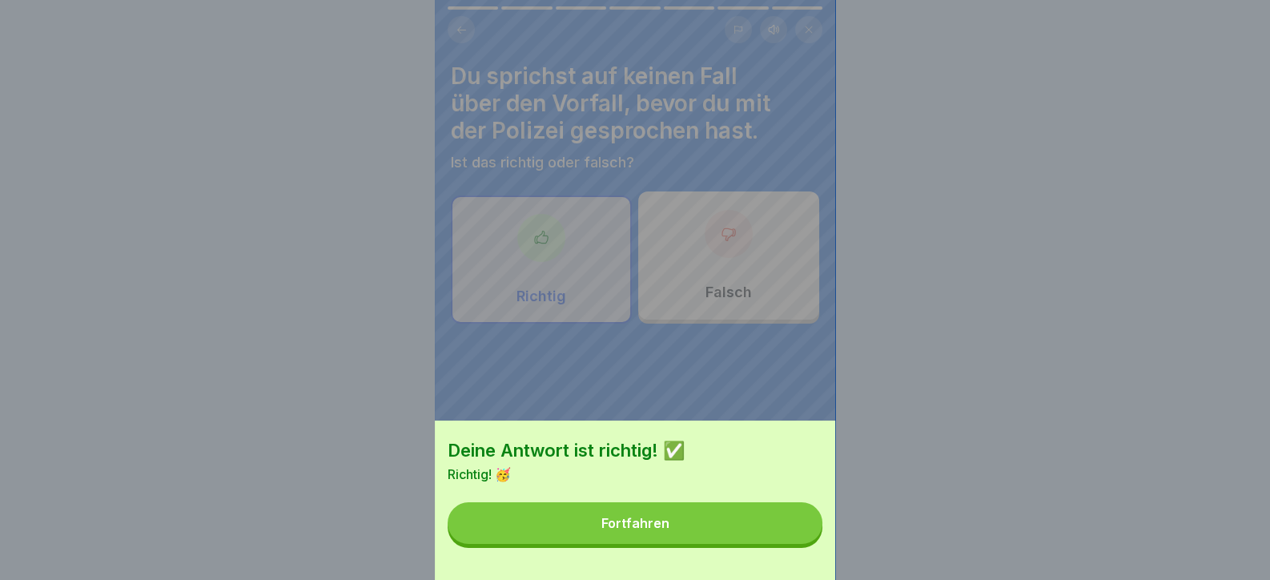
click at [776, 544] on button "Fortfahren" at bounding box center [634, 523] width 375 height 42
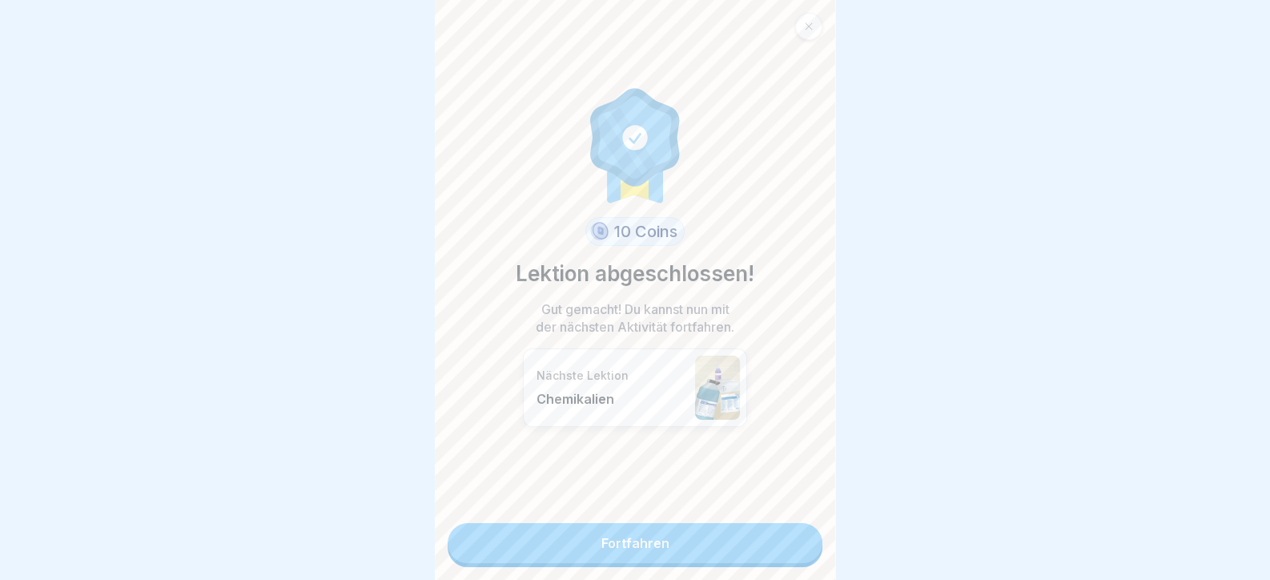
click at [789, 546] on link "Fortfahren" at bounding box center [634, 543] width 375 height 40
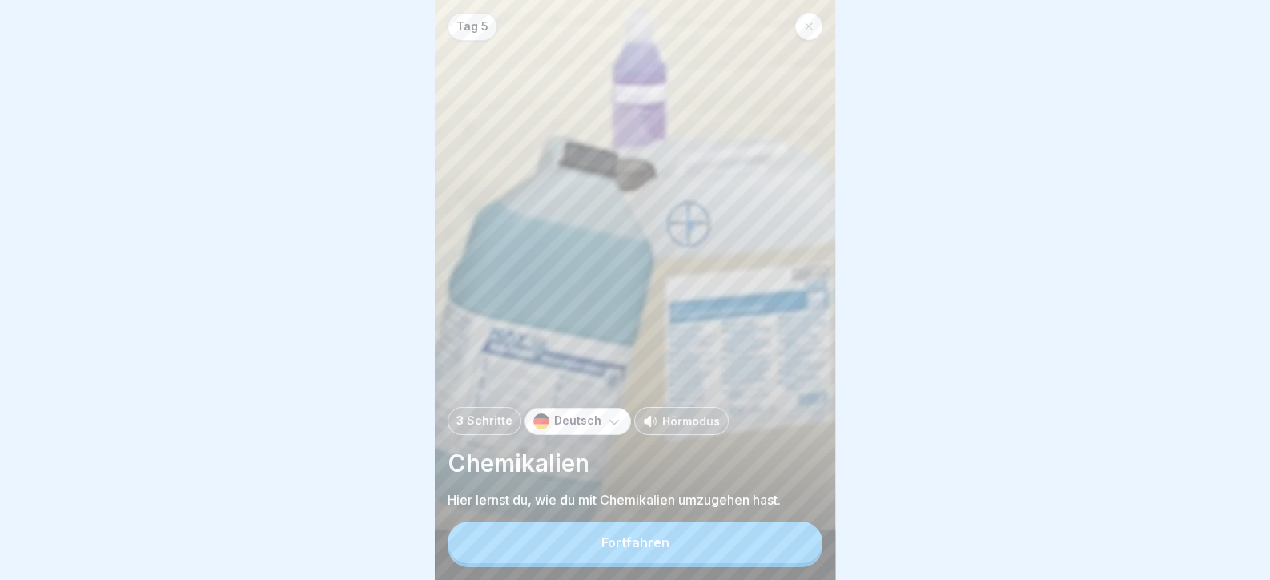
click at [789, 546] on button "Fortfahren" at bounding box center [634, 542] width 375 height 42
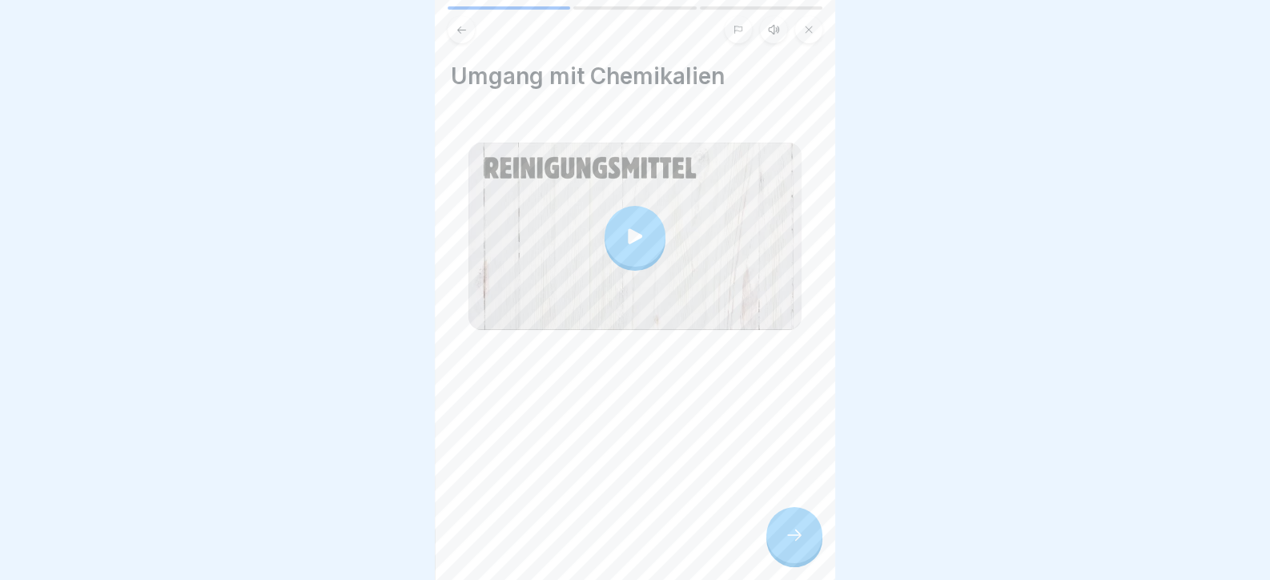
click at [789, 544] on icon at bounding box center [793, 534] width 19 height 19
click at [781, 540] on div at bounding box center [794, 535] width 56 height 56
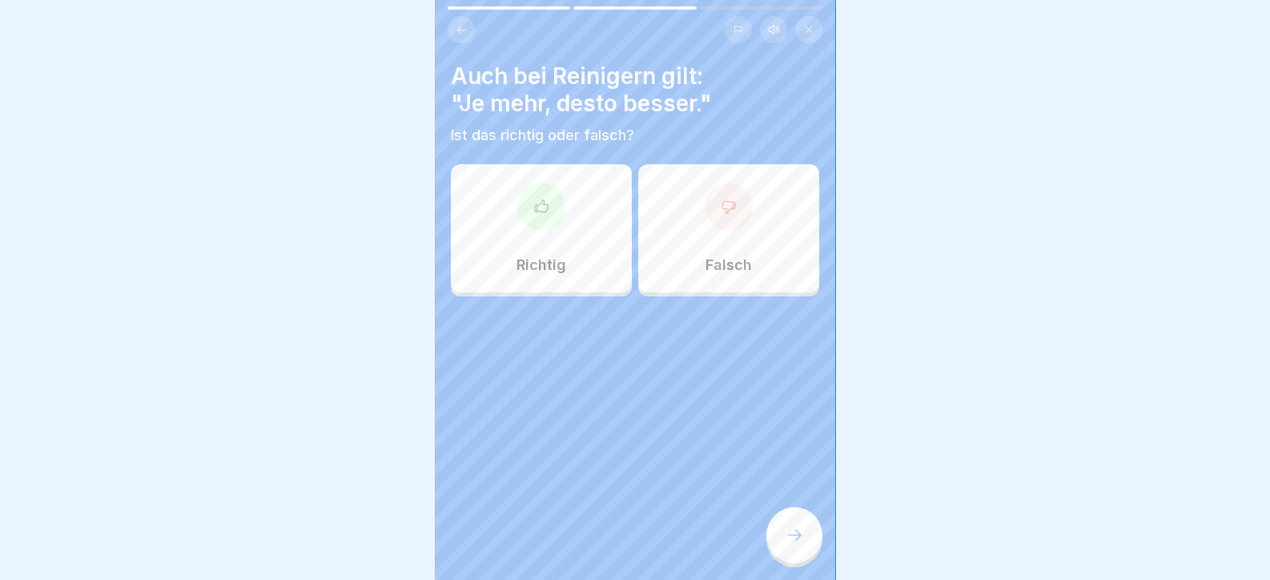
drag, startPoint x: 783, startPoint y: 540, endPoint x: 540, endPoint y: 354, distance: 305.5
click at [532, 363] on div "Tag 5 3 Schritte Deutsch Hörmodus Chemikalien Hier lernst du, wie du mit Chemik…" at bounding box center [635, 290] width 400 height 580
click at [580, 257] on div "Richtig" at bounding box center [541, 228] width 181 height 128
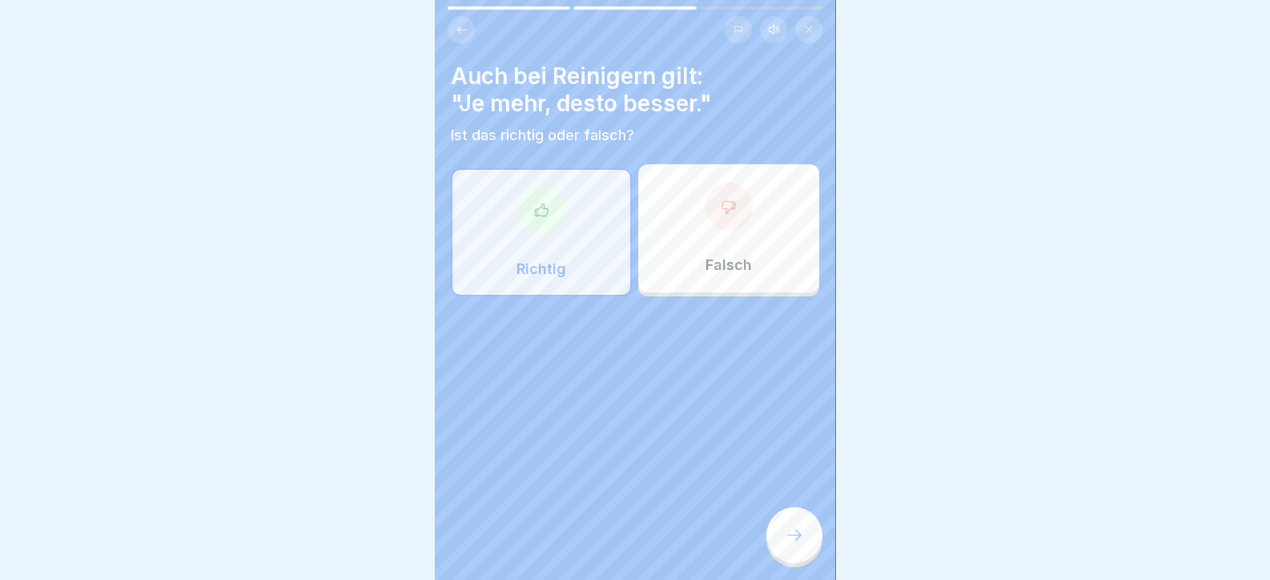
click at [789, 544] on icon at bounding box center [793, 534] width 19 height 19
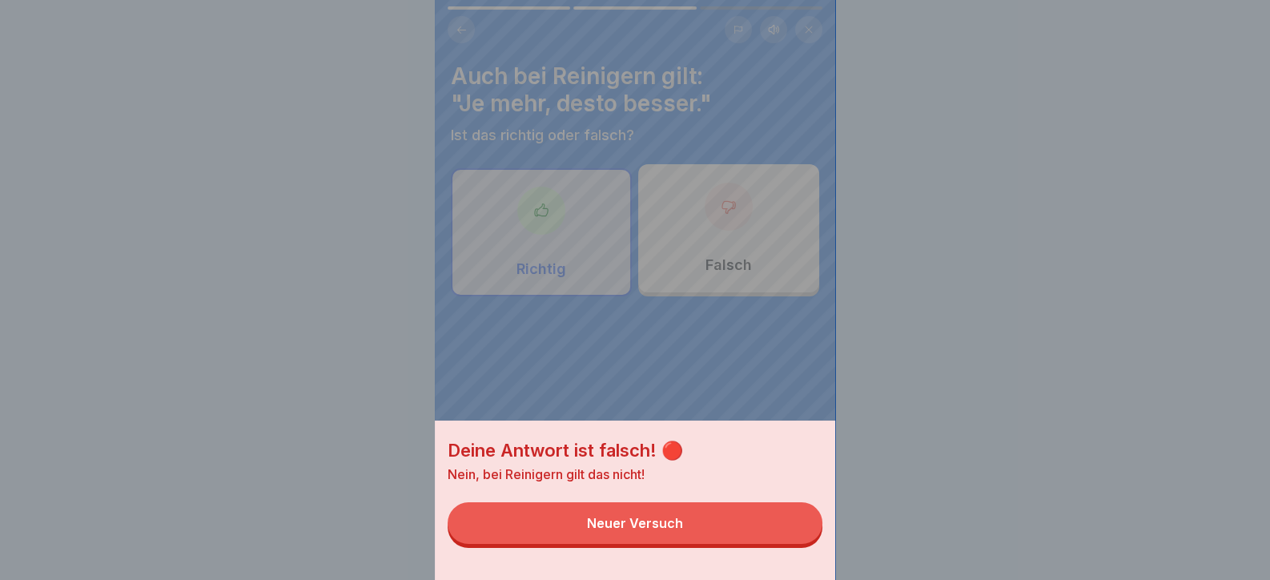
click at [780, 536] on button "Neuer Versuch" at bounding box center [634, 523] width 375 height 42
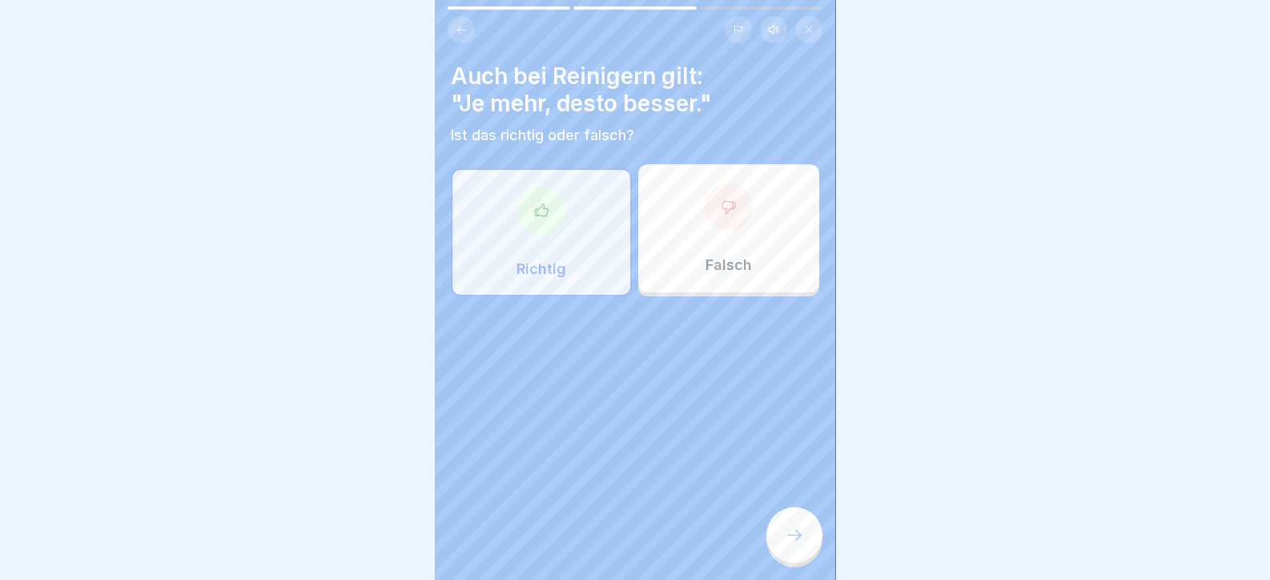
click at [698, 227] on div "Falsch" at bounding box center [728, 228] width 181 height 128
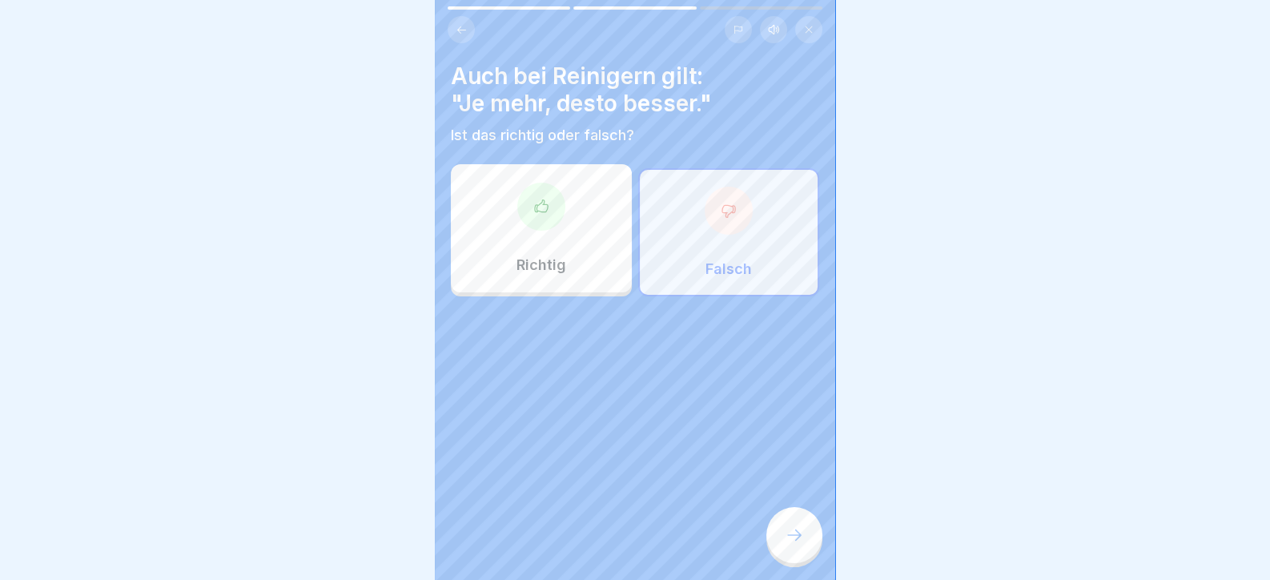
click at [801, 556] on div at bounding box center [794, 535] width 56 height 56
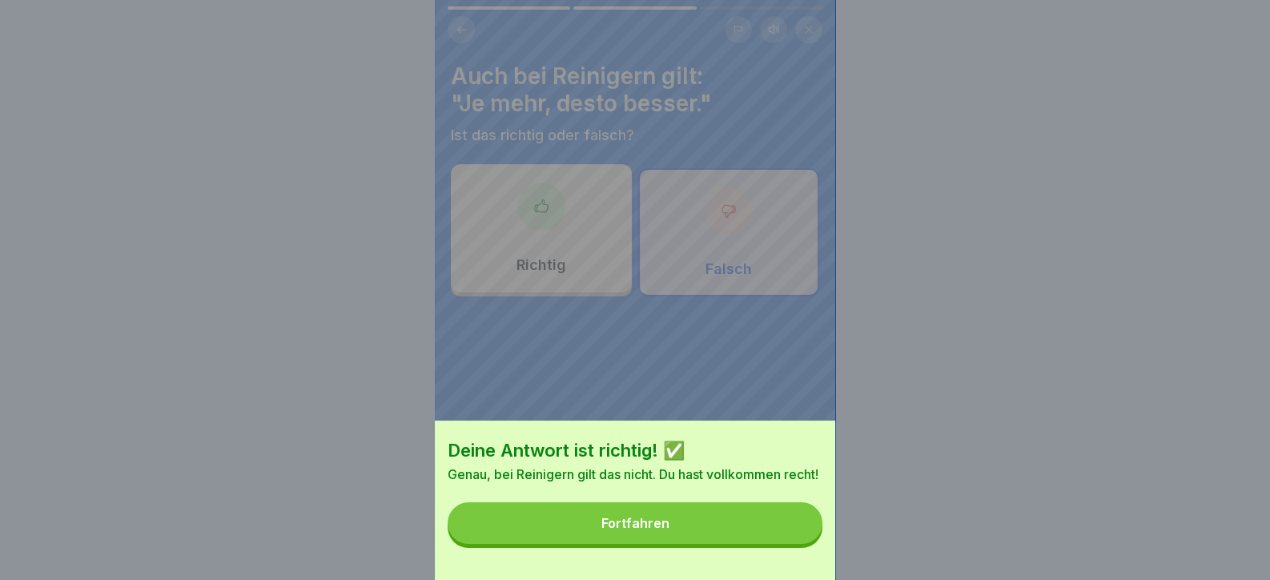
click at [781, 544] on button "Fortfahren" at bounding box center [634, 523] width 375 height 42
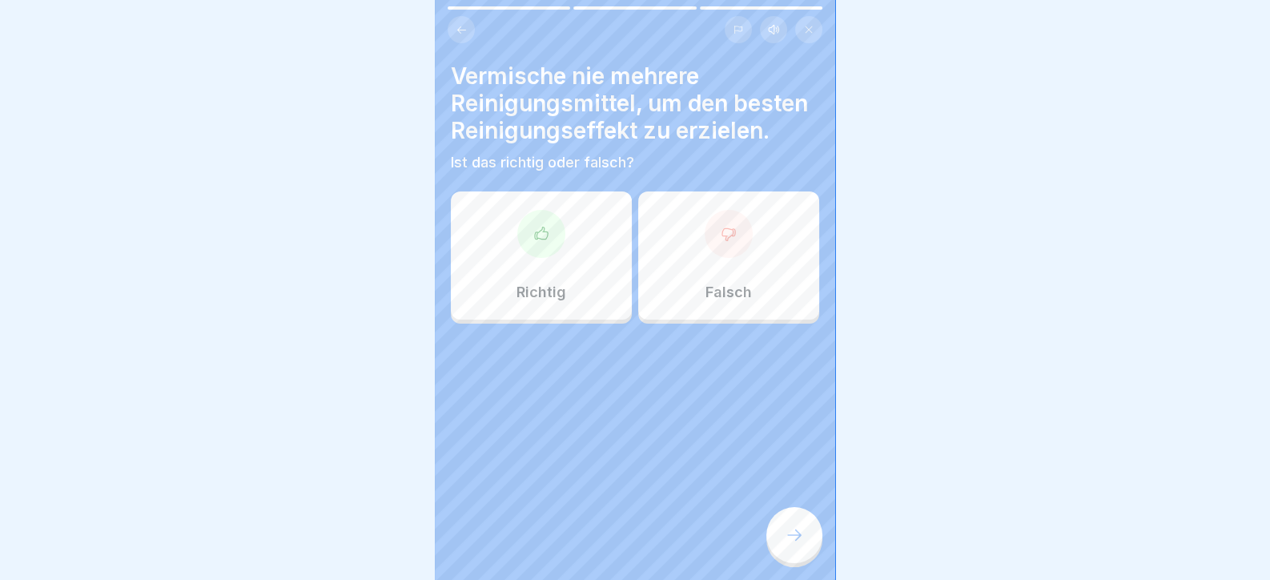
click at [504, 230] on div "Richtig" at bounding box center [541, 255] width 181 height 128
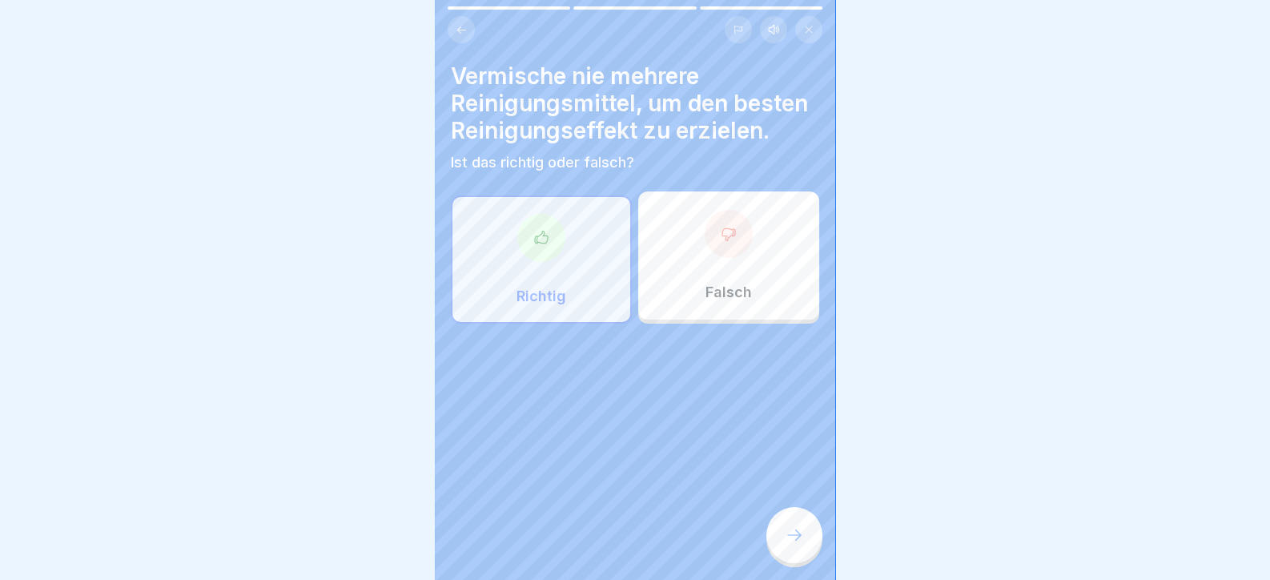
click at [784, 538] on div at bounding box center [794, 535] width 56 height 56
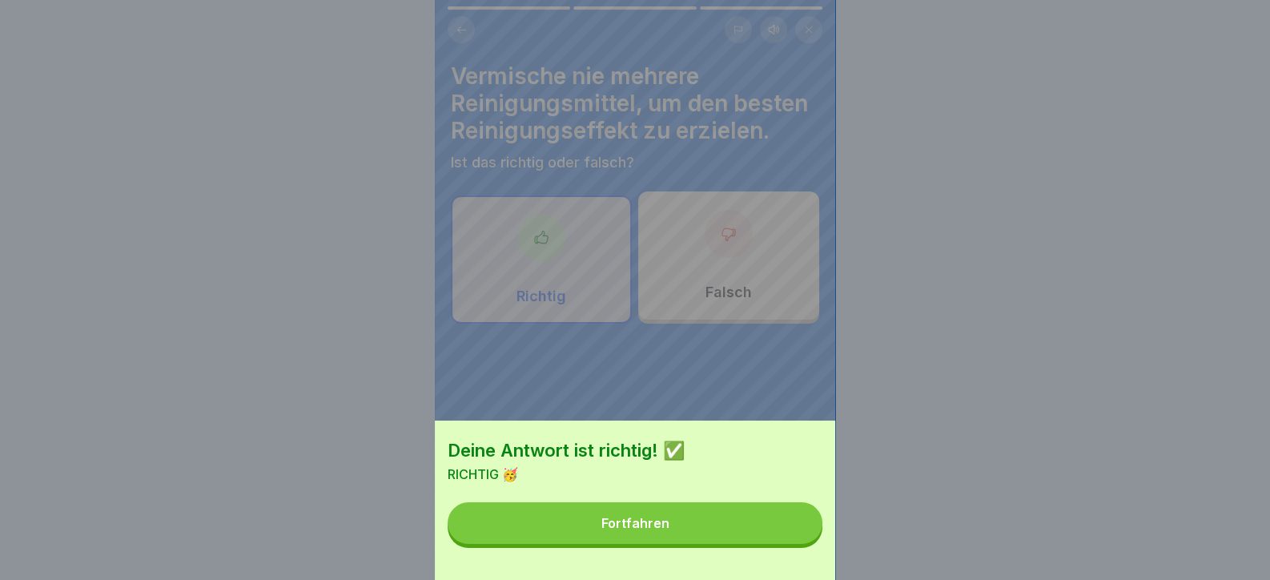
click at [784, 538] on button "Fortfahren" at bounding box center [634, 523] width 375 height 42
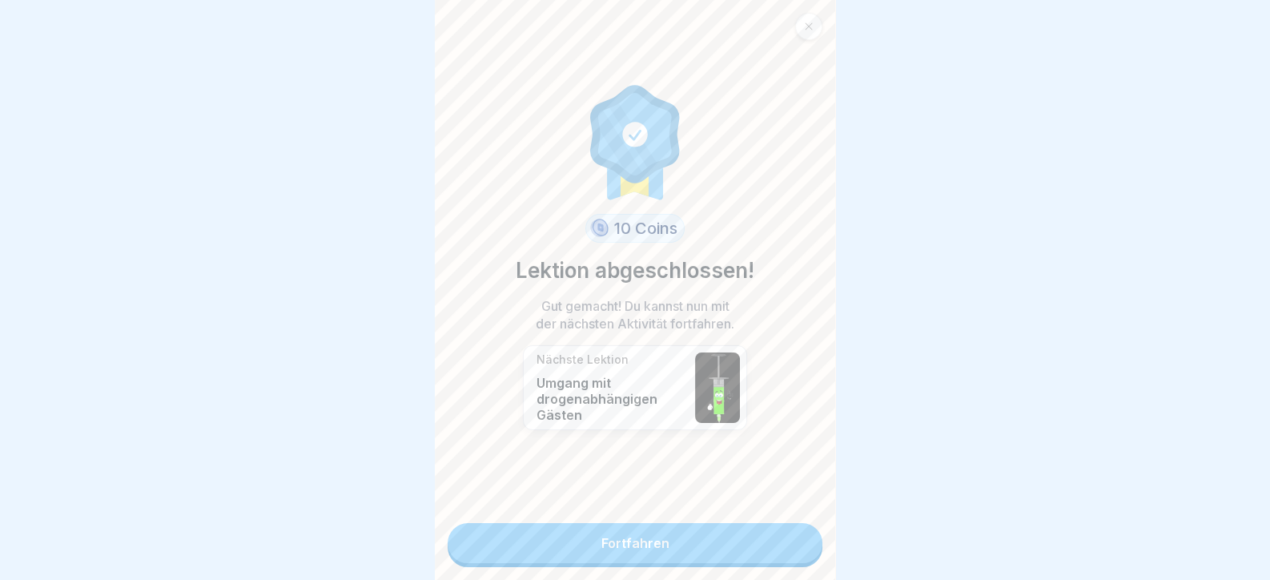
click at [784, 538] on link "Fortfahren" at bounding box center [634, 543] width 375 height 40
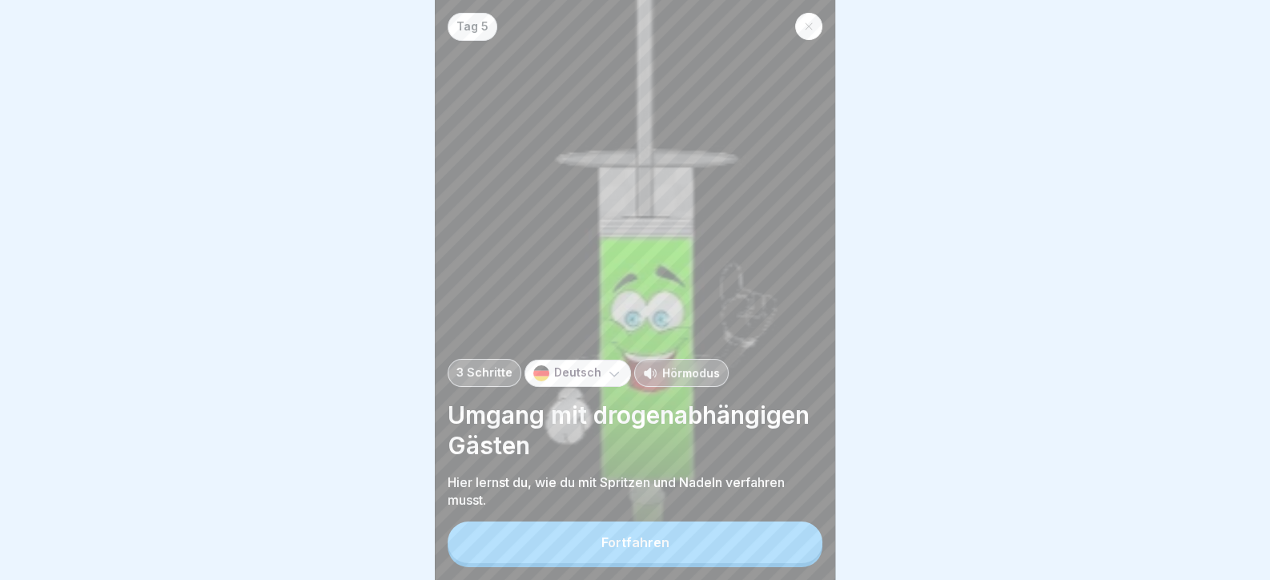
click at [784, 538] on button "Fortfahren" at bounding box center [634, 542] width 375 height 42
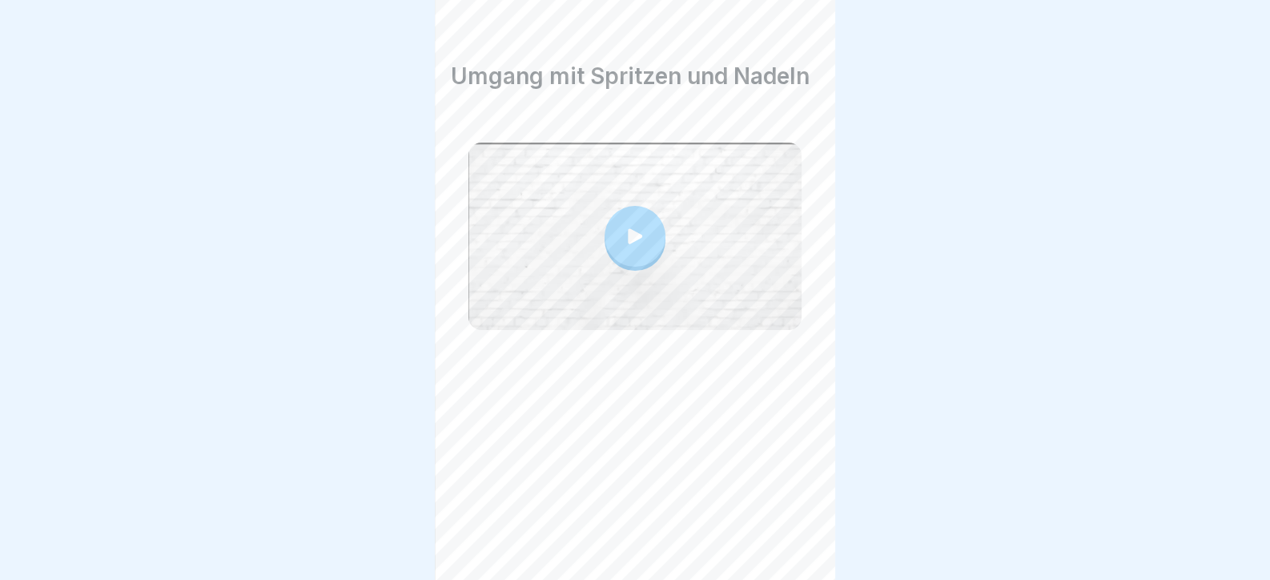
click at [784, 538] on div at bounding box center [794, 535] width 56 height 56
click at [795, 544] on icon at bounding box center [793, 534] width 19 height 19
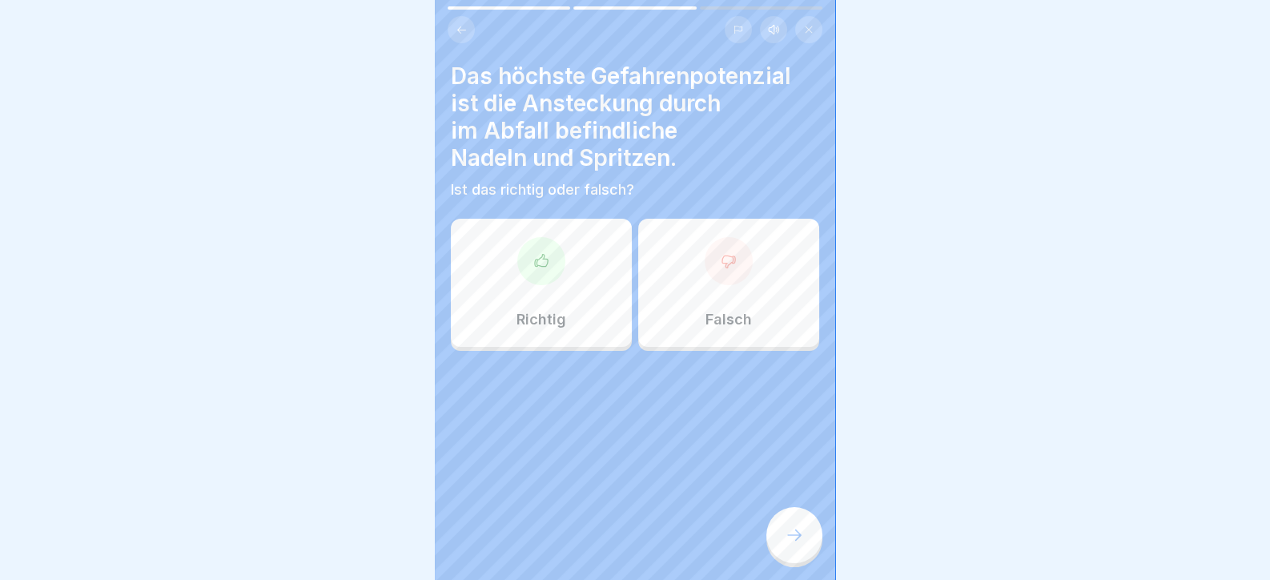
click at [544, 318] on p "Richtig" at bounding box center [541, 320] width 50 height 18
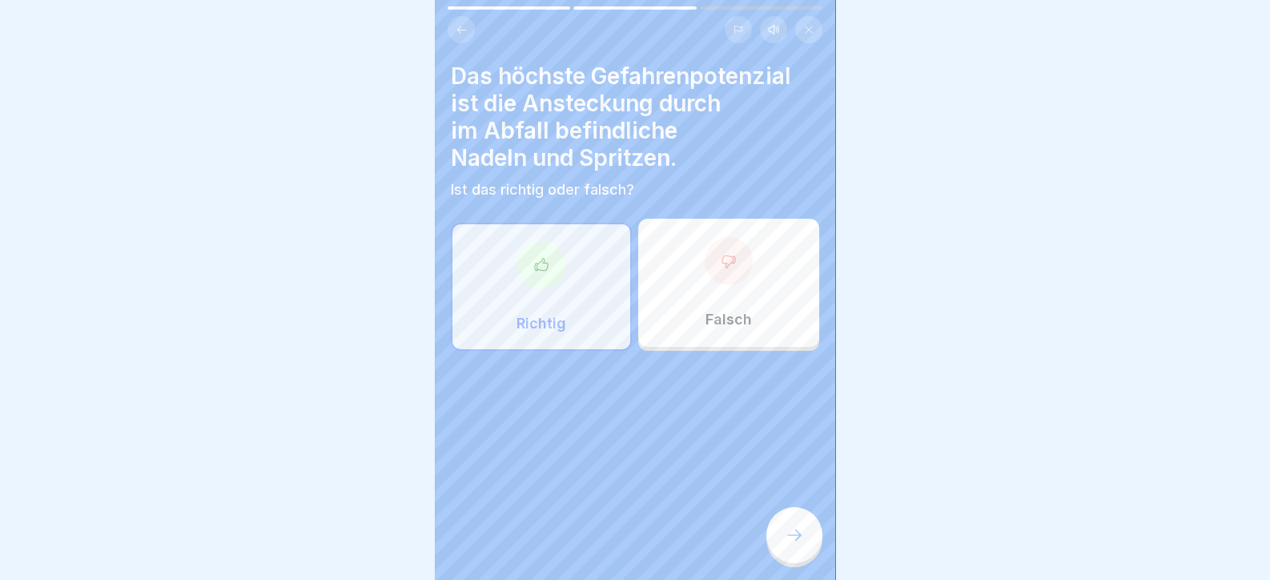
click at [798, 558] on div at bounding box center [794, 535] width 56 height 56
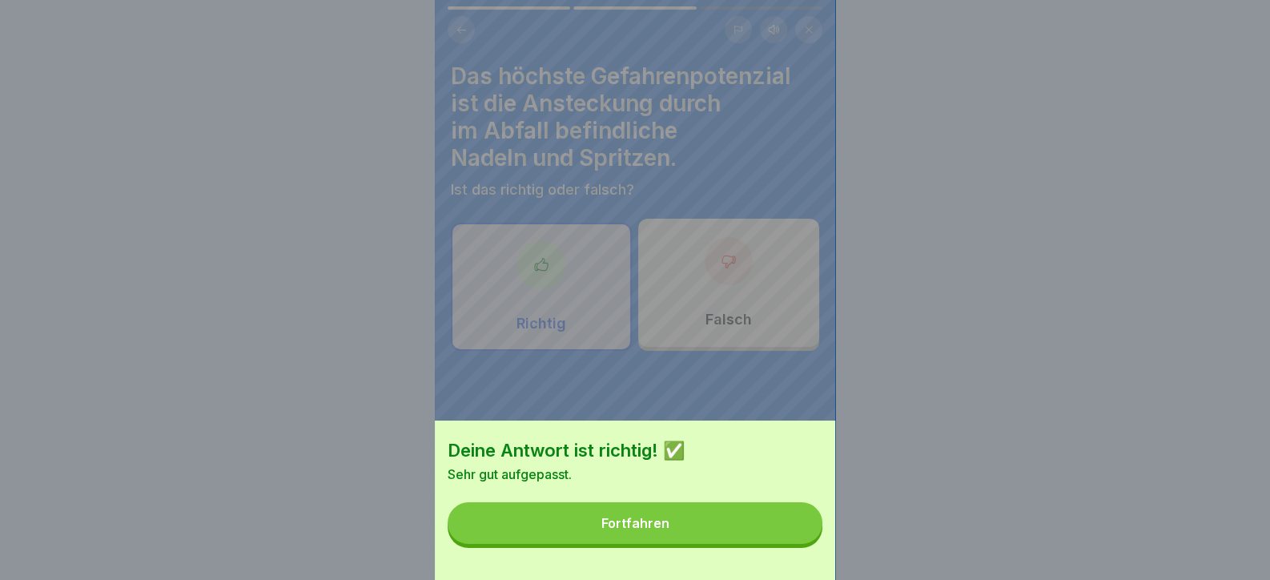
click at [789, 544] on button "Fortfahren" at bounding box center [634, 523] width 375 height 42
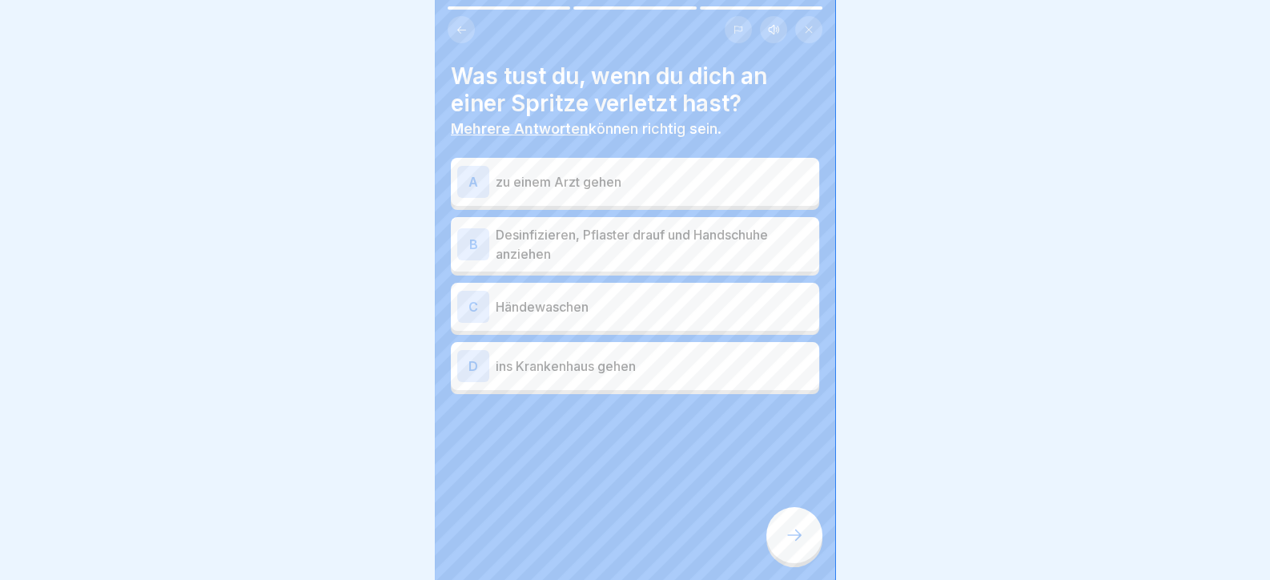
click at [788, 544] on icon at bounding box center [793, 534] width 19 height 19
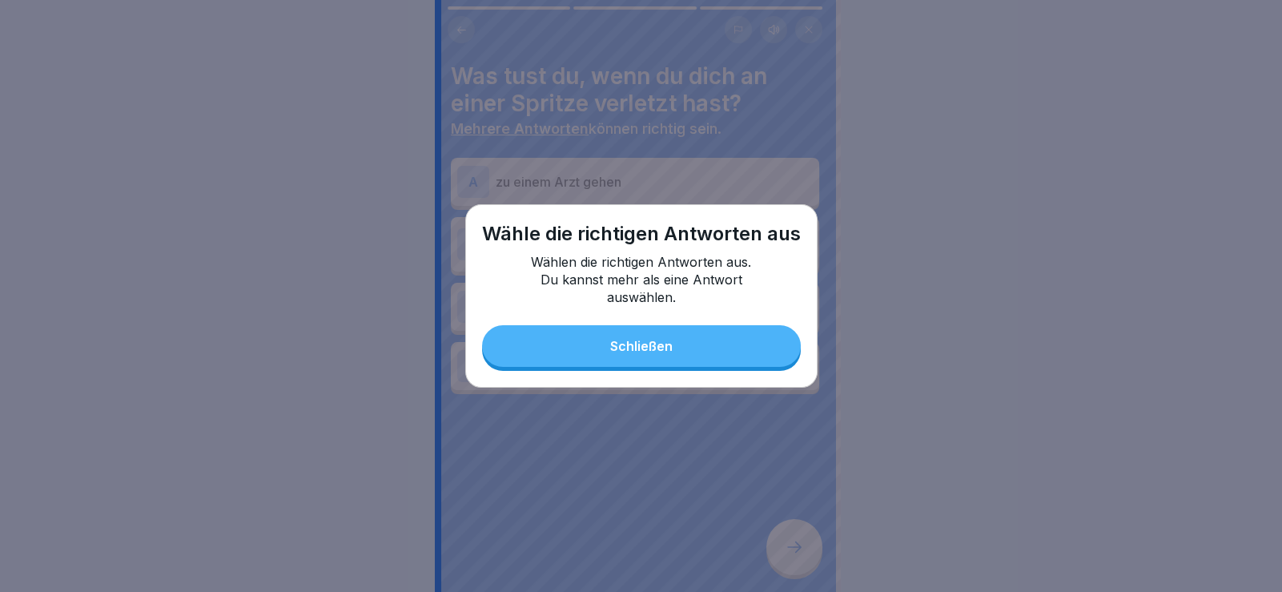
click at [628, 356] on button "Schließen" at bounding box center [641, 346] width 319 height 42
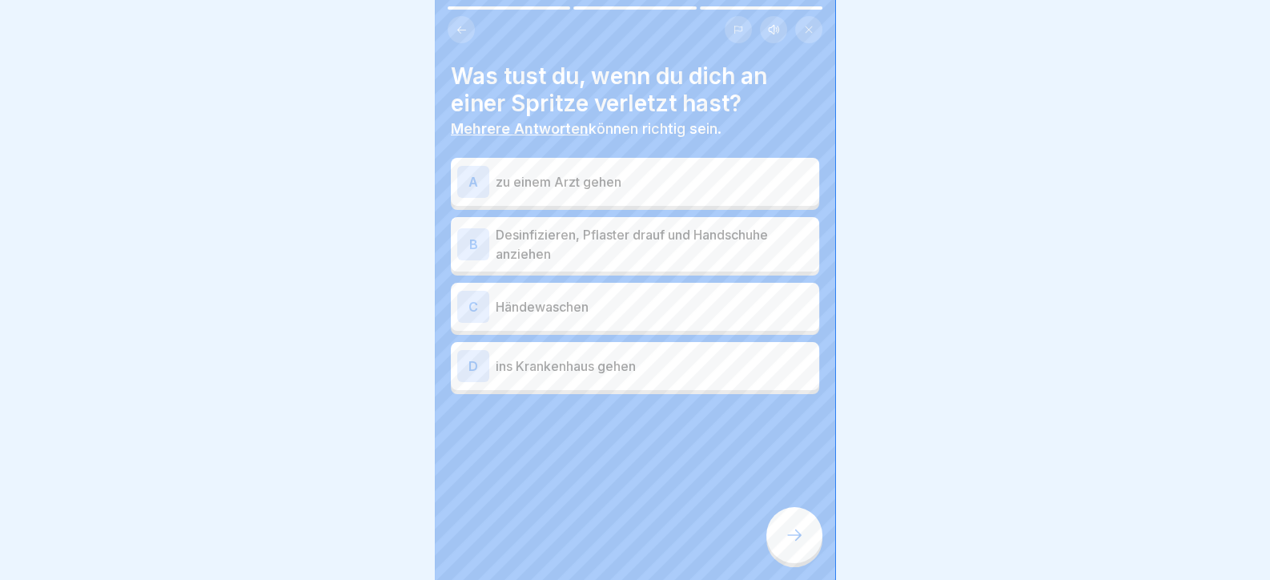
click at [604, 275] on div "A zu einem Arzt gehen B Desinfizieren, Pflaster drauf und Handschuhe anziehen C…" at bounding box center [635, 278] width 368 height 232
click at [602, 249] on p "Desinfizieren, Pflaster drauf und Handschuhe anziehen" at bounding box center [654, 244] width 317 height 38
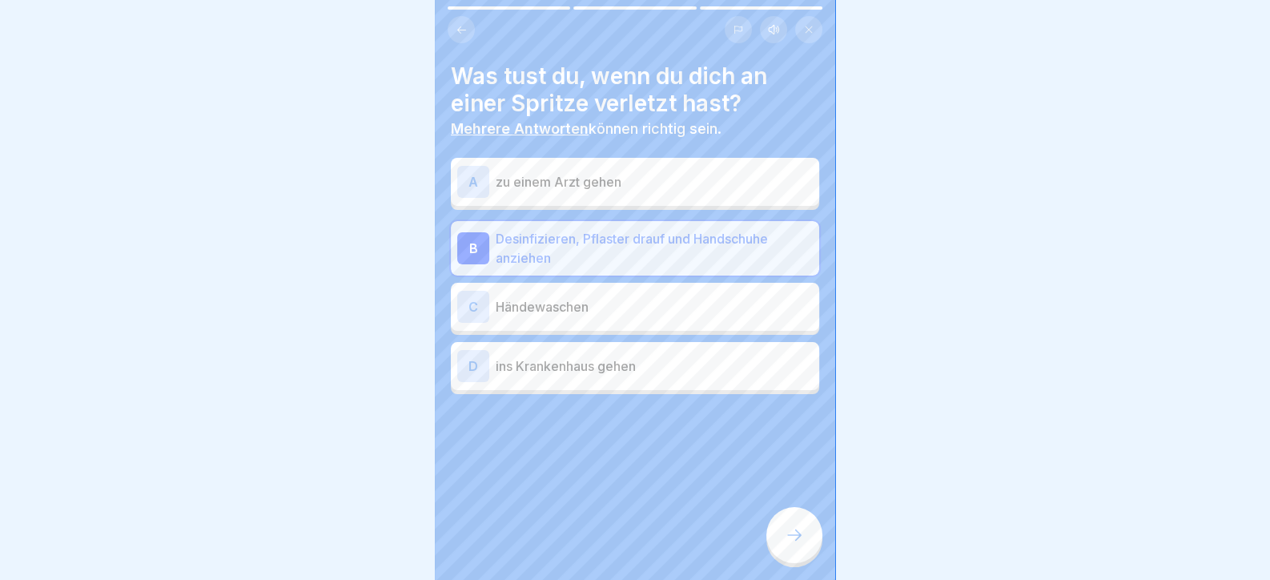
click at [596, 319] on div "C Händewaschen" at bounding box center [634, 307] width 355 height 32
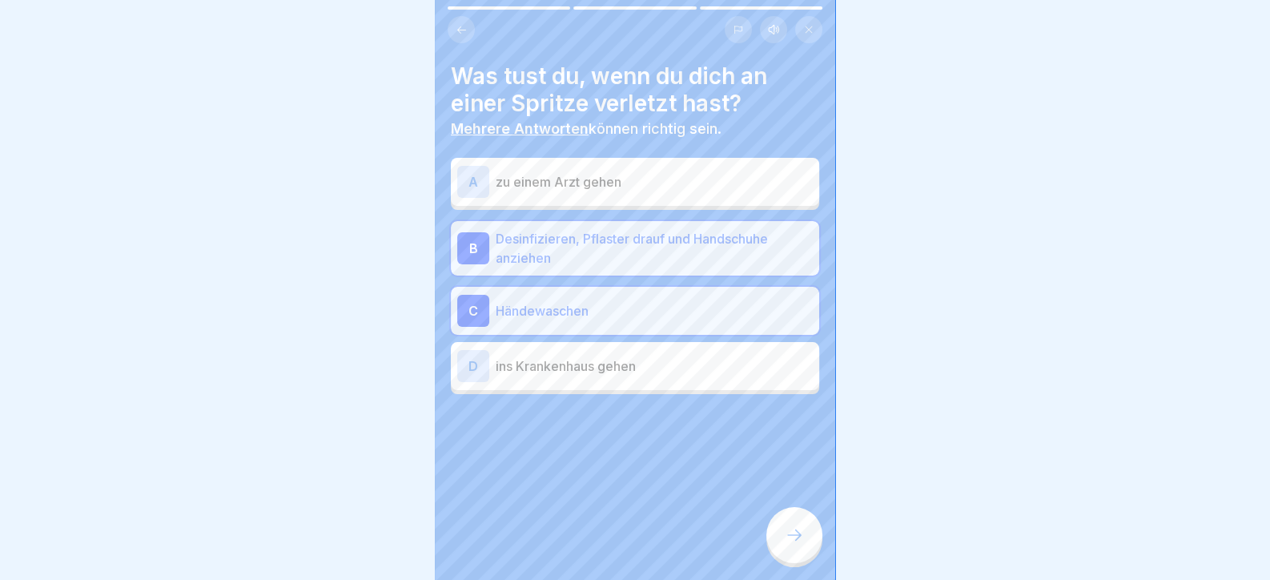
click at [568, 254] on p "Desinfizieren, Pflaster drauf und Handschuhe anziehen" at bounding box center [654, 248] width 317 height 38
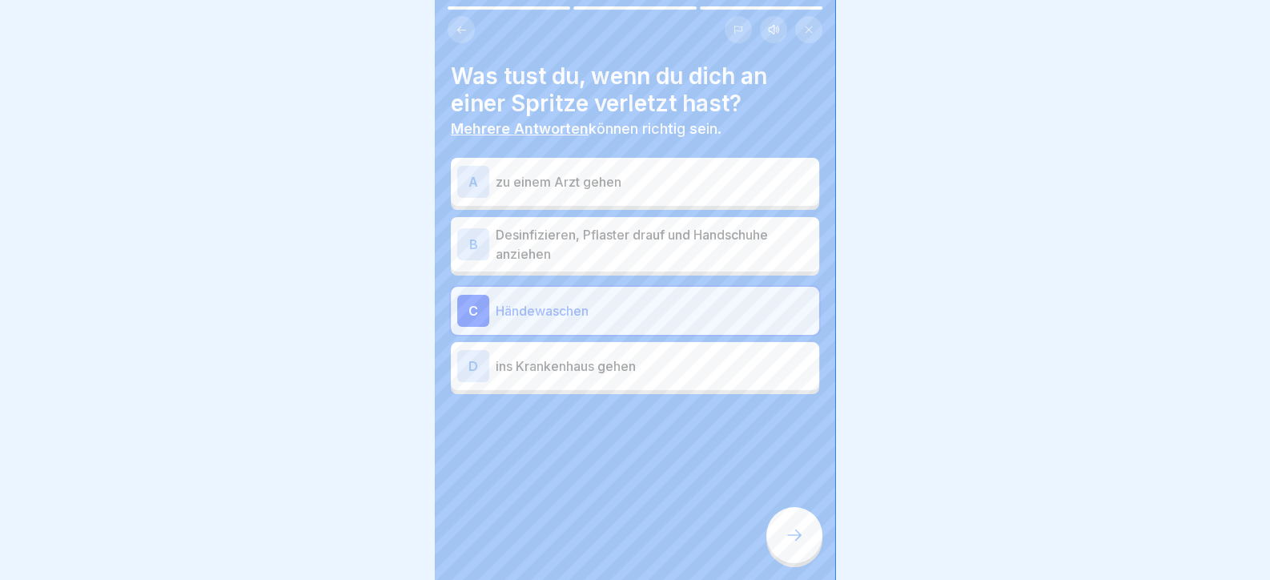
click at [571, 309] on p "Händewaschen" at bounding box center [654, 310] width 317 height 19
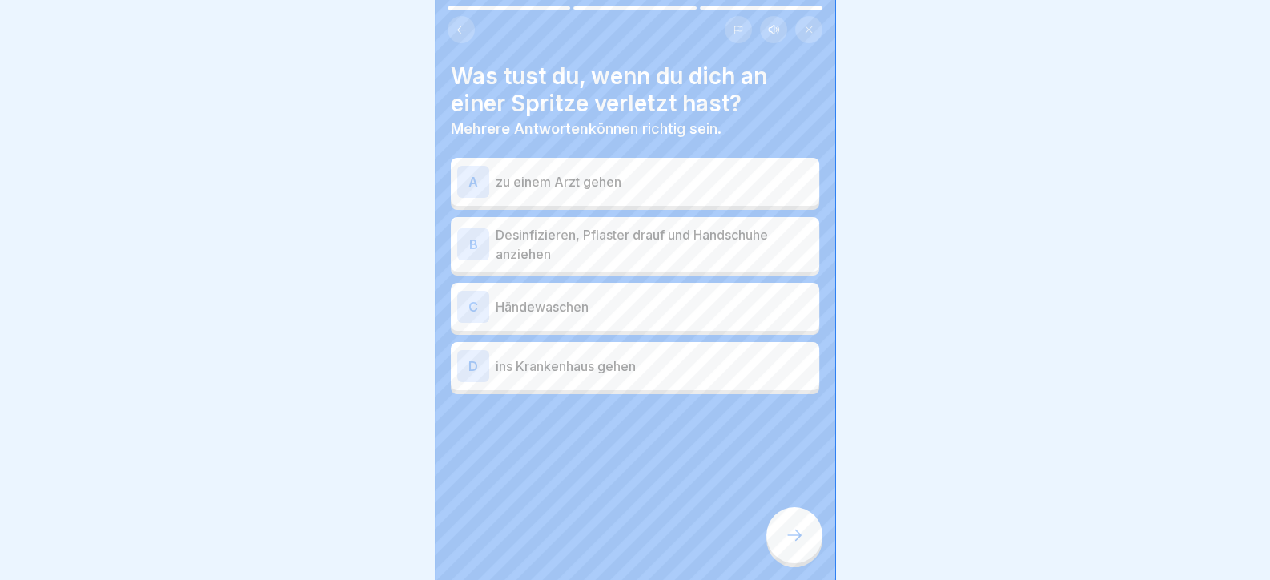
click at [569, 183] on p "zu einem Arzt gehen" at bounding box center [654, 181] width 317 height 19
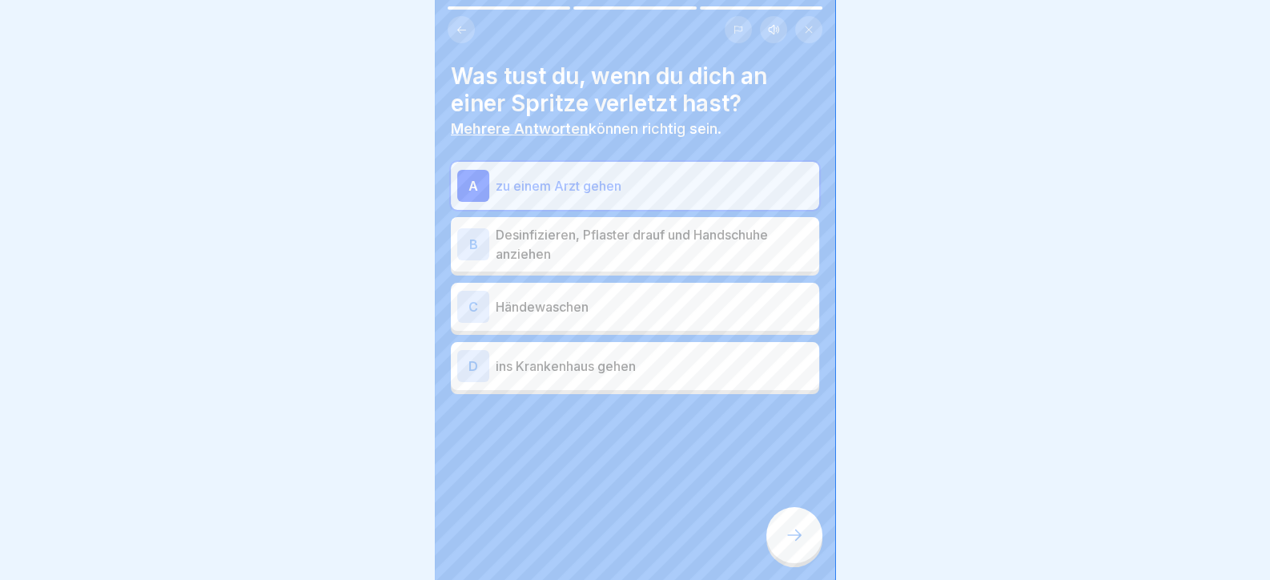
click at [580, 358] on p "ins Krankenhaus gehen" at bounding box center [654, 365] width 317 height 19
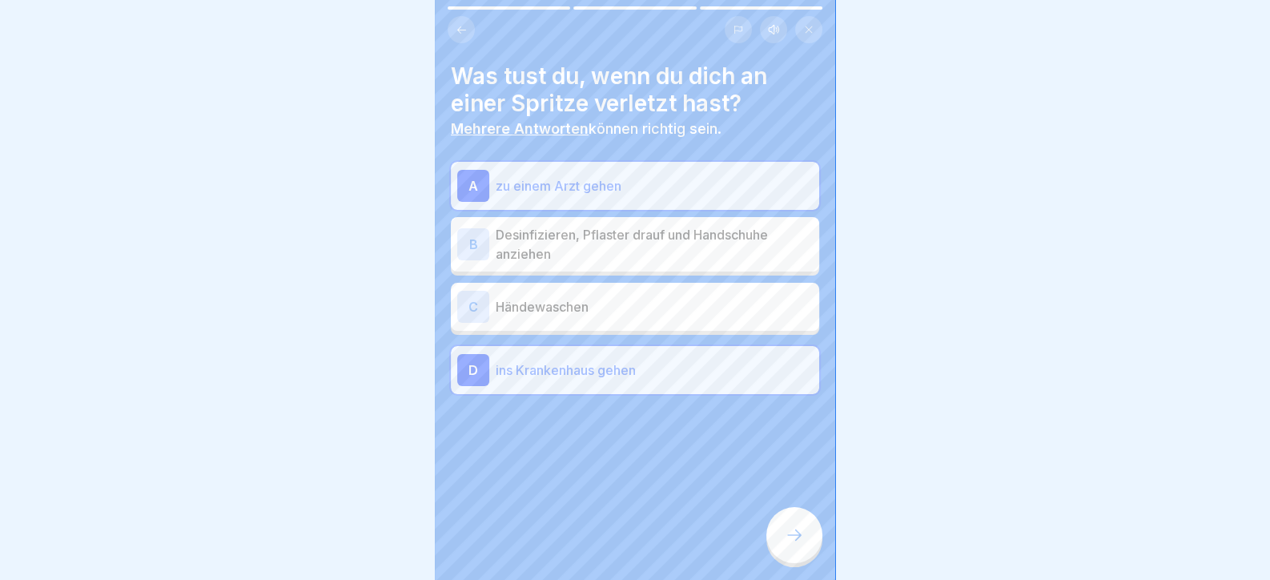
click at [807, 561] on div at bounding box center [794, 535] width 56 height 56
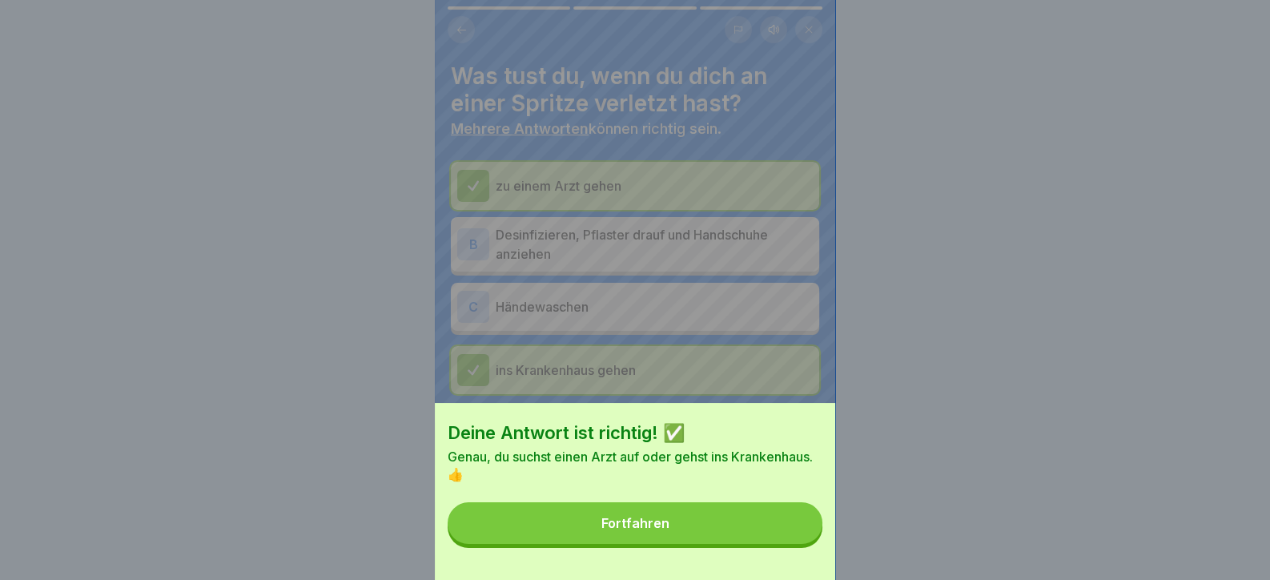
click at [798, 544] on button "Fortfahren" at bounding box center [634, 523] width 375 height 42
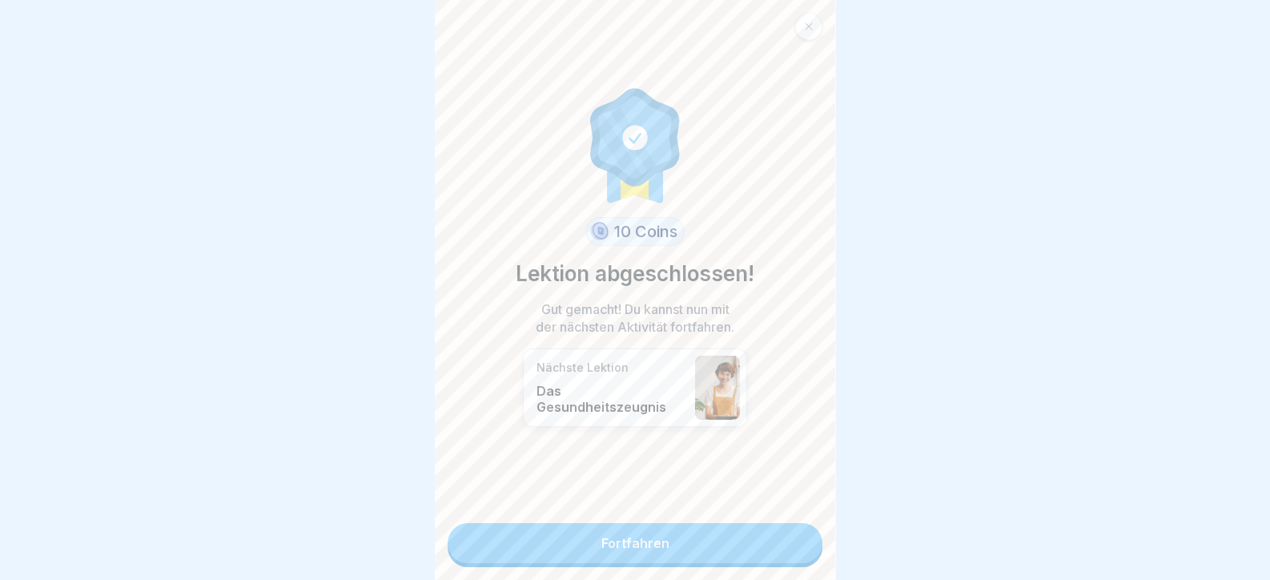
click at [798, 551] on link "Fortfahren" at bounding box center [634, 543] width 375 height 40
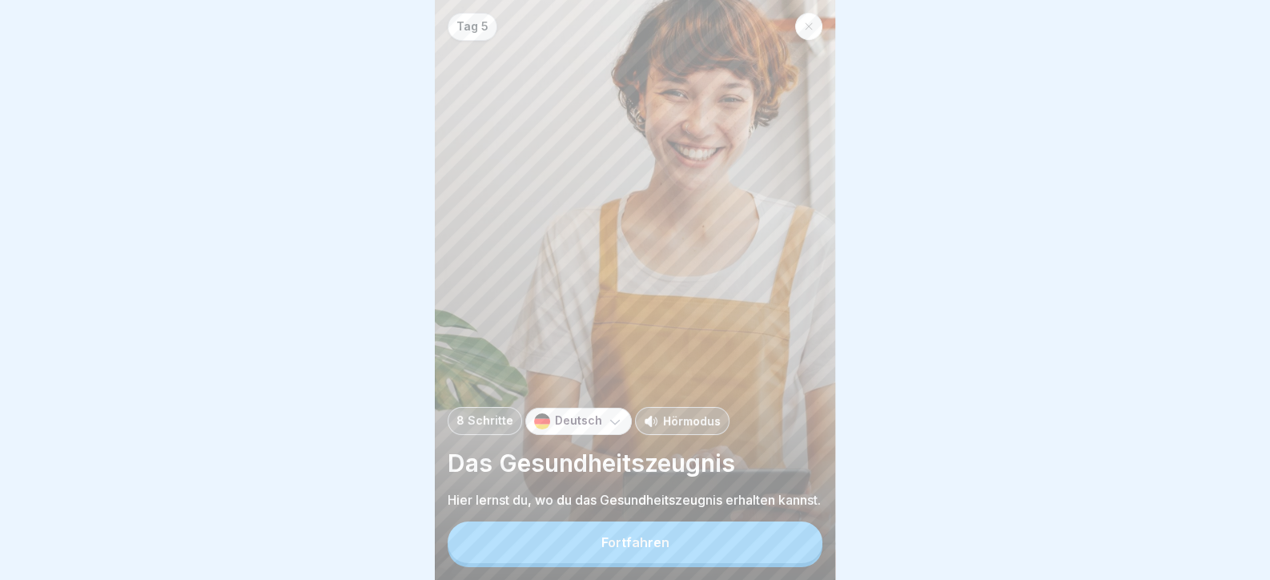
click at [798, 548] on button "Fortfahren" at bounding box center [634, 542] width 375 height 42
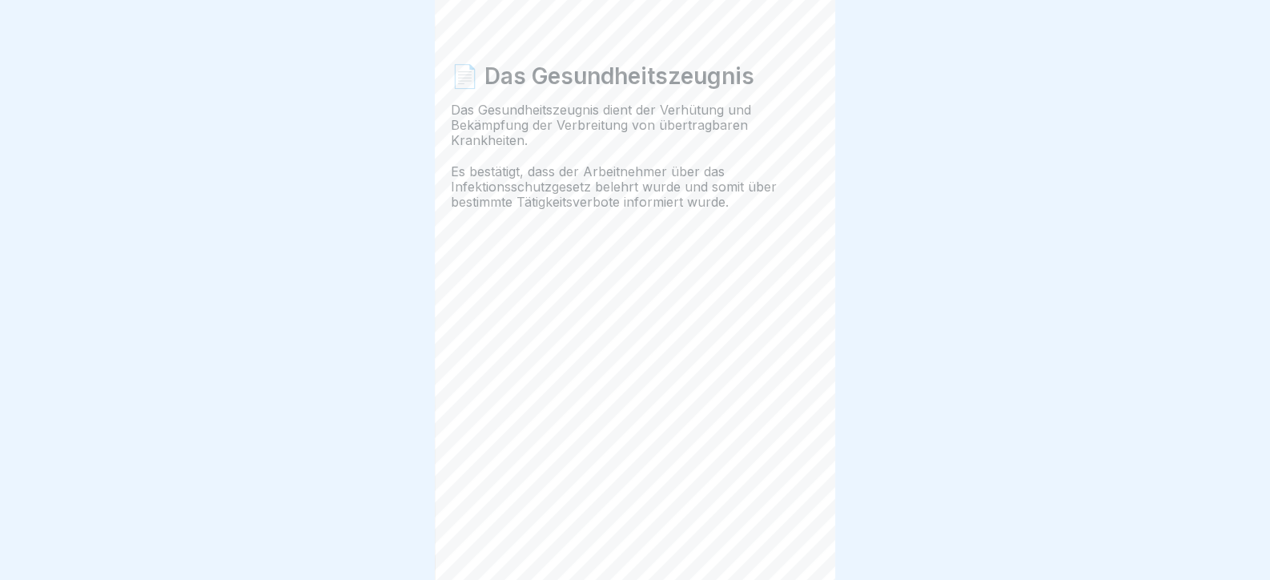
click at [798, 540] on icon at bounding box center [794, 534] width 14 height 11
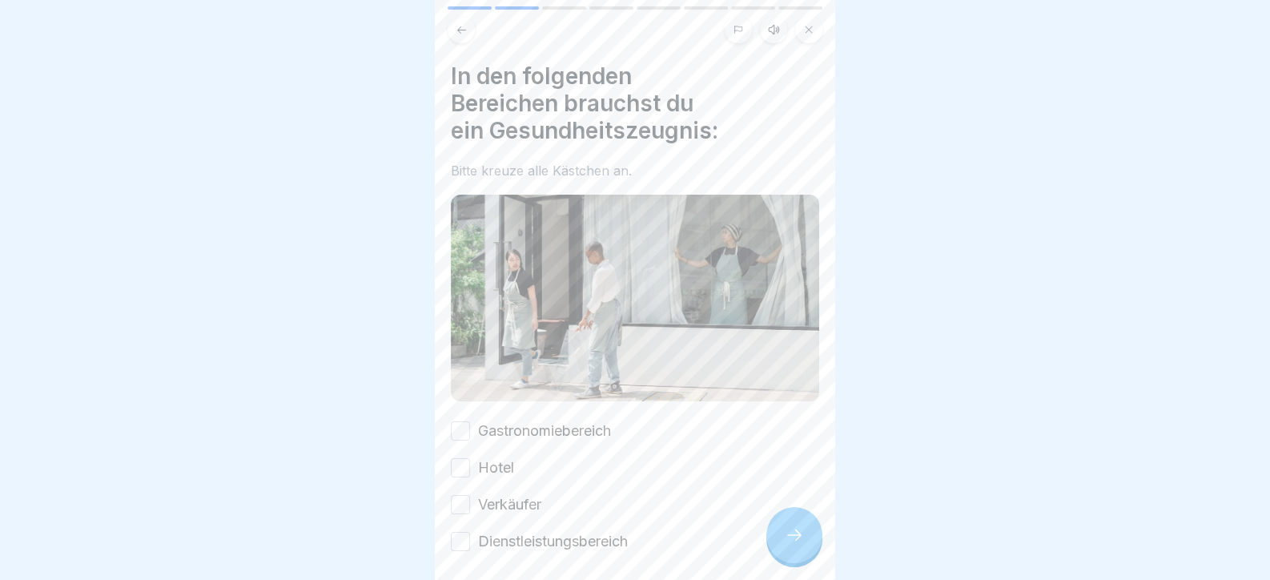
click at [798, 544] on icon at bounding box center [793, 534] width 19 height 19
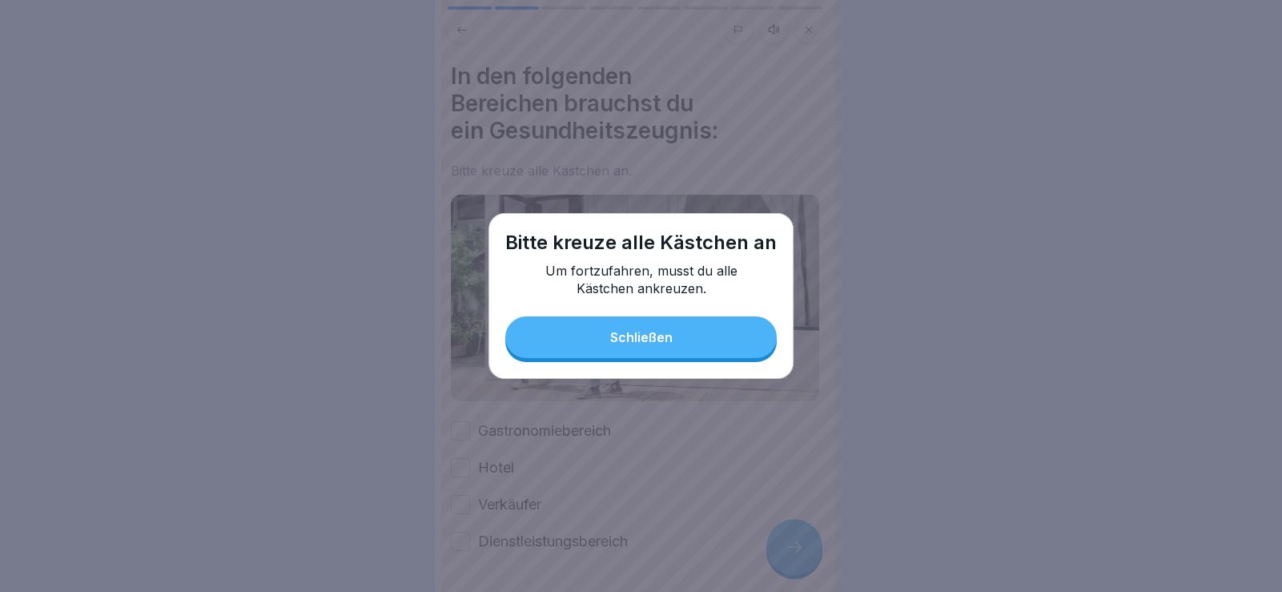
click at [603, 338] on button "Schließen" at bounding box center [640, 337] width 271 height 42
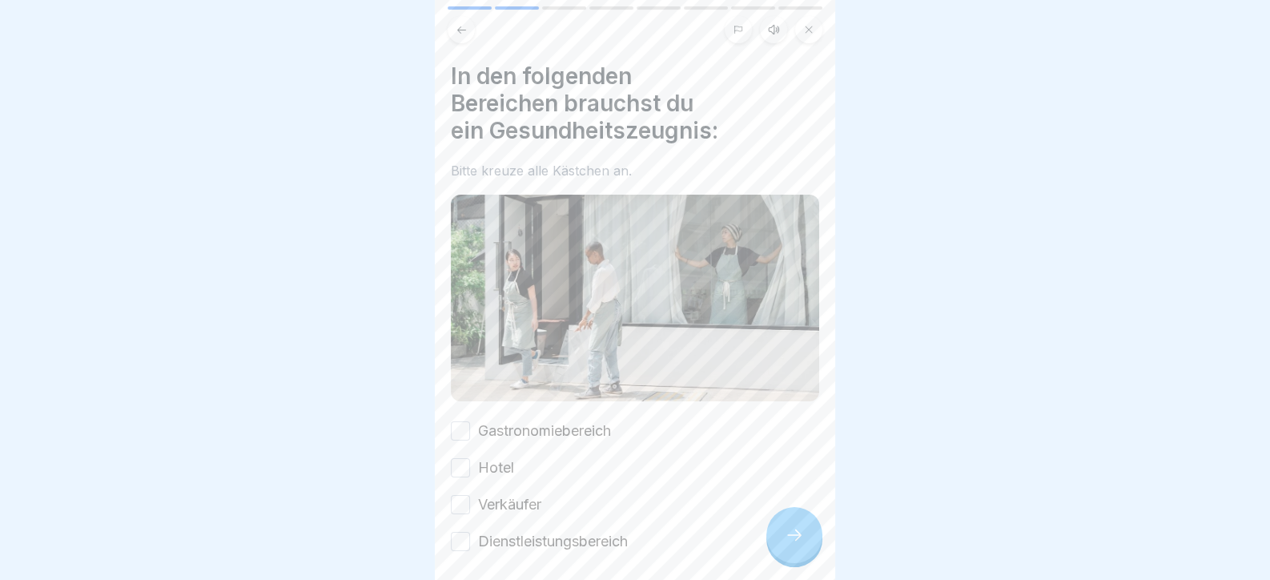
click at [496, 431] on label "Gastronomiebereich" at bounding box center [544, 430] width 133 height 21
click at [470, 431] on button "Gastronomiebereich" at bounding box center [460, 430] width 19 height 19
click at [488, 463] on label "Hotel" at bounding box center [496, 467] width 36 height 21
click at [470, 463] on button "Hotel" at bounding box center [460, 467] width 19 height 19
click at [495, 497] on label "Verkäufer" at bounding box center [509, 504] width 63 height 21
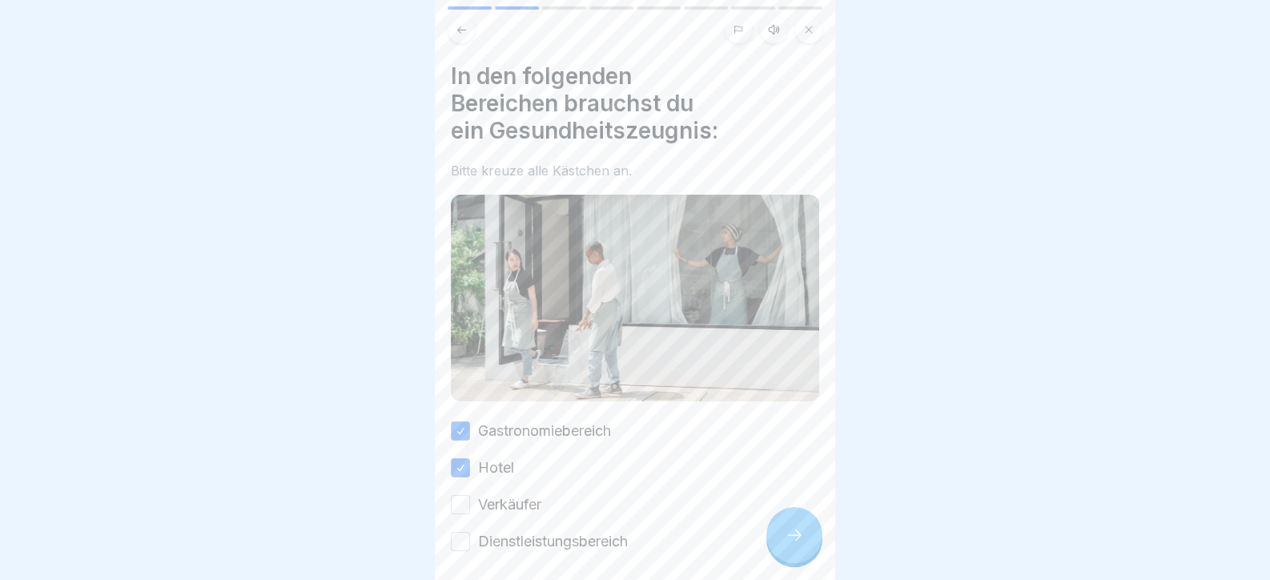
click at [470, 497] on button "Verkäufer" at bounding box center [460, 504] width 19 height 19
click at [513, 531] on label "Dienstleistungsbereich" at bounding box center [553, 541] width 150 height 21
click at [470, 532] on button "Dienstleistungsbereich" at bounding box center [460, 541] width 19 height 19
click at [787, 563] on div at bounding box center [794, 535] width 56 height 56
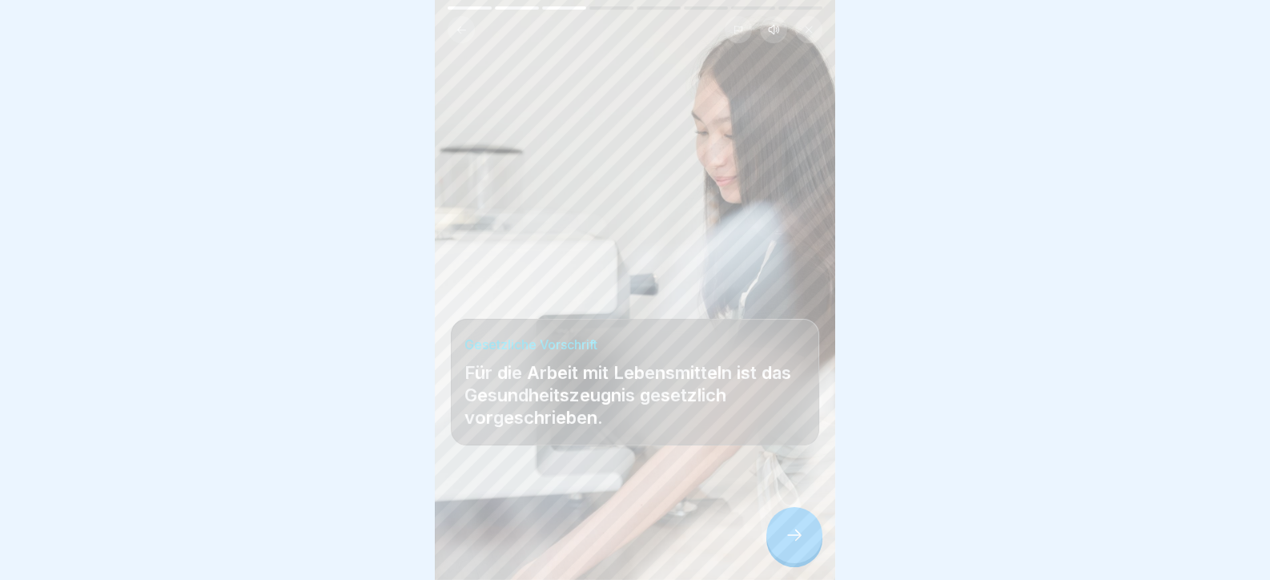
click at [779, 548] on div at bounding box center [794, 535] width 56 height 56
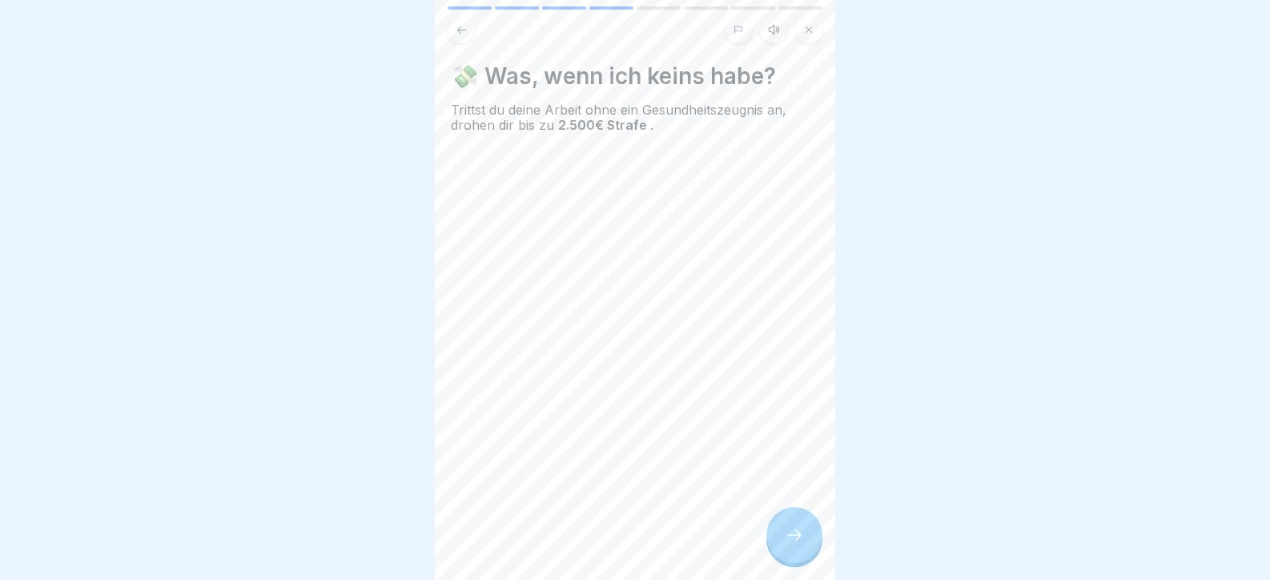
click at [780, 548] on div at bounding box center [794, 535] width 56 height 56
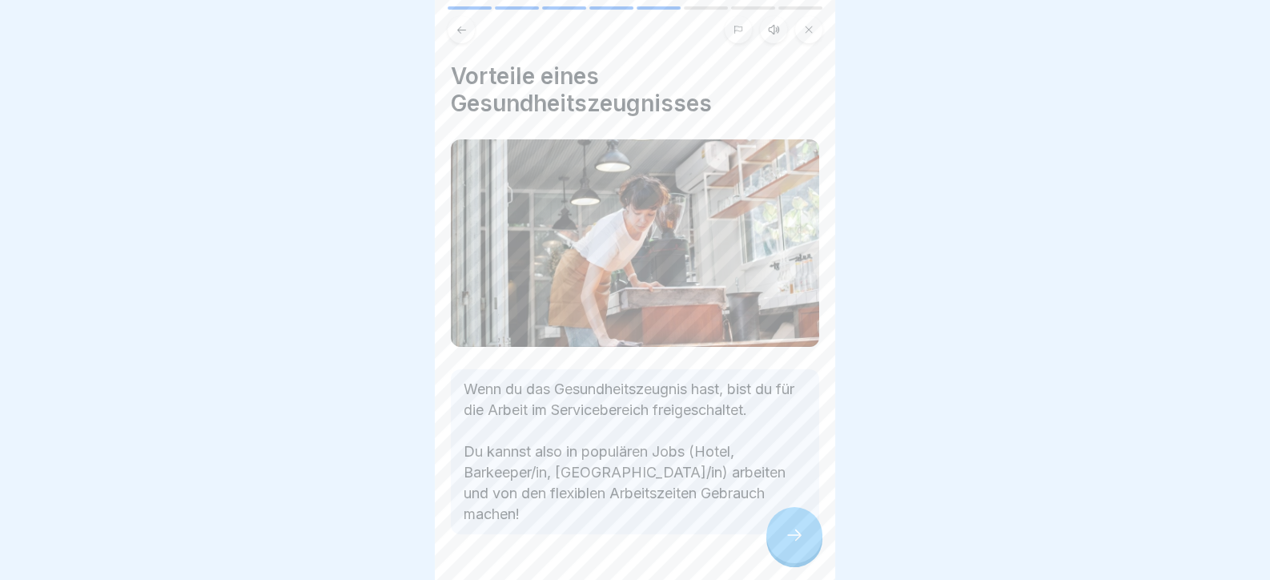
click at [783, 548] on div at bounding box center [794, 535] width 56 height 56
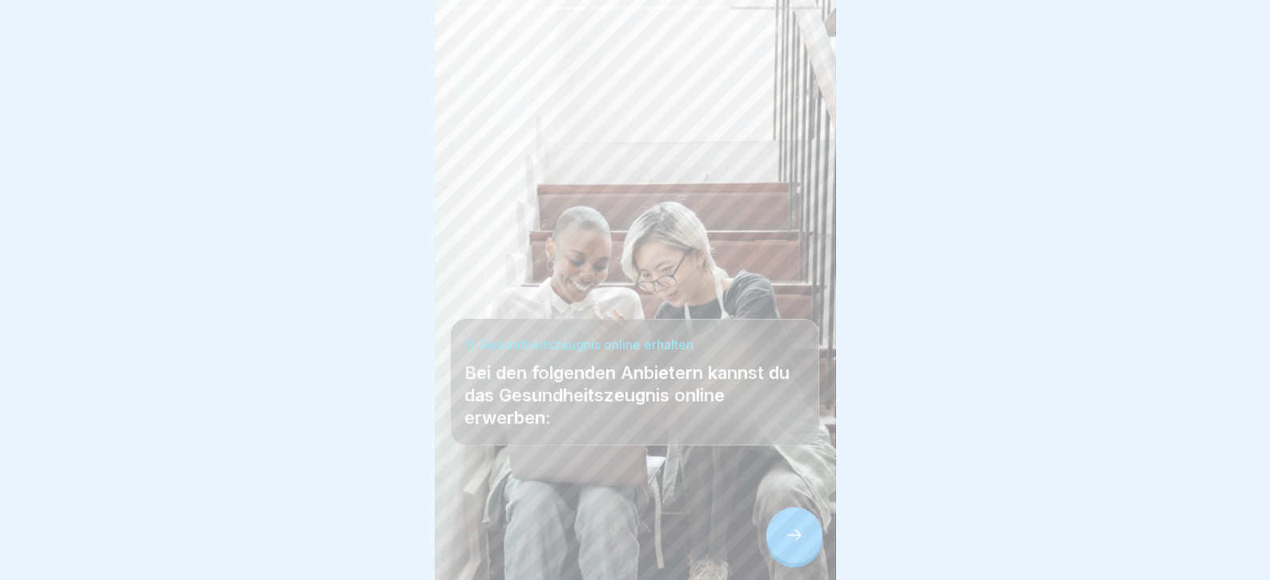
click at [783, 548] on div at bounding box center [794, 535] width 56 height 56
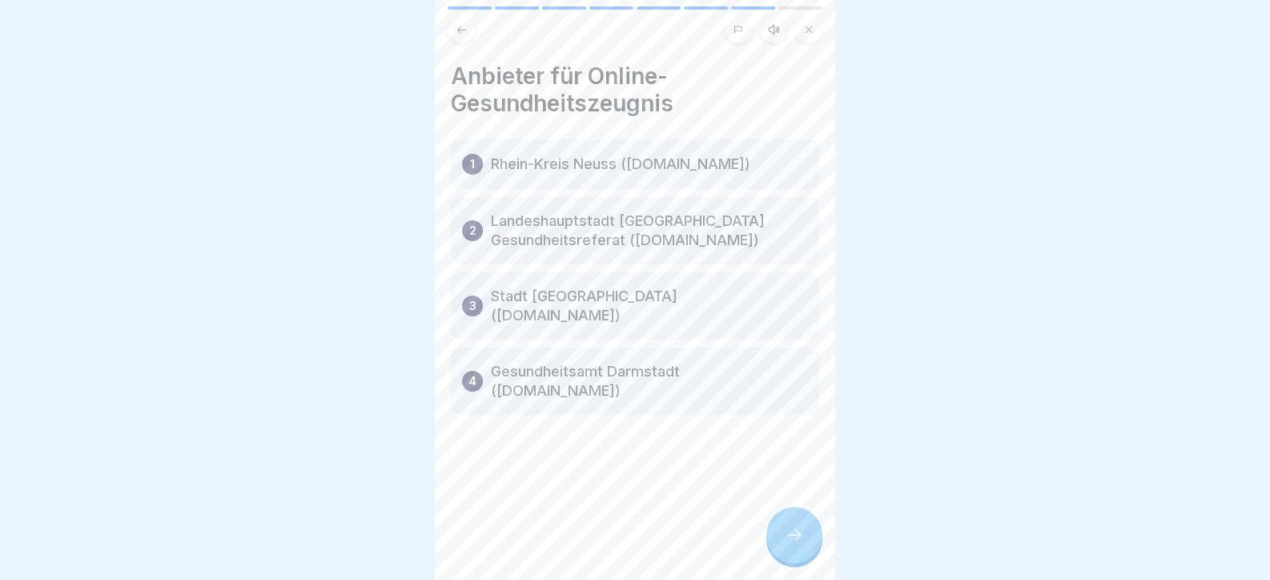
click at [783, 548] on div at bounding box center [794, 535] width 56 height 56
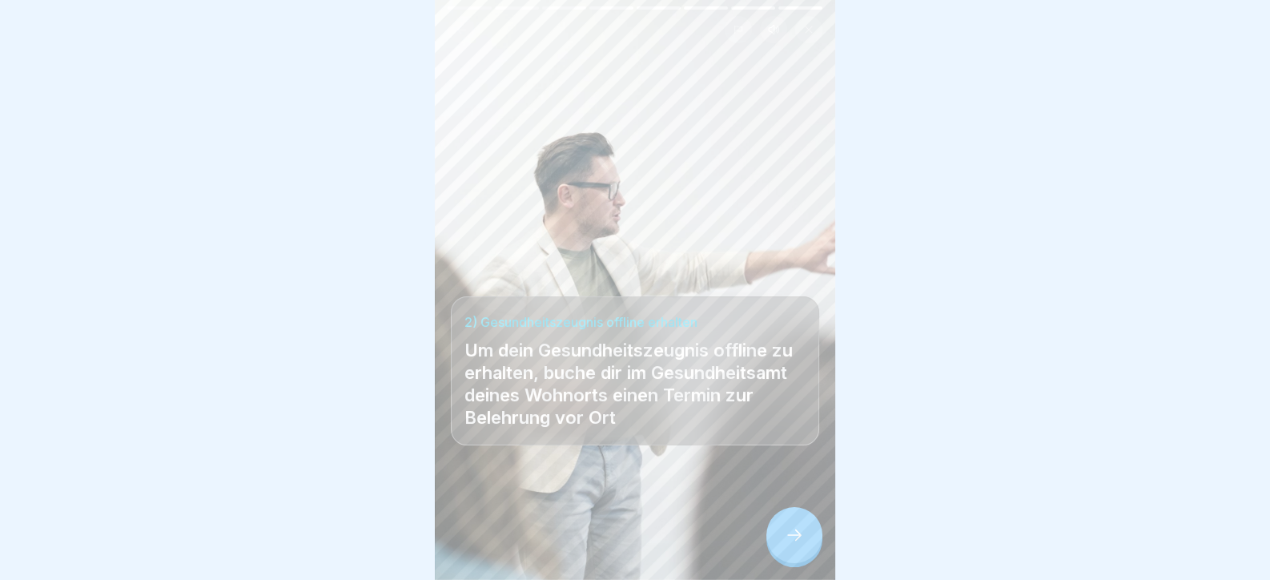
click at [783, 548] on div at bounding box center [794, 535] width 56 height 56
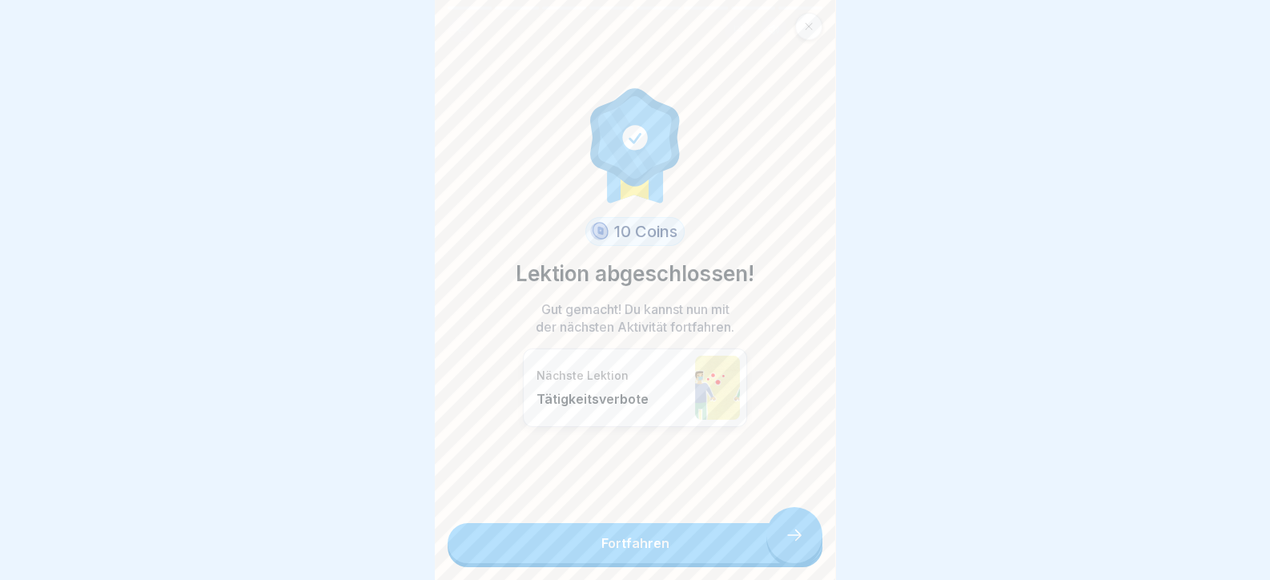
click at [783, 548] on link "Fortfahren" at bounding box center [634, 543] width 375 height 40
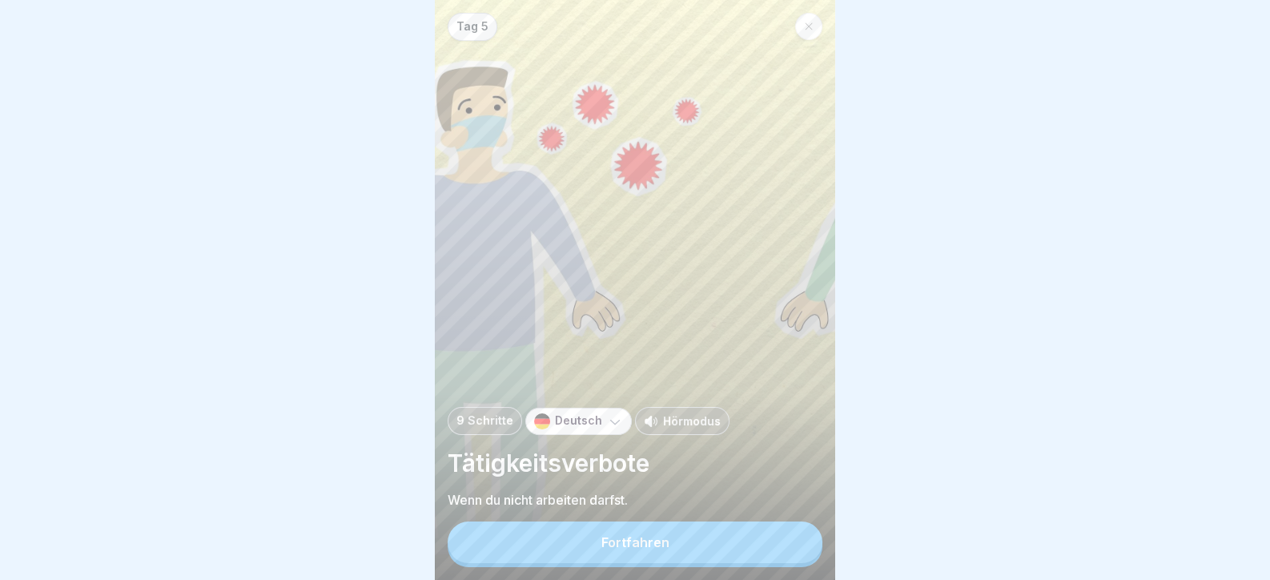
click at [811, 546] on button "Fortfahren" at bounding box center [634, 542] width 375 height 42
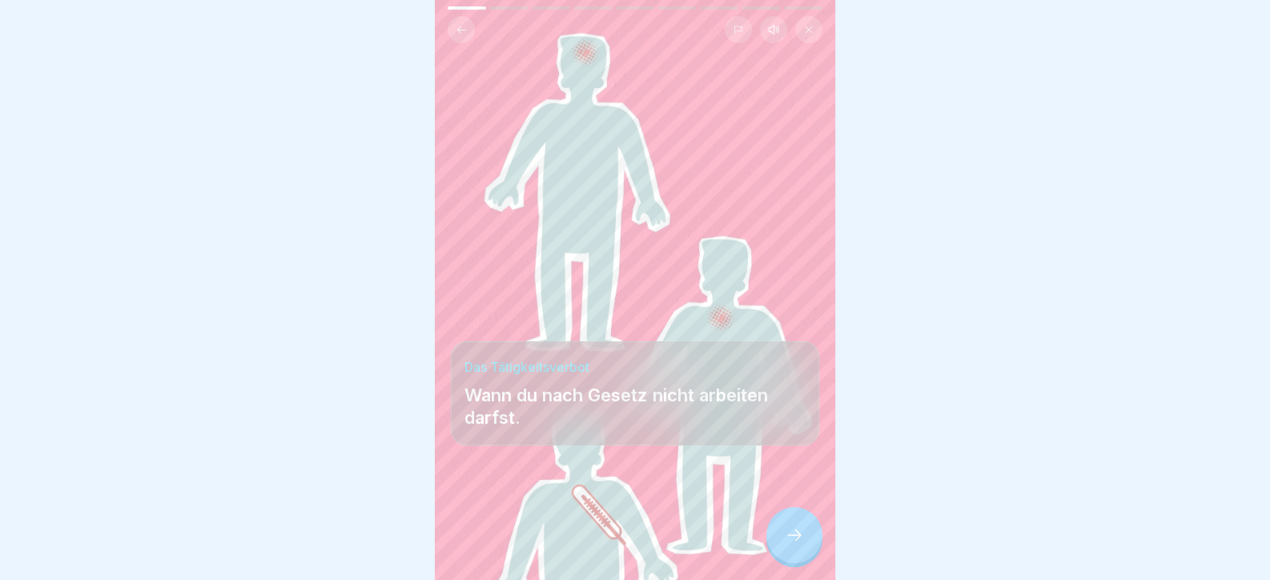
click at [806, 549] on div at bounding box center [794, 535] width 56 height 56
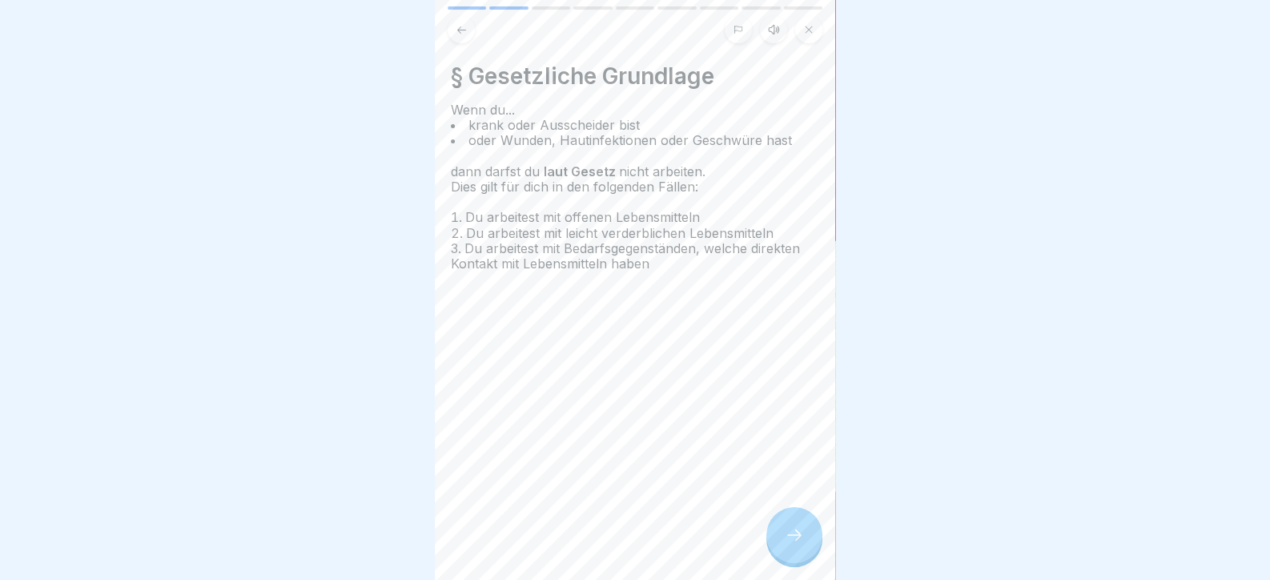
click at [805, 550] on div at bounding box center [794, 535] width 56 height 56
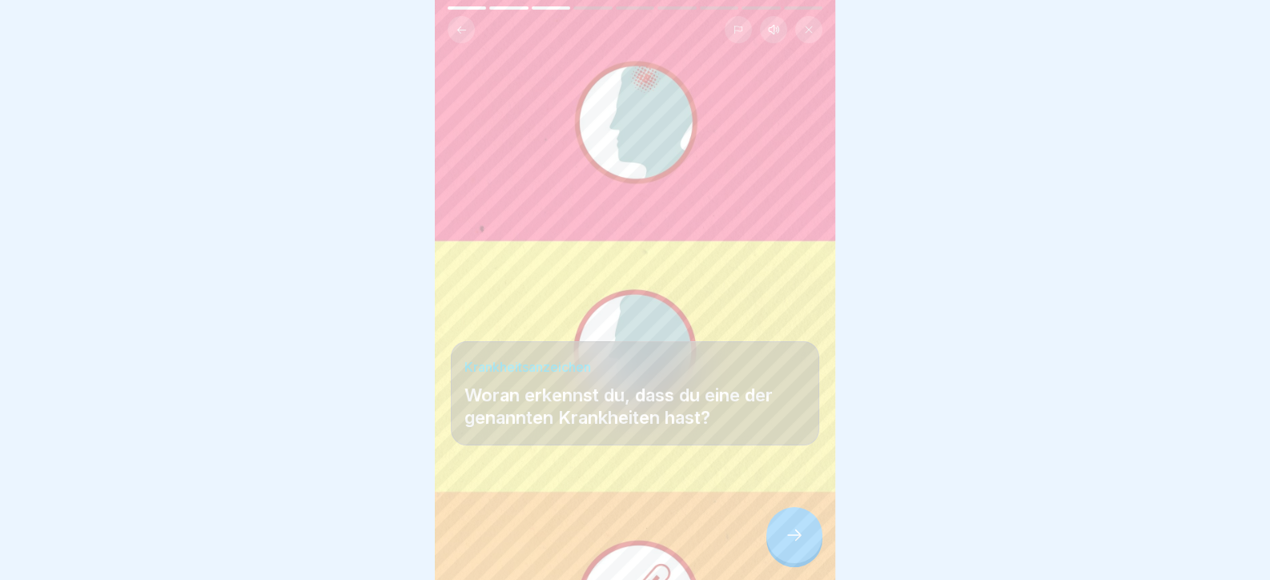
click at [805, 550] on div at bounding box center [794, 535] width 56 height 56
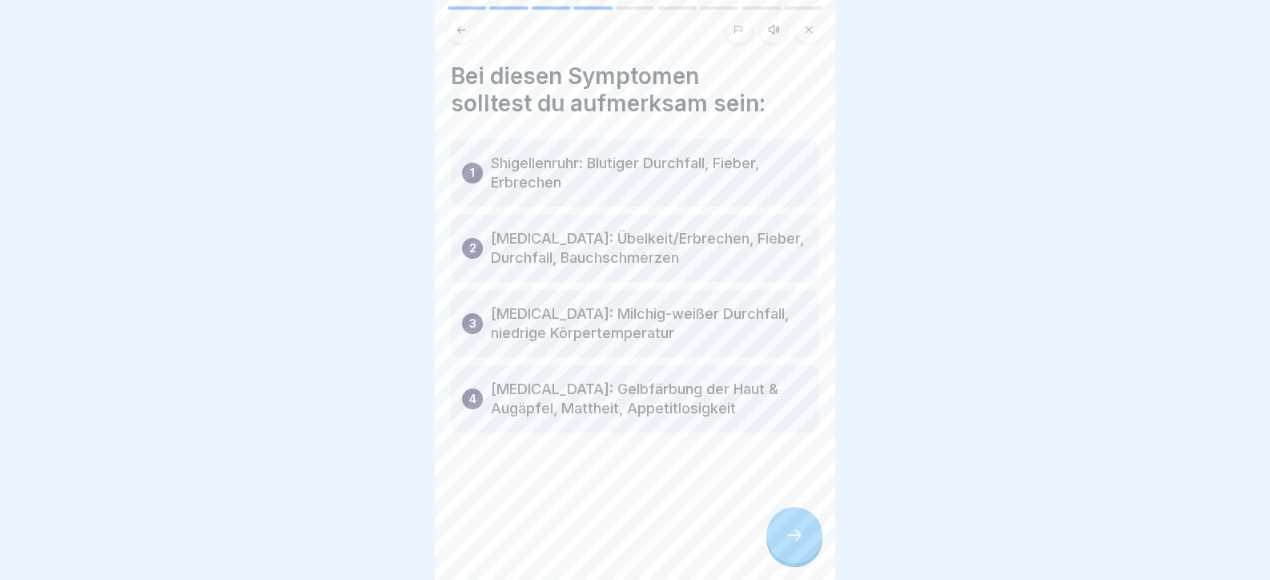
click at [805, 550] on div at bounding box center [794, 535] width 56 height 56
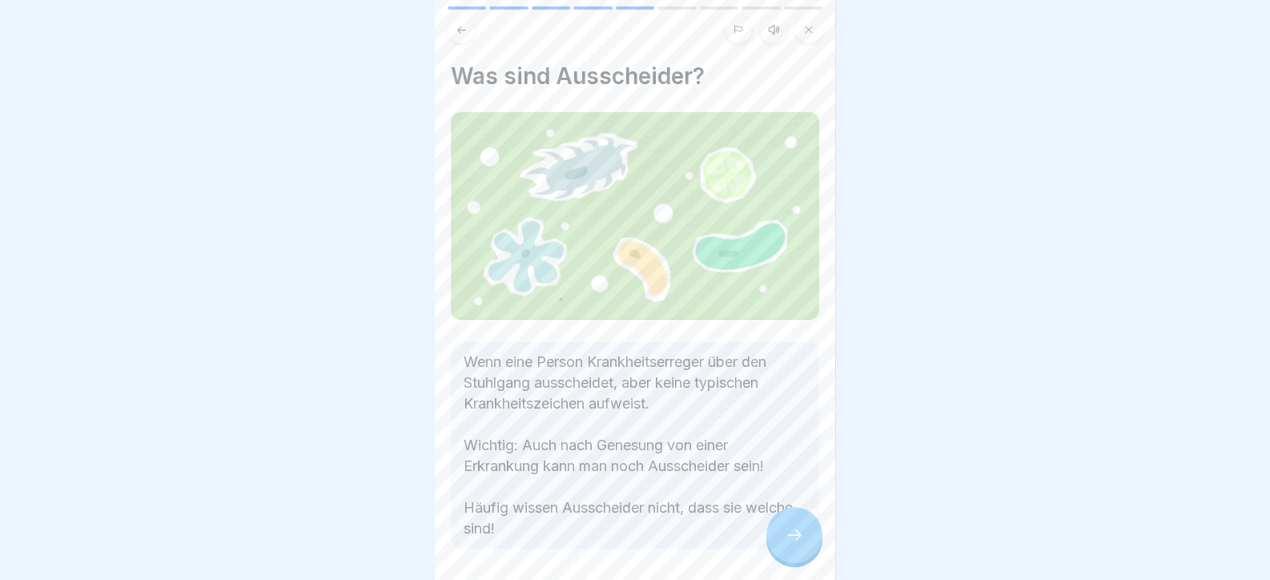
click at [805, 550] on div at bounding box center [794, 535] width 56 height 56
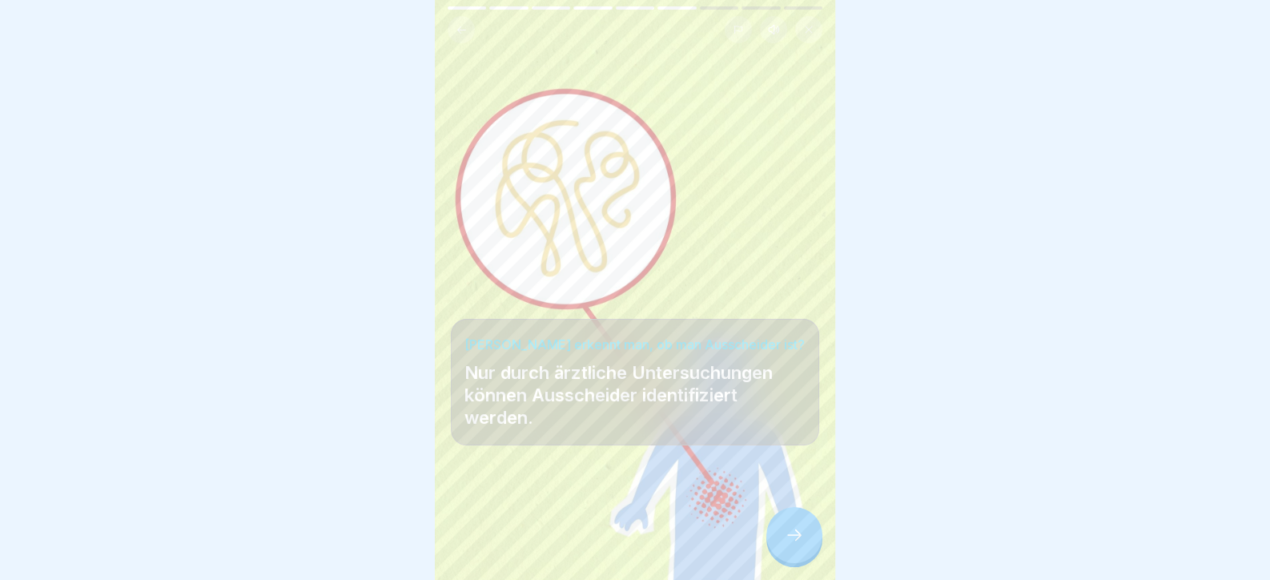
click at [805, 550] on div at bounding box center [794, 535] width 56 height 56
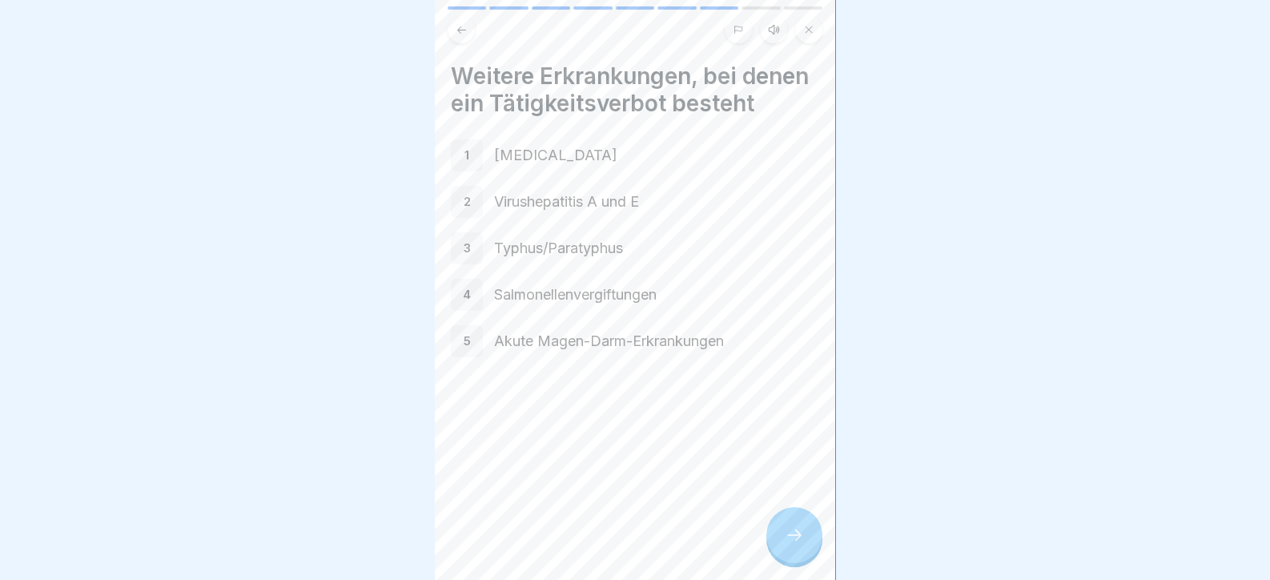
click at [805, 550] on div at bounding box center [794, 535] width 56 height 56
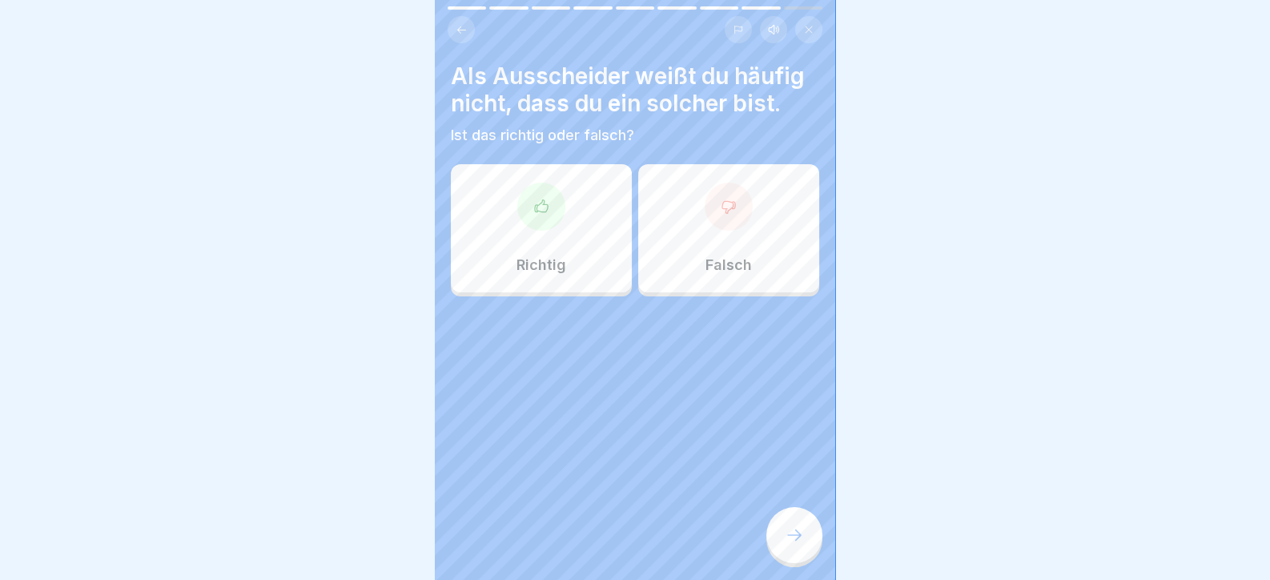
click at [552, 252] on div "Richtig" at bounding box center [541, 228] width 181 height 128
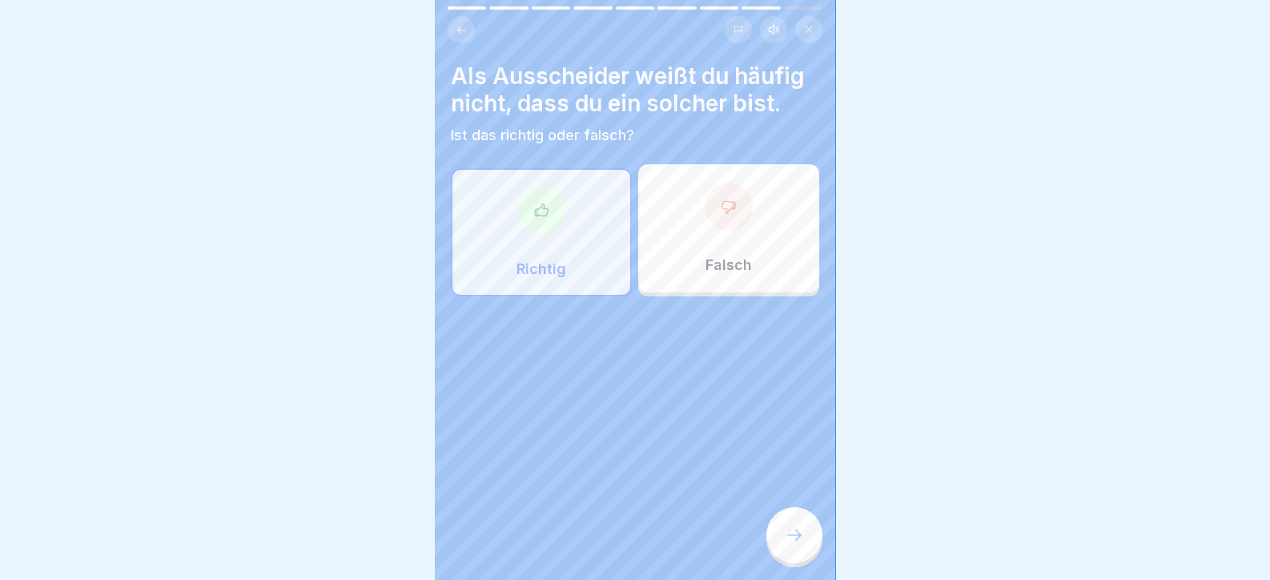
click at [769, 553] on div "Tag 5 9 Schritte Deutsch Hörmodus Tätigkeitsverbote Wenn du nicht arbeiten darf…" at bounding box center [635, 290] width 400 height 580
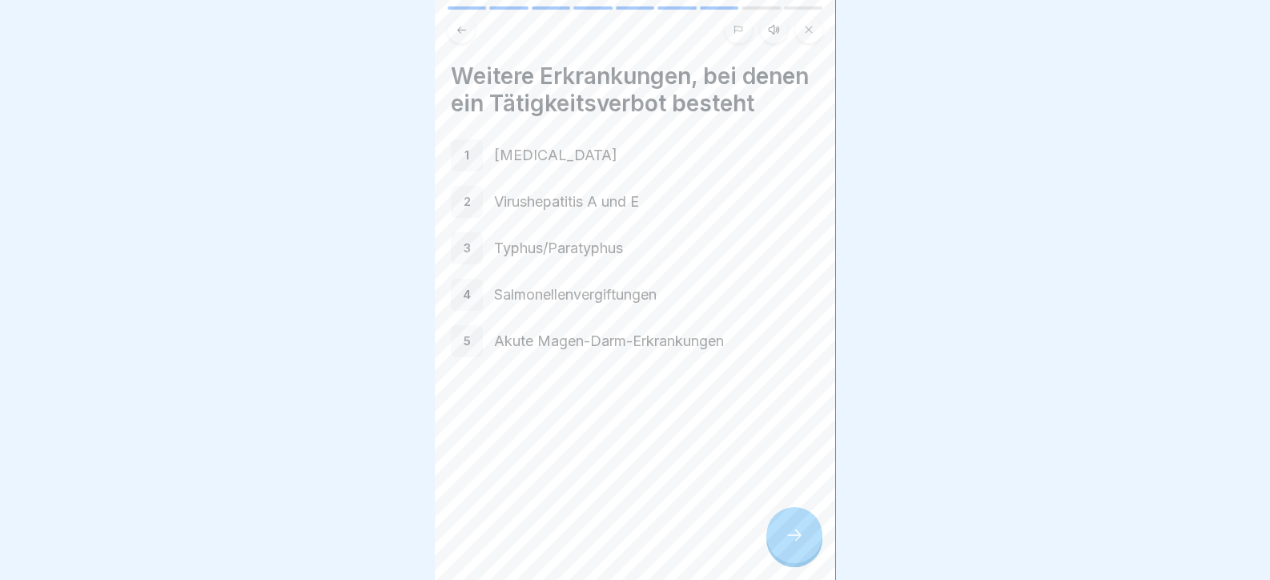
click at [791, 556] on div at bounding box center [794, 535] width 56 height 56
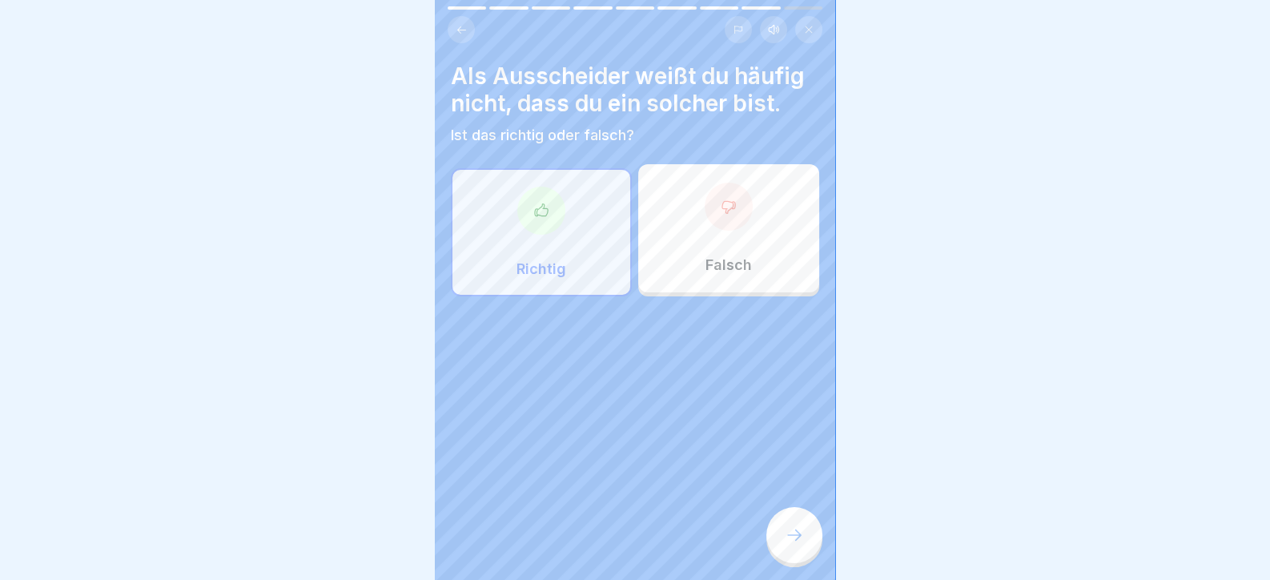
click at [792, 557] on div at bounding box center [794, 535] width 56 height 56
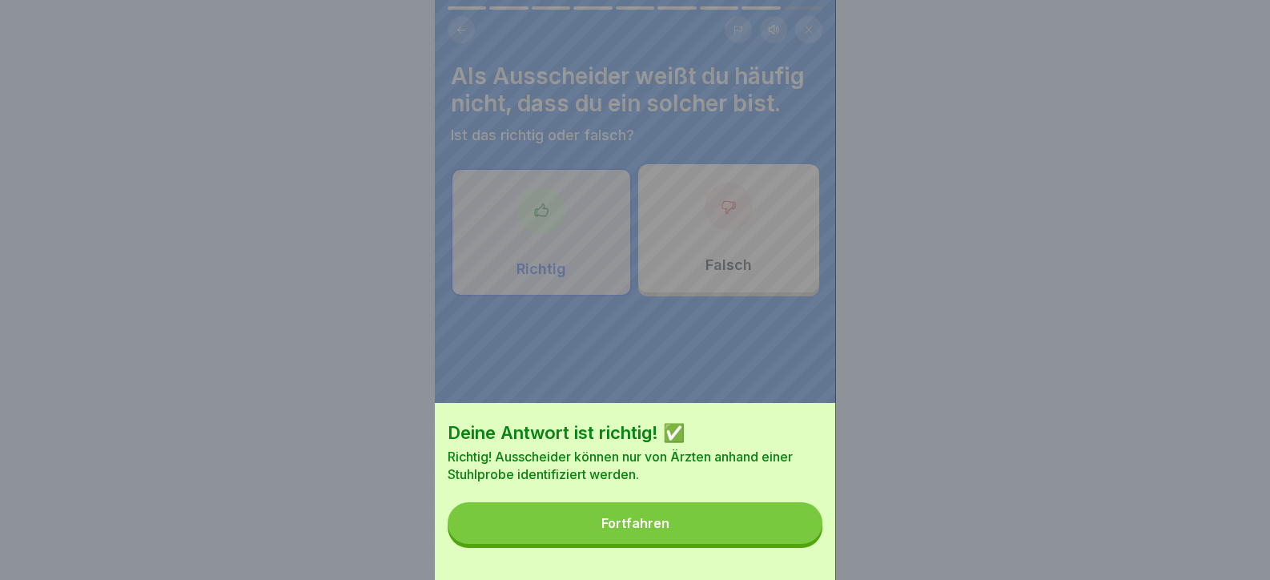
click at [792, 557] on div "Deine Antwort ist richtig! ✅ Richtig! Ausscheider können nur von Ärzten anhand …" at bounding box center [635, 491] width 400 height 177
click at [792, 556] on div "Deine Antwort ist richtig! ✅ Richtig! Ausscheider können nur von Ärzten anhand …" at bounding box center [635, 491] width 400 height 177
click at [793, 543] on button "Fortfahren" at bounding box center [634, 523] width 375 height 42
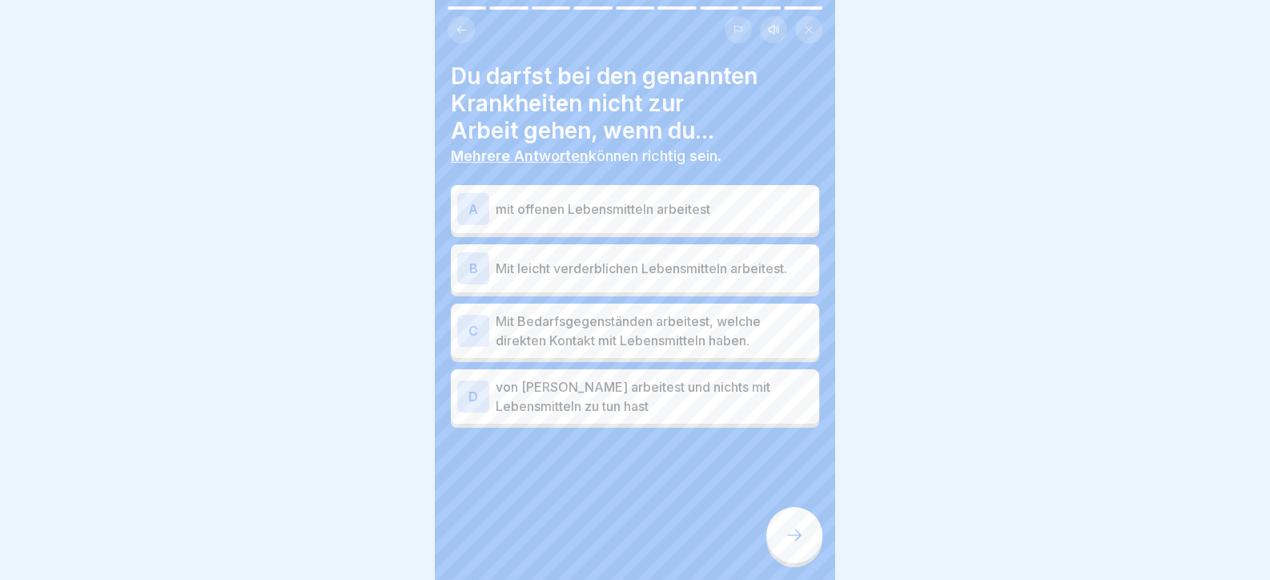
click at [793, 541] on icon at bounding box center [793, 534] width 19 height 19
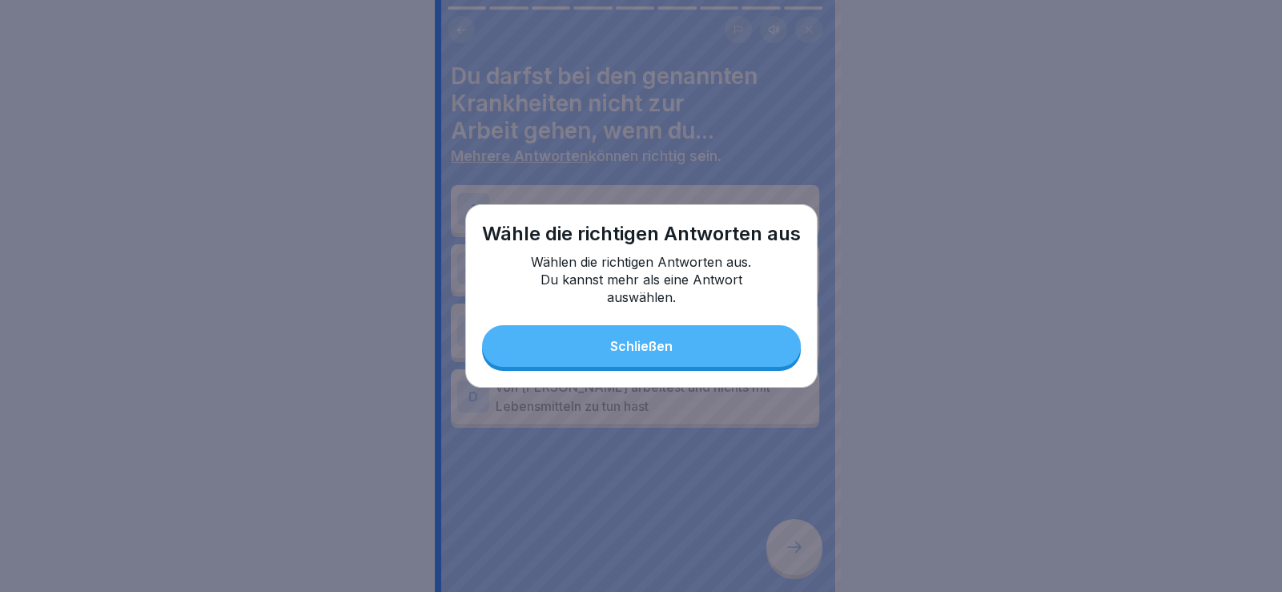
click at [710, 344] on button "Schließen" at bounding box center [641, 346] width 319 height 42
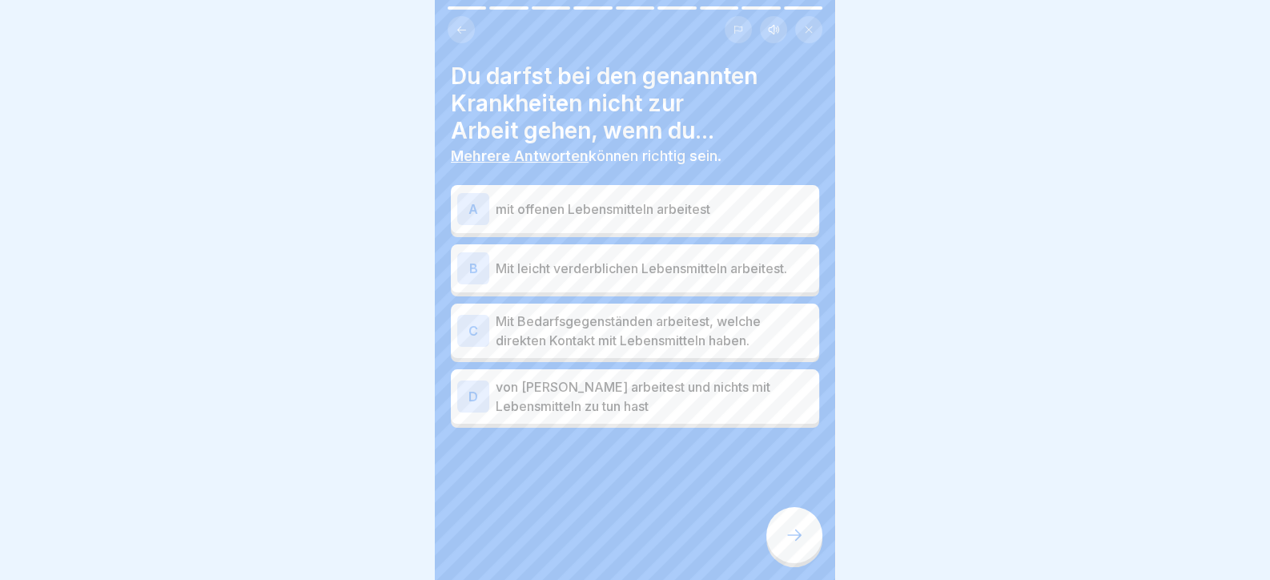
click at [677, 395] on p "von Zuhause arbeitest und nichts mit Lebensmitteln zu tun hast" at bounding box center [654, 396] width 317 height 38
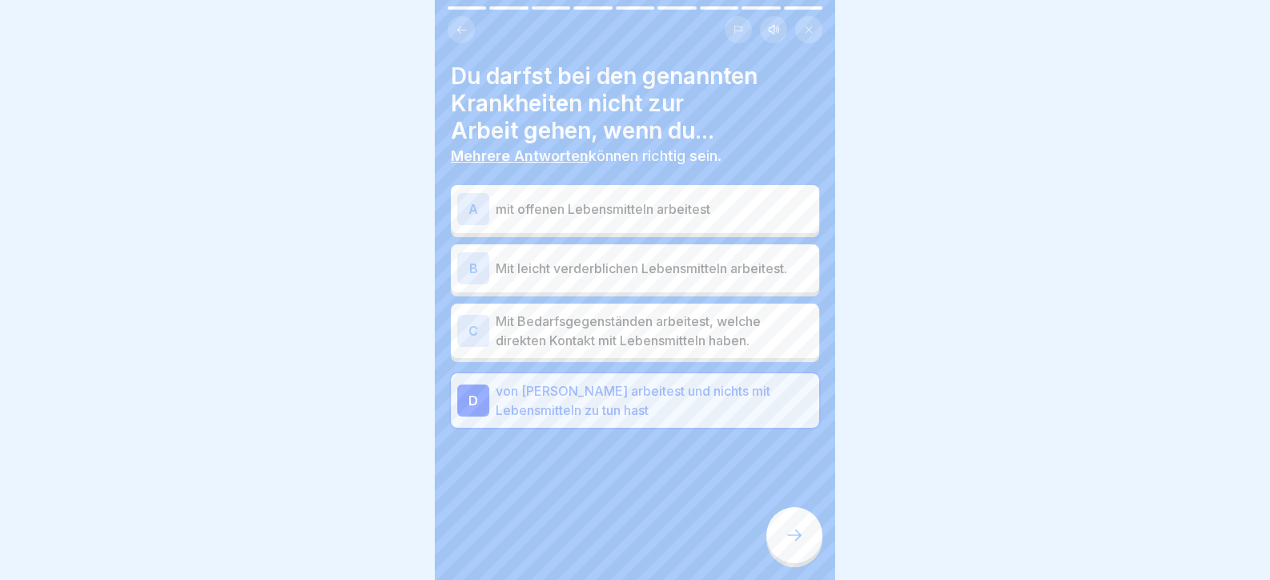
click at [678, 345] on p "Mit Bedarfsgegenständen arbeitest, welche direkten Kontakt mit Lebensmitteln ha…" at bounding box center [654, 330] width 317 height 38
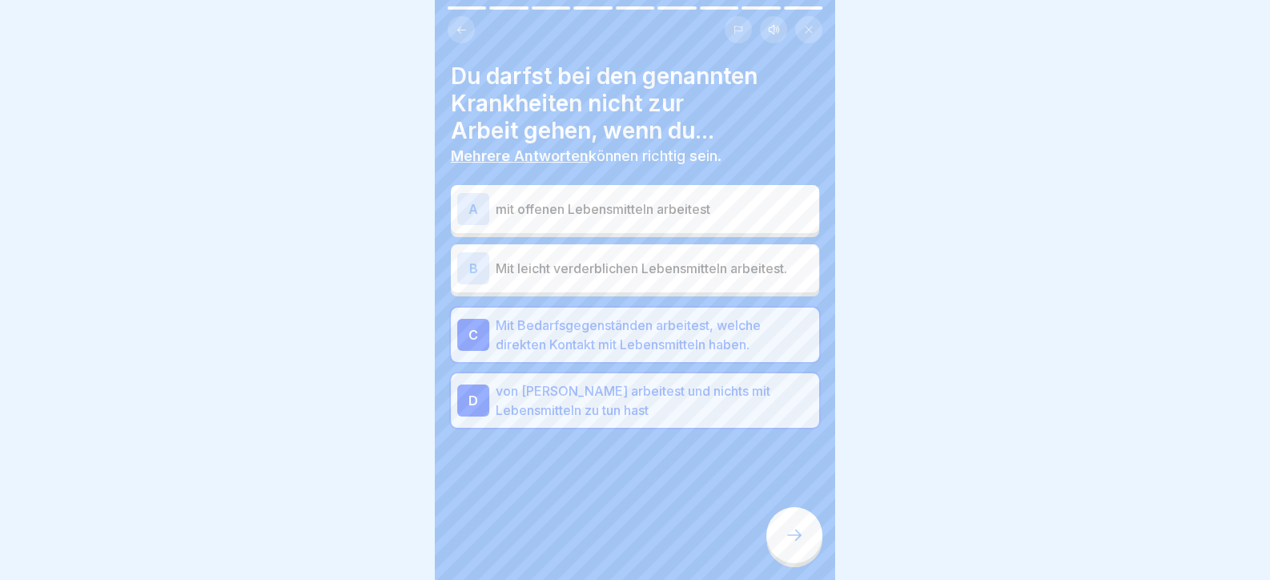
click at [684, 255] on div "B Mit leicht verderblichen Lebensmitteln arbeitest." at bounding box center [634, 268] width 355 height 32
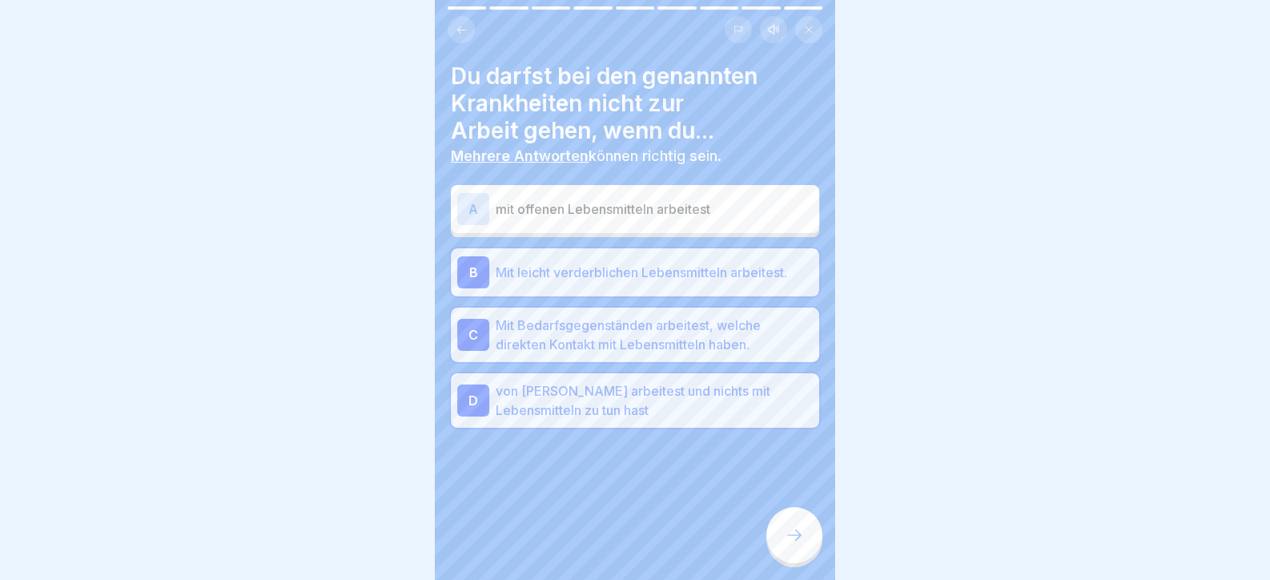
click at [685, 200] on p "mit offenen Lebensmitteln arbeitest" at bounding box center [654, 208] width 317 height 19
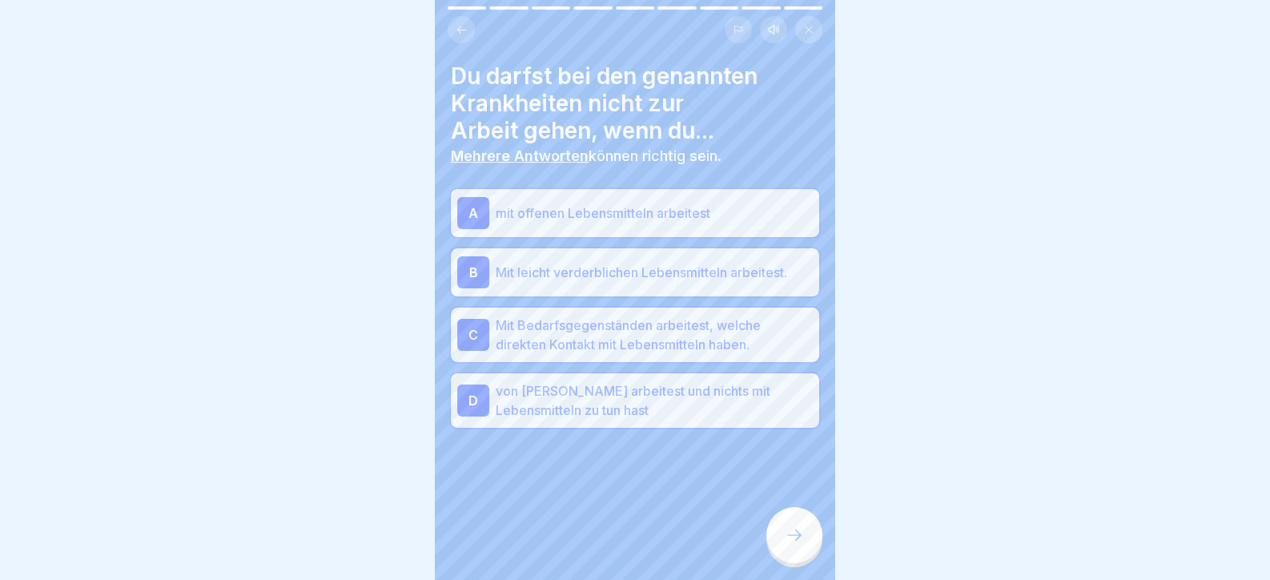
click at [776, 534] on div at bounding box center [794, 535] width 56 height 56
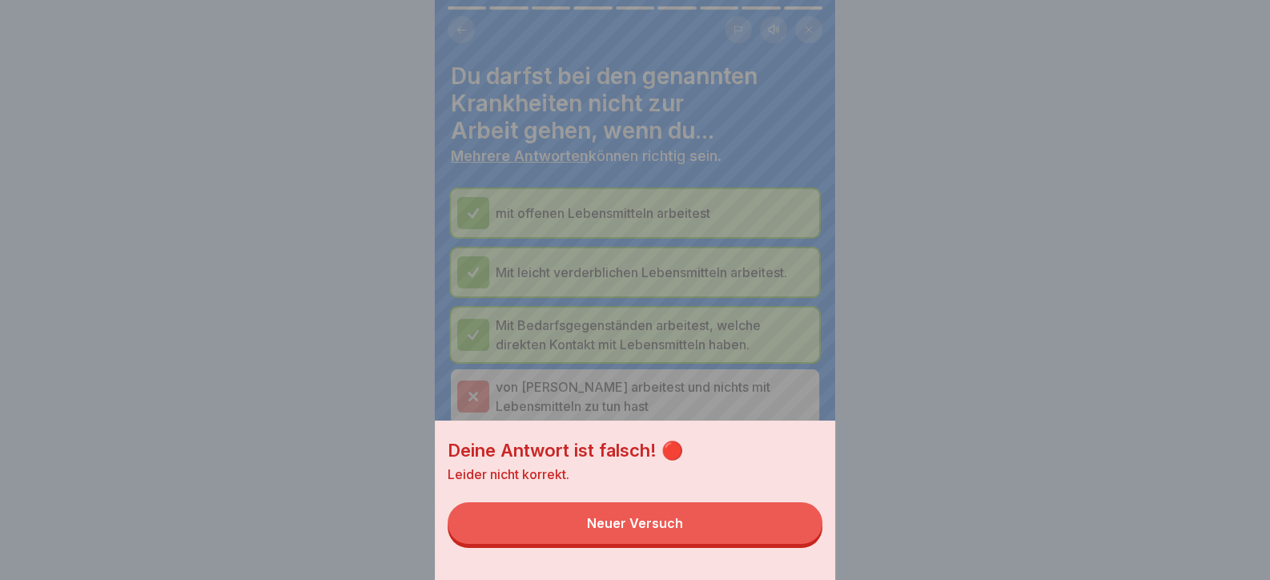
click at [777, 535] on button "Neuer Versuch" at bounding box center [634, 523] width 375 height 42
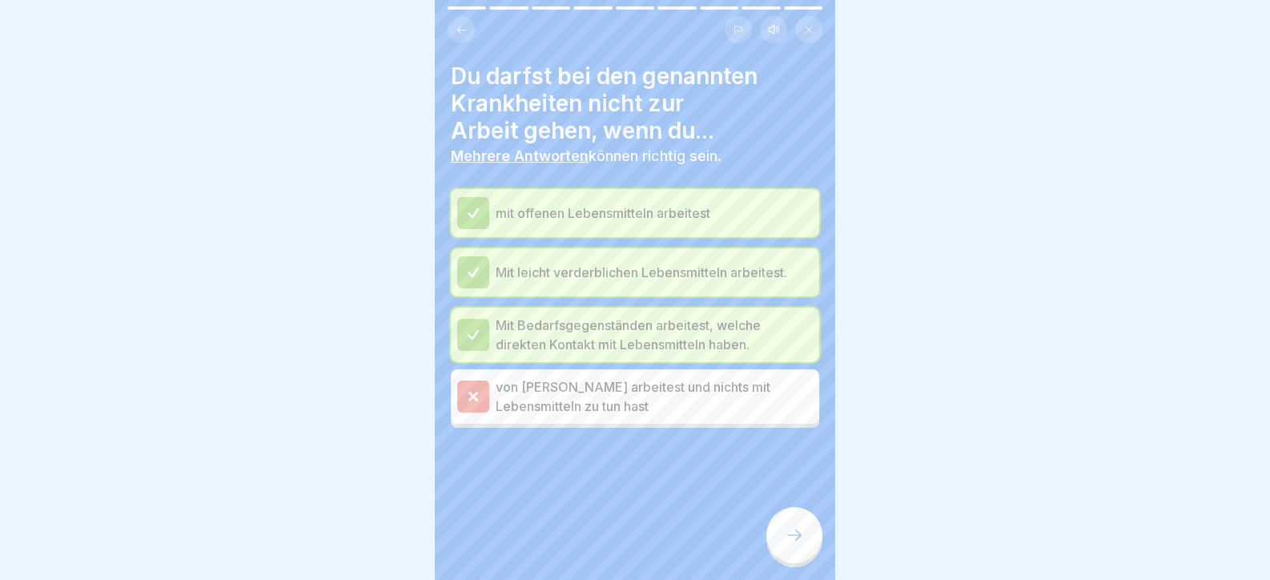
click at [777, 535] on div at bounding box center [794, 535] width 56 height 56
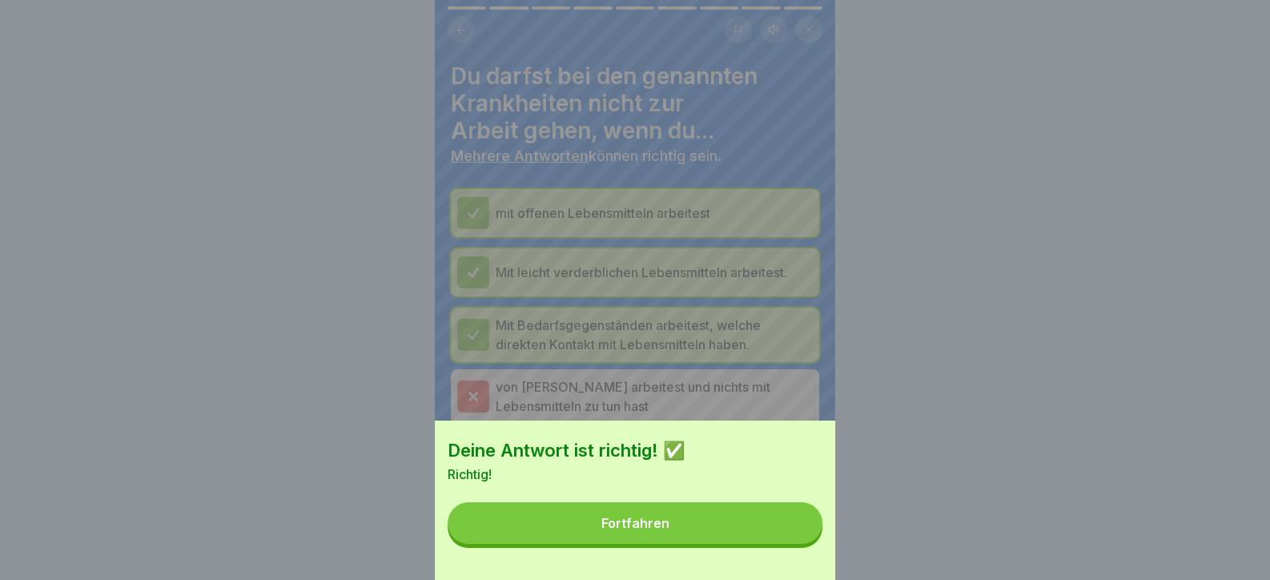
click at [792, 540] on button "Fortfahren" at bounding box center [634, 523] width 375 height 42
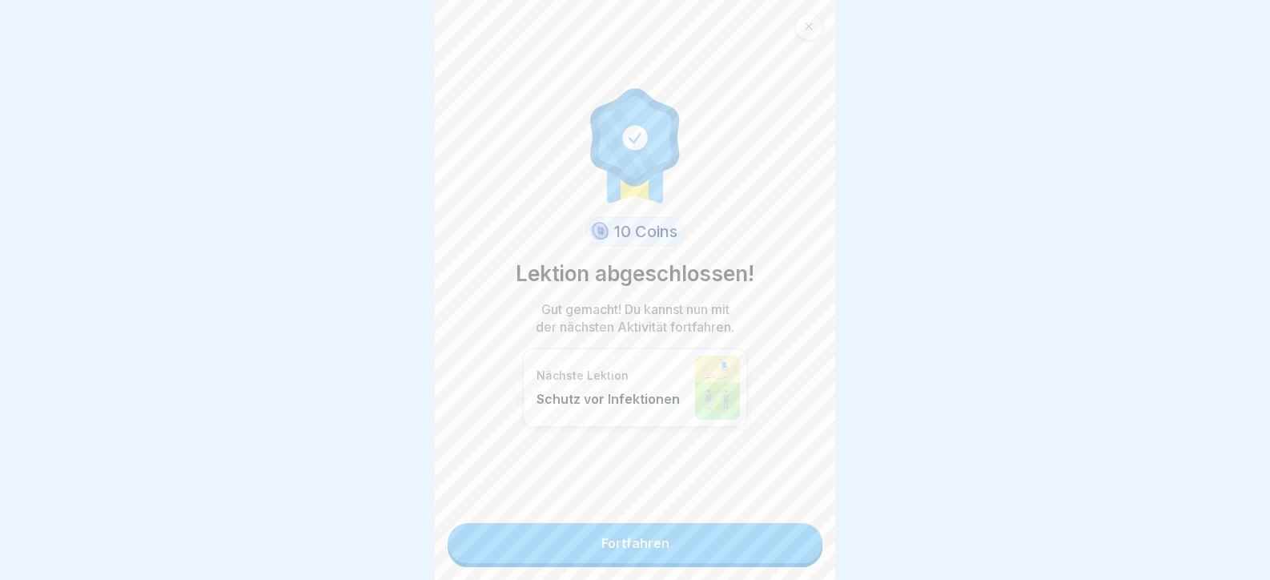
click at [792, 540] on link "Fortfahren" at bounding box center [634, 543] width 375 height 40
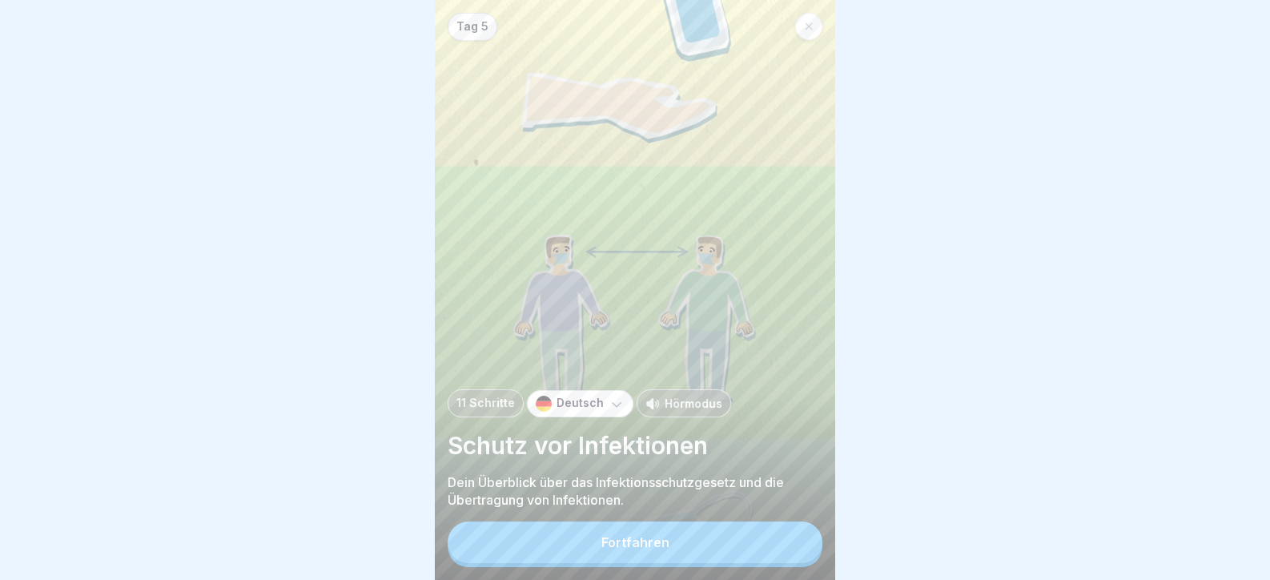
click at [791, 540] on button "Fortfahren" at bounding box center [634, 542] width 375 height 42
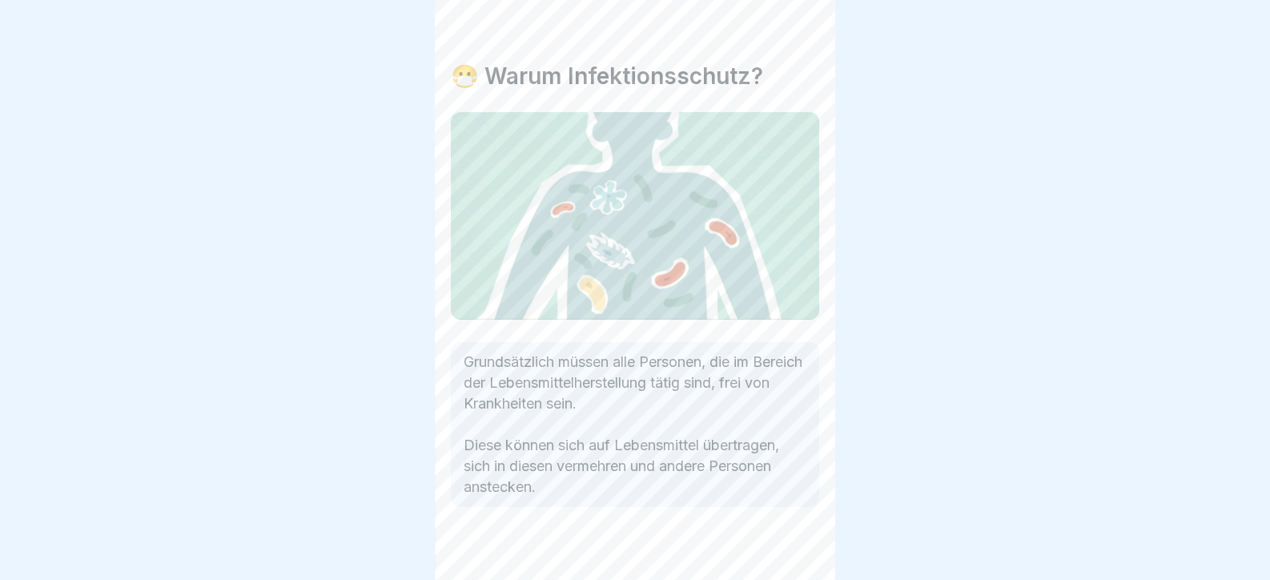
click at [791, 540] on icon at bounding box center [793, 534] width 19 height 19
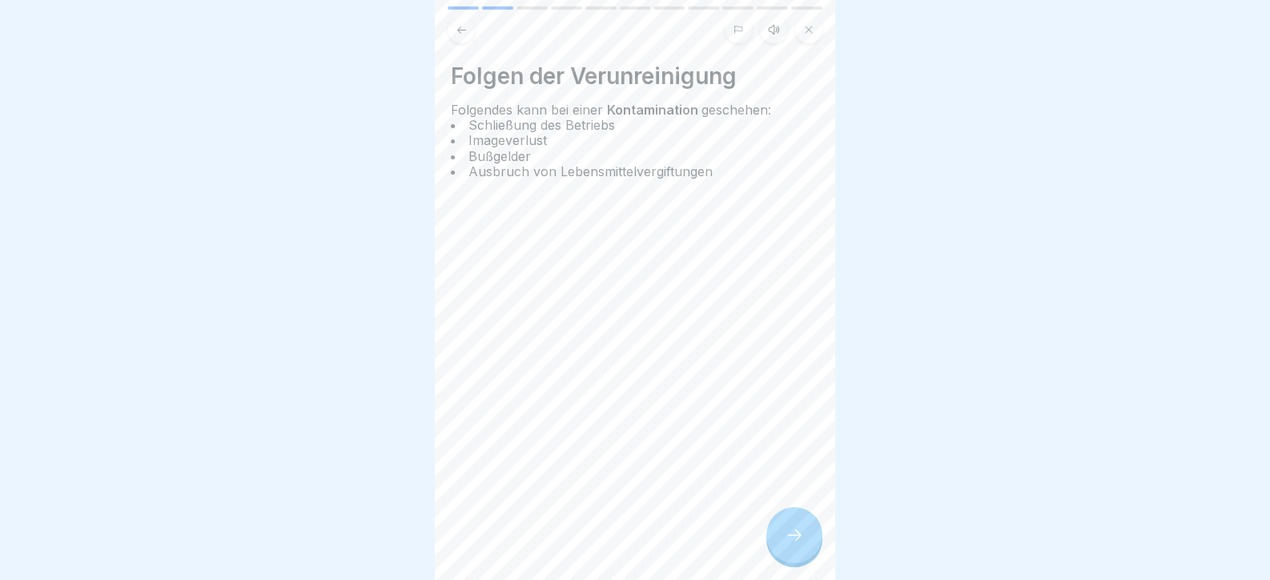
click at [791, 540] on icon at bounding box center [793, 534] width 19 height 19
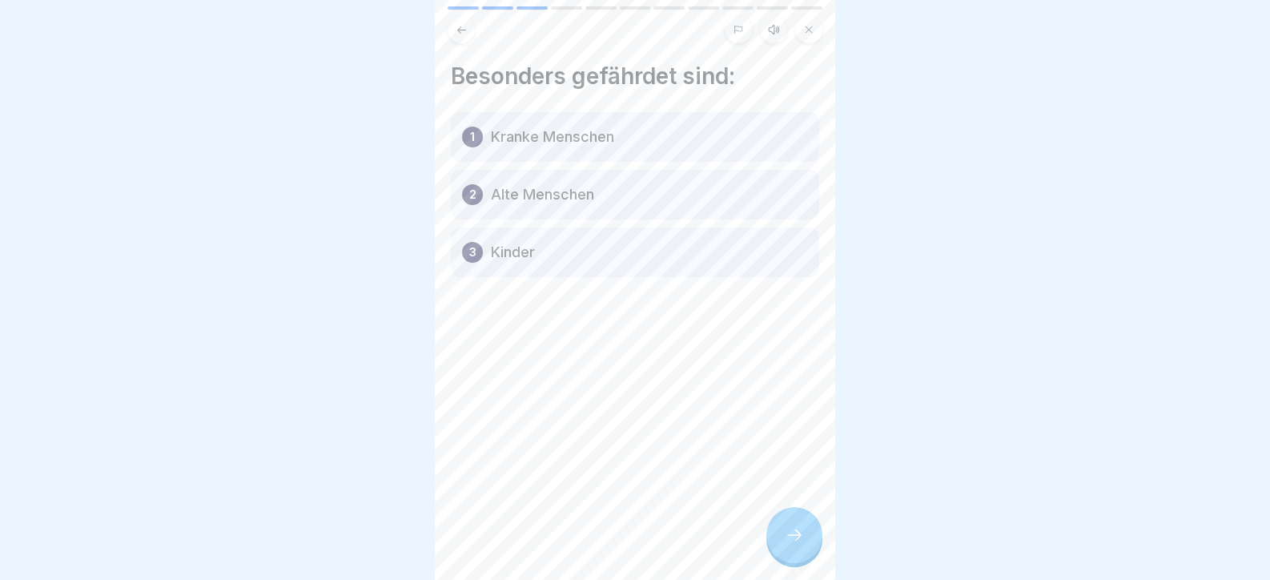
click at [791, 540] on icon at bounding box center [793, 534] width 19 height 19
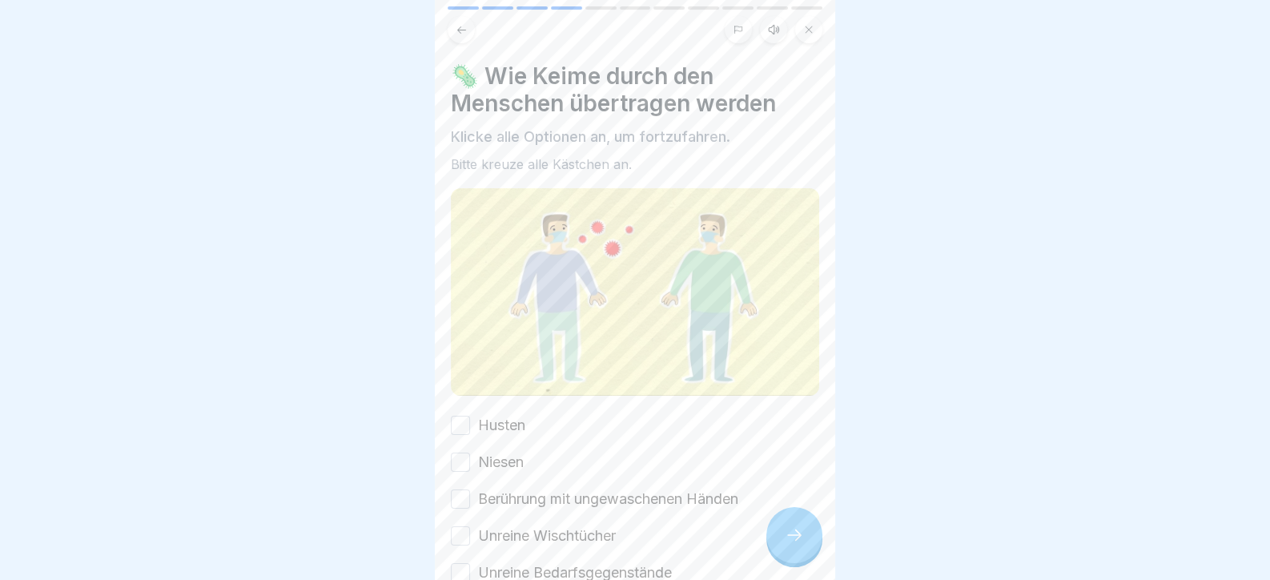
click at [791, 540] on icon at bounding box center [793, 534] width 19 height 19
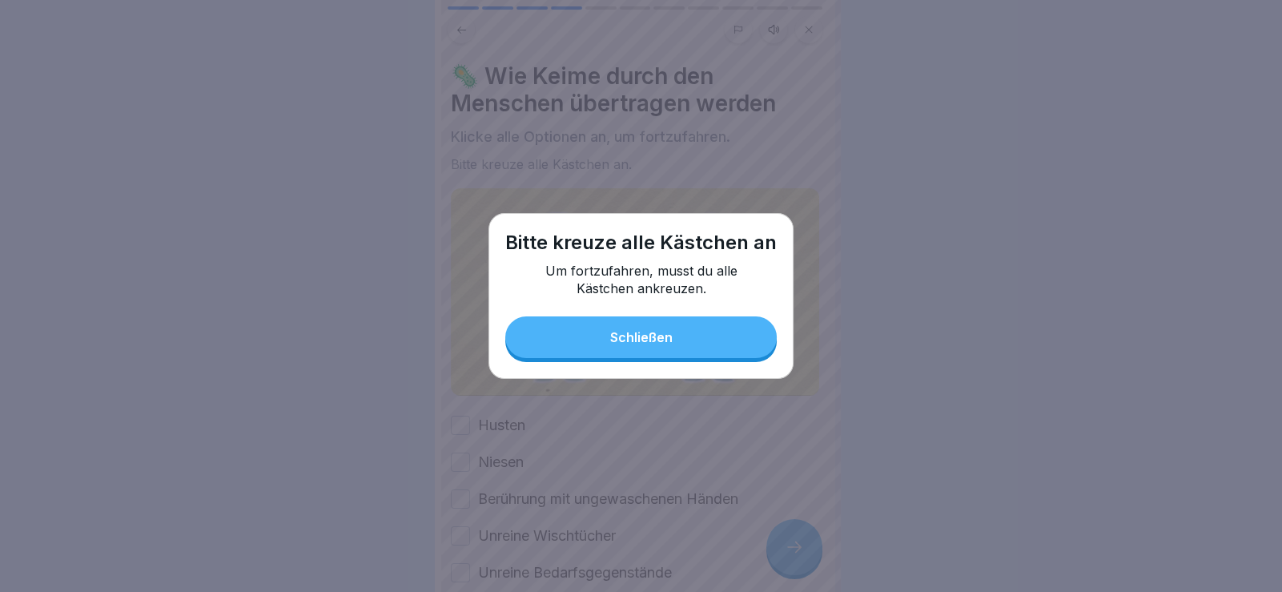
click at [620, 343] on div "Schließen" at bounding box center [641, 337] width 62 height 14
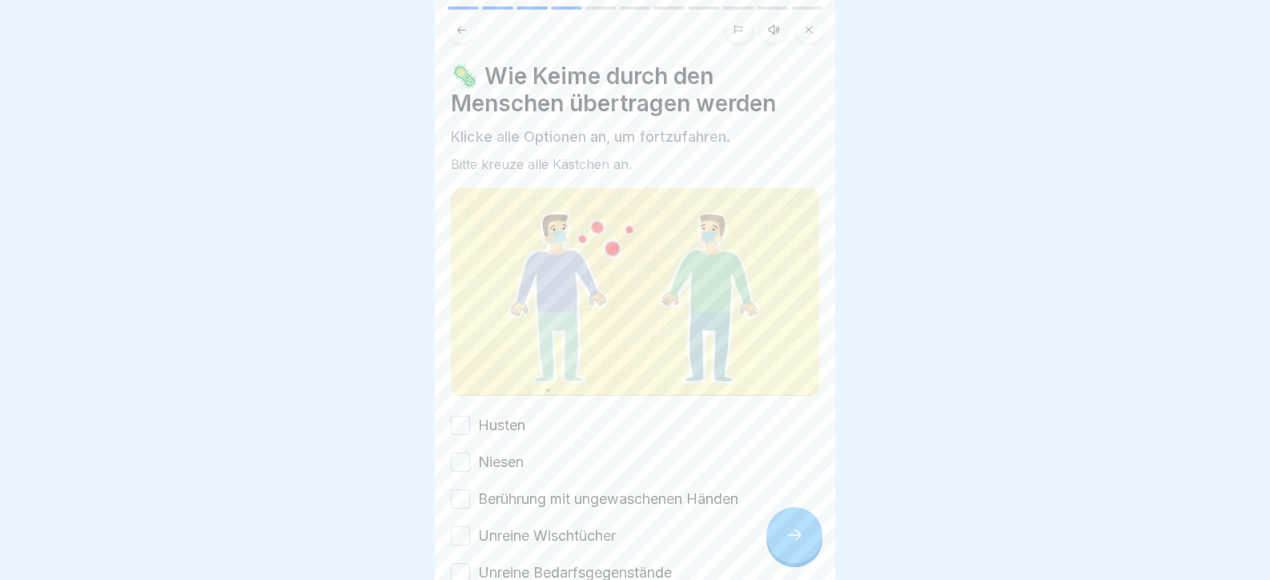
click at [504, 415] on label "Husten" at bounding box center [501, 425] width 47 height 21
click at [470, 415] on button "Husten" at bounding box center [460, 424] width 19 height 19
click at [514, 468] on div "Husten Niesen Berührung mit ungewaschenen Händen Unreine Wischtücher Unreine Be…" at bounding box center [635, 499] width 368 height 168
drag, startPoint x: 514, startPoint y: 463, endPoint x: 512, endPoint y: 476, distance: 13.0
click at [512, 463] on label "Niesen" at bounding box center [501, 461] width 46 height 21
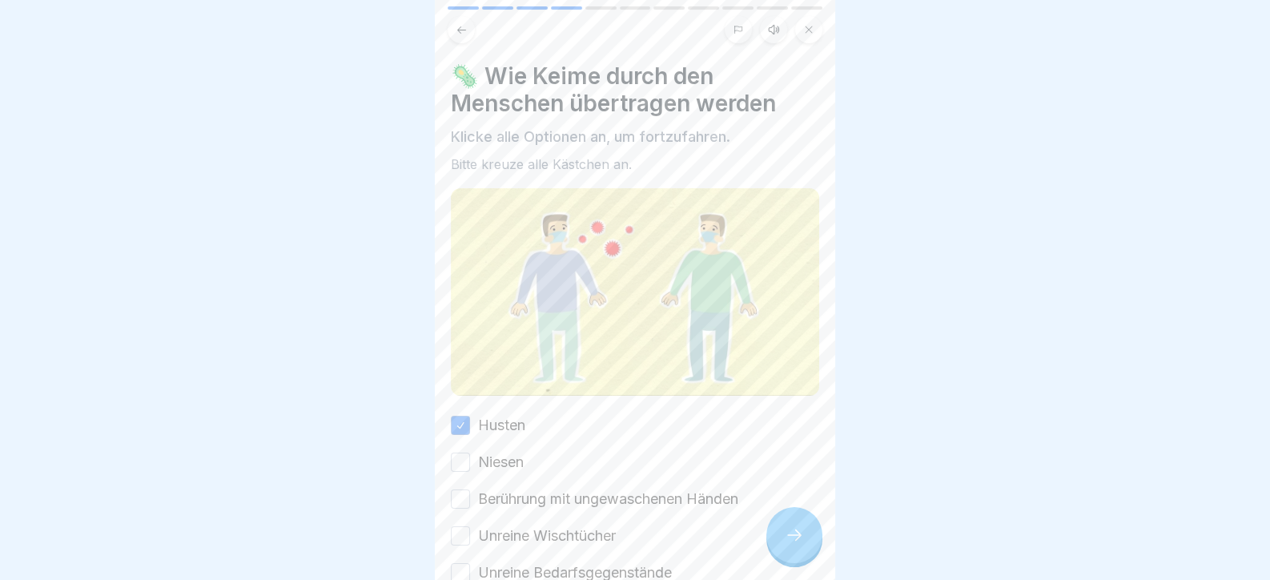
click at [470, 463] on button "Niesen" at bounding box center [460, 461] width 19 height 19
click at [516, 501] on label "Berührung mit ungewaschenen Händen" at bounding box center [608, 498] width 260 height 21
click at [470, 501] on button "Berührung mit ungewaschenen Händen" at bounding box center [460, 498] width 19 height 19
click at [536, 532] on label "Unreine Wischtücher" at bounding box center [547, 535] width 138 height 21
click at [470, 532] on button "Unreine Wischtücher" at bounding box center [460, 535] width 19 height 19
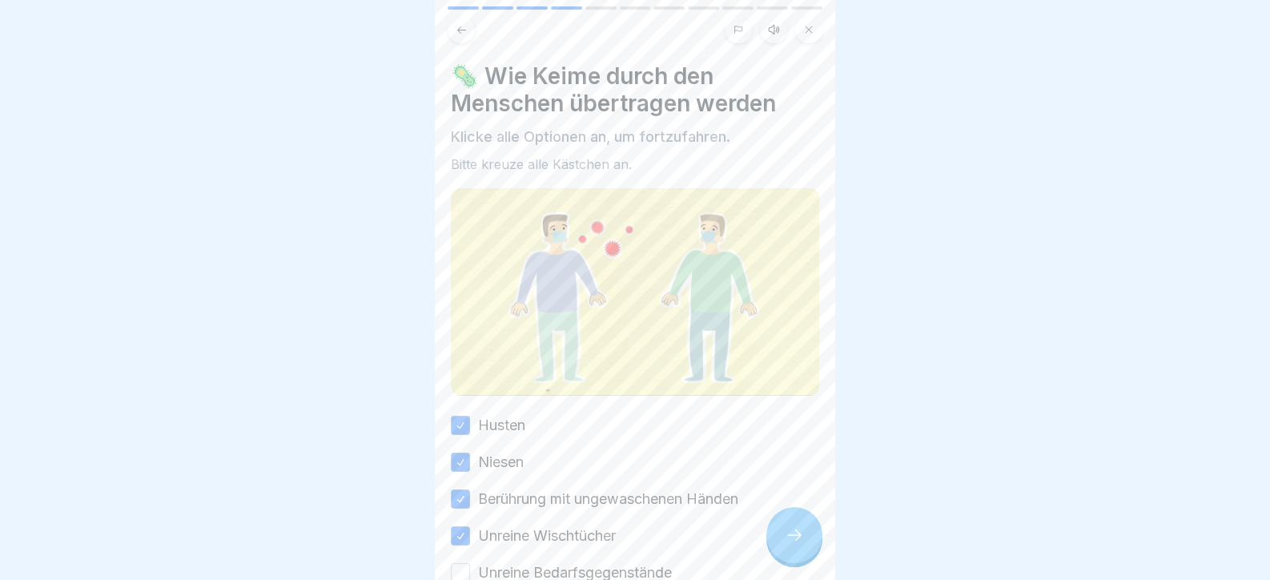
click at [540, 562] on label "Unreine Bedarfsgegenstände" at bounding box center [575, 572] width 194 height 21
click at [470, 563] on button "Unreine Bedarfsgegenstände" at bounding box center [460, 572] width 19 height 19
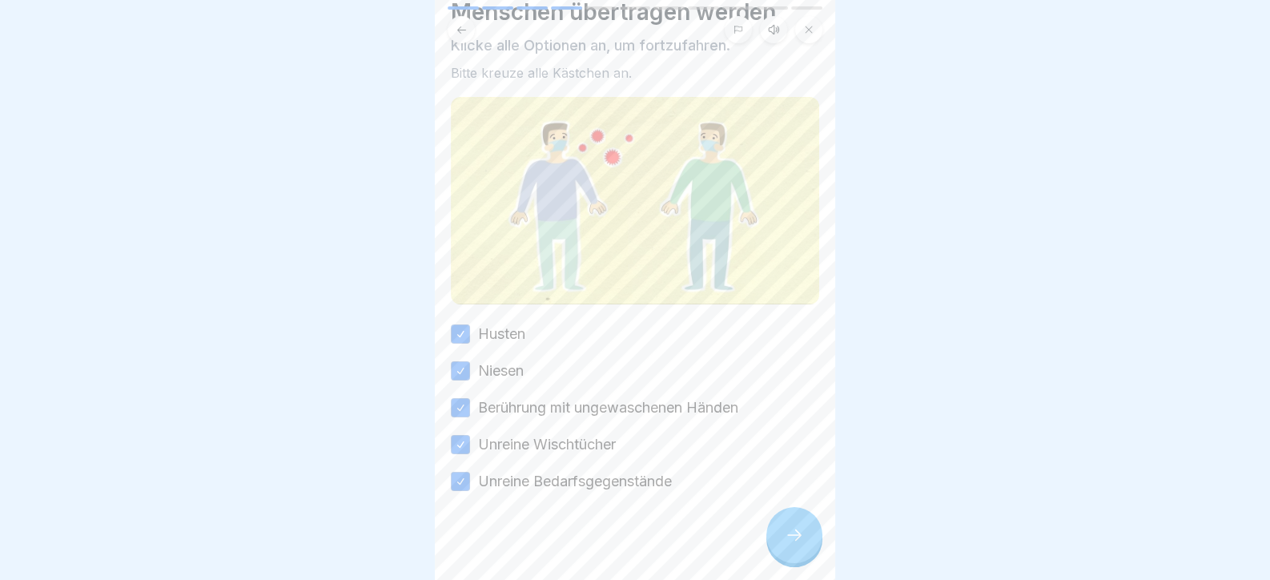
click at [813, 534] on div at bounding box center [794, 535] width 56 height 56
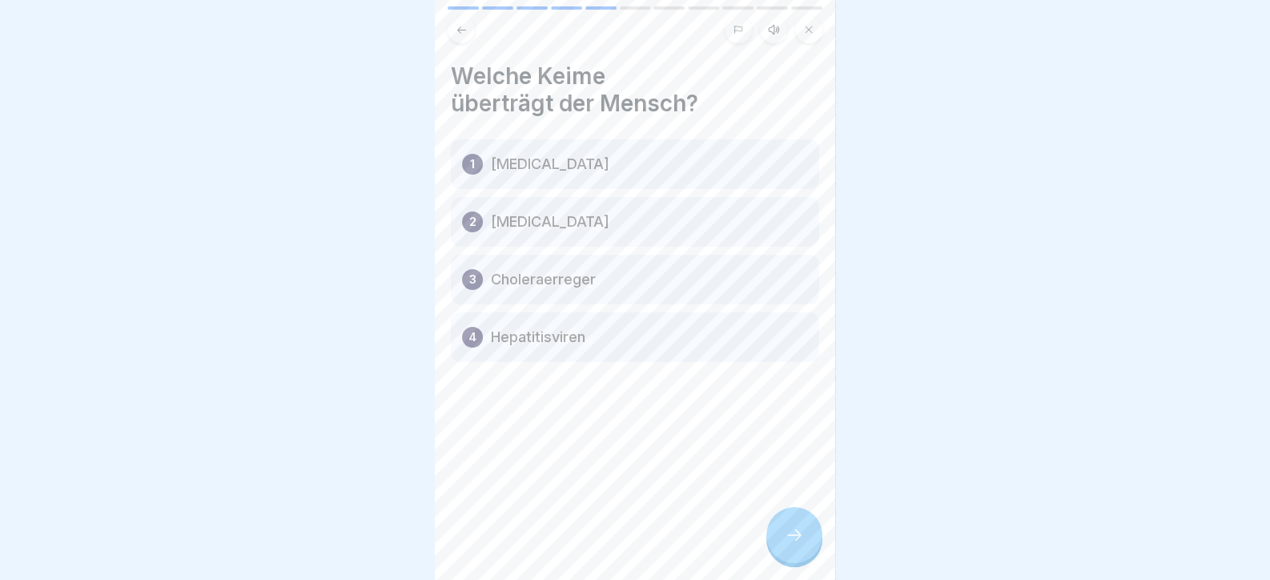
click at [808, 535] on div at bounding box center [794, 535] width 56 height 56
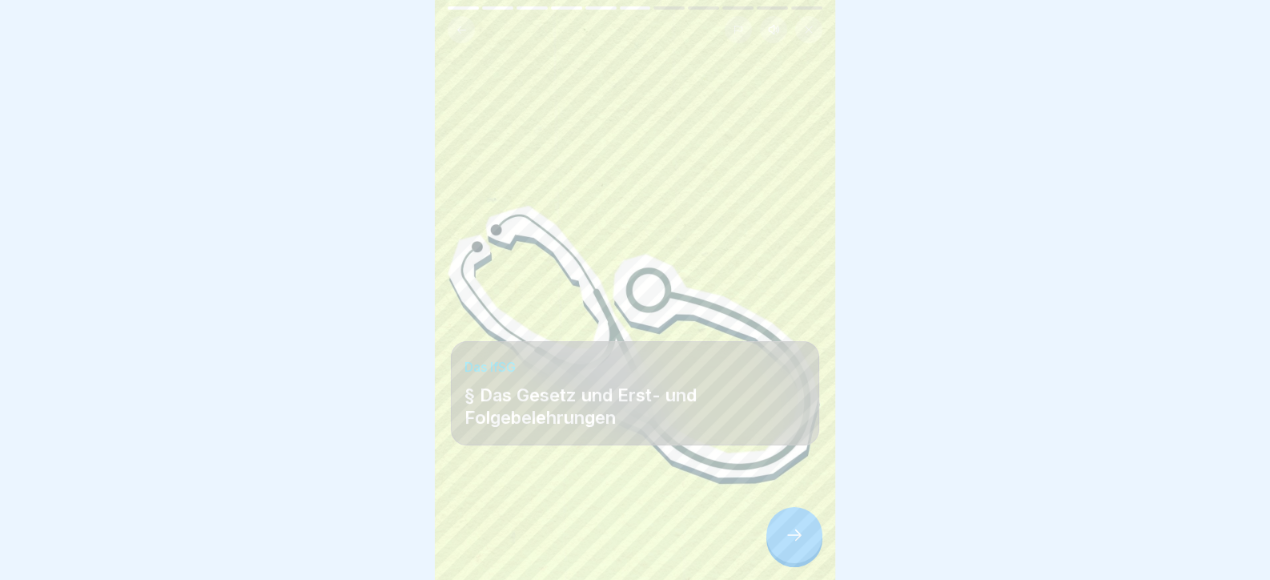
click at [808, 535] on div at bounding box center [794, 535] width 56 height 56
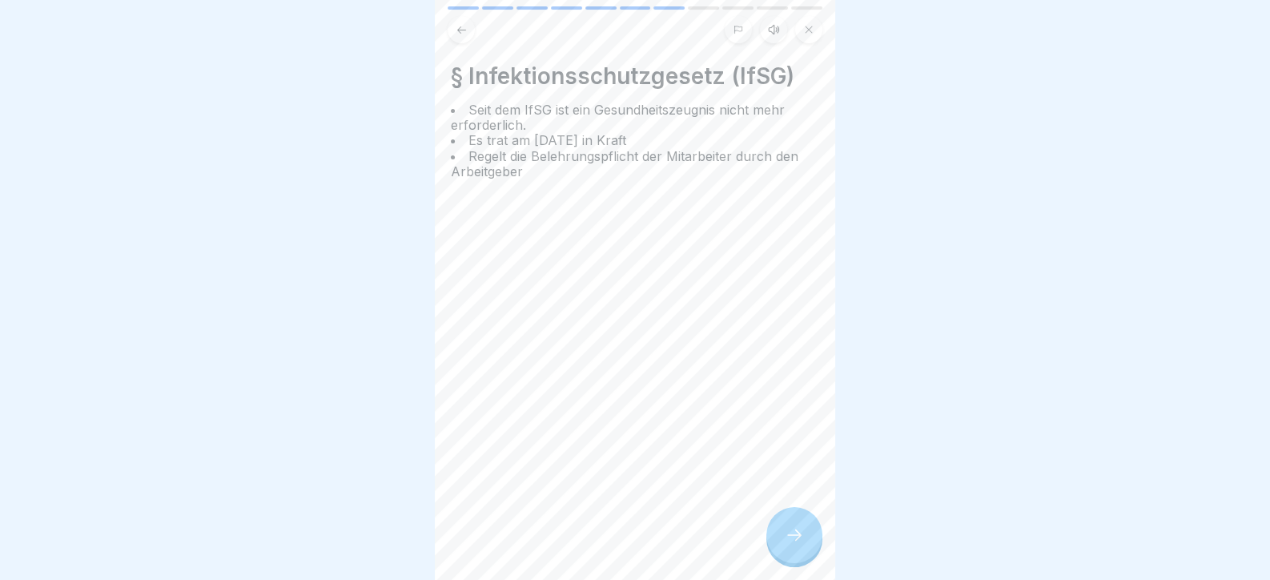
click at [808, 535] on div at bounding box center [794, 535] width 56 height 56
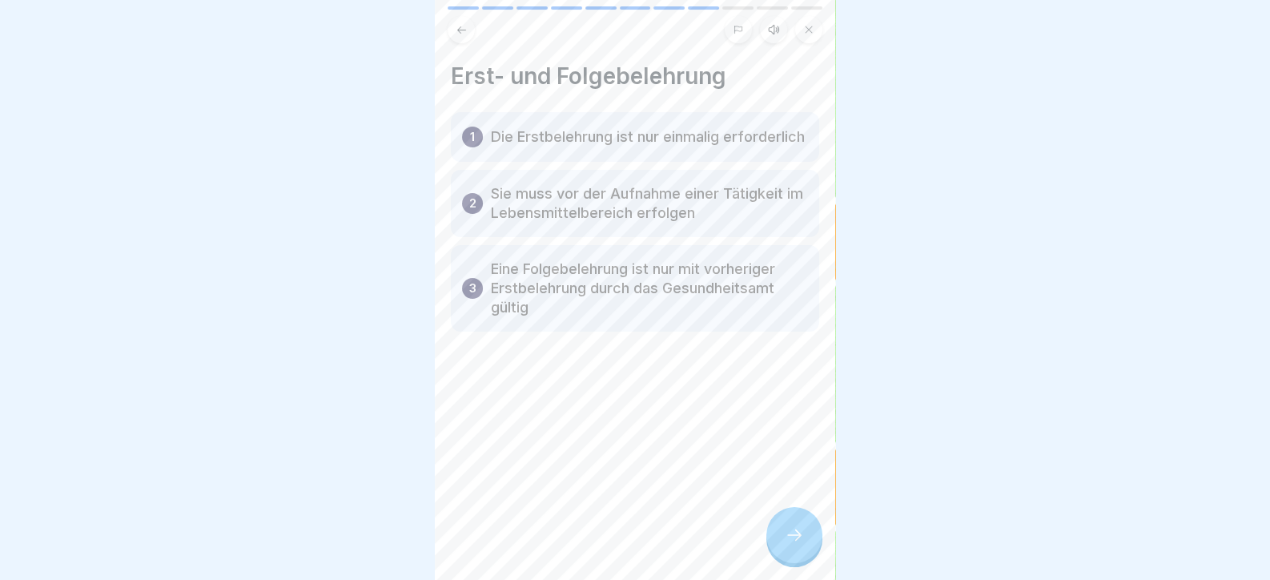
click at [807, 535] on div at bounding box center [794, 535] width 56 height 56
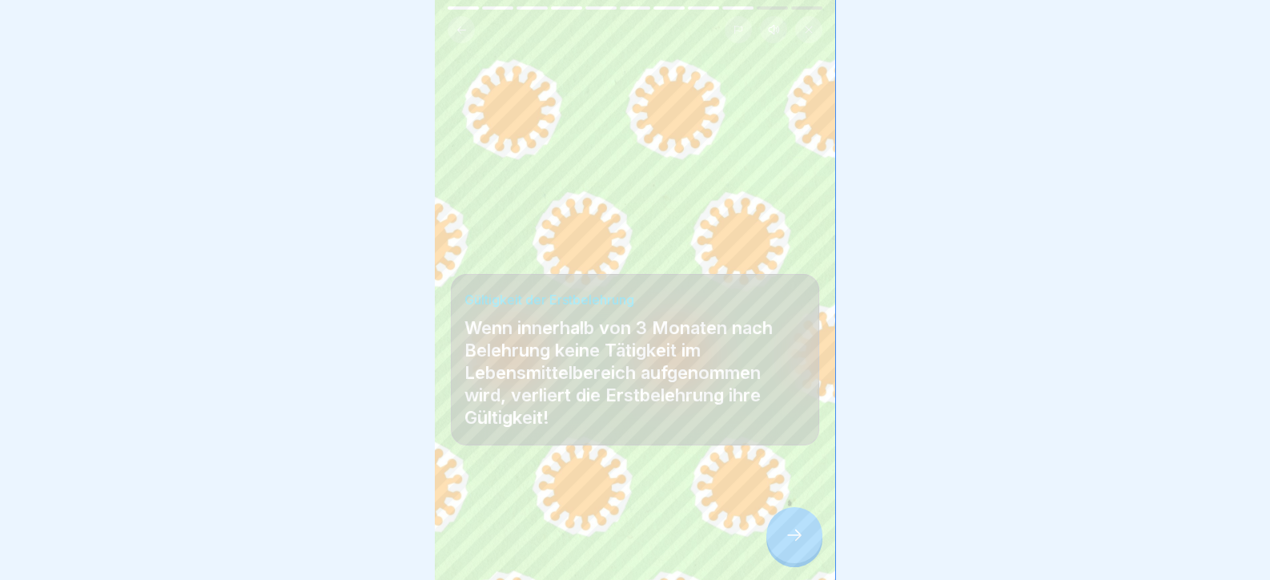
click at [807, 535] on div at bounding box center [794, 535] width 56 height 56
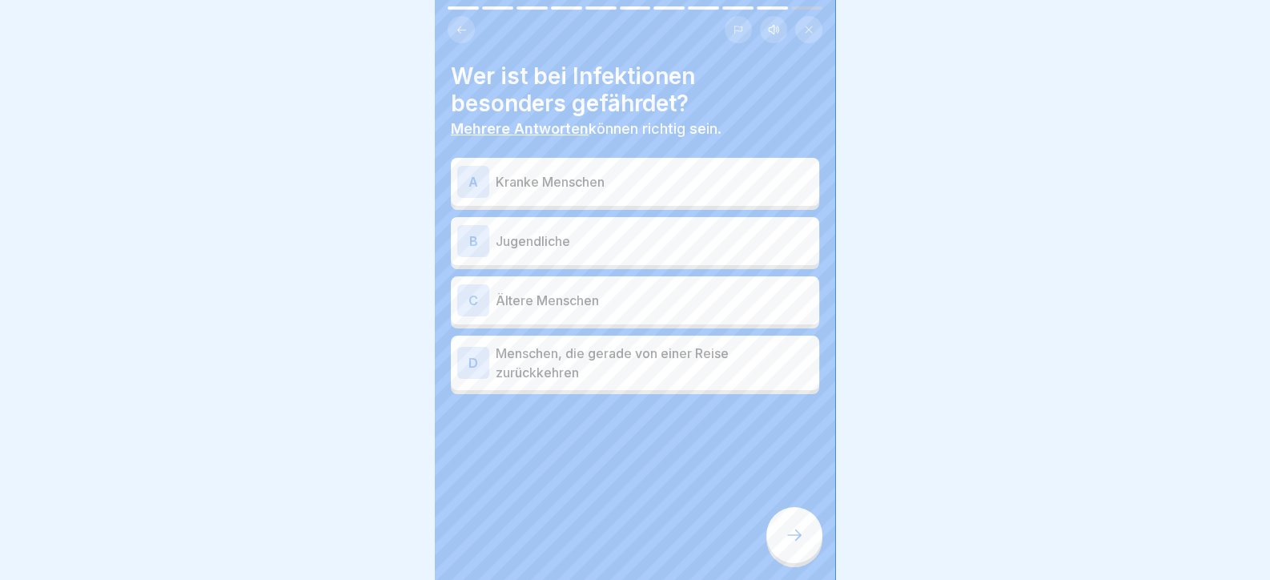
click at [807, 535] on div at bounding box center [794, 535] width 56 height 56
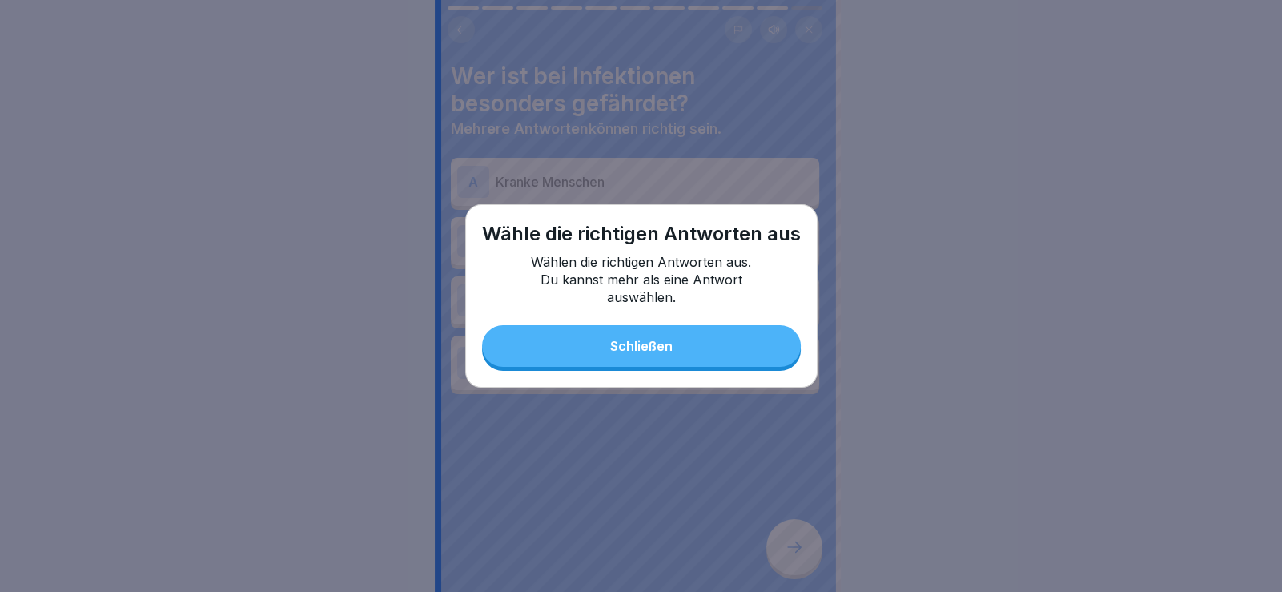
click at [647, 331] on button "Schließen" at bounding box center [641, 346] width 319 height 42
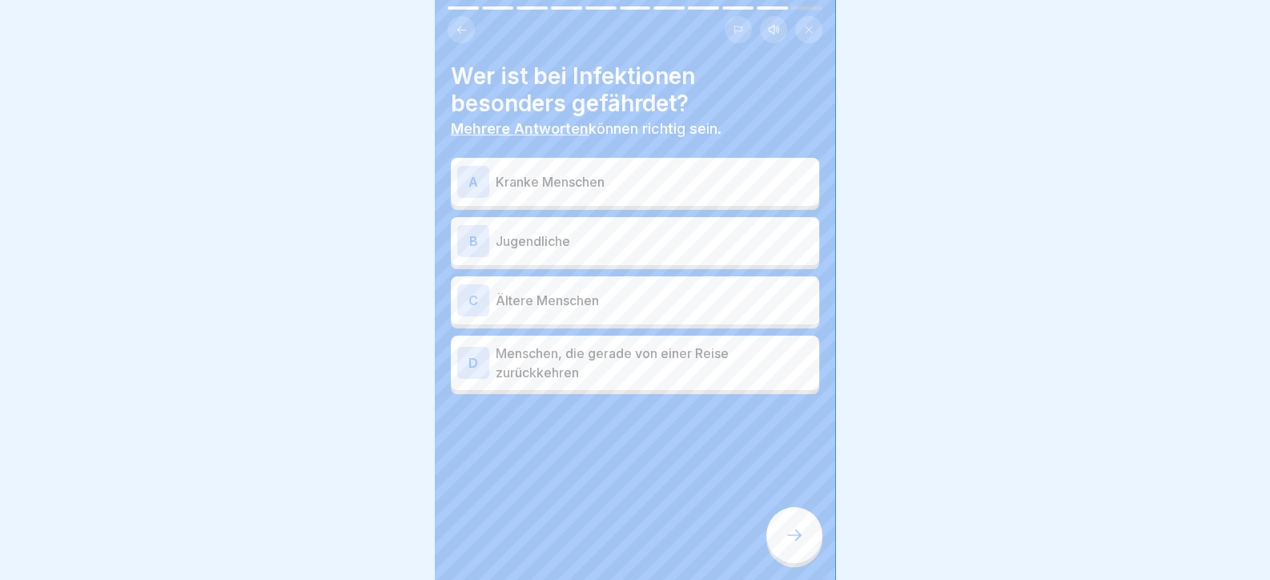
click at [620, 374] on p "Menschen, die gerade von einer Reise zurückkehren" at bounding box center [654, 362] width 317 height 38
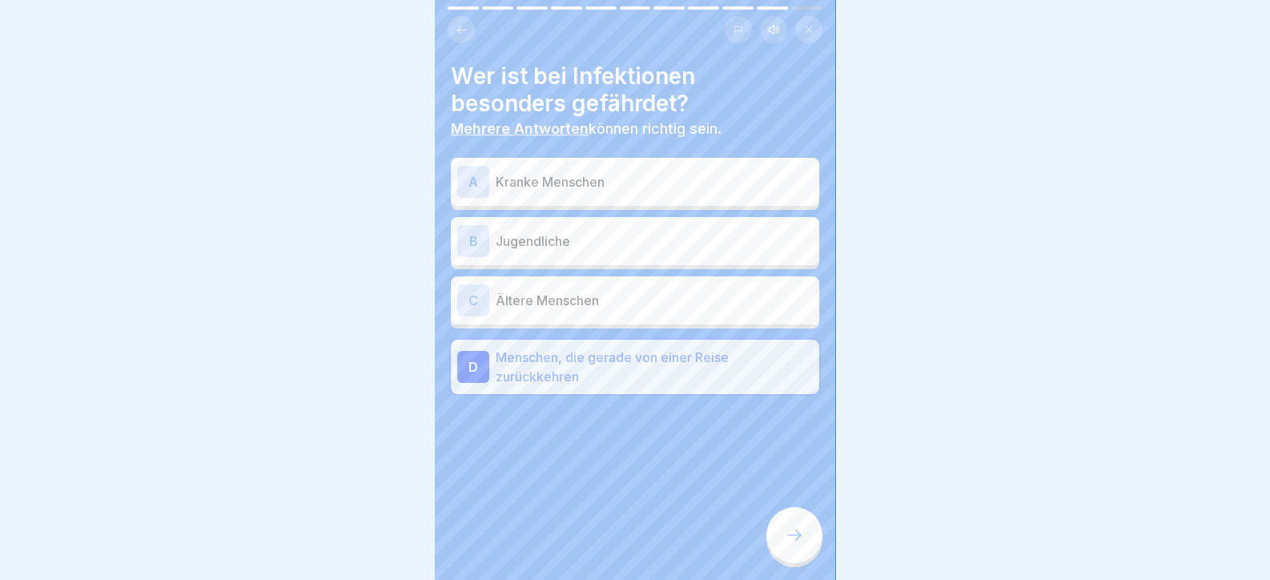
click at [602, 308] on p "Ältere Menschen" at bounding box center [654, 300] width 317 height 19
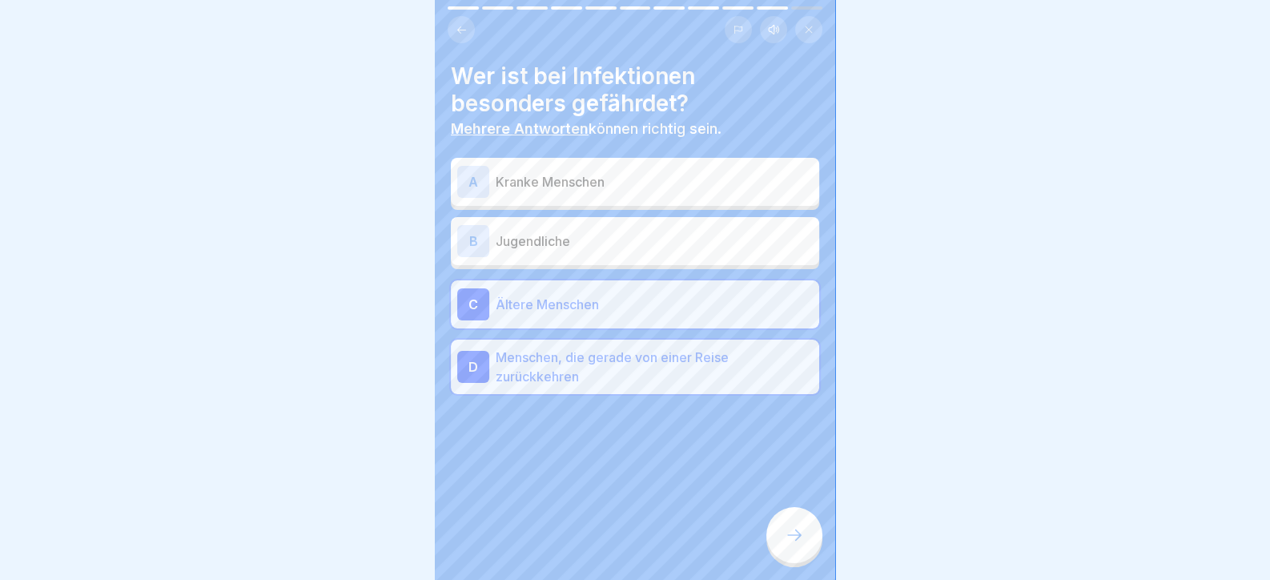
click at [591, 264] on div "A Kranke Menschen B Jugendliche C Ältere Menschen D Menschen, die gerade von ei…" at bounding box center [635, 278] width 368 height 232
click at [588, 371] on p "Menschen, die gerade von einer Reise zurückkehren" at bounding box center [654, 366] width 317 height 38
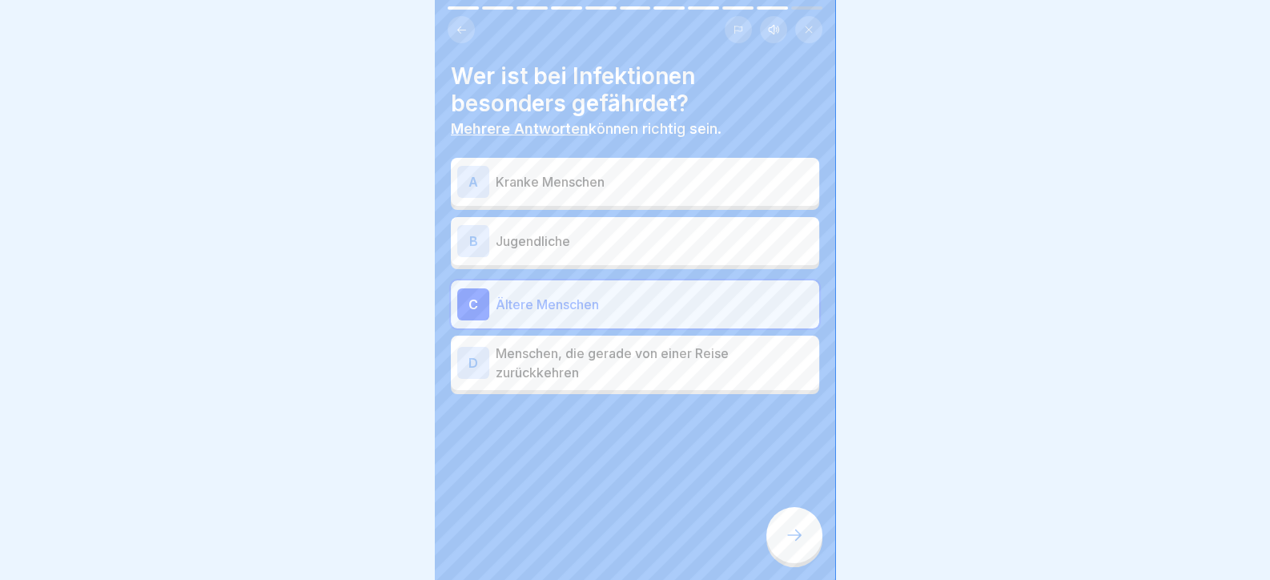
click at [560, 179] on p "Kranke Menschen" at bounding box center [654, 181] width 317 height 19
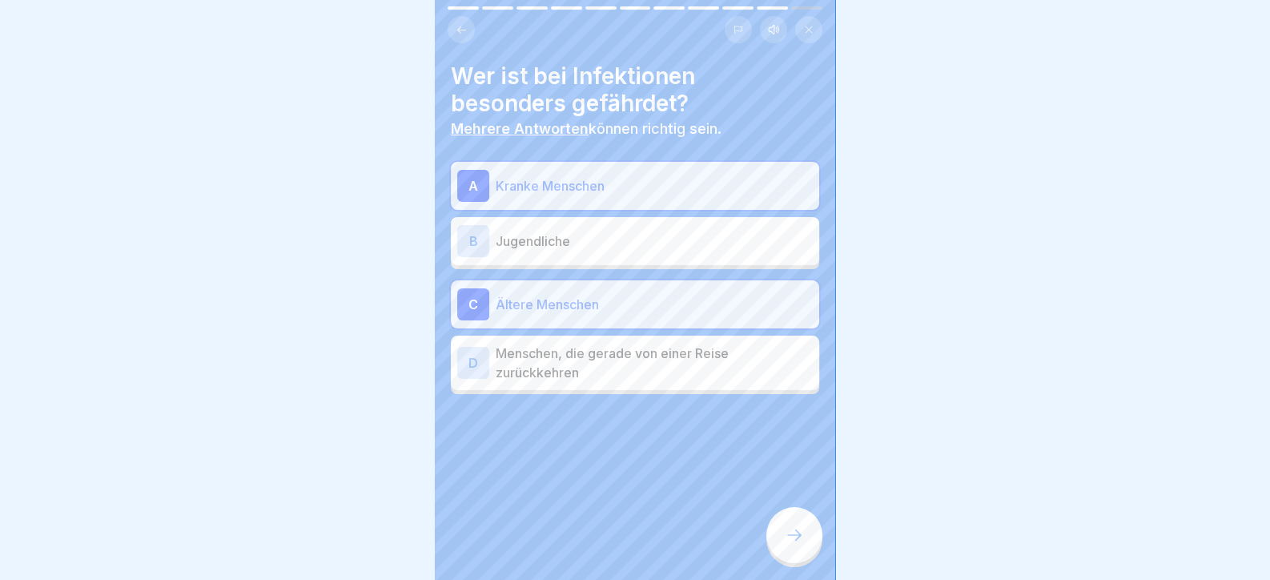
click at [810, 540] on div at bounding box center [794, 535] width 56 height 56
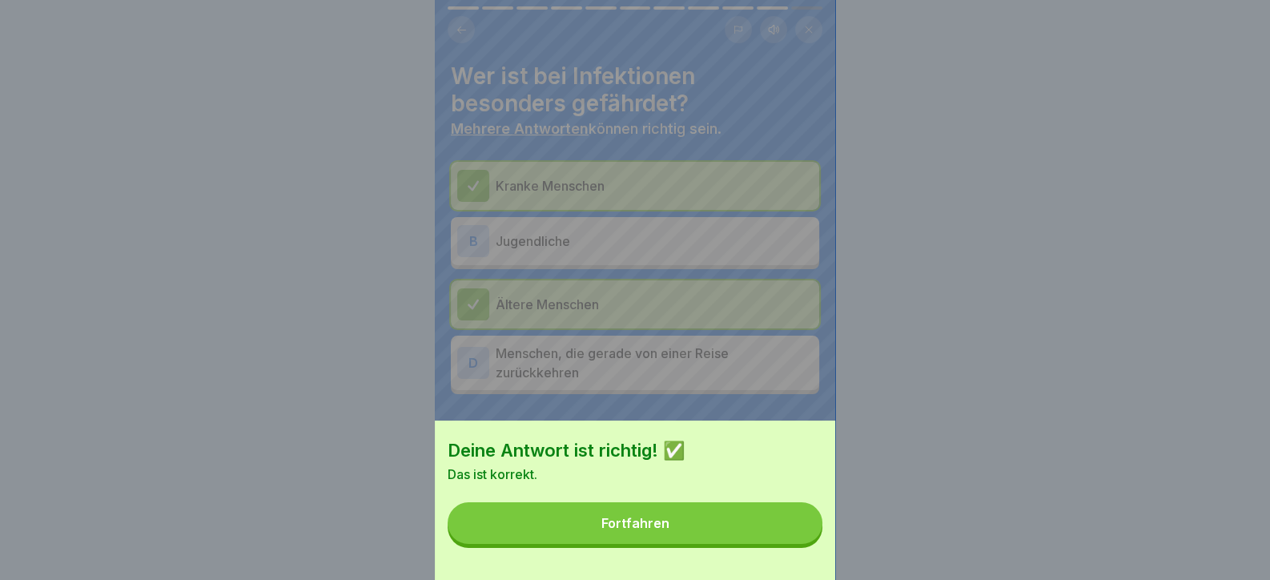
click at [801, 540] on button "Fortfahren" at bounding box center [634, 523] width 375 height 42
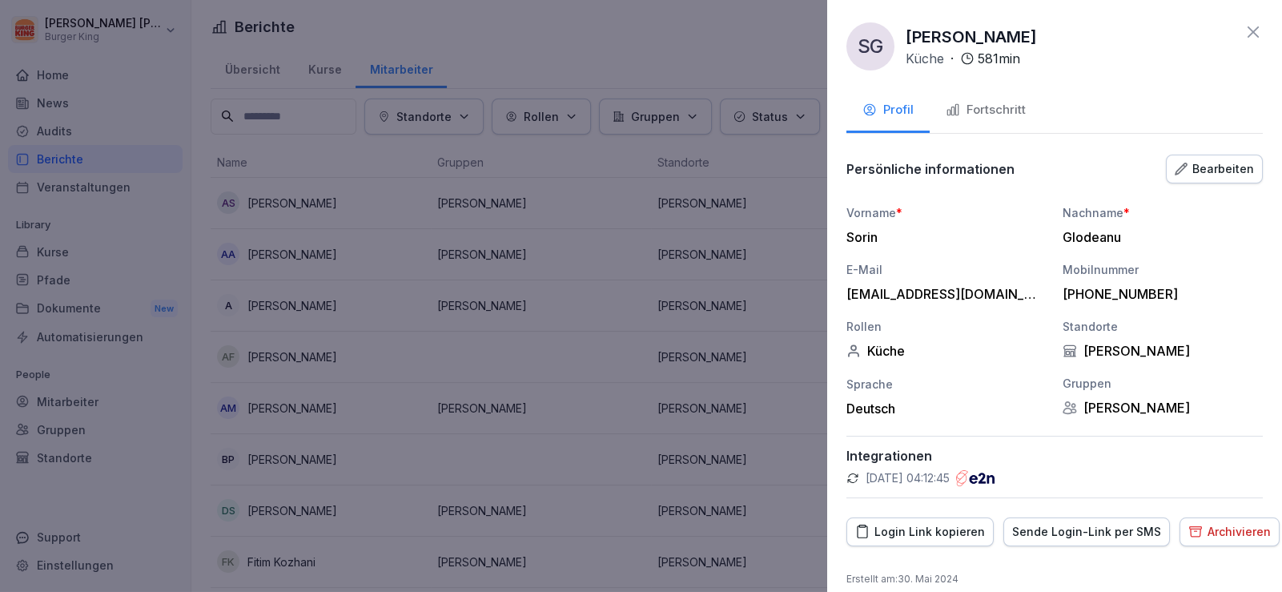
scroll to position [720, 0]
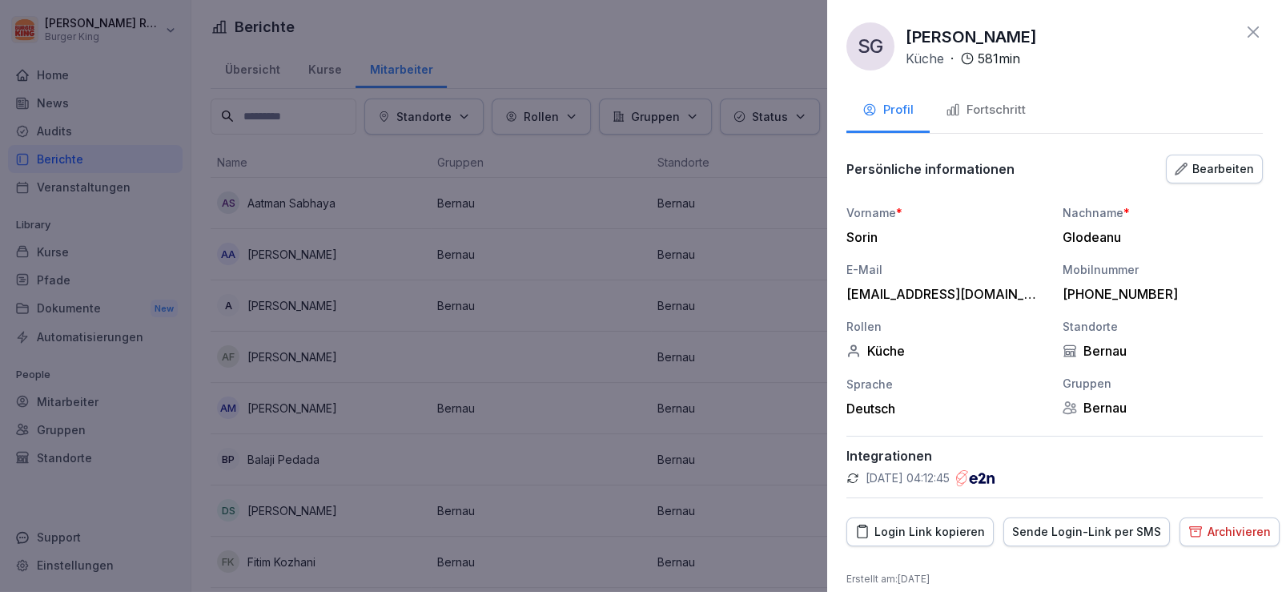
scroll to position [720, 0]
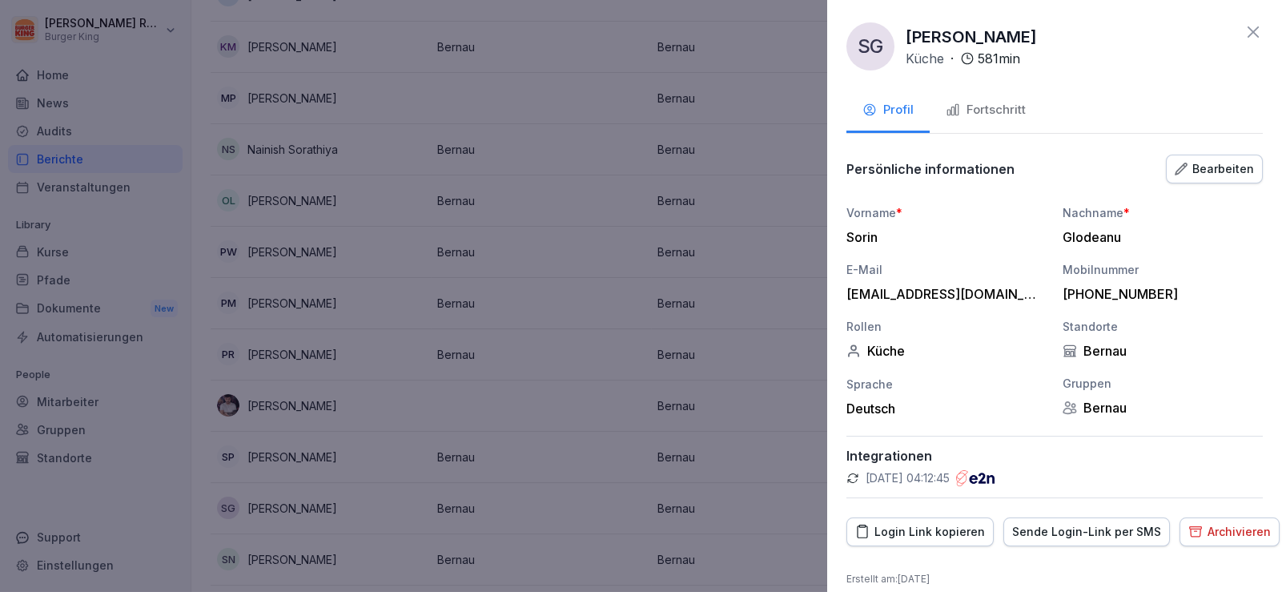
click at [67, 175] on div at bounding box center [641, 296] width 1282 height 592
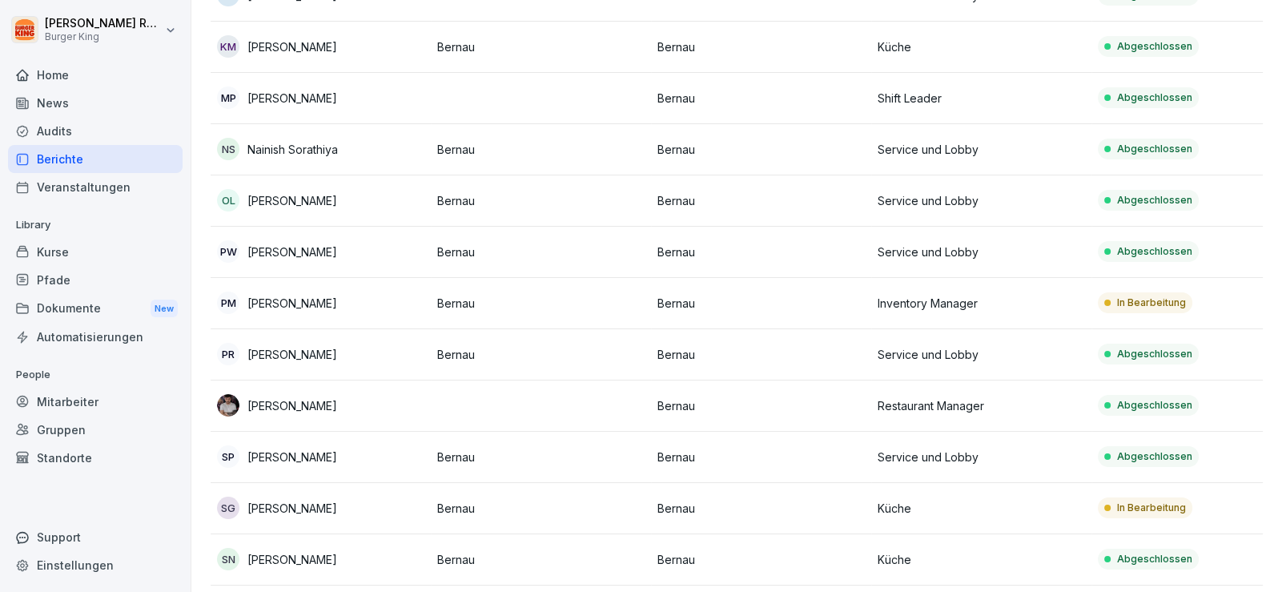
click at [81, 103] on div "News" at bounding box center [95, 103] width 175 height 28
